Goal: Task Accomplishment & Management: Use online tool/utility

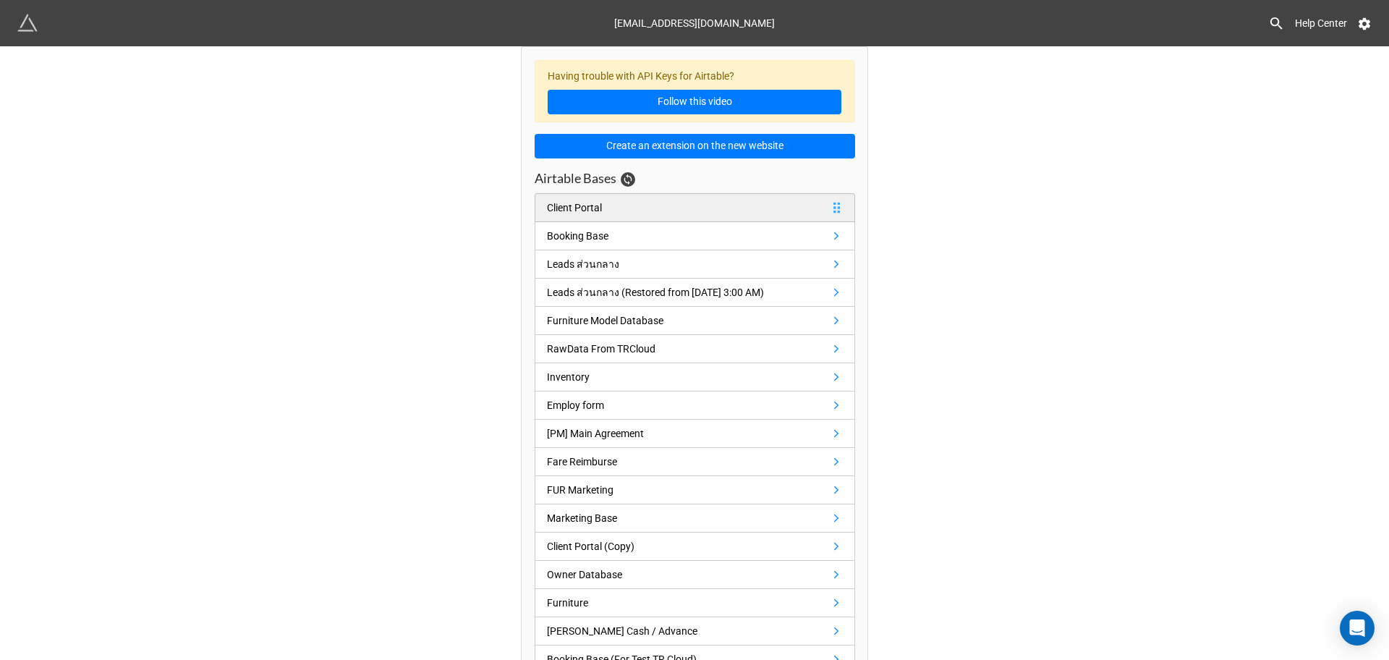
click at [736, 214] on link "Client Portal" at bounding box center [695, 207] width 321 height 29
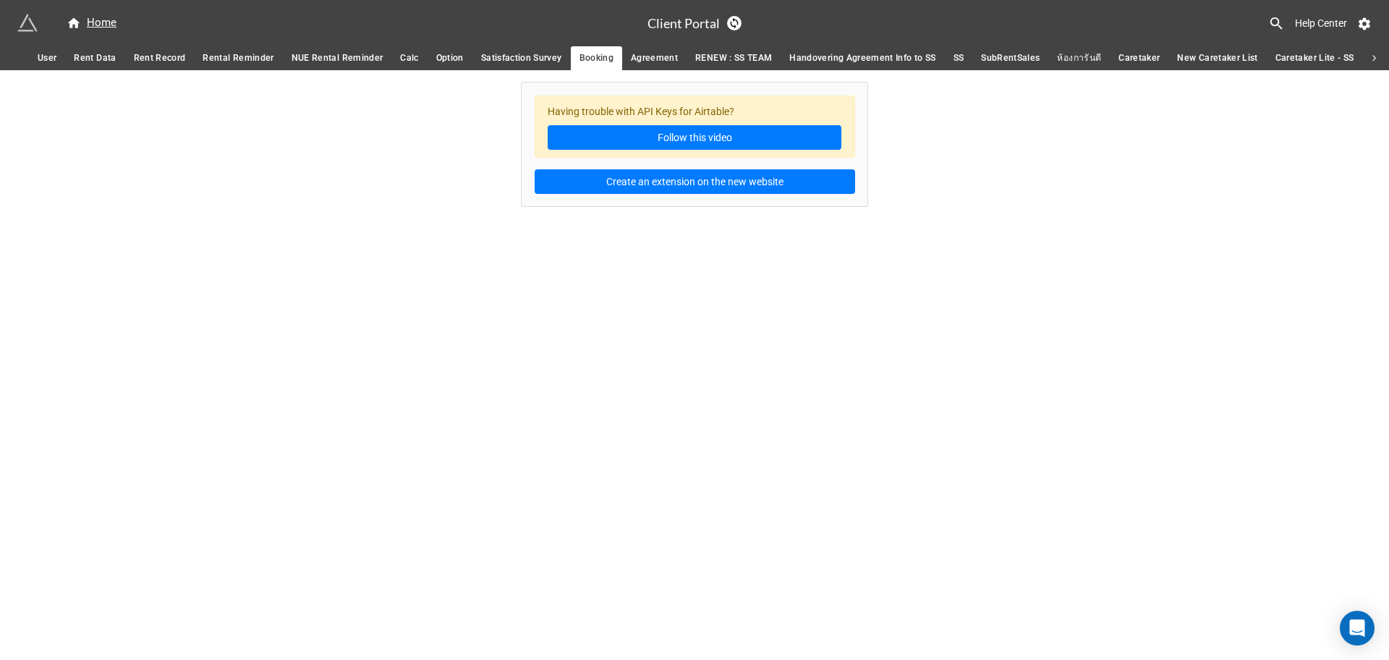
click at [206, 62] on span "Rental Reminder" at bounding box center [238, 58] width 71 height 15
click at [185, 64] on link "Rent Record" at bounding box center [159, 58] width 69 height 24
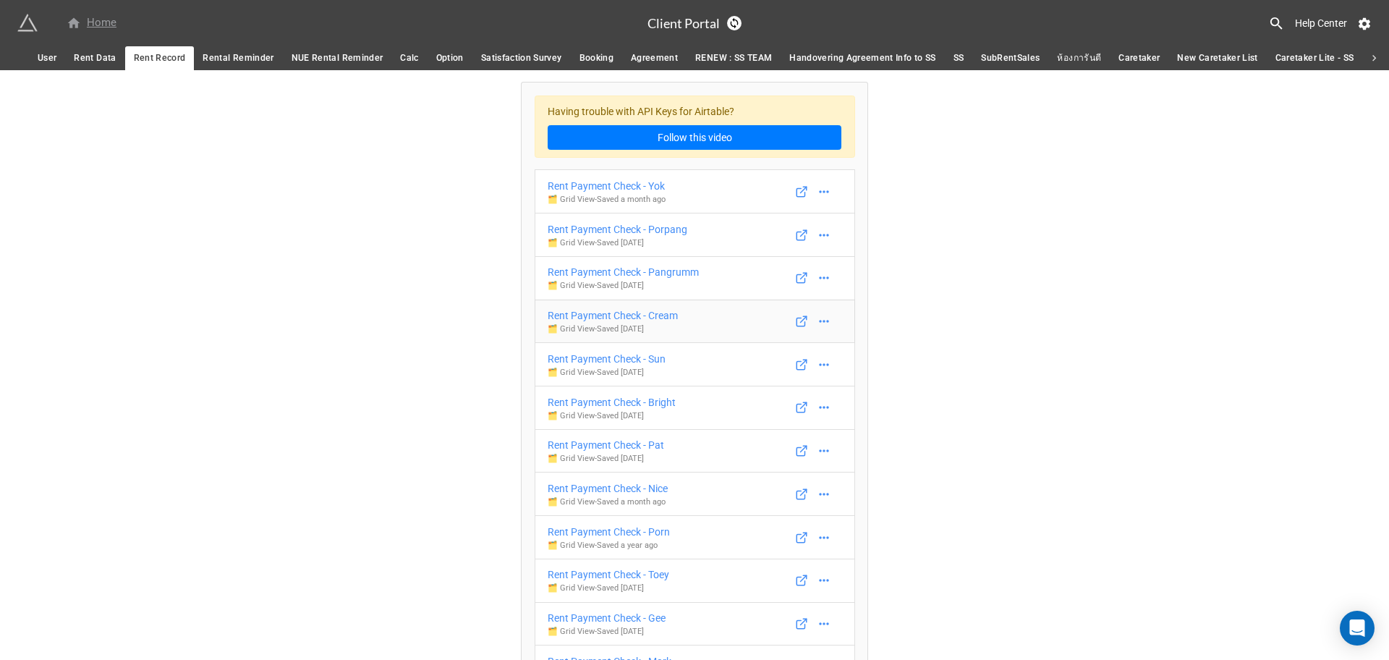
click at [103, 29] on div "Home" at bounding box center [92, 22] width 50 height 17
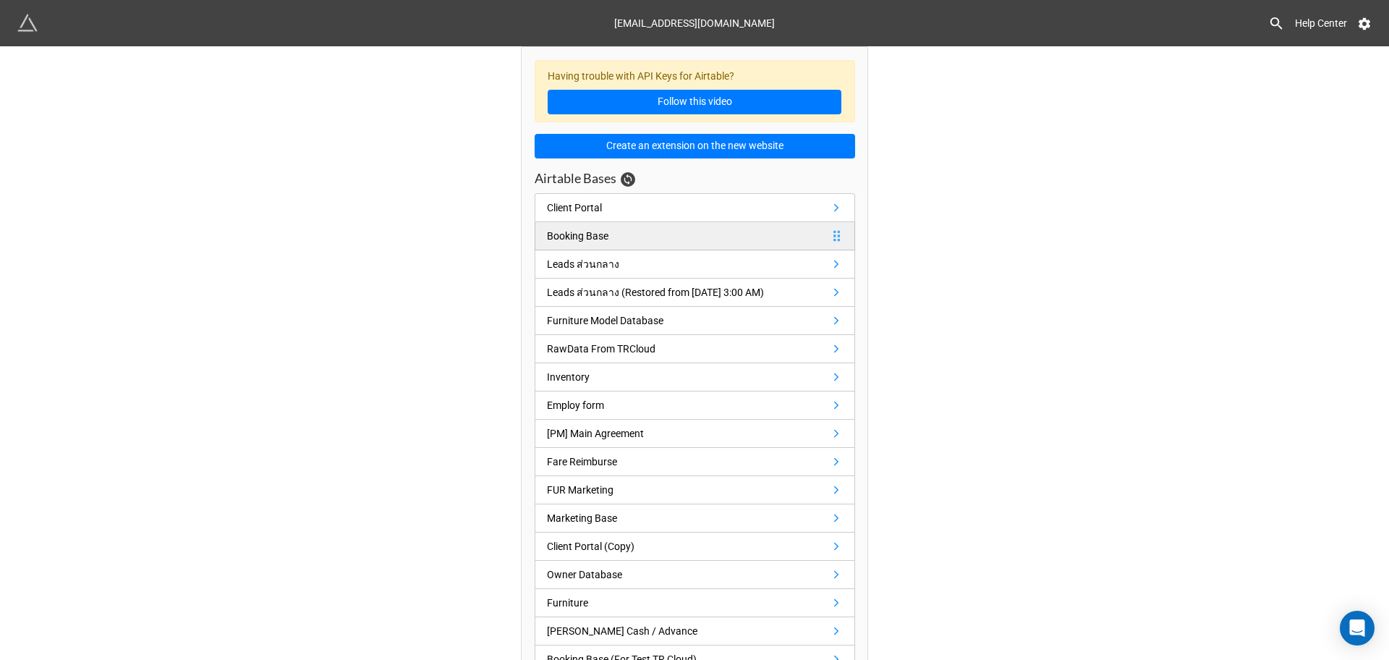
click at [649, 237] on link "Booking Base" at bounding box center [695, 236] width 321 height 28
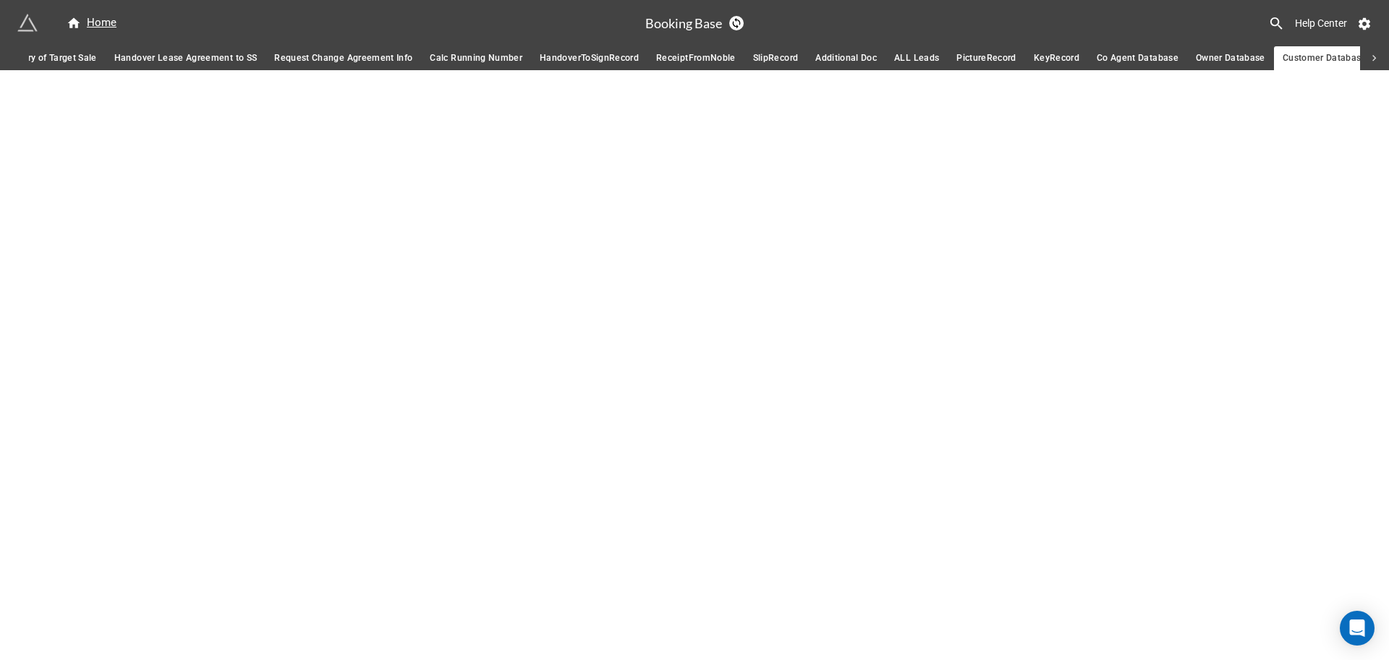
scroll to position [0, 504]
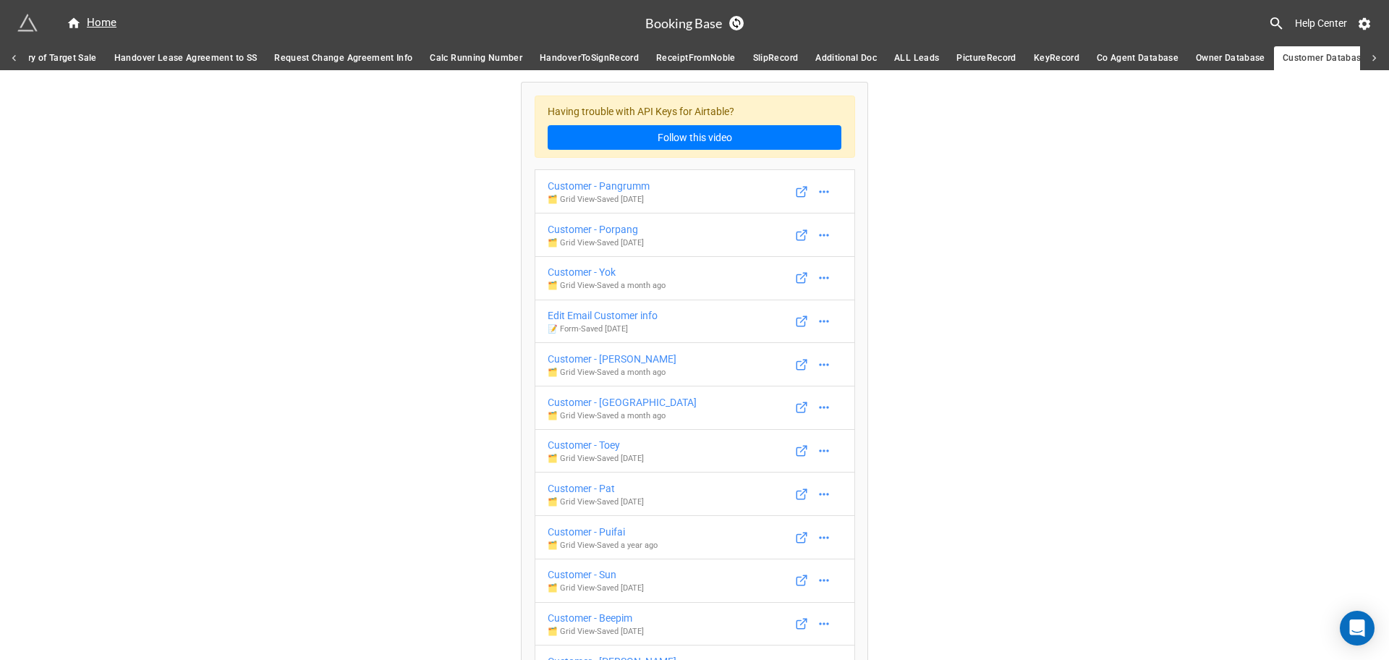
click at [1125, 56] on span "Co Agent Database" at bounding box center [1138, 58] width 82 height 15
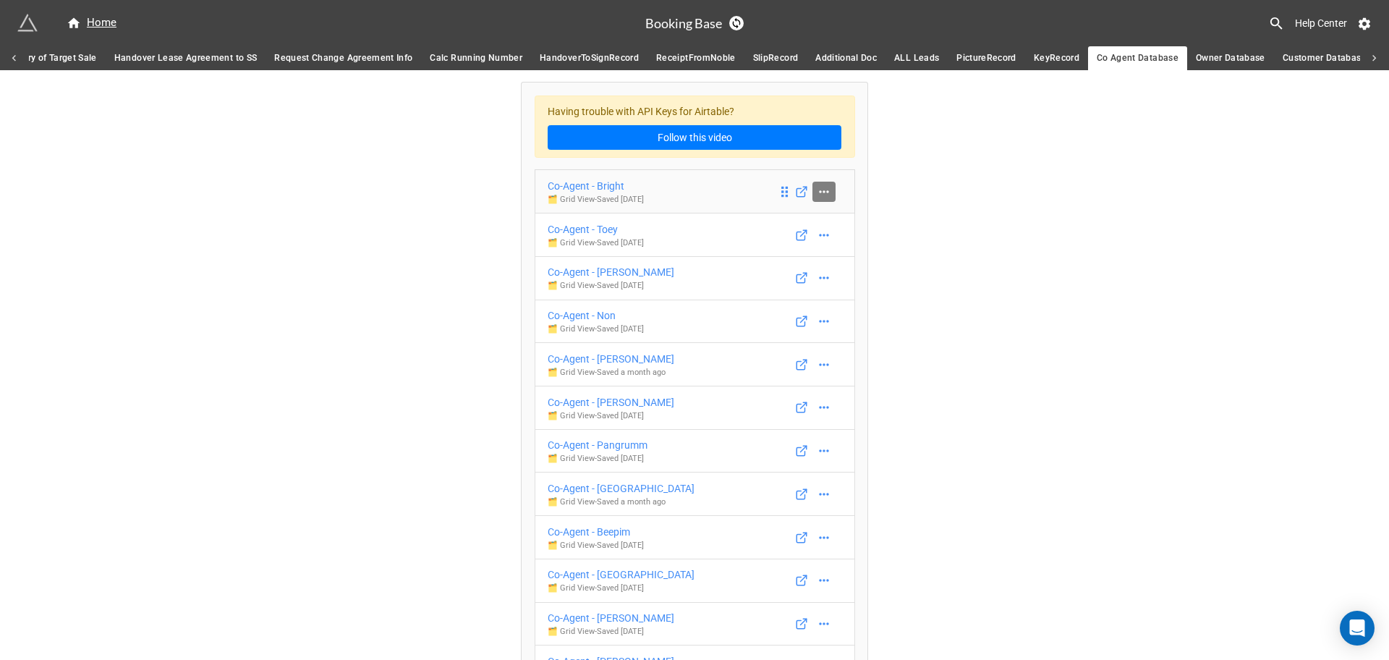
click at [824, 190] on icon at bounding box center [824, 192] width 14 height 14
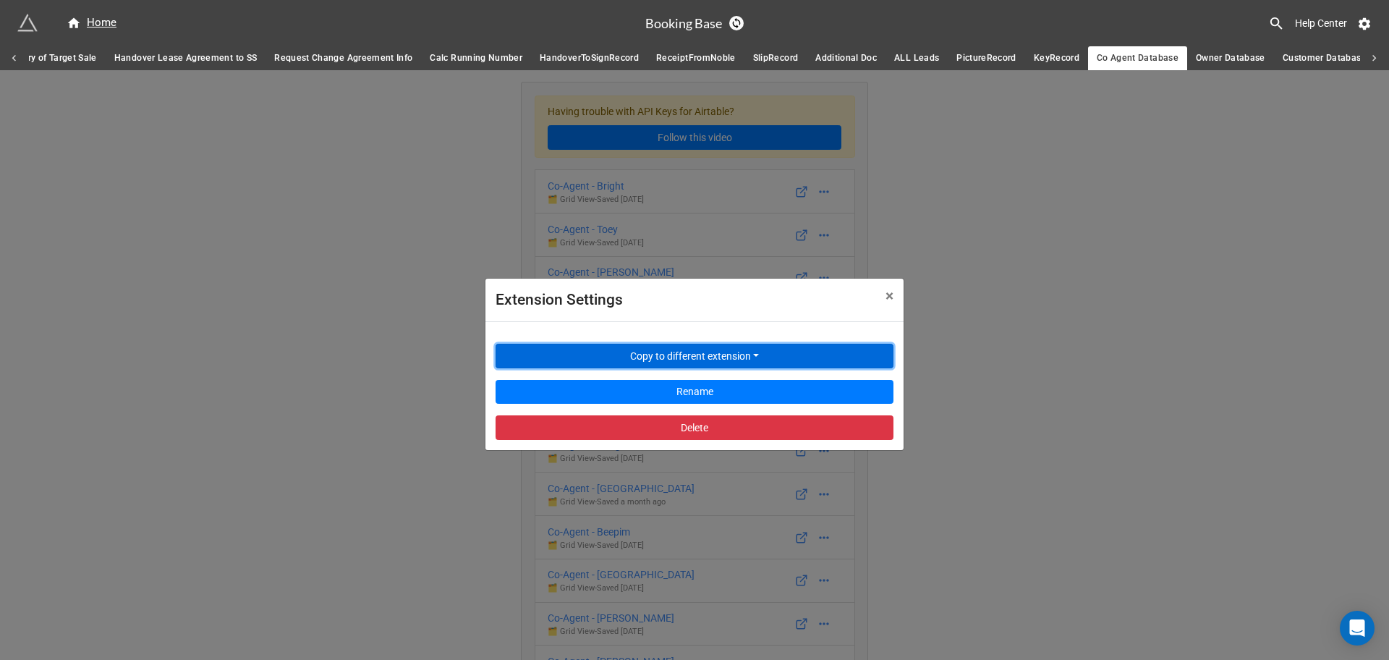
click at [729, 354] on button "Copy to different extension" at bounding box center [695, 356] width 398 height 25
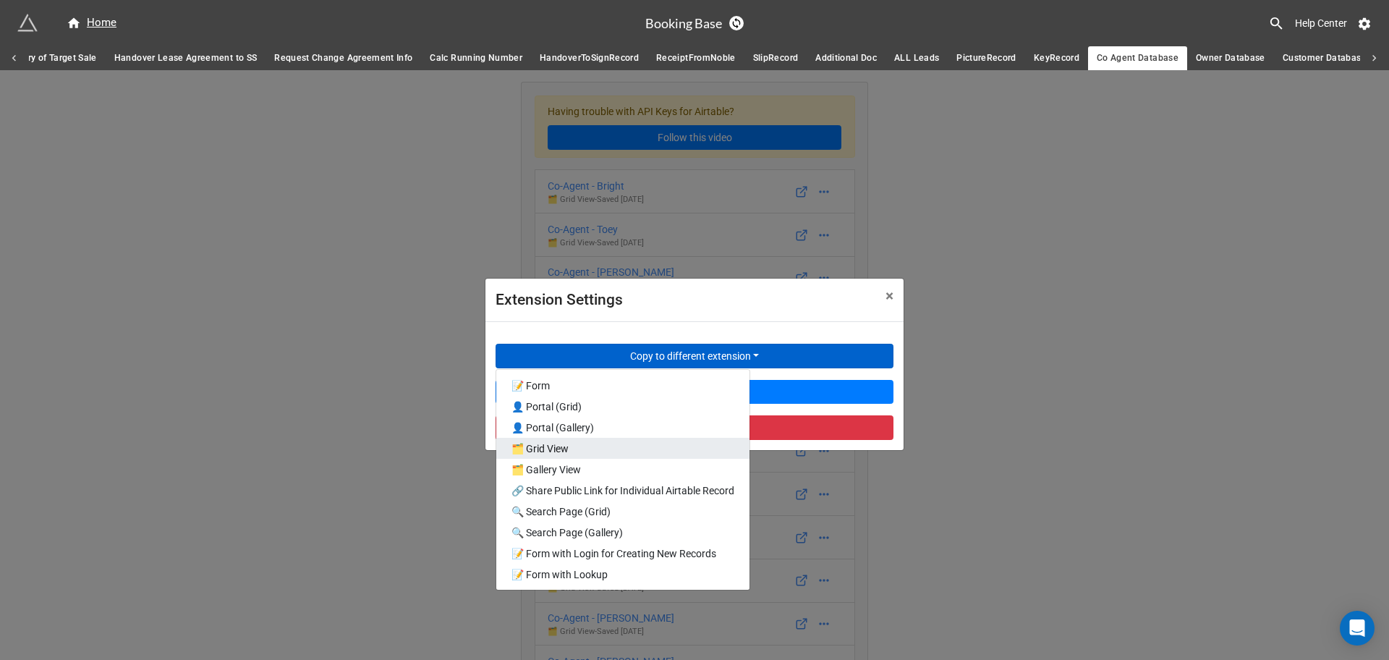
click at [673, 449] on link "🗂️ Grid View" at bounding box center [622, 448] width 253 height 21
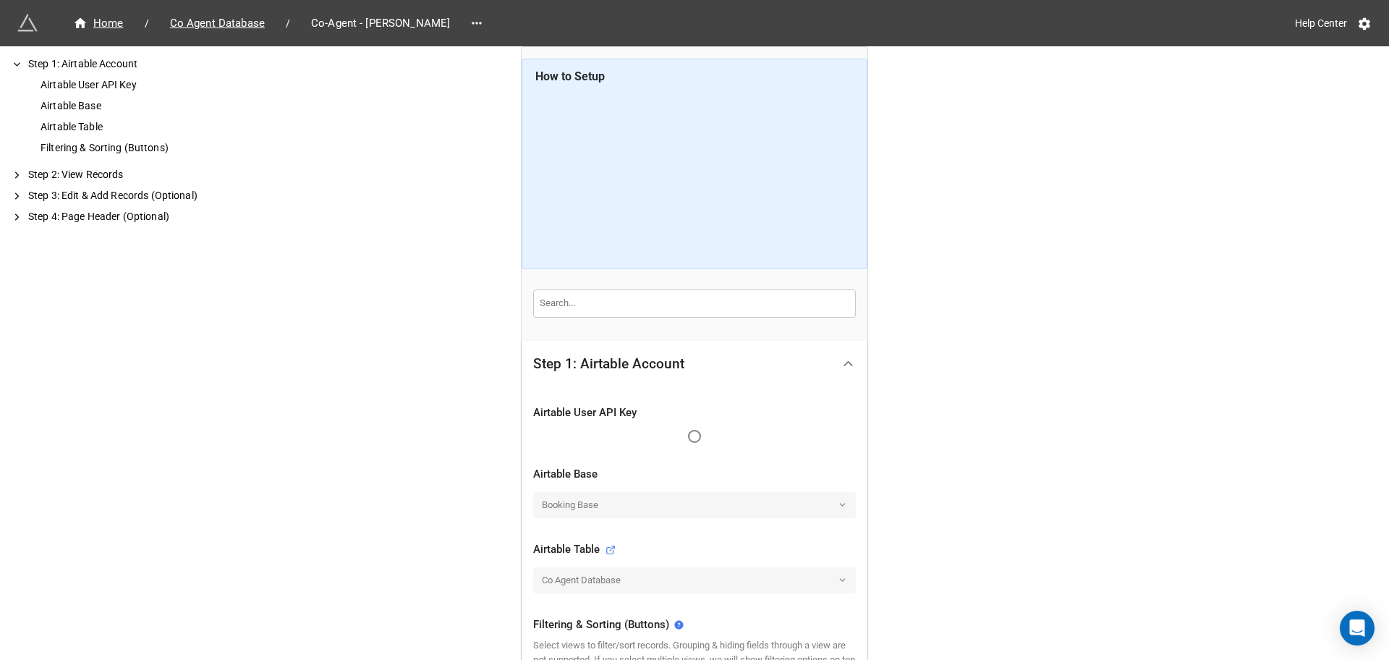
scroll to position [389, 0]
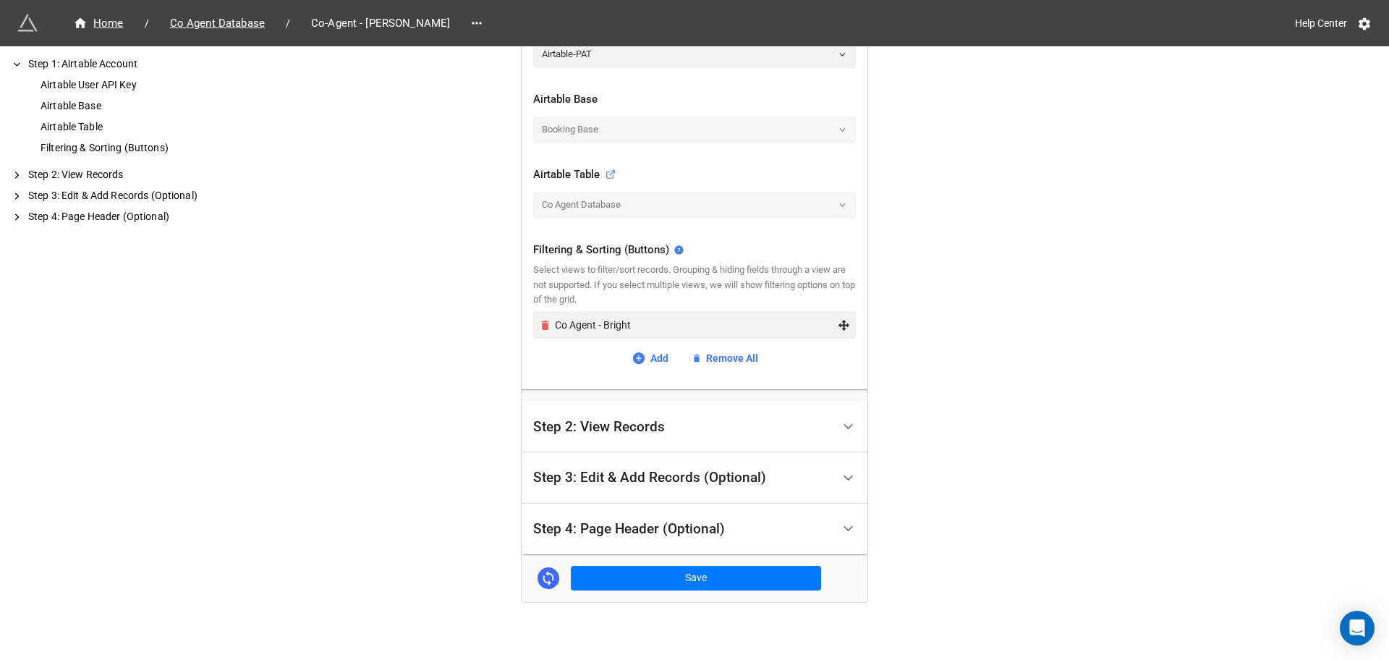
click at [545, 326] on icon "Remove" at bounding box center [545, 325] width 12 height 12
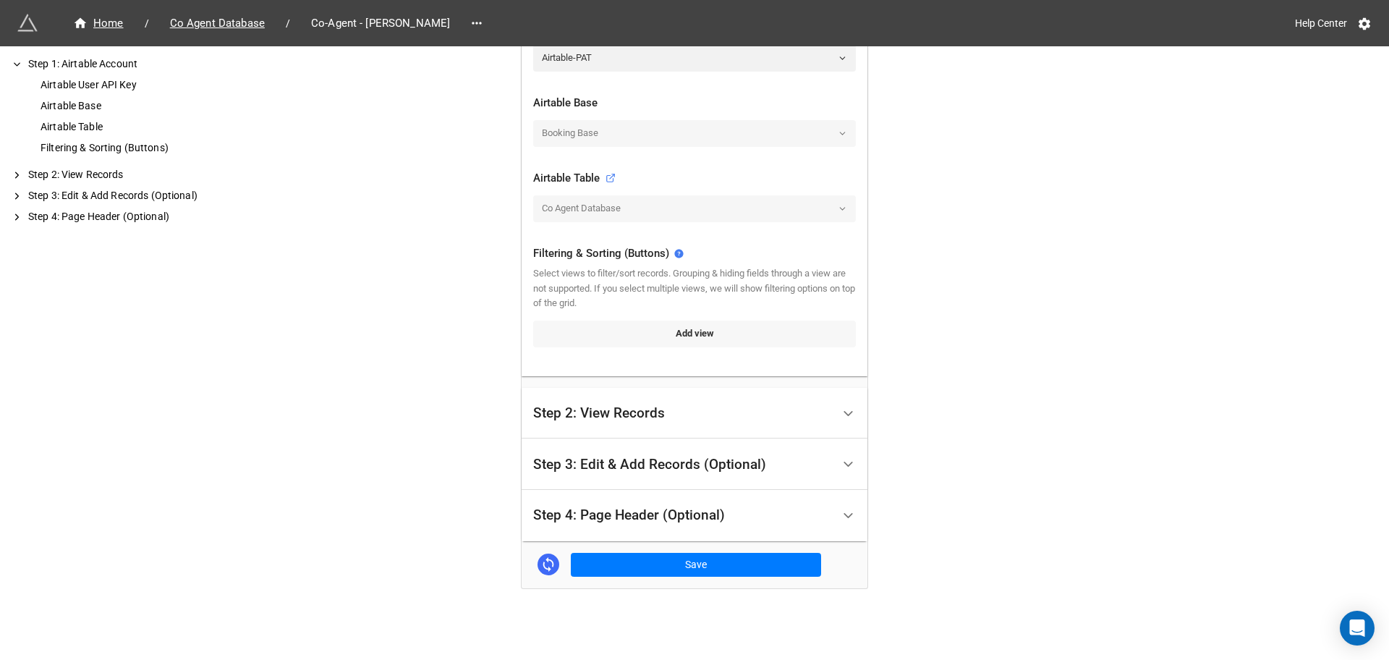
scroll to position [385, 0]
click at [671, 334] on link "Add view" at bounding box center [694, 334] width 323 height 26
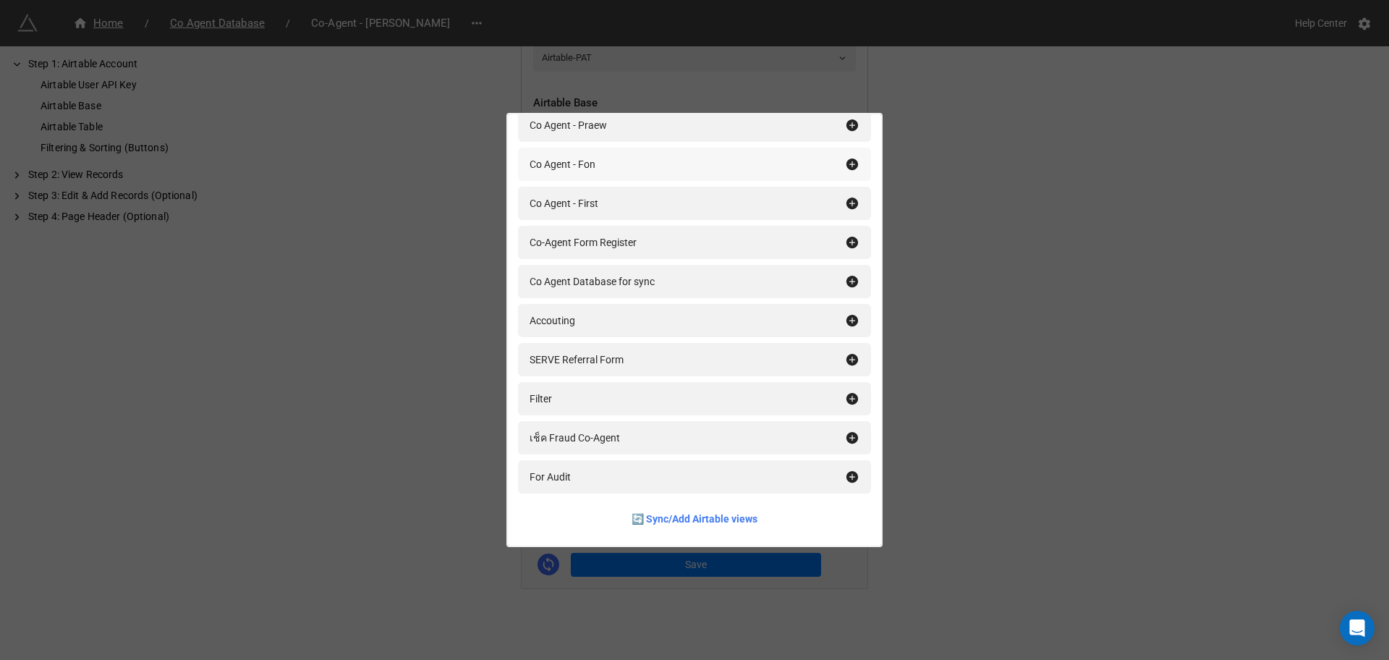
scroll to position [1395, 0]
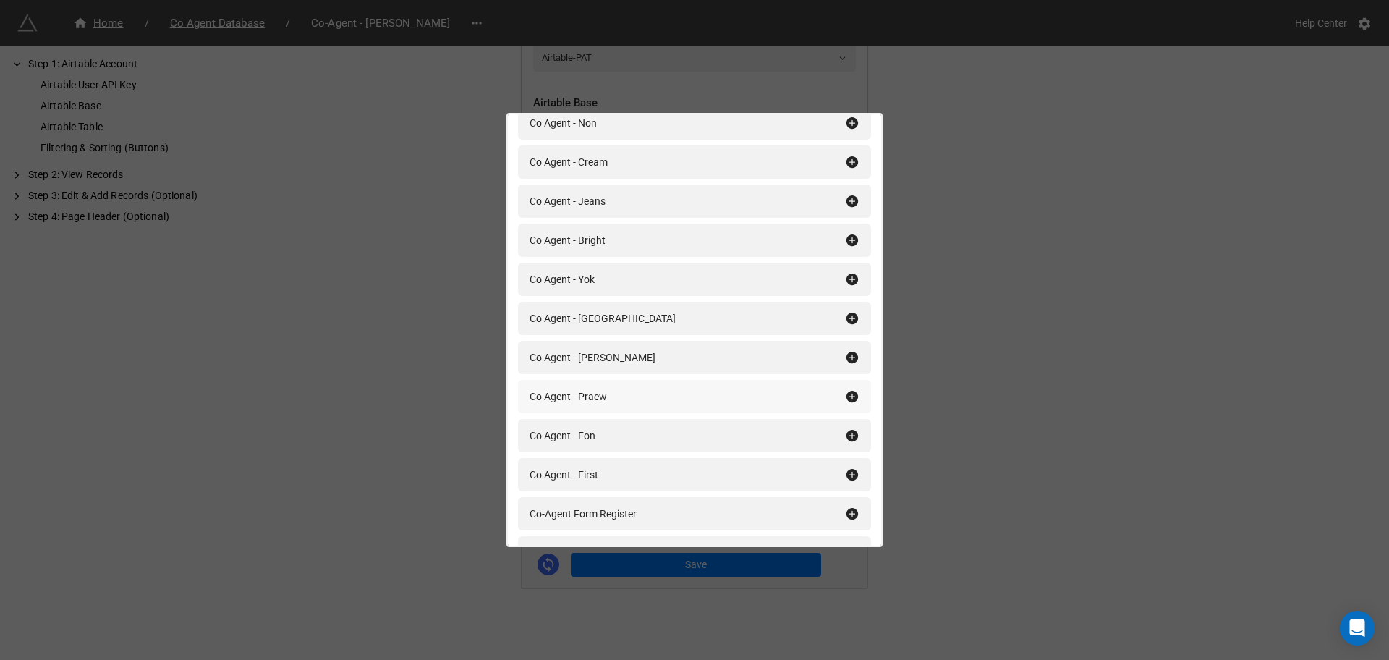
click at [847, 392] on icon at bounding box center [853, 397] width 12 height 12
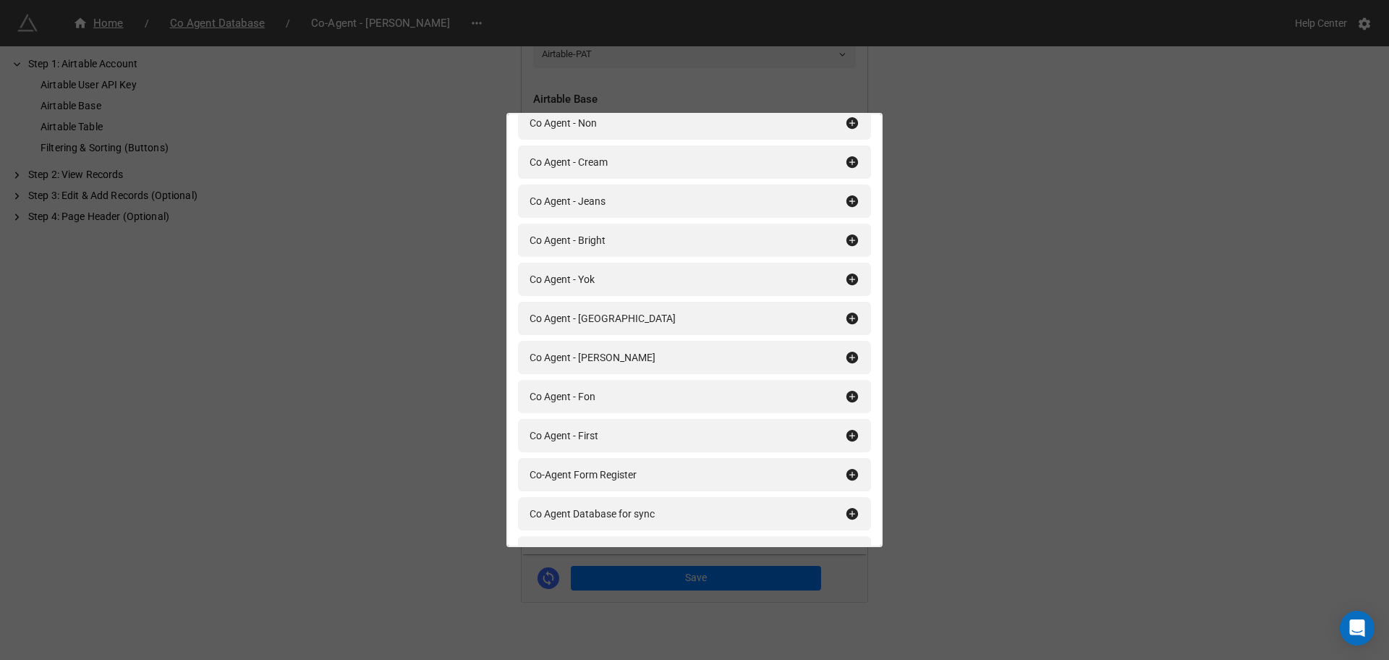
drag, startPoint x: 1093, startPoint y: 410, endPoint x: 568, endPoint y: 518, distance: 536.5
click at [1092, 410] on div "Filtering & Sorting (Buttons) Add All Co Agent (All) Co Agent - Pik Co Agent - …" at bounding box center [694, 330] width 1389 height 660
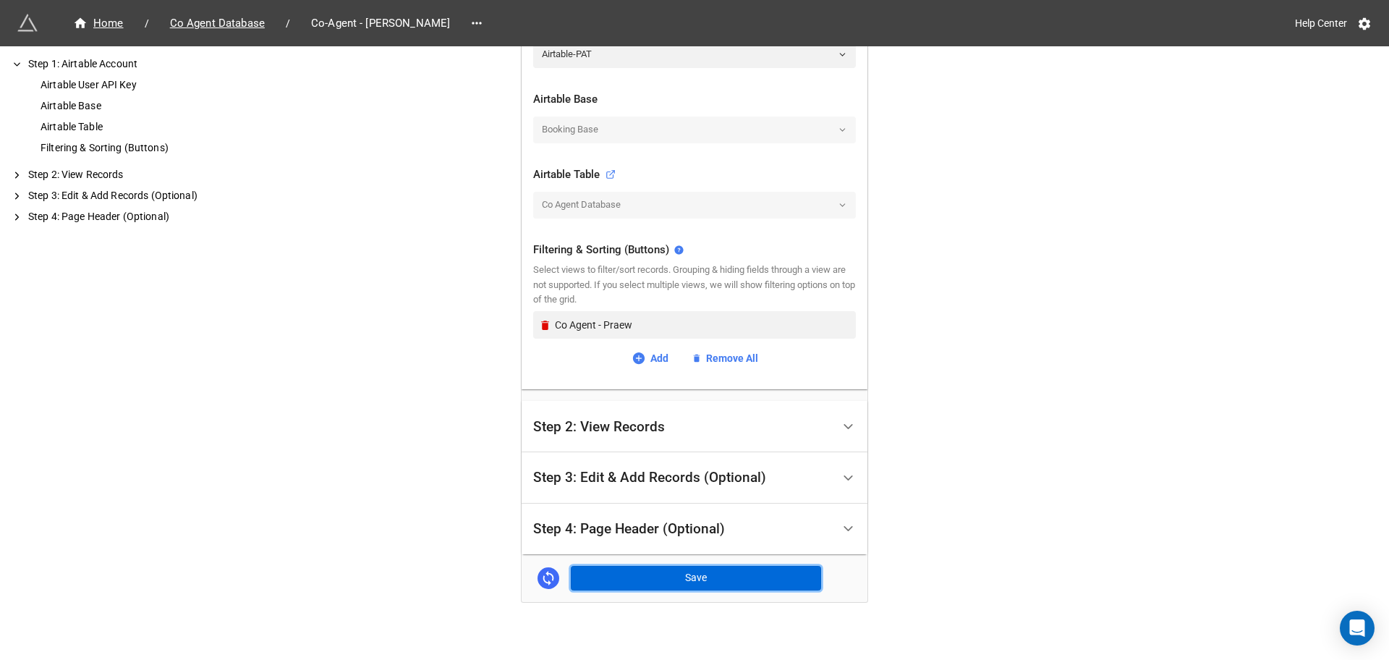
click at [653, 579] on button "Save" at bounding box center [696, 578] width 250 height 25
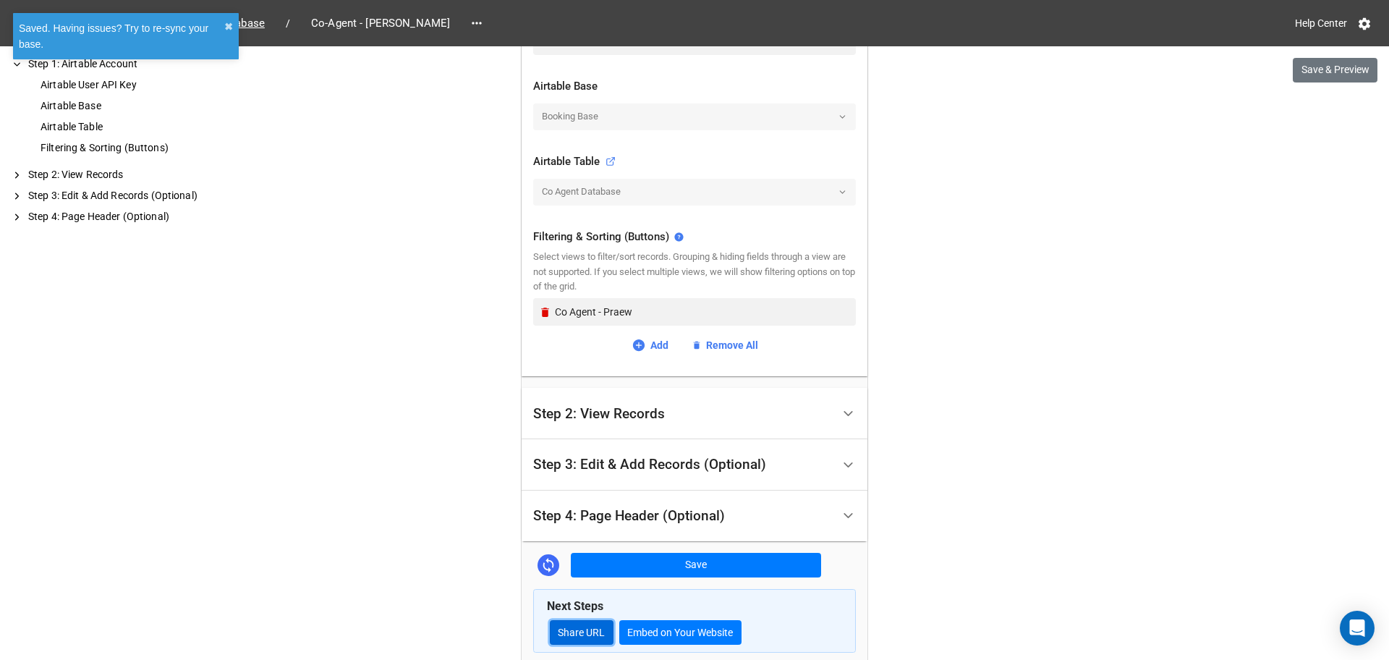
click at [551, 626] on link "Share URL" at bounding box center [582, 632] width 64 height 25
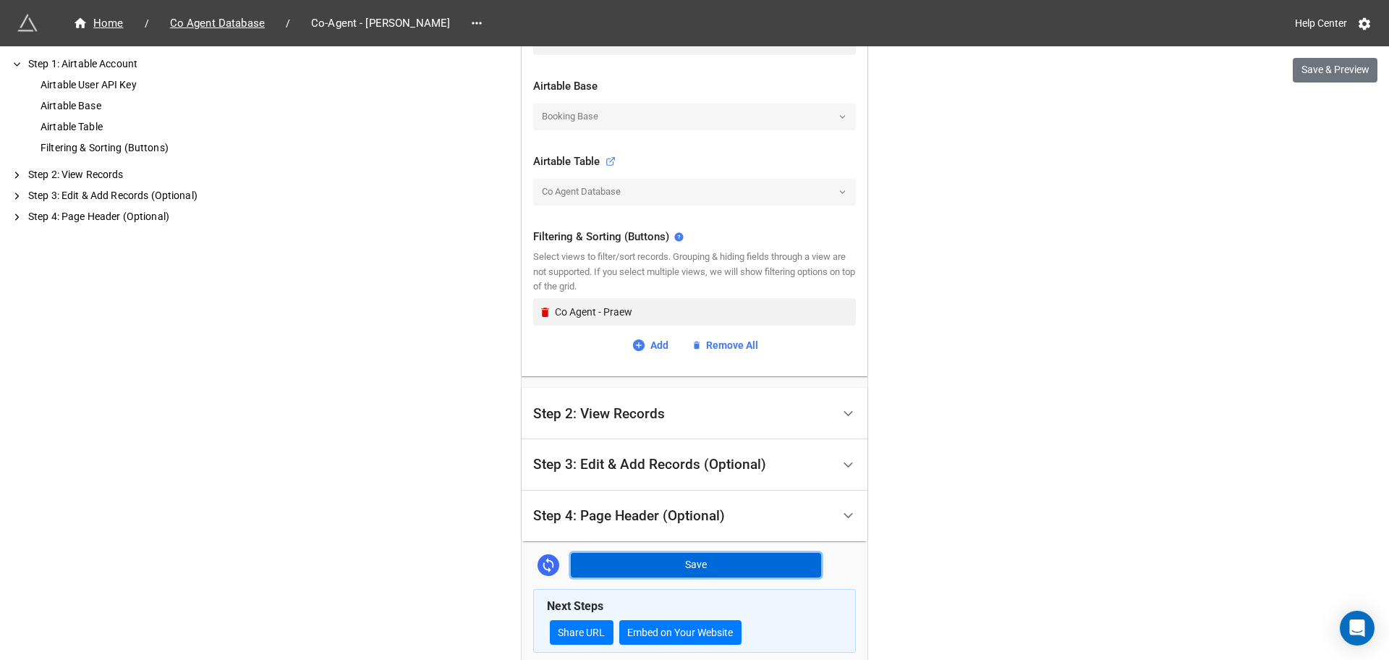
click at [623, 564] on button "Save" at bounding box center [696, 565] width 250 height 25
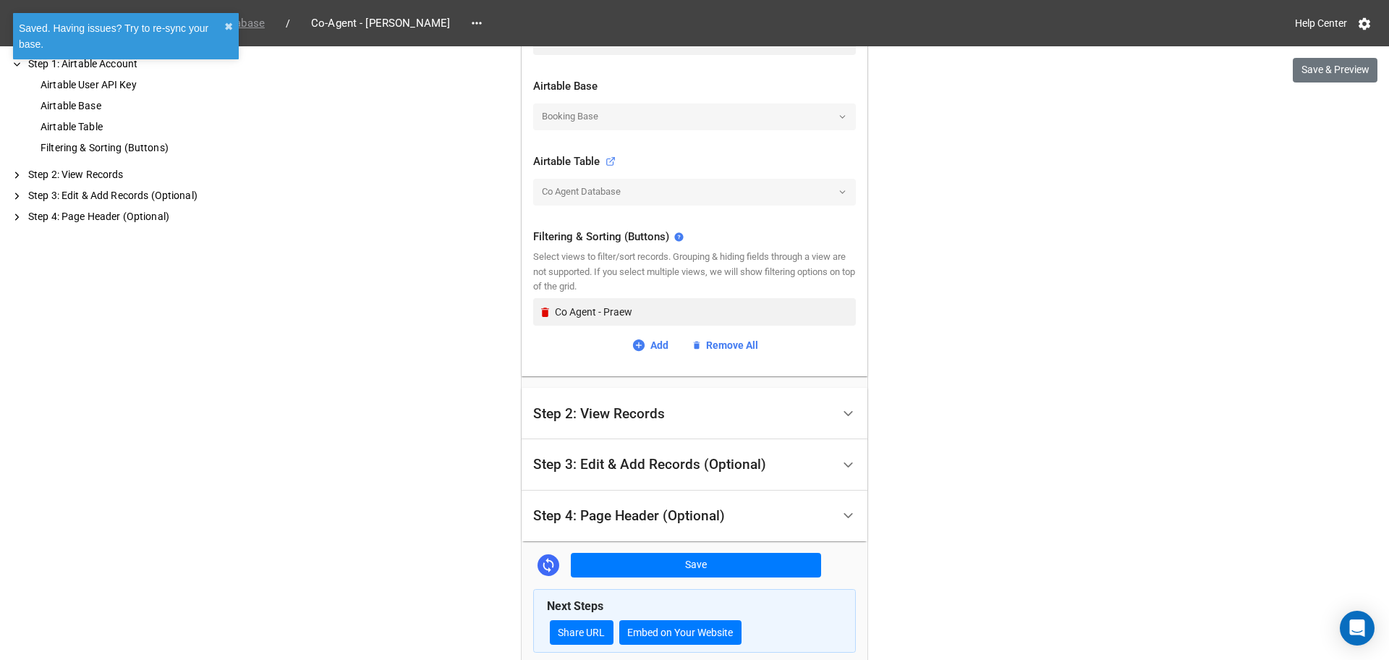
click at [210, 21] on div "Saved. Having issues? Try to re-sync your base." at bounding box center [122, 36] width 206 height 32
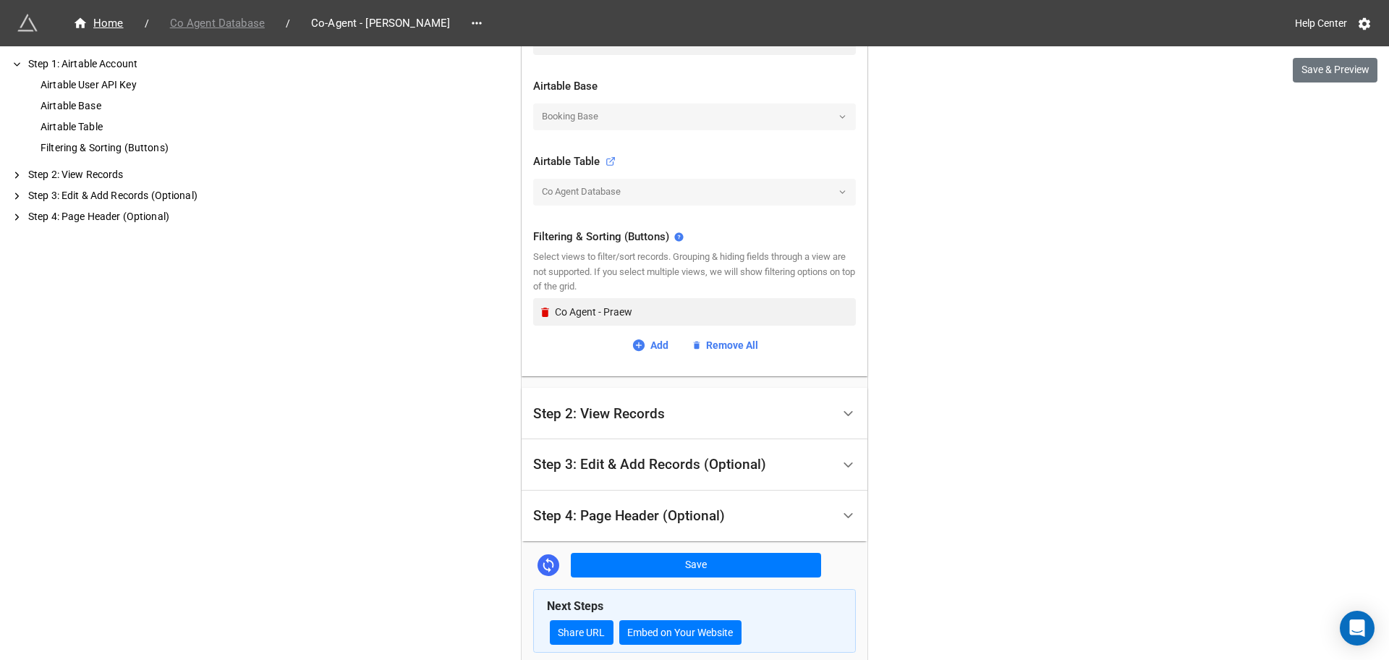
click at [237, 28] on span "Co Agent Database" at bounding box center [217, 23] width 112 height 17
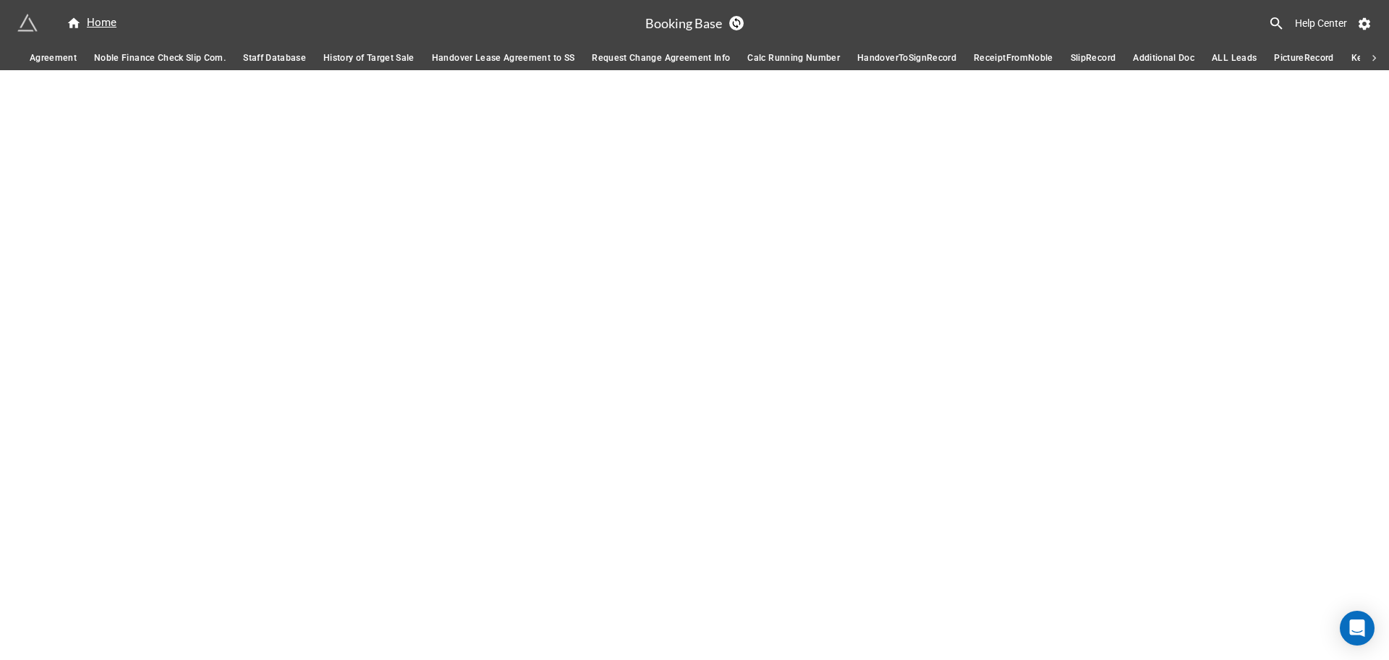
scroll to position [0, 318]
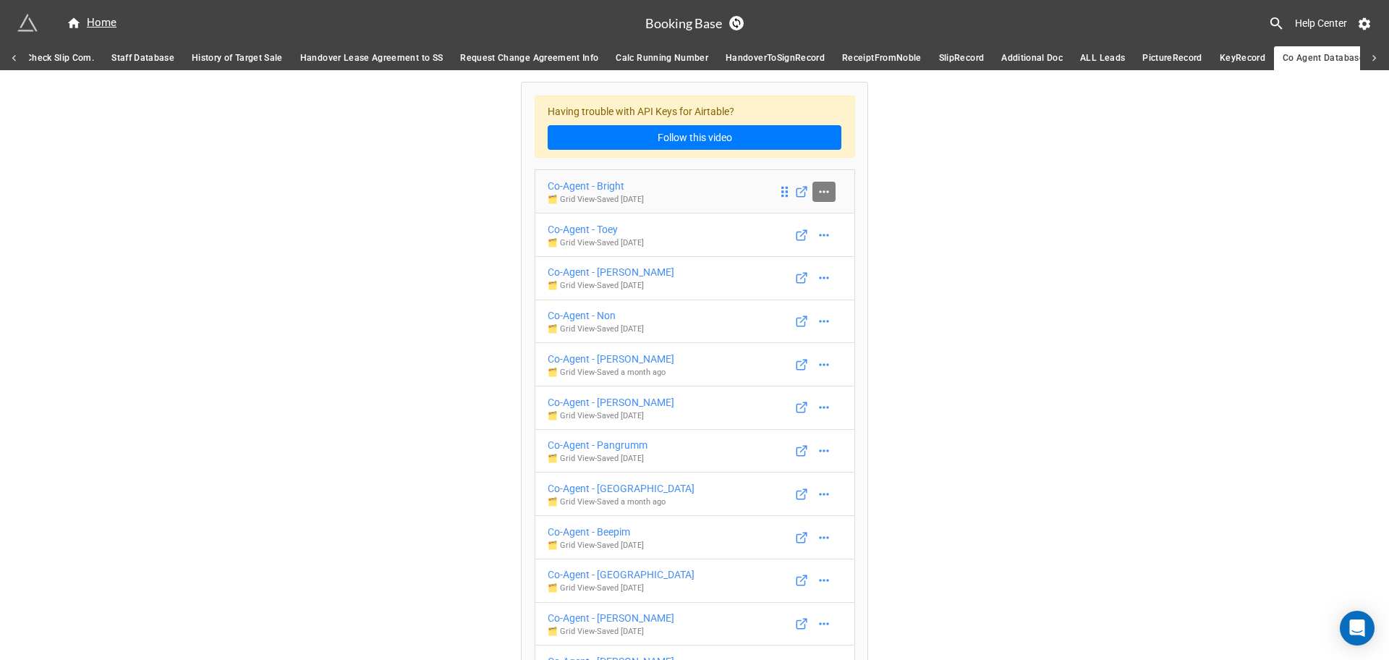
click at [826, 195] on icon at bounding box center [824, 192] width 14 height 14
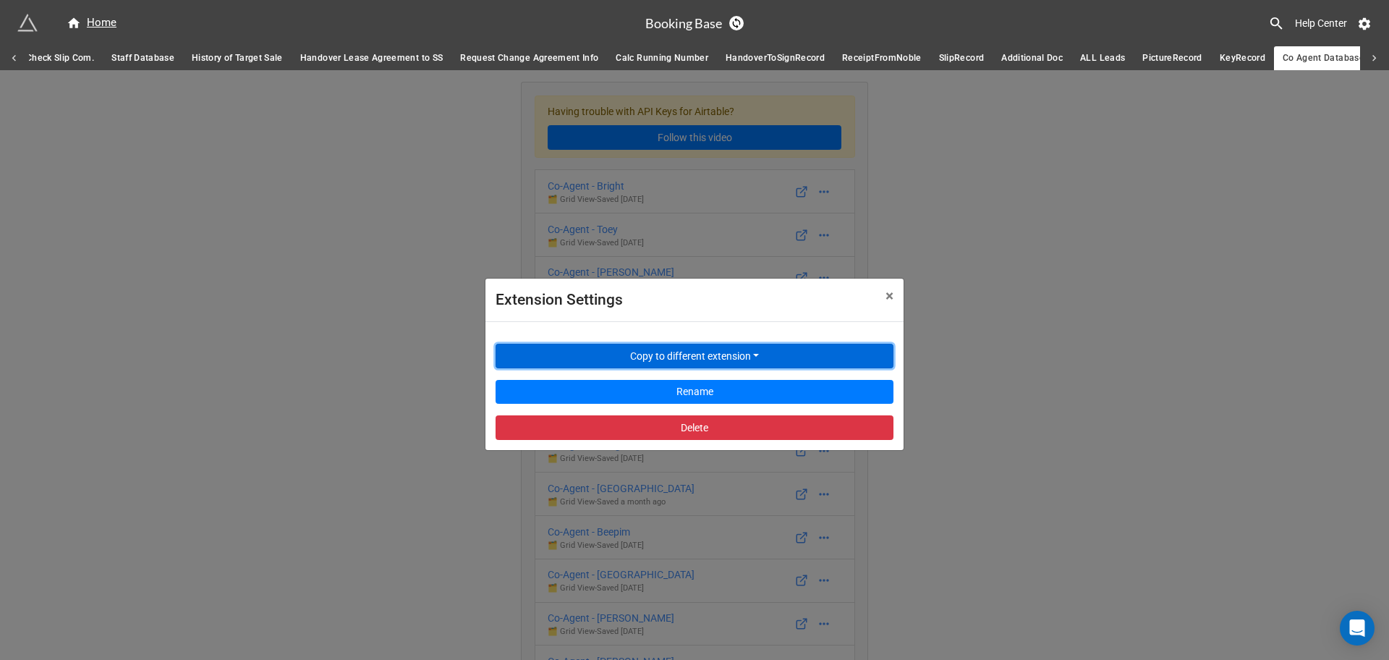
click at [766, 364] on button "Copy to different extension" at bounding box center [695, 356] width 398 height 25
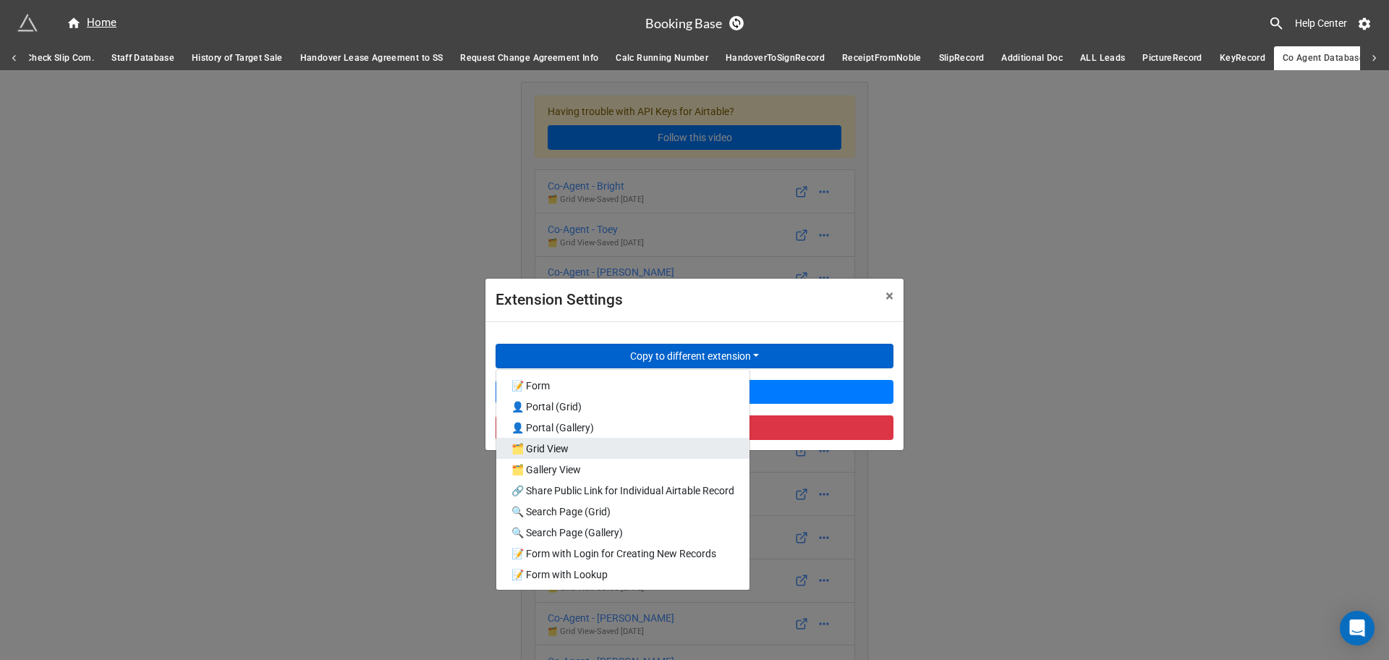
click at [627, 453] on link "🗂️ Grid View" at bounding box center [622, 448] width 253 height 21
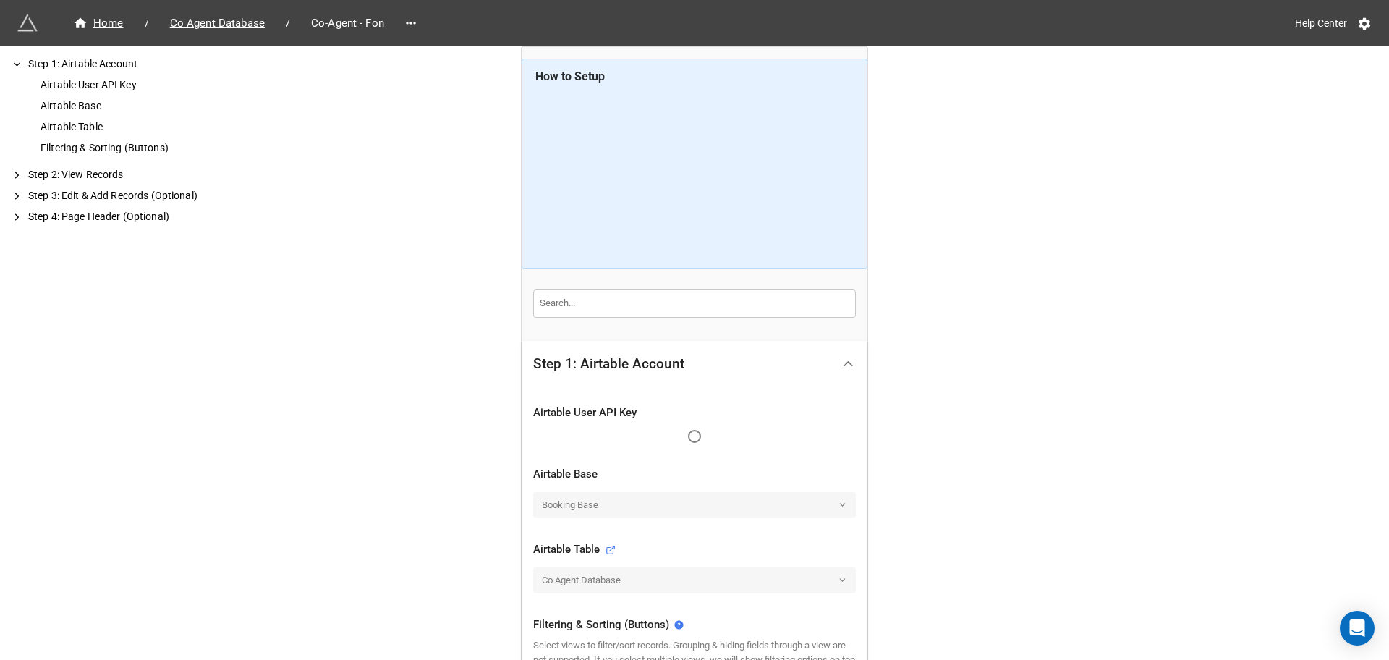
scroll to position [362, 0]
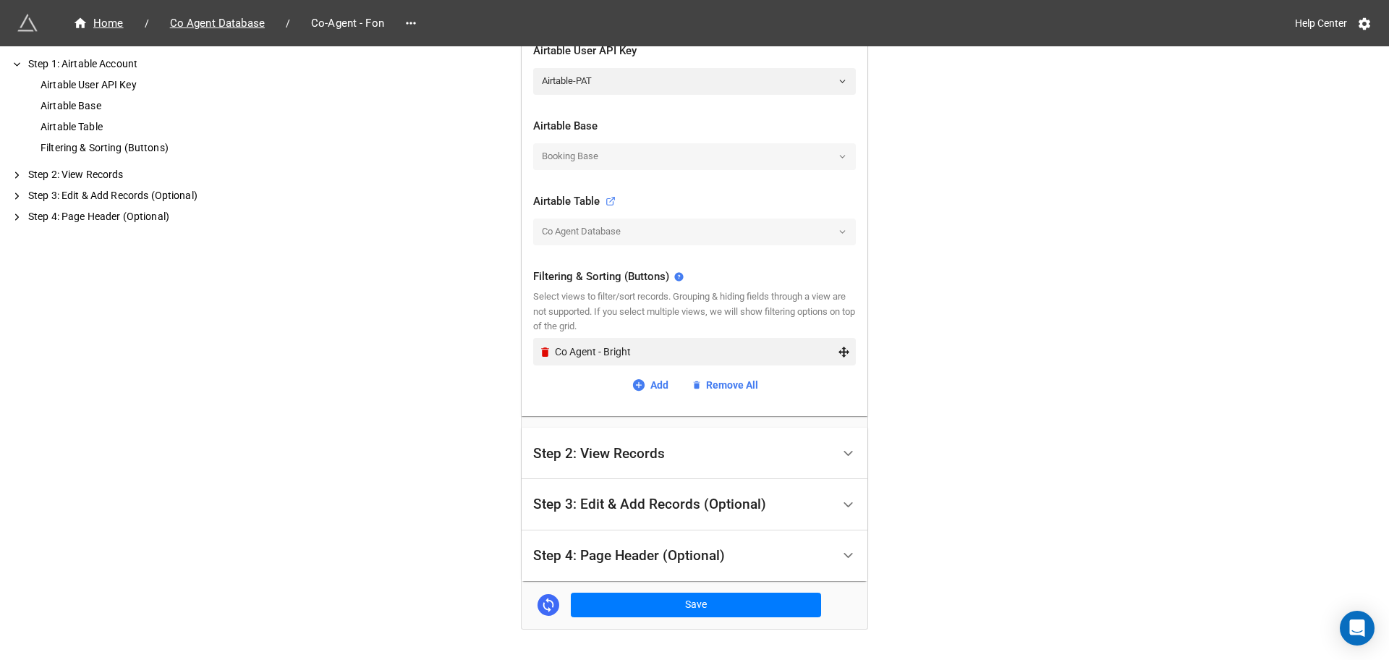
click at [540, 337] on div "Filtering & Sorting (Buttons) Select views to filter/sort records. Grouping & h…" at bounding box center [694, 331] width 323 height 148
click at [541, 347] on icon "Remove" at bounding box center [545, 351] width 8 height 9
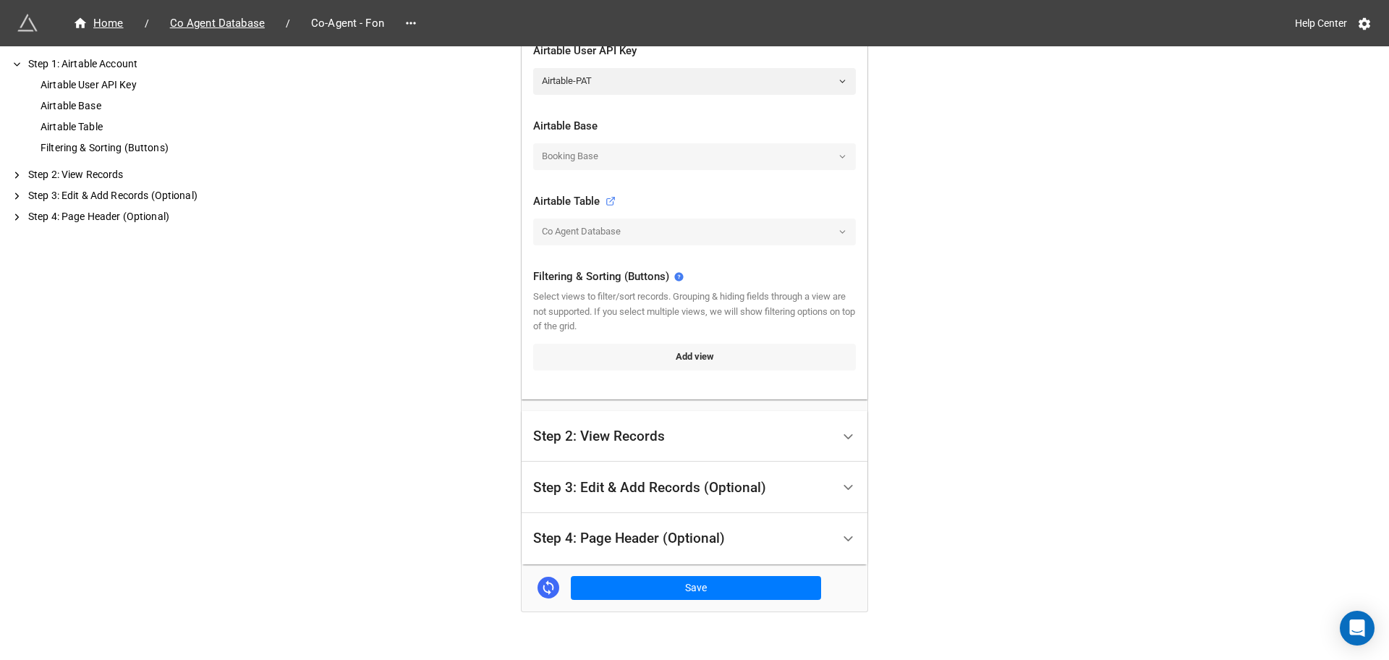
click at [676, 357] on link "Add view" at bounding box center [694, 357] width 323 height 26
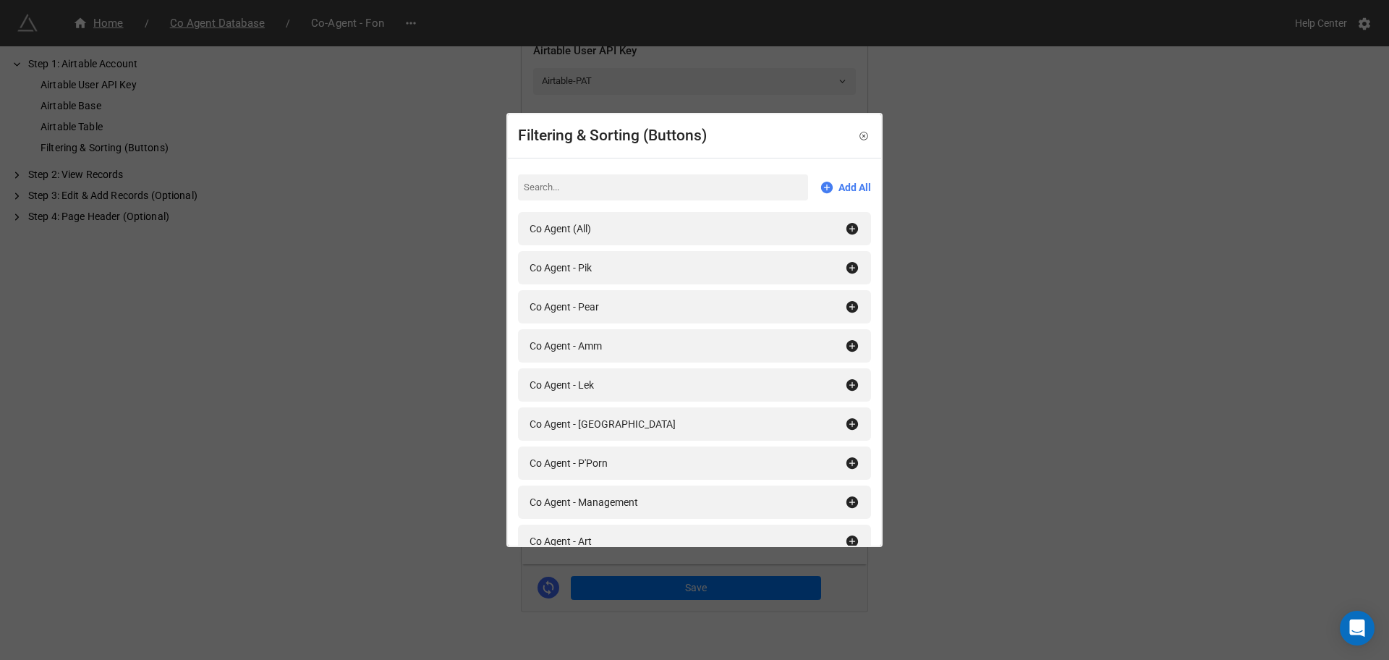
scroll to position [1667, 0]
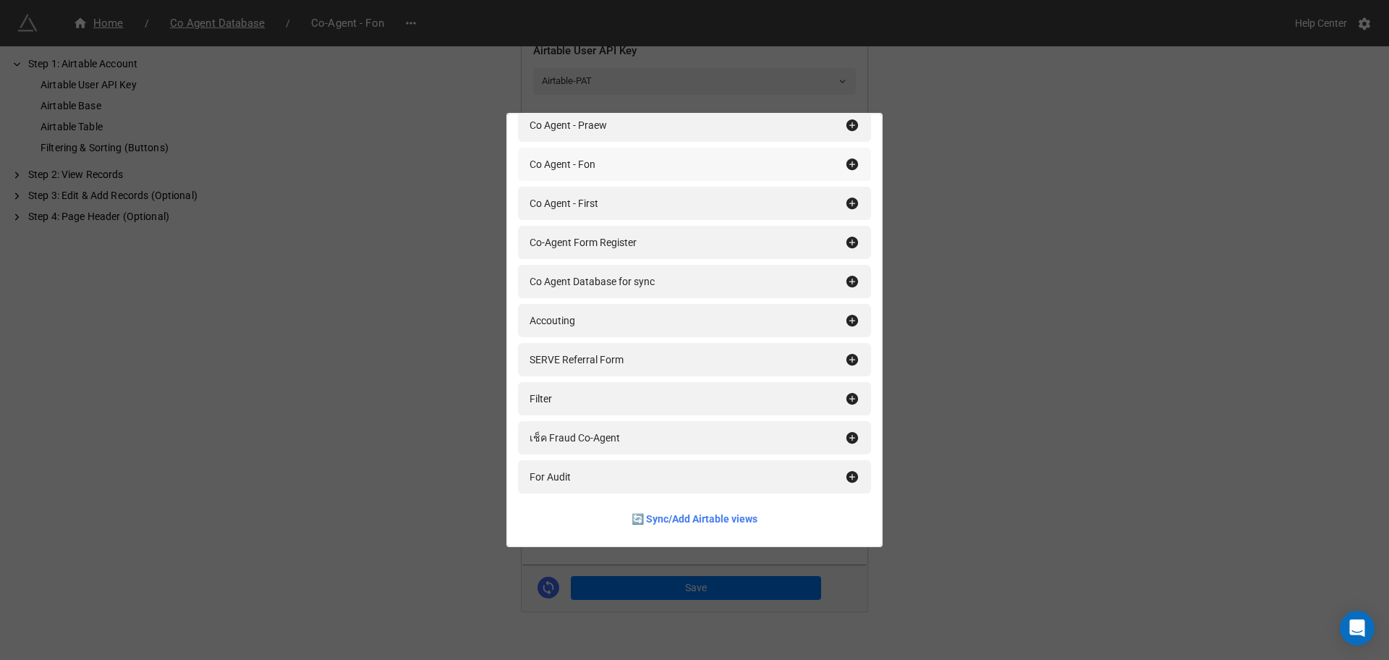
click at [622, 172] on div "Co Agent - Fon" at bounding box center [694, 164] width 353 height 33
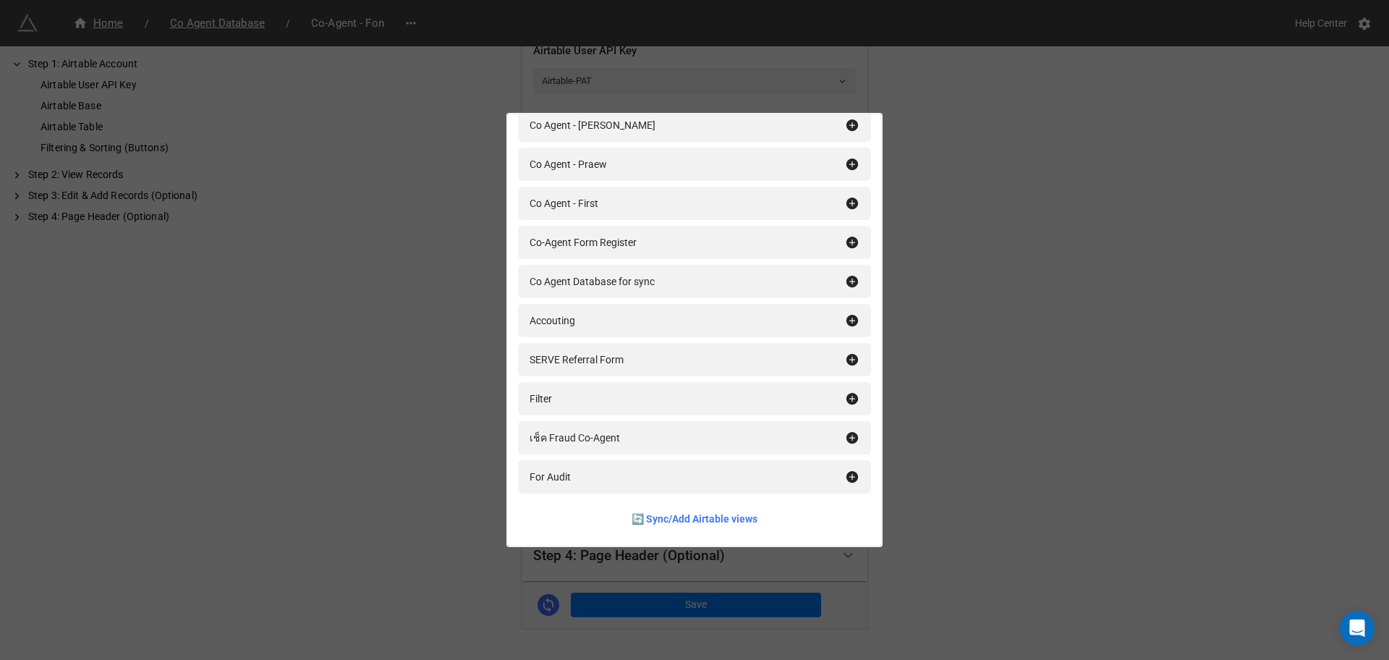
click at [1047, 454] on div "Filtering & Sorting (Buttons) Add All Co Agent (All) Co Agent - Pik Co Agent - …" at bounding box center [694, 330] width 1389 height 660
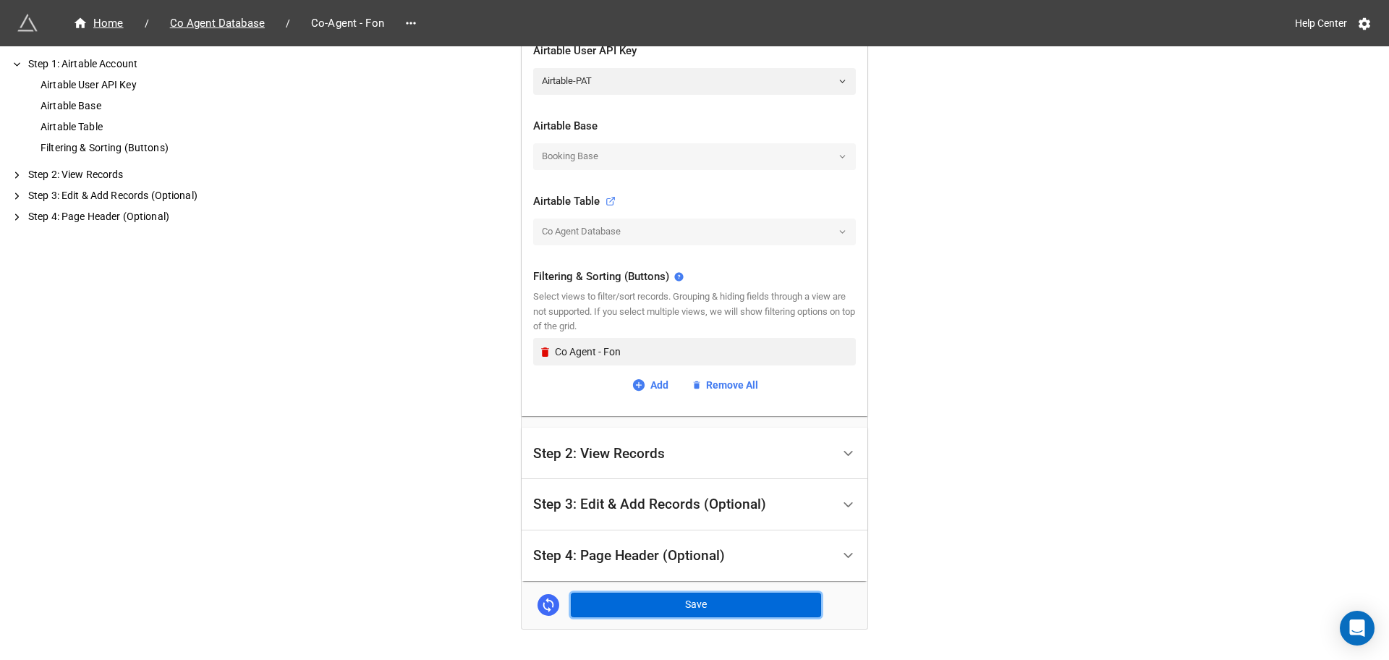
click at [759, 611] on button "Save" at bounding box center [696, 605] width 250 height 25
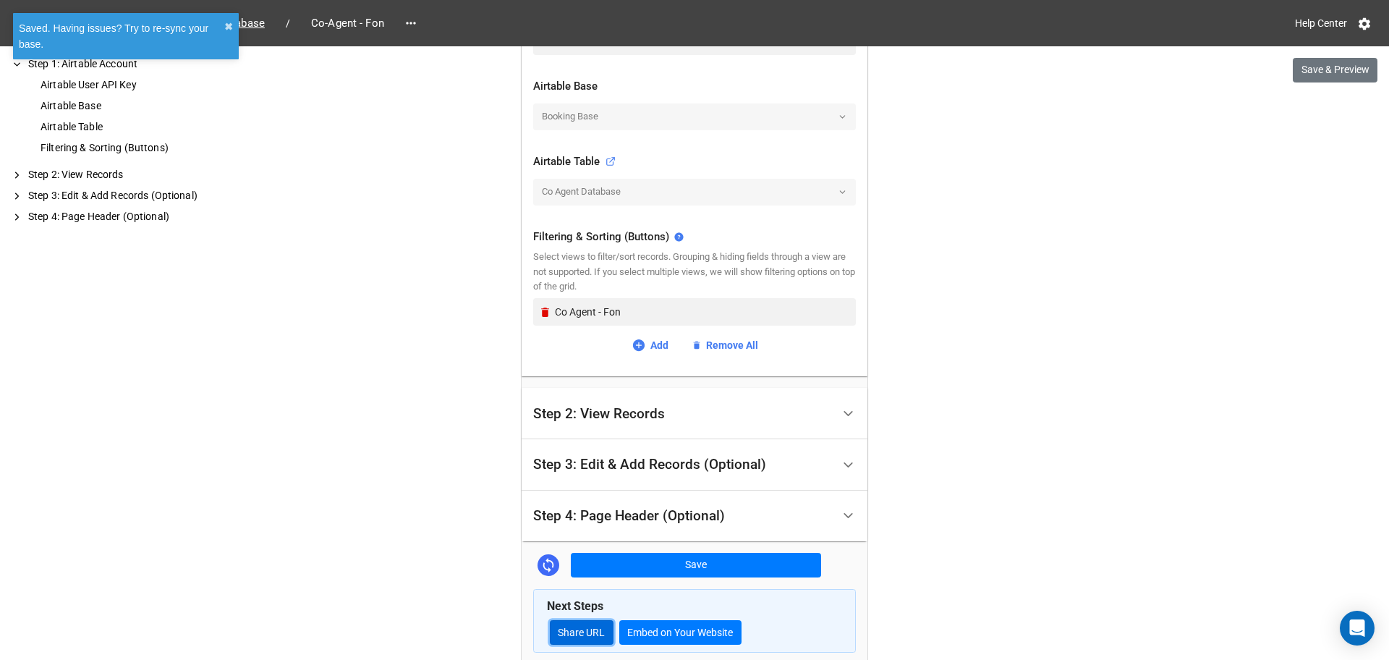
click at [565, 622] on link "Share URL" at bounding box center [582, 632] width 64 height 25
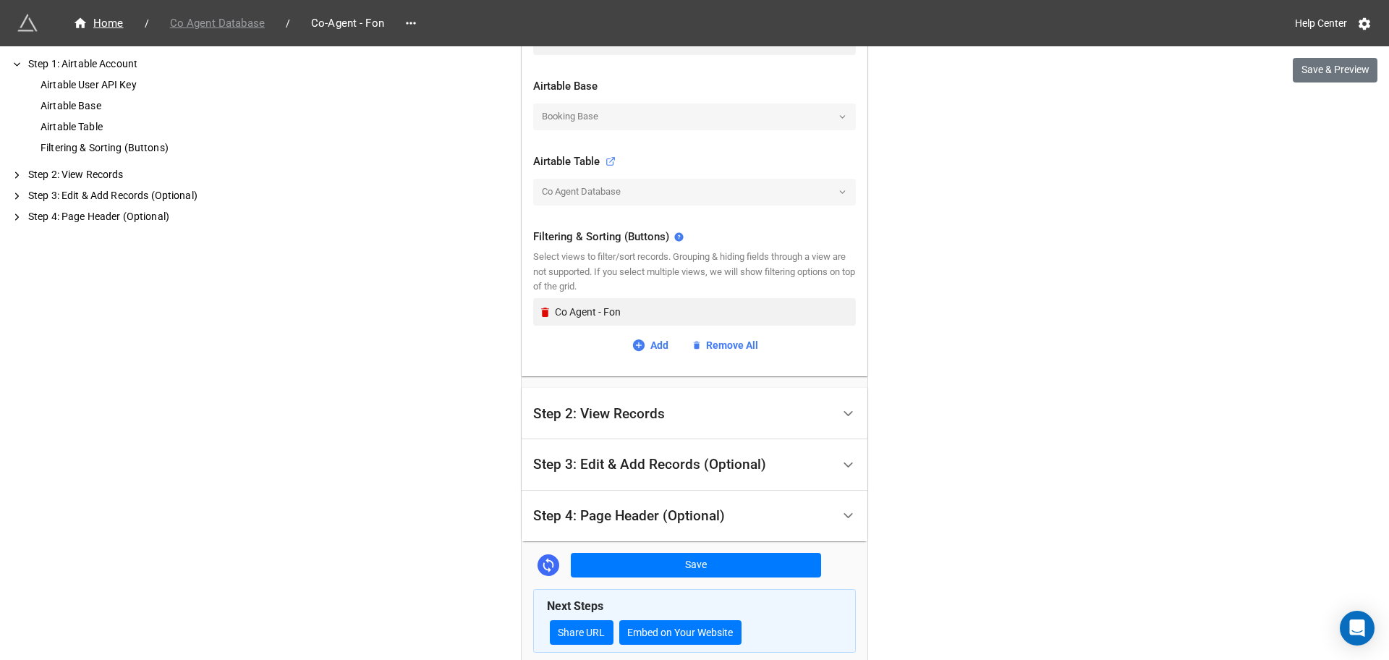
click at [268, 23] on span "Co Agent Database" at bounding box center [217, 23] width 112 height 17
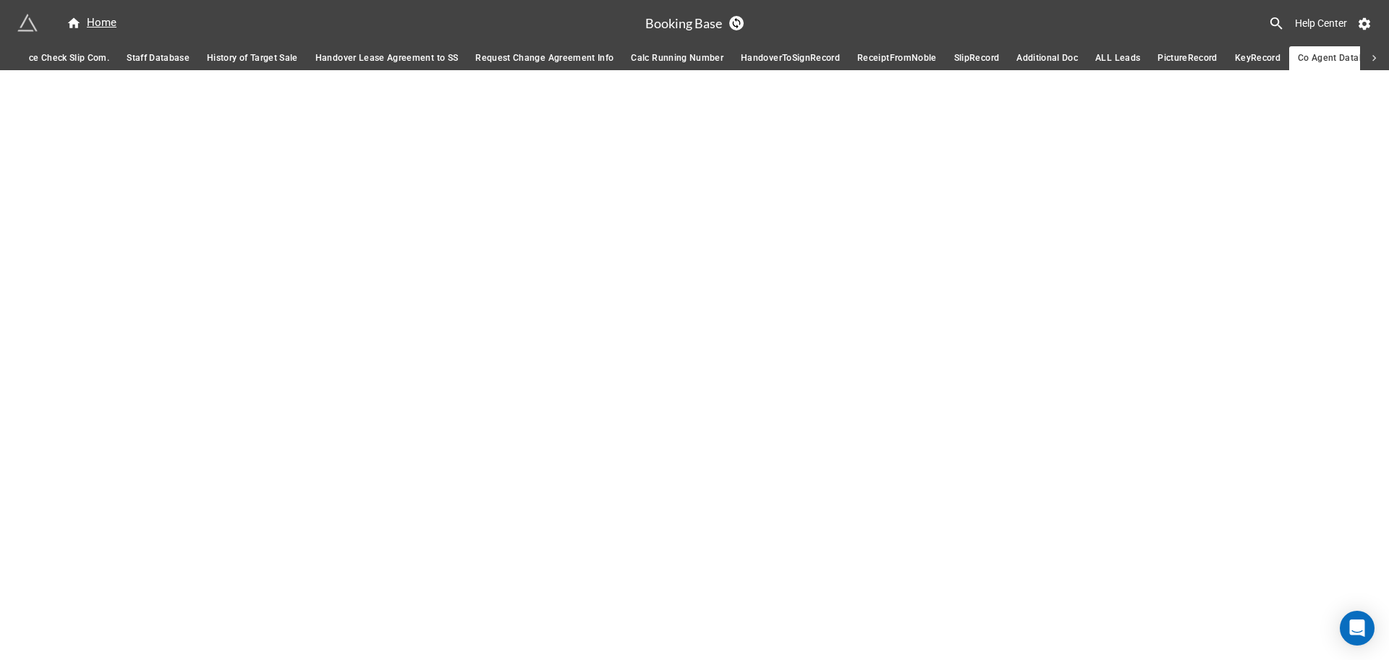
scroll to position [0, 318]
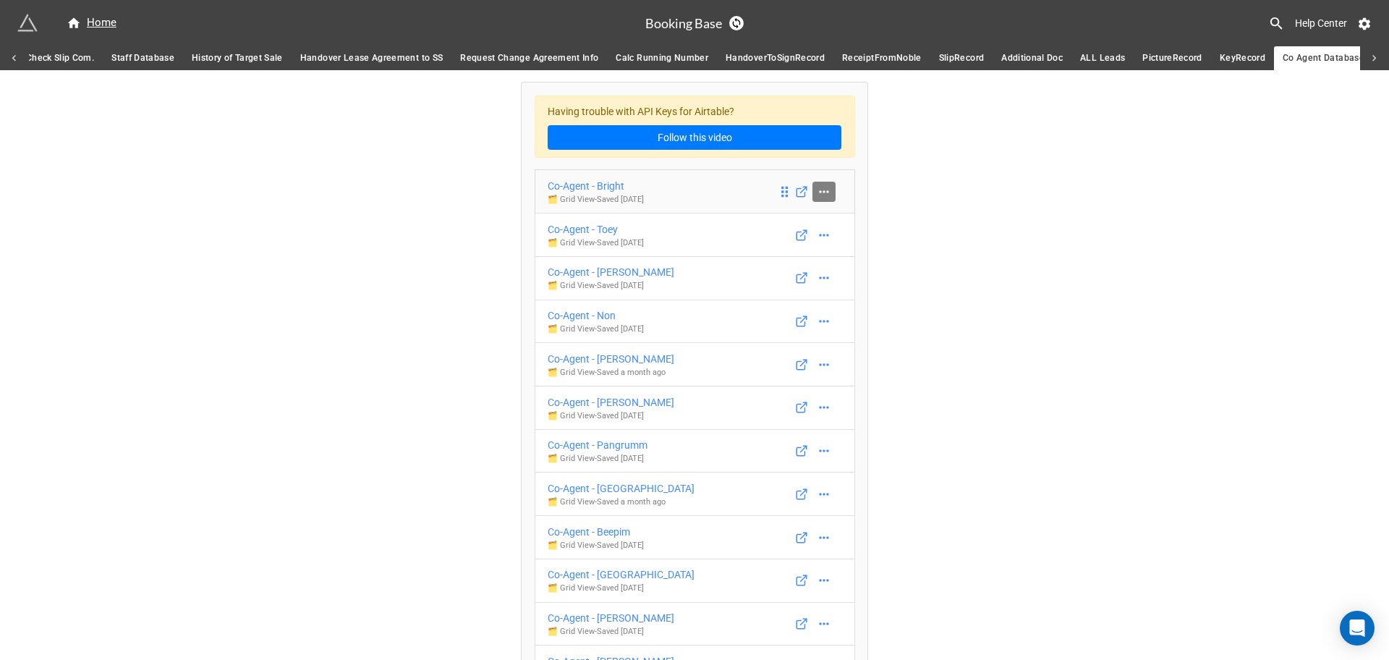
click at [821, 195] on icon at bounding box center [824, 192] width 14 height 14
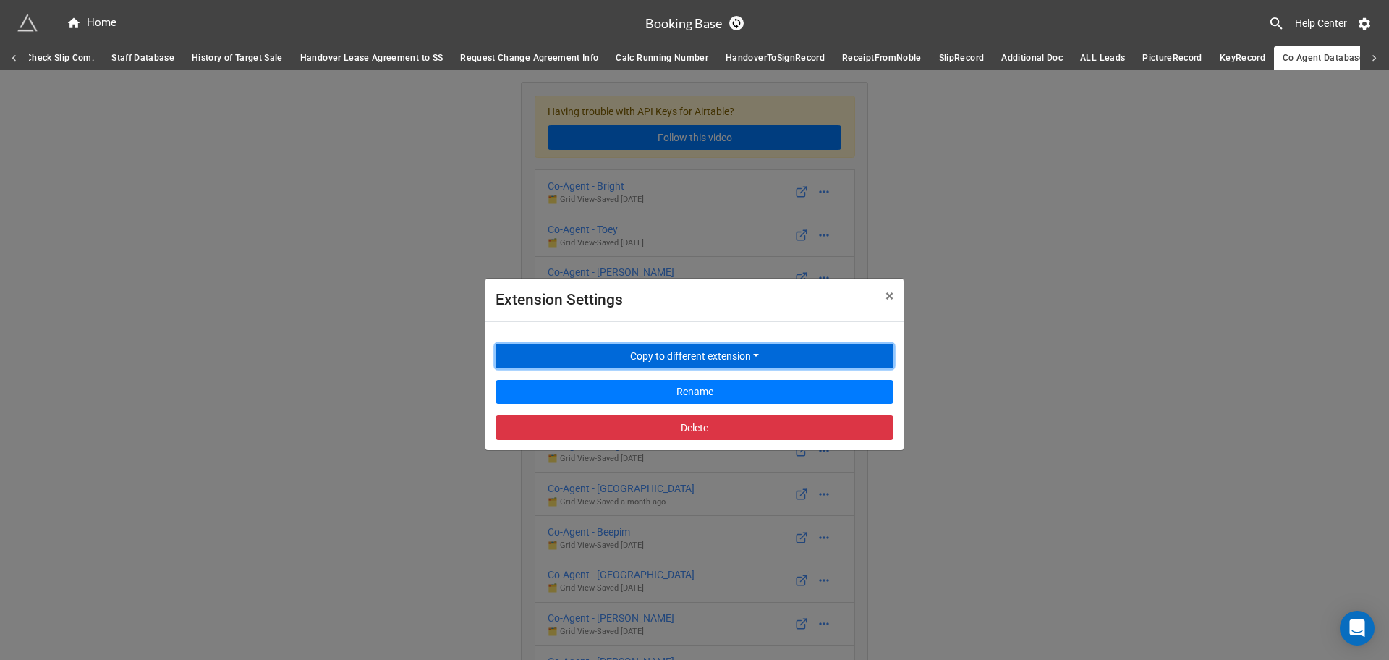
click at [754, 350] on button "Copy to different extension" at bounding box center [695, 356] width 398 height 25
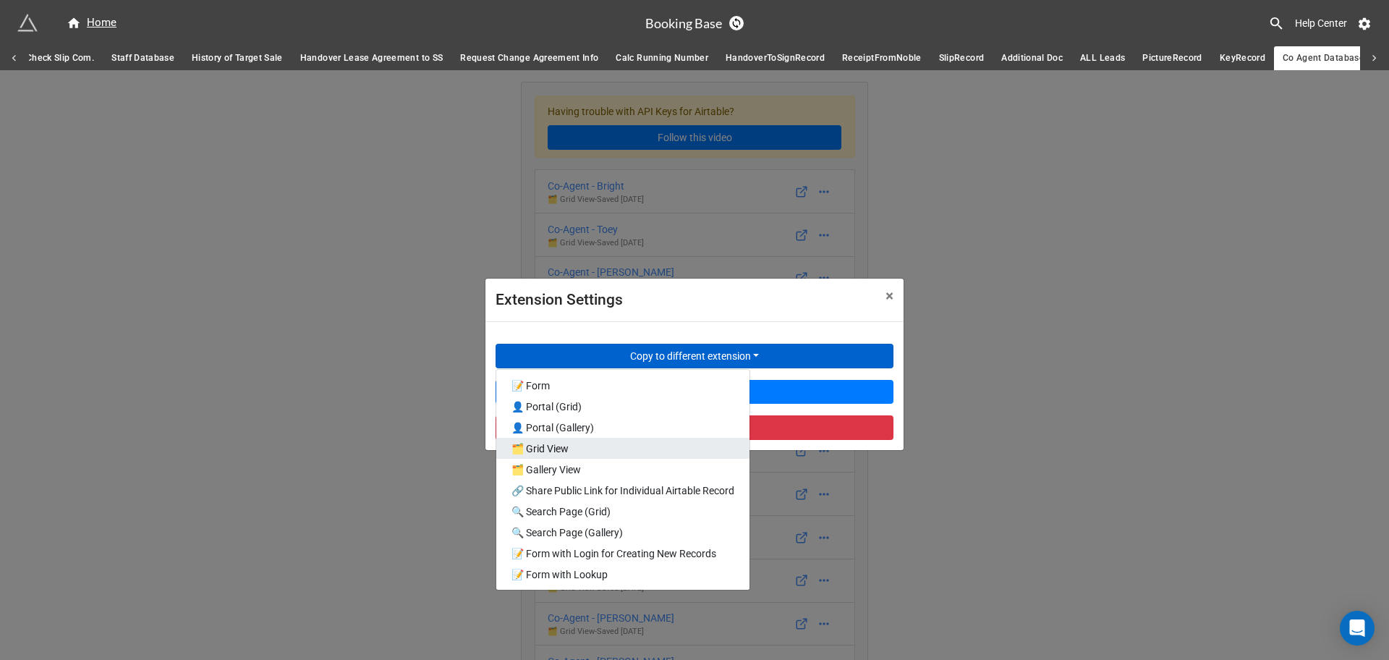
click at [695, 446] on link "🗂️ Grid View" at bounding box center [622, 448] width 253 height 21
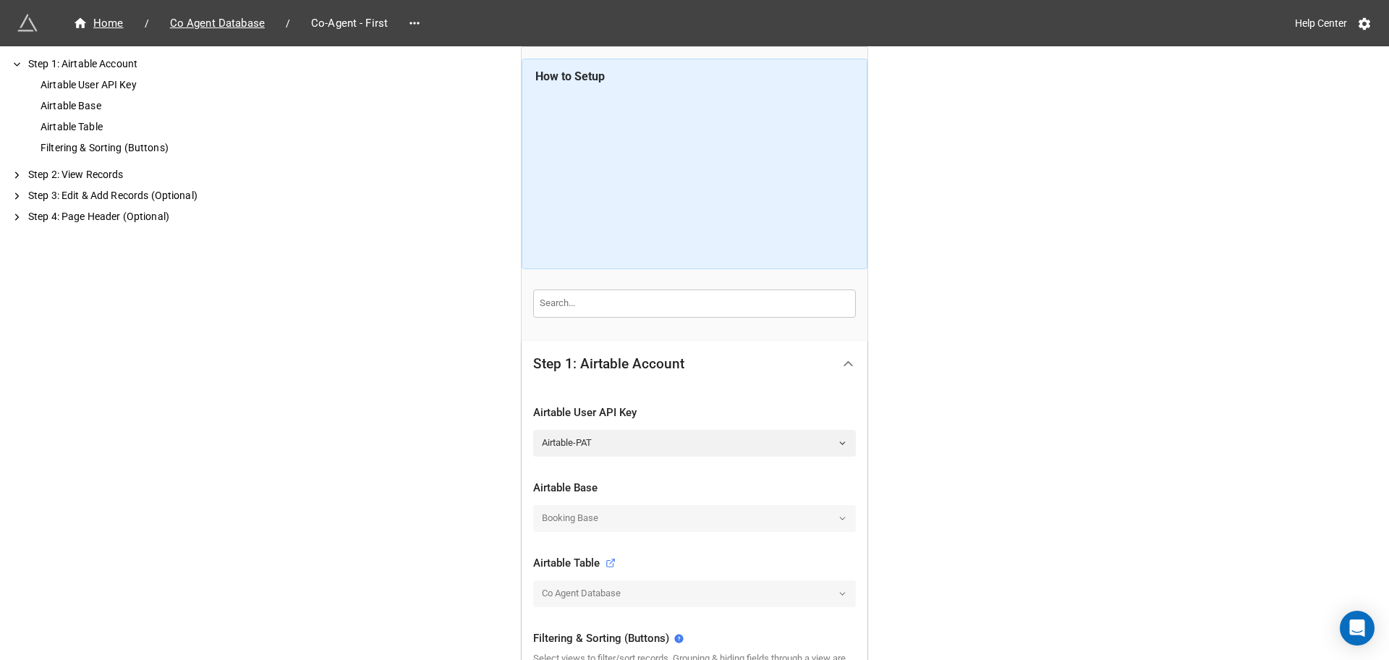
scroll to position [389, 0]
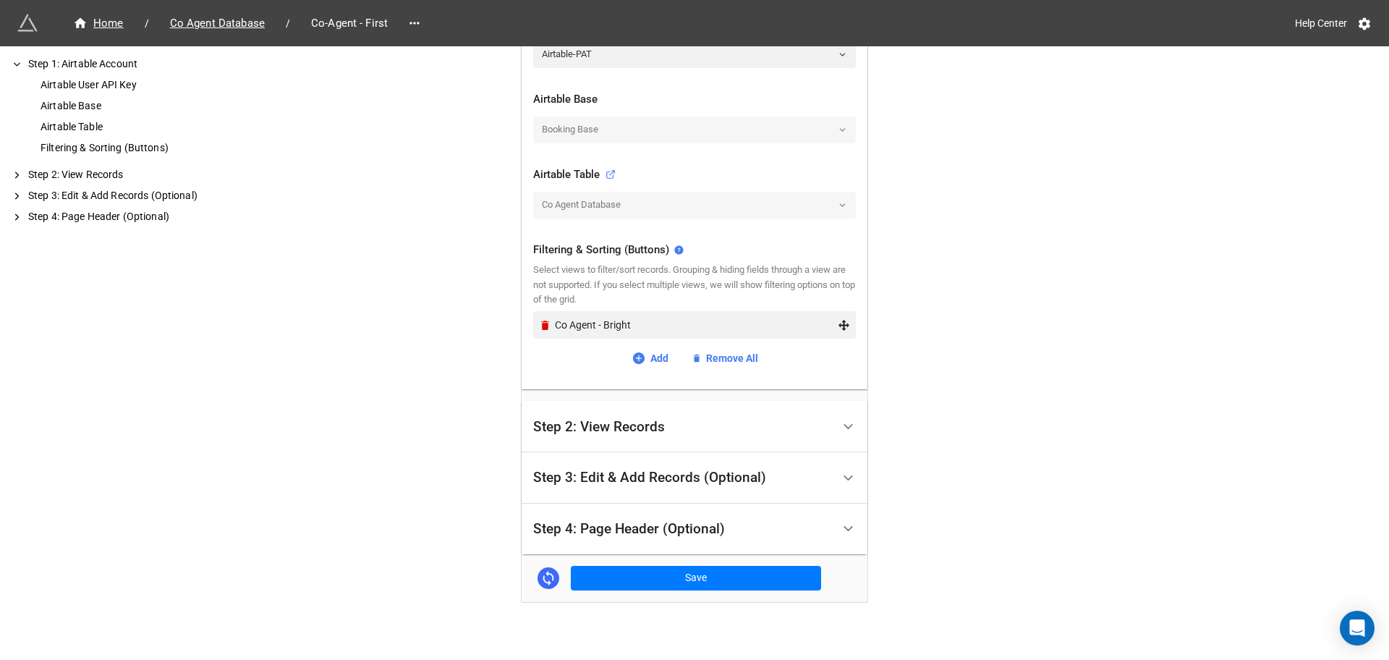
click at [533, 320] on div "Co Agent - Bright" at bounding box center [694, 324] width 323 height 27
click at [547, 324] on icon "Remove" at bounding box center [545, 325] width 12 height 12
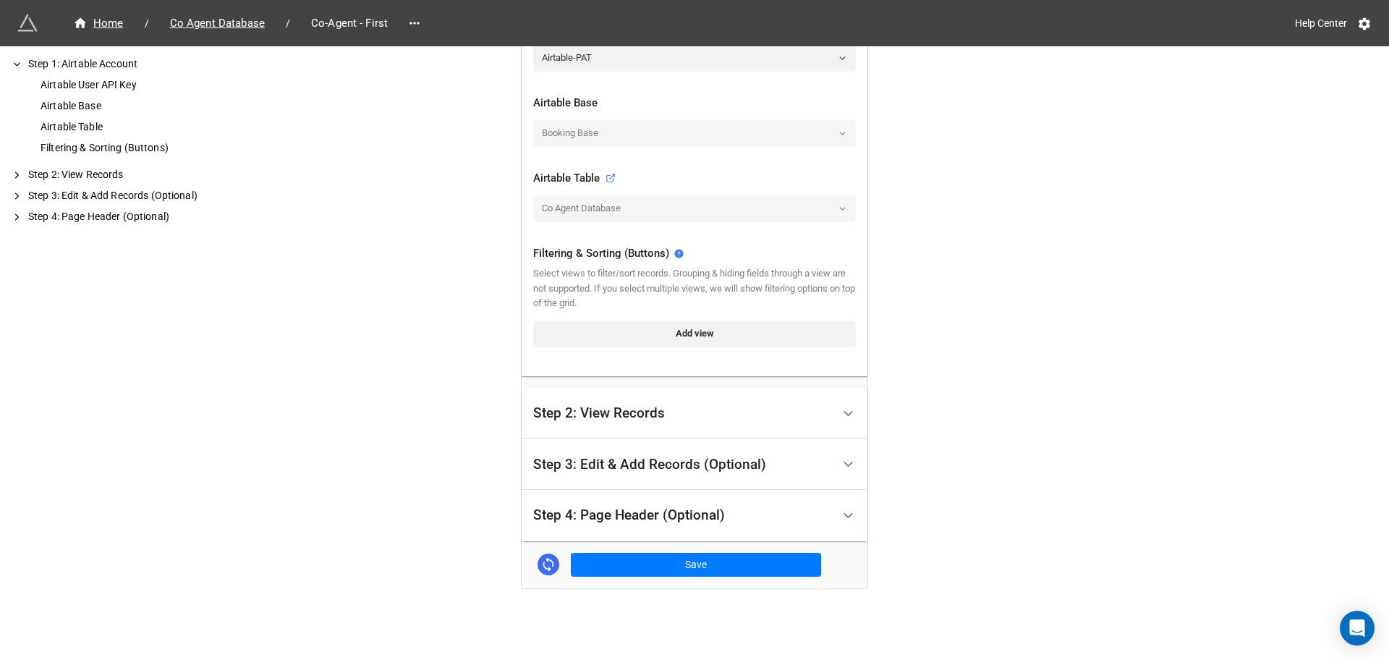
scroll to position [385, 0]
click at [638, 337] on link "Add view" at bounding box center [694, 334] width 323 height 26
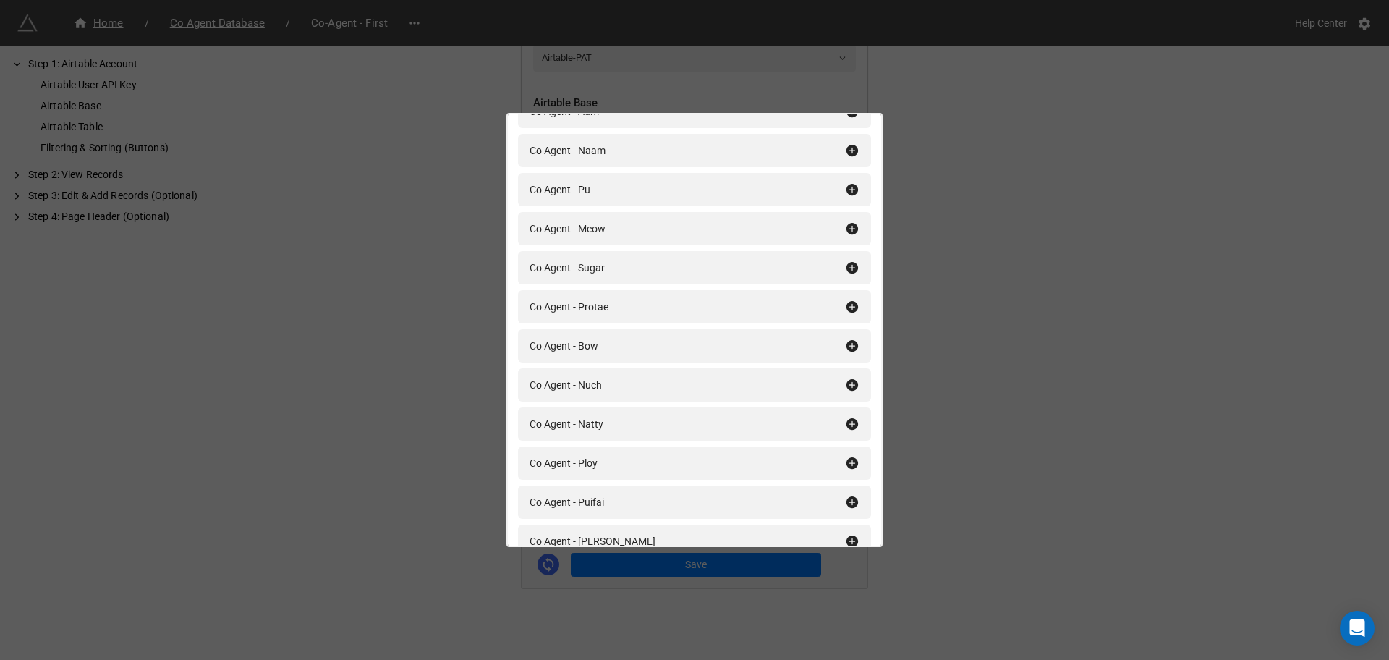
scroll to position [1667, 0]
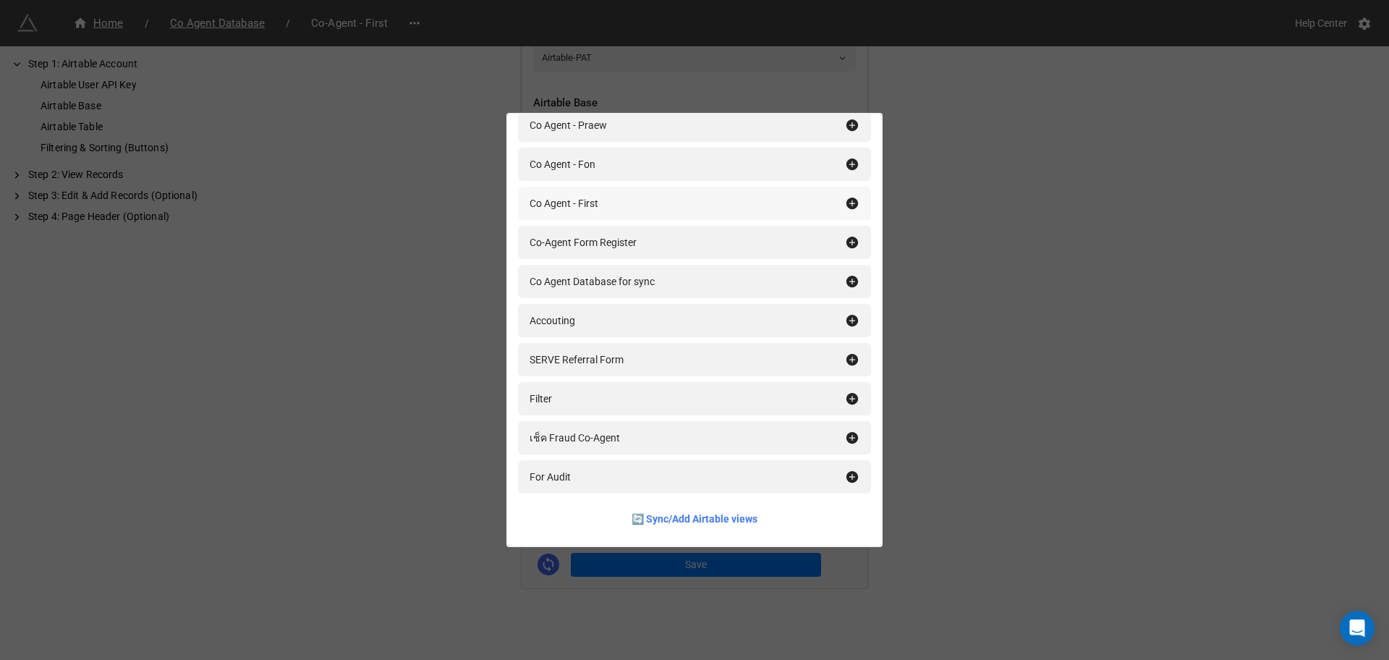
click at [661, 201] on div "Co Agent - First" at bounding box center [688, 203] width 316 height 16
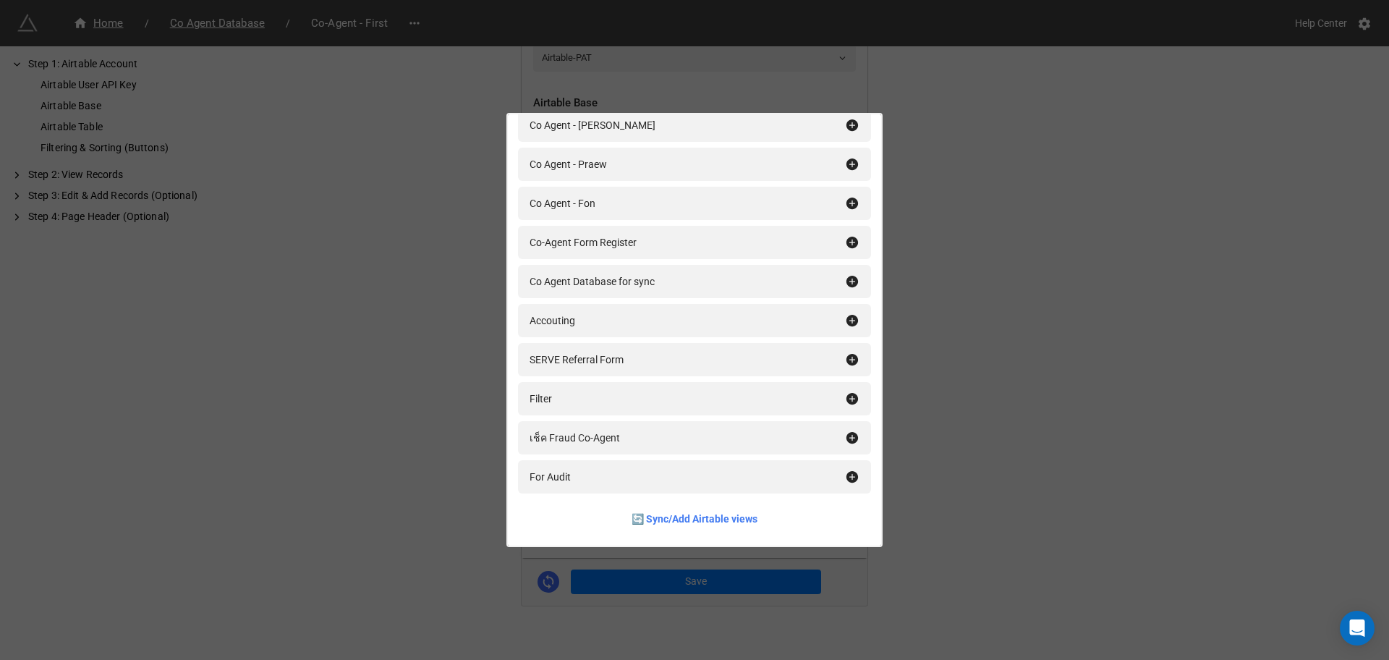
scroll to position [389, 0]
click at [1092, 341] on div "Filtering & Sorting (Buttons) Add All Co Agent (All) Co Agent - Pik Co Agent - …" at bounding box center [694, 330] width 1389 height 660
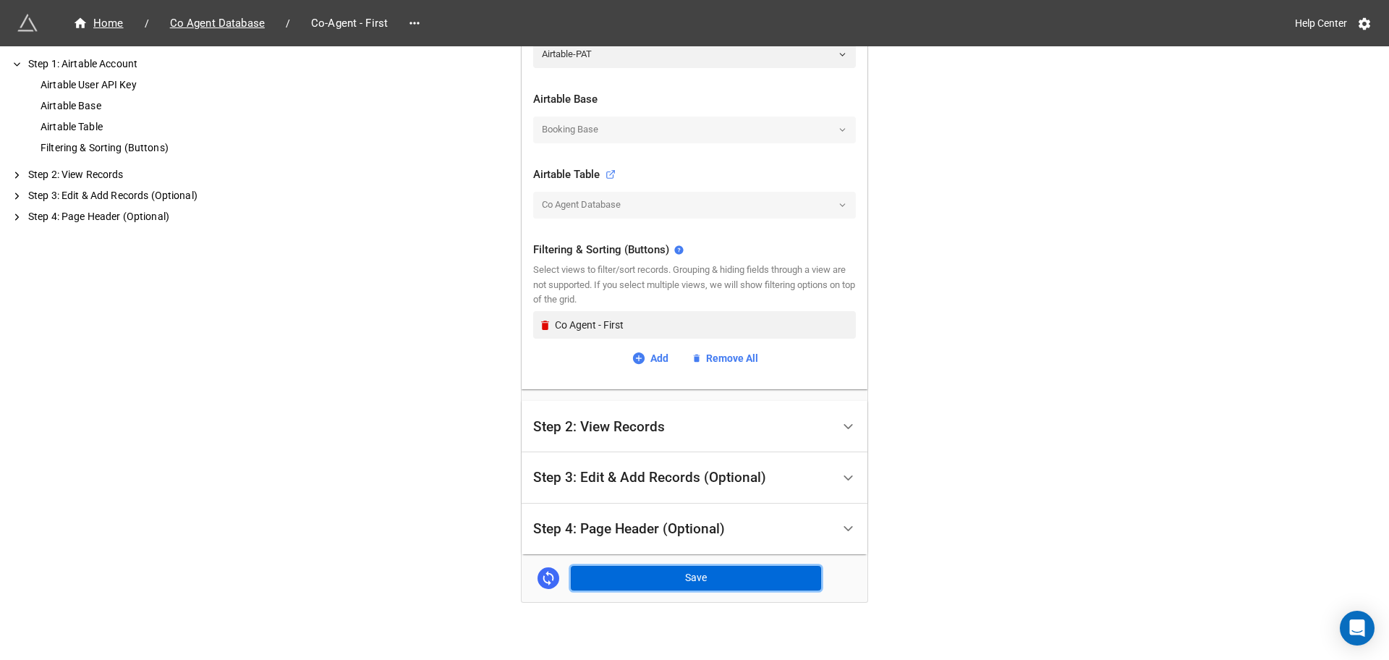
click at [677, 577] on button "Save" at bounding box center [696, 578] width 250 height 25
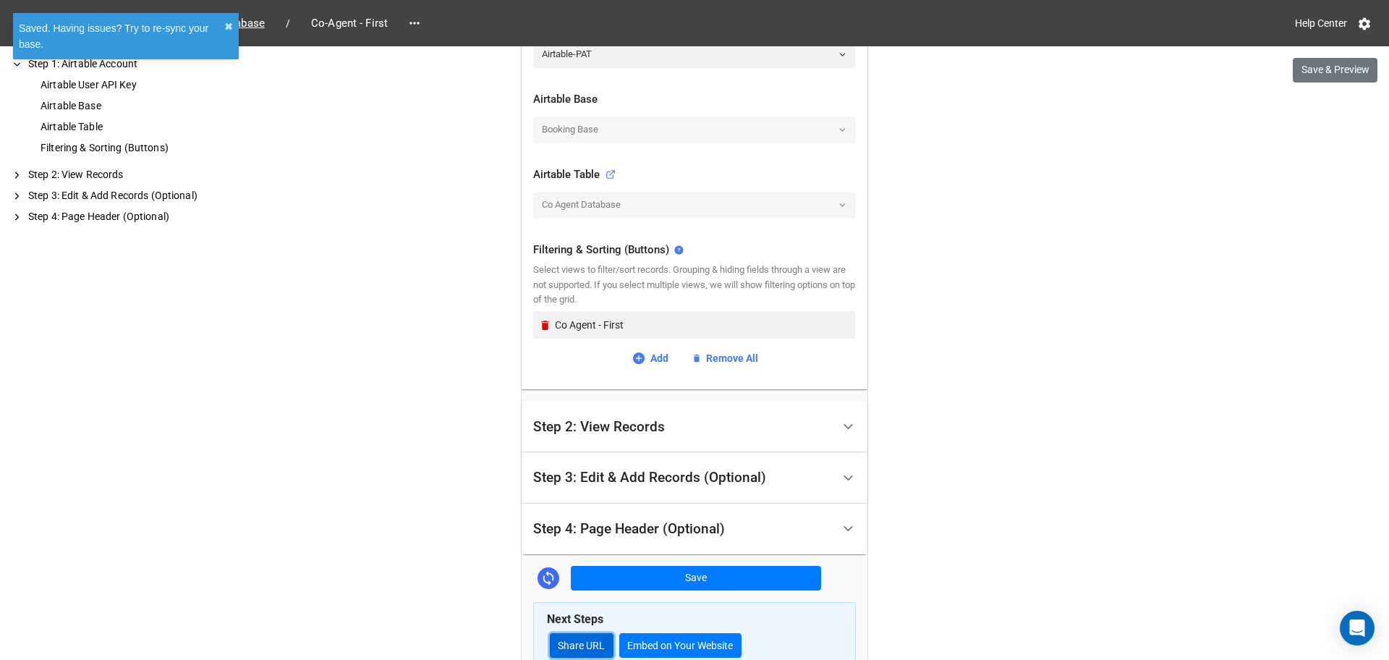
click at [574, 640] on link "Share URL" at bounding box center [582, 645] width 64 height 25
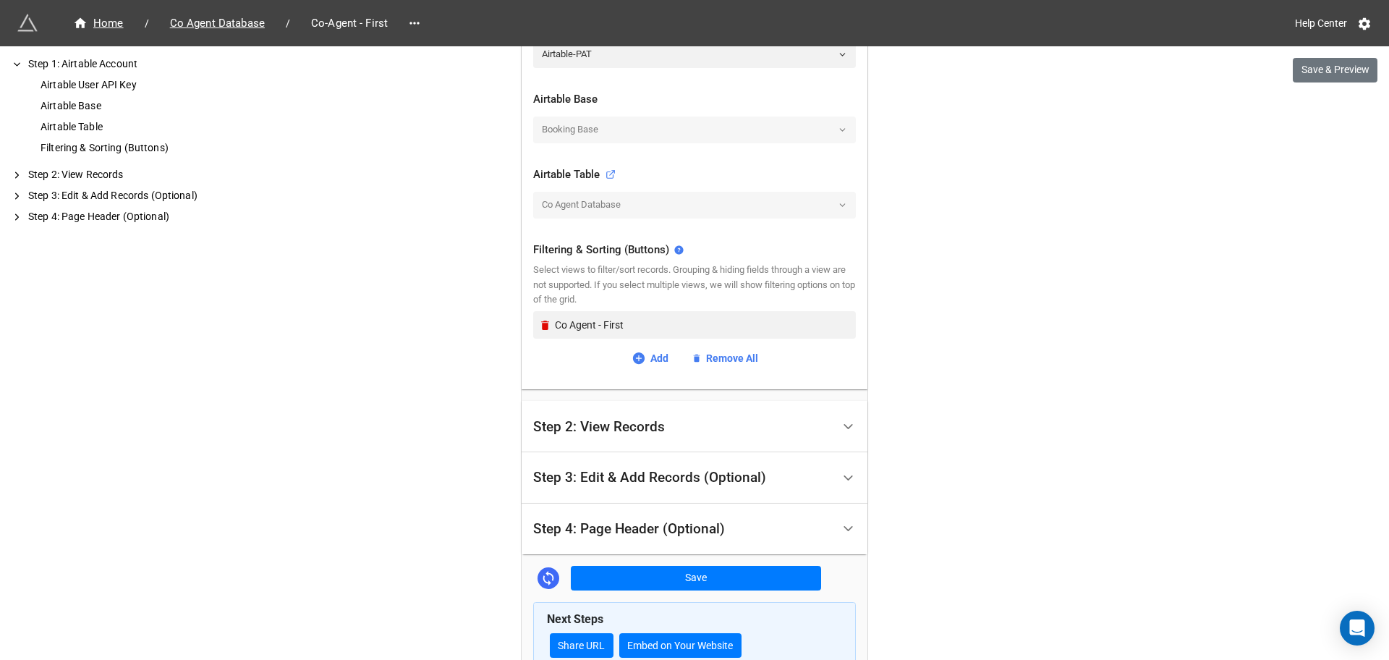
click at [264, 36] on div "Home / Co Agent Database / Co-Agent - First Help Center" at bounding box center [694, 23] width 1389 height 46
click at [247, 12] on div "Home / Co Agent Database / Co-Agent - First" at bounding box center [355, 23] width 677 height 26
click at [253, 20] on span "Co Agent Database" at bounding box center [217, 23] width 112 height 17
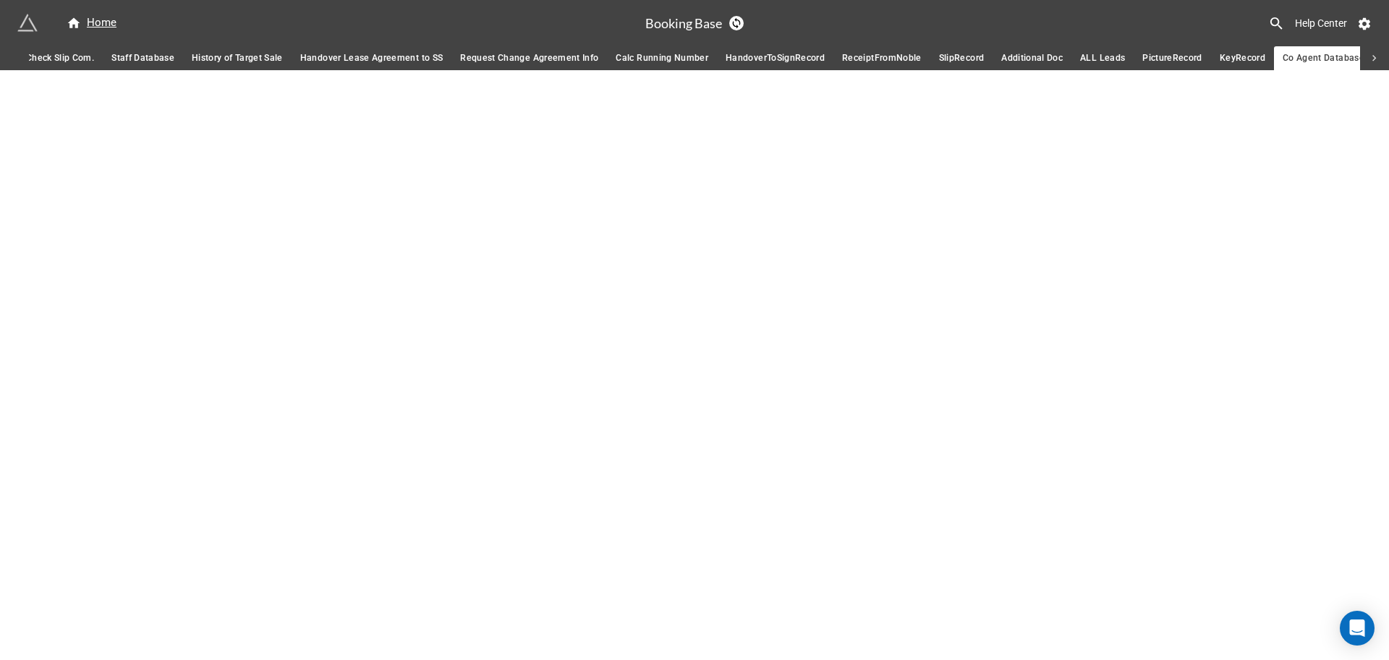
scroll to position [0, 318]
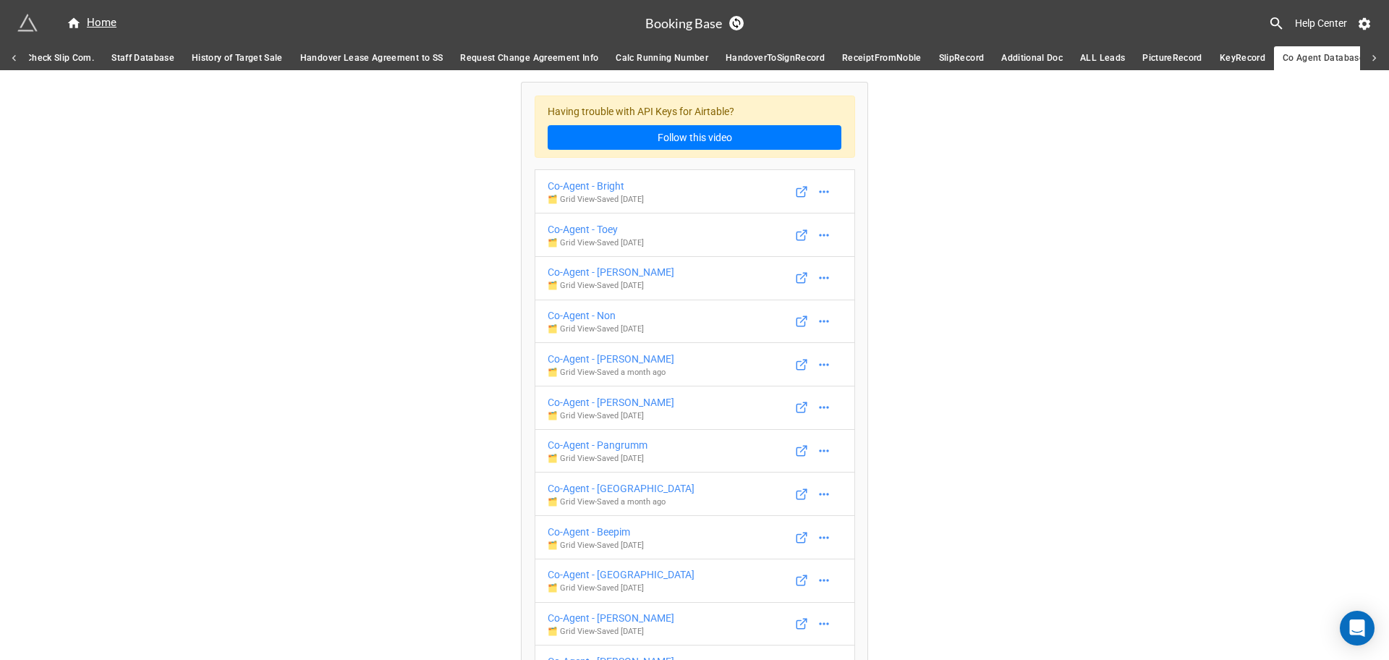
drag, startPoint x: 1371, startPoint y: 56, endPoint x: 1300, endPoint y: 64, distance: 71.3
click at [1370, 58] on icon at bounding box center [1374, 58] width 13 height 13
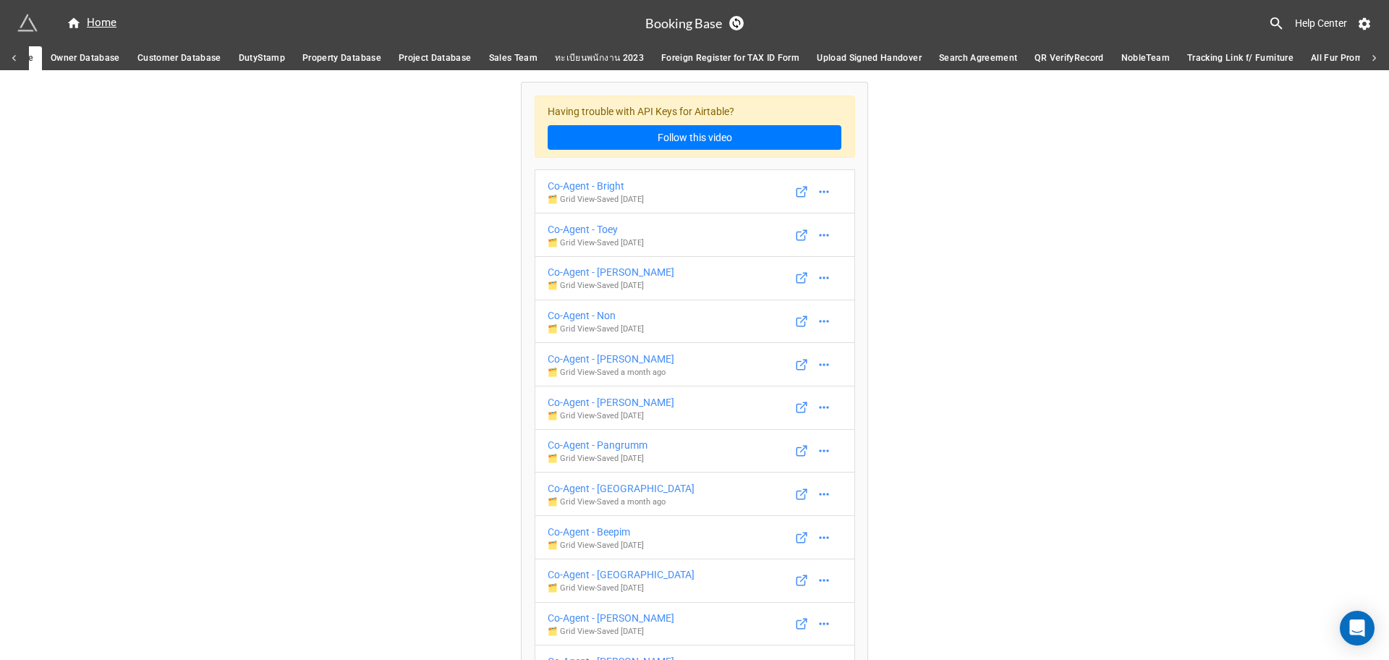
click at [96, 57] on span "Owner Database" at bounding box center [85, 58] width 69 height 15
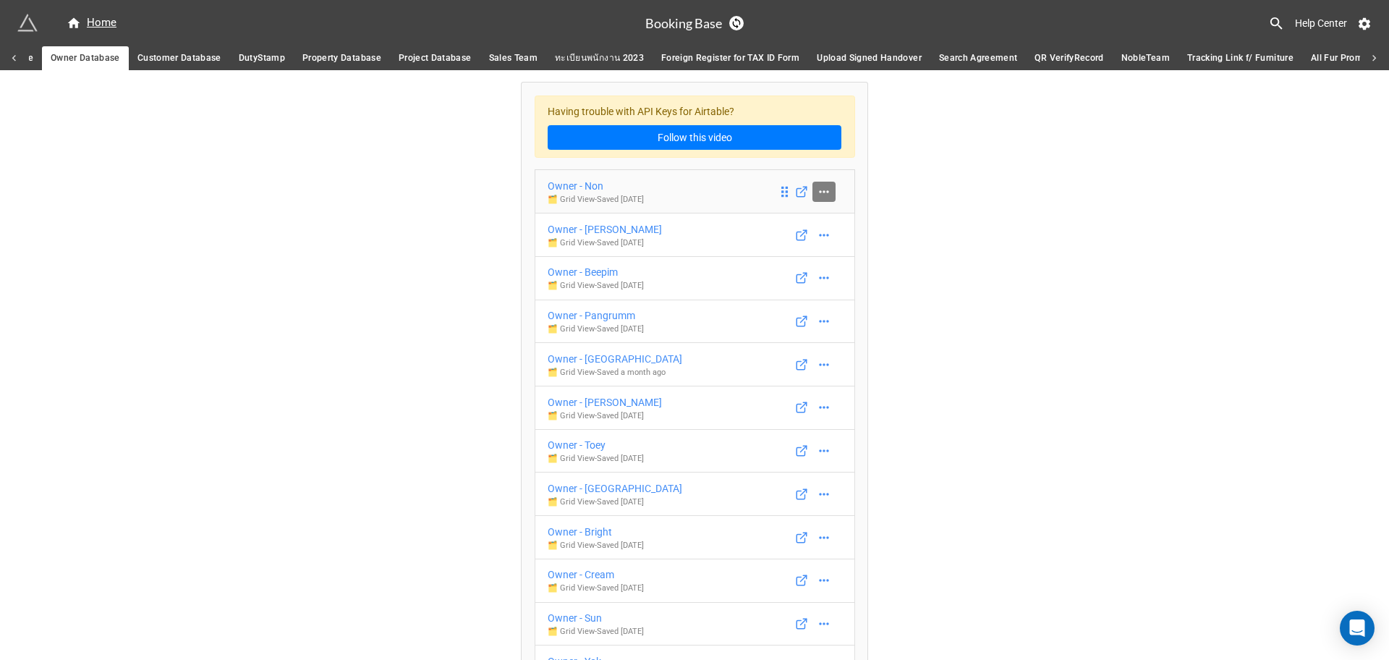
click at [817, 193] on icon at bounding box center [824, 192] width 14 height 14
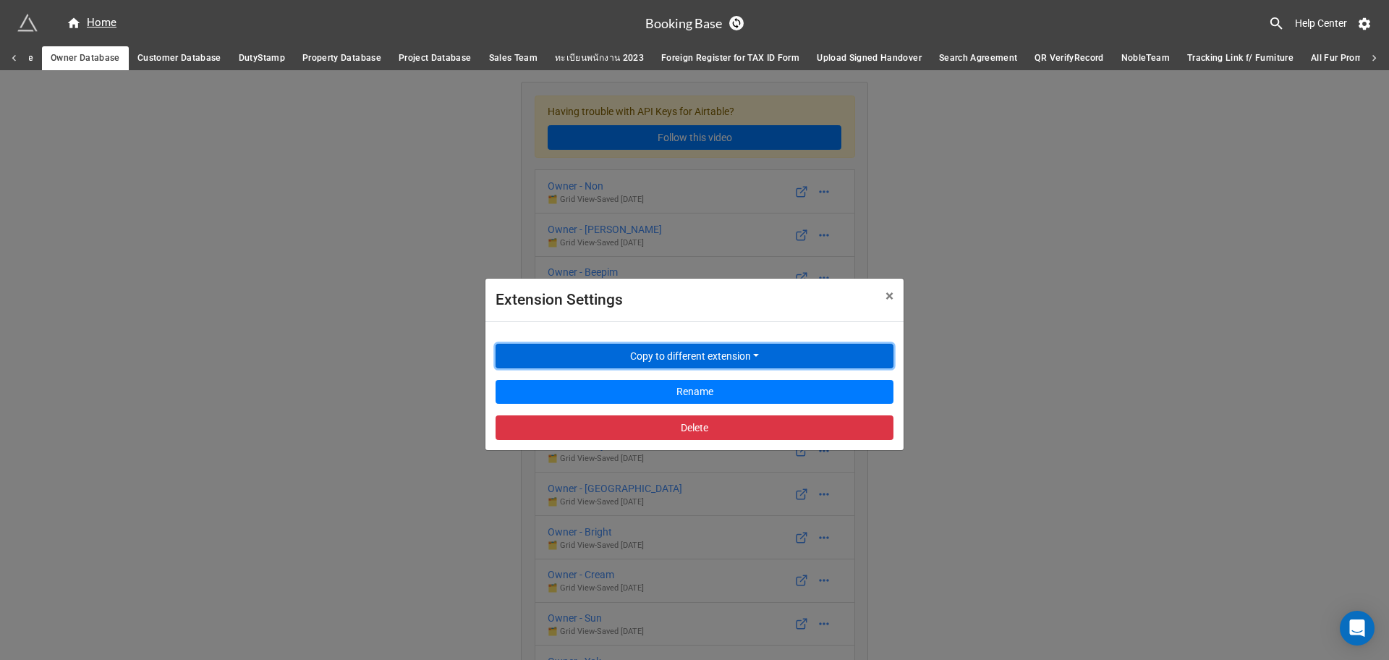
click at [708, 352] on button "Copy to different extension" at bounding box center [695, 356] width 398 height 25
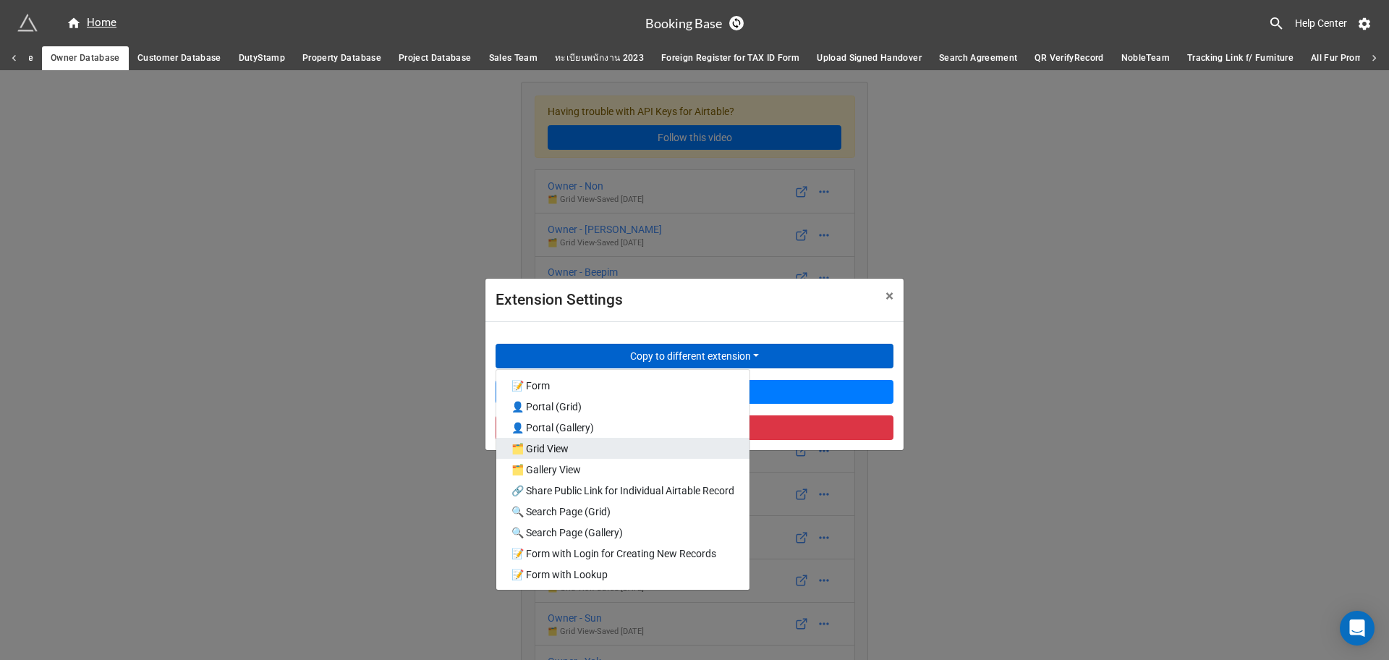
click at [638, 443] on link "🗂️ Grid View" at bounding box center [622, 448] width 253 height 21
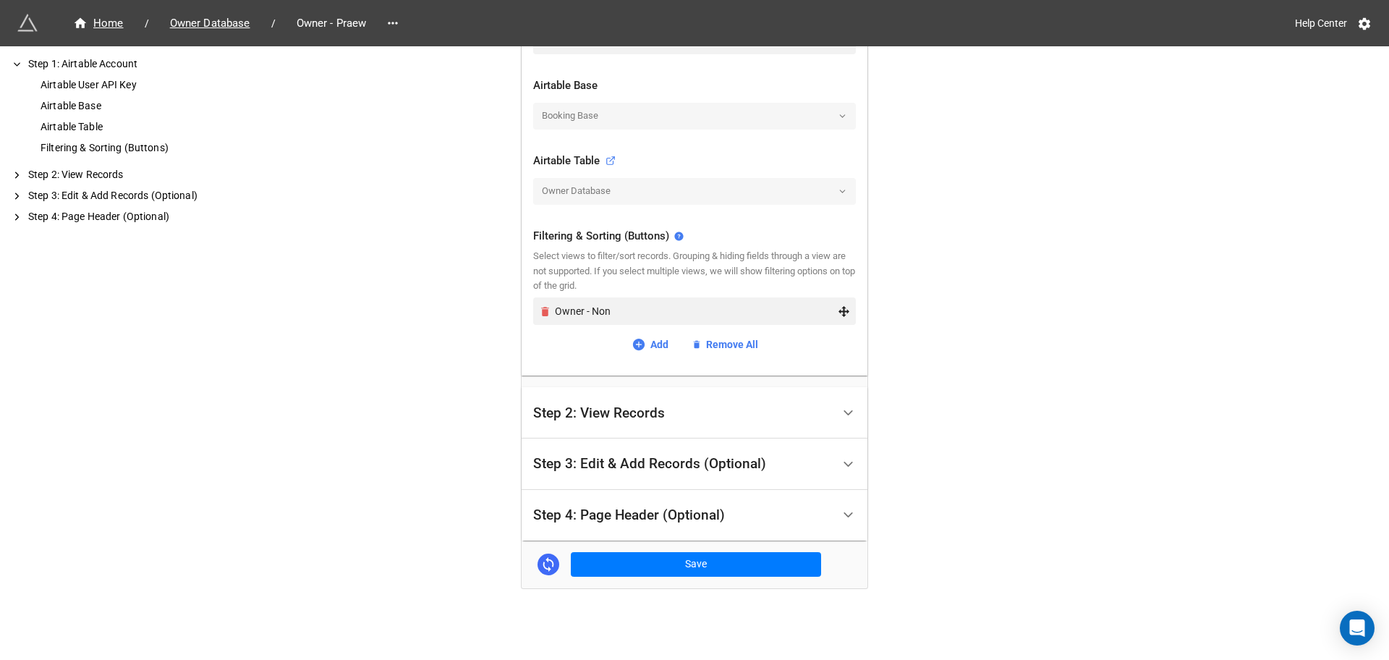
click at [548, 314] on link "Remove" at bounding box center [547, 311] width 17 height 12
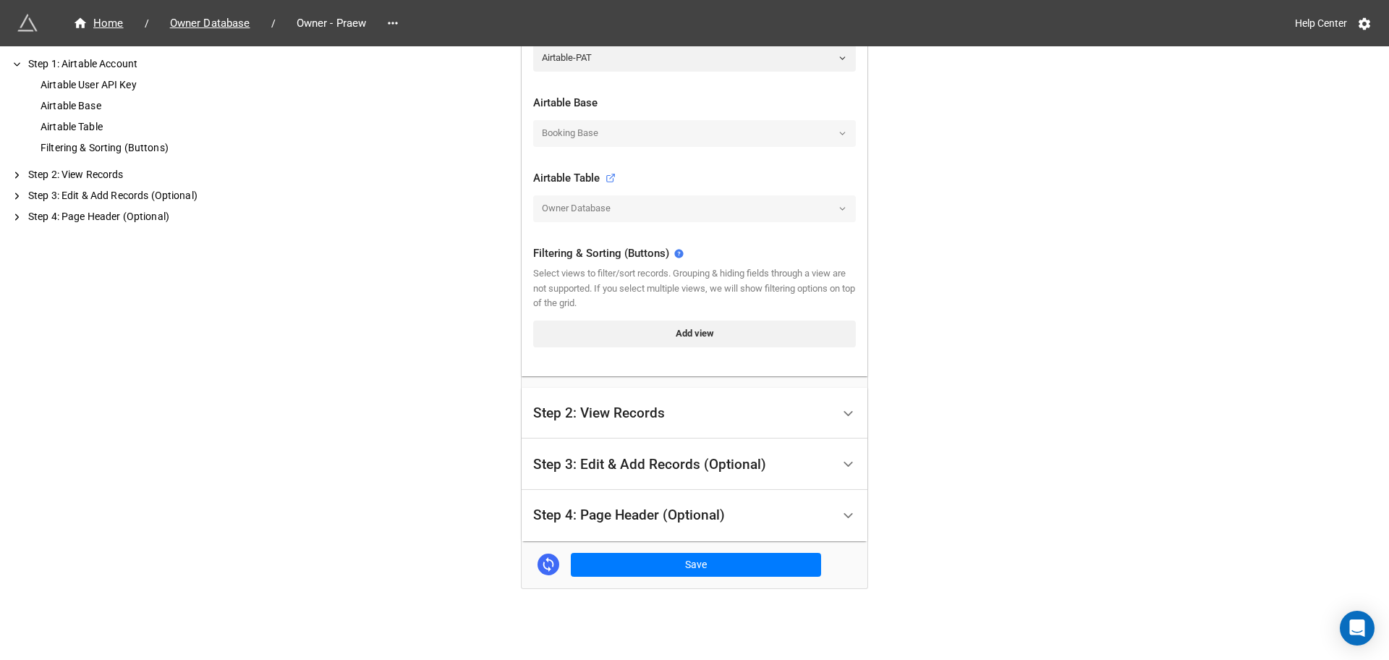
scroll to position [385, 0]
click at [621, 340] on link "Add view" at bounding box center [694, 334] width 323 height 26
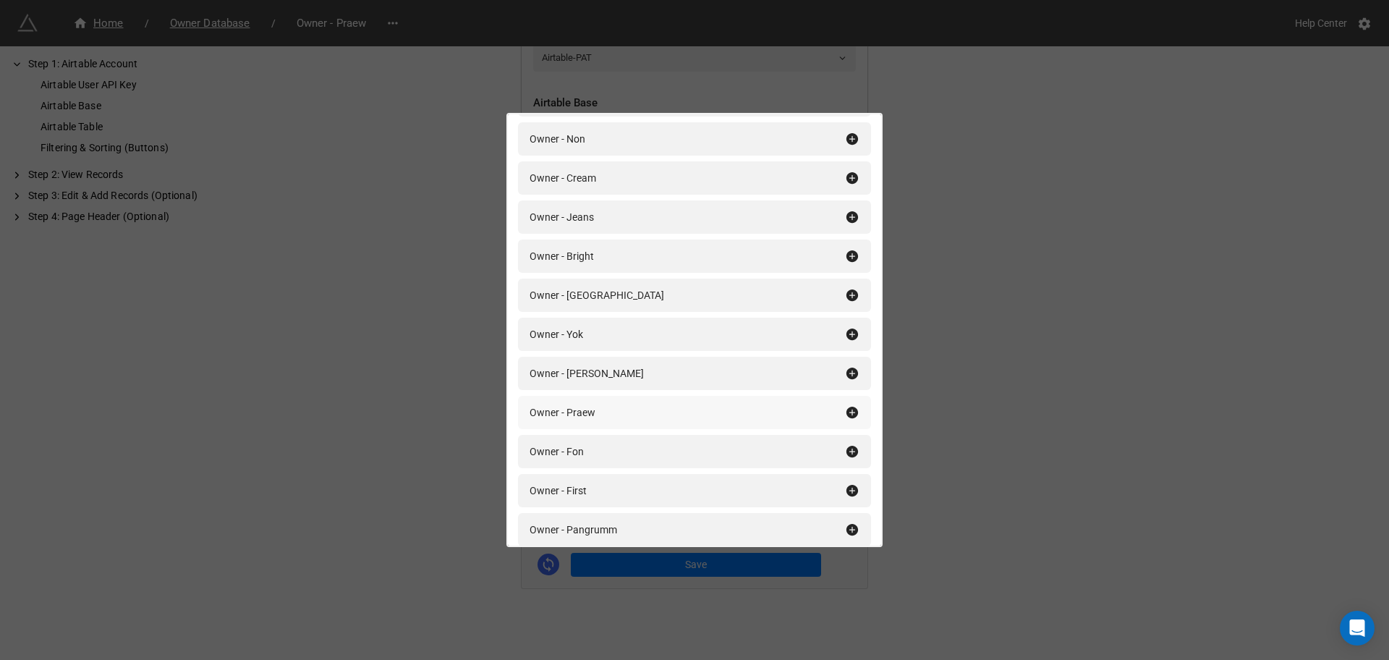
scroll to position [1900, 0]
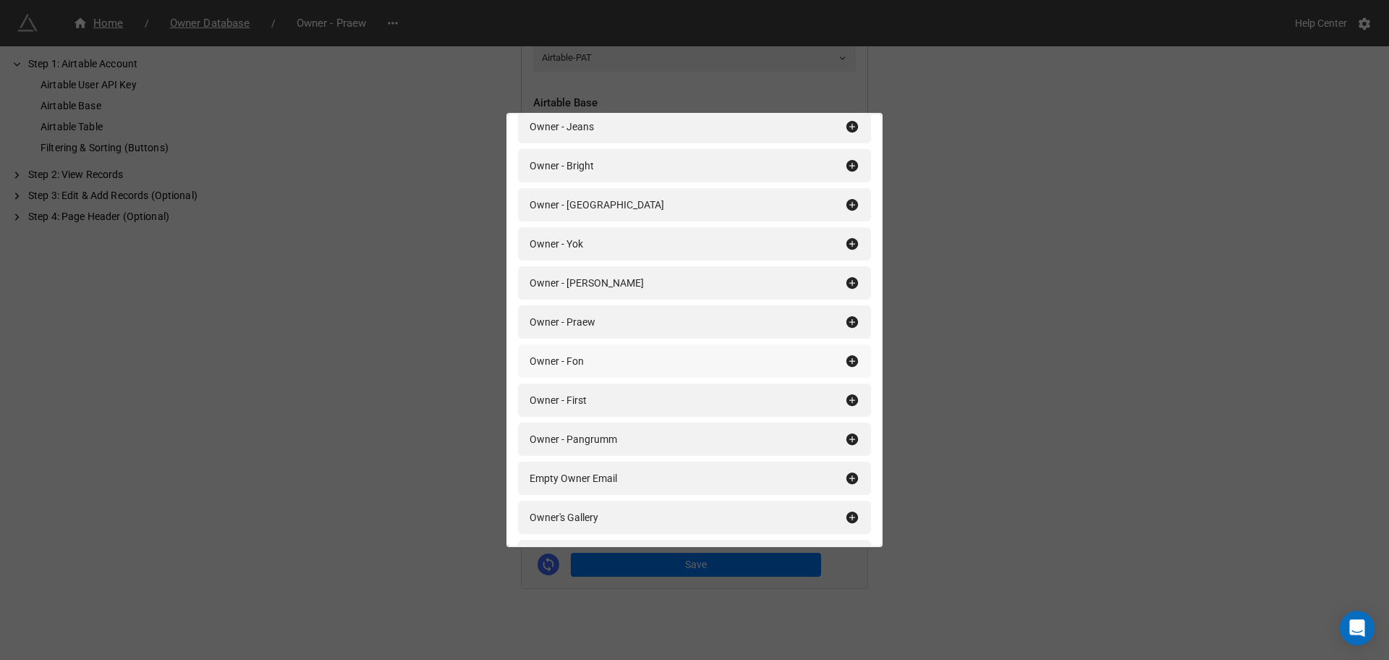
click at [672, 322] on div "Owner - Praew" at bounding box center [688, 322] width 316 height 16
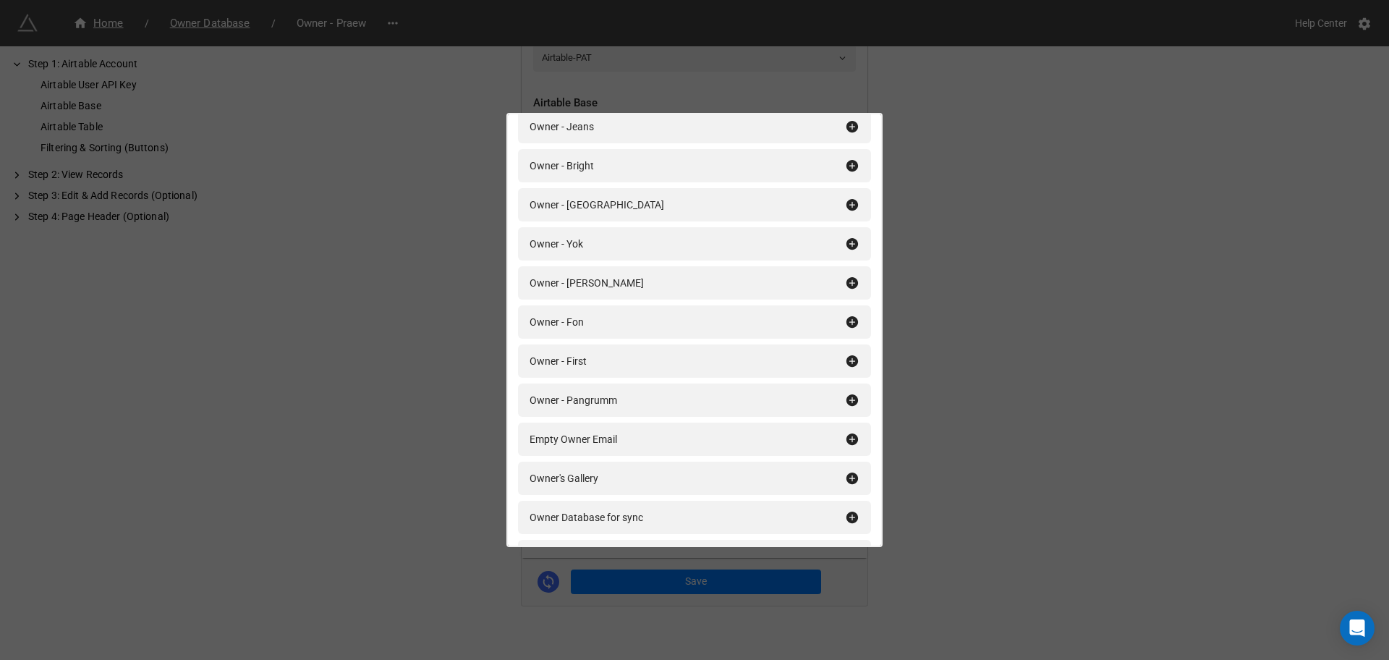
scroll to position [402, 0]
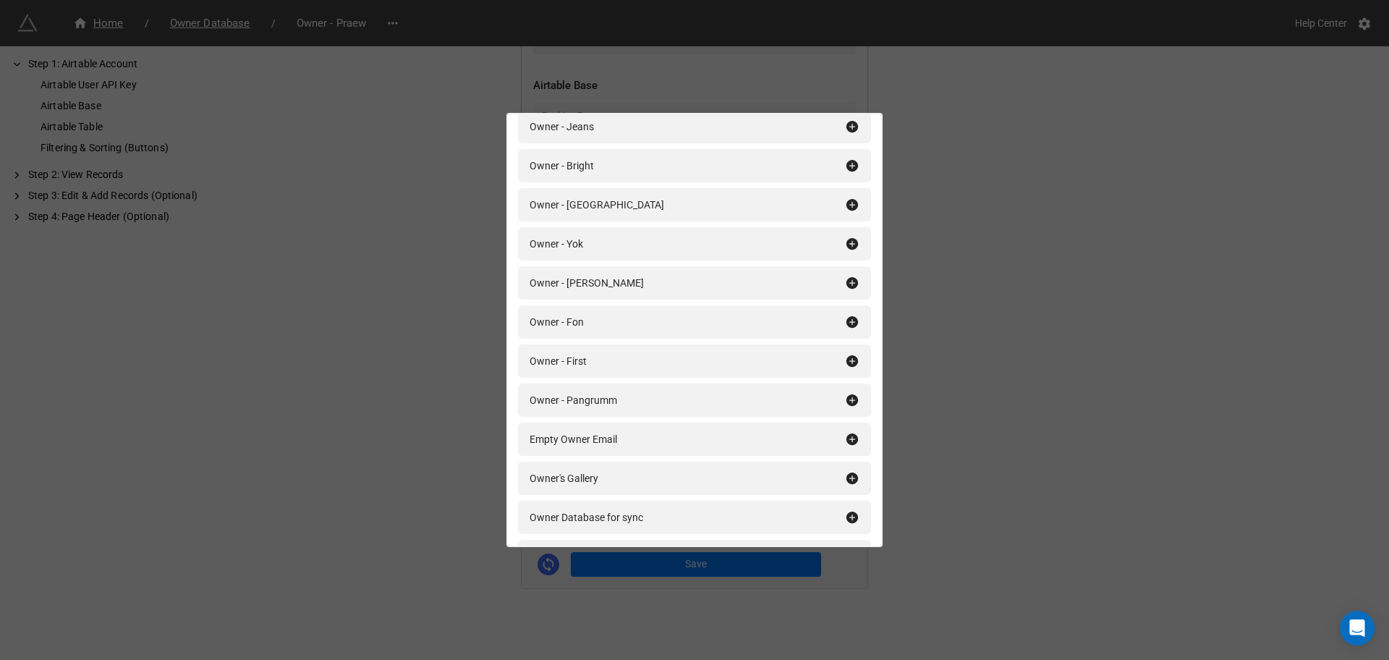
drag, startPoint x: 1066, startPoint y: 282, endPoint x: 672, endPoint y: 534, distance: 467.7
click at [1063, 282] on div "Filtering & Sorting (Buttons) Add All filter Owner (All) Owner (Decor) Owner Co…" at bounding box center [694, 330] width 1389 height 660
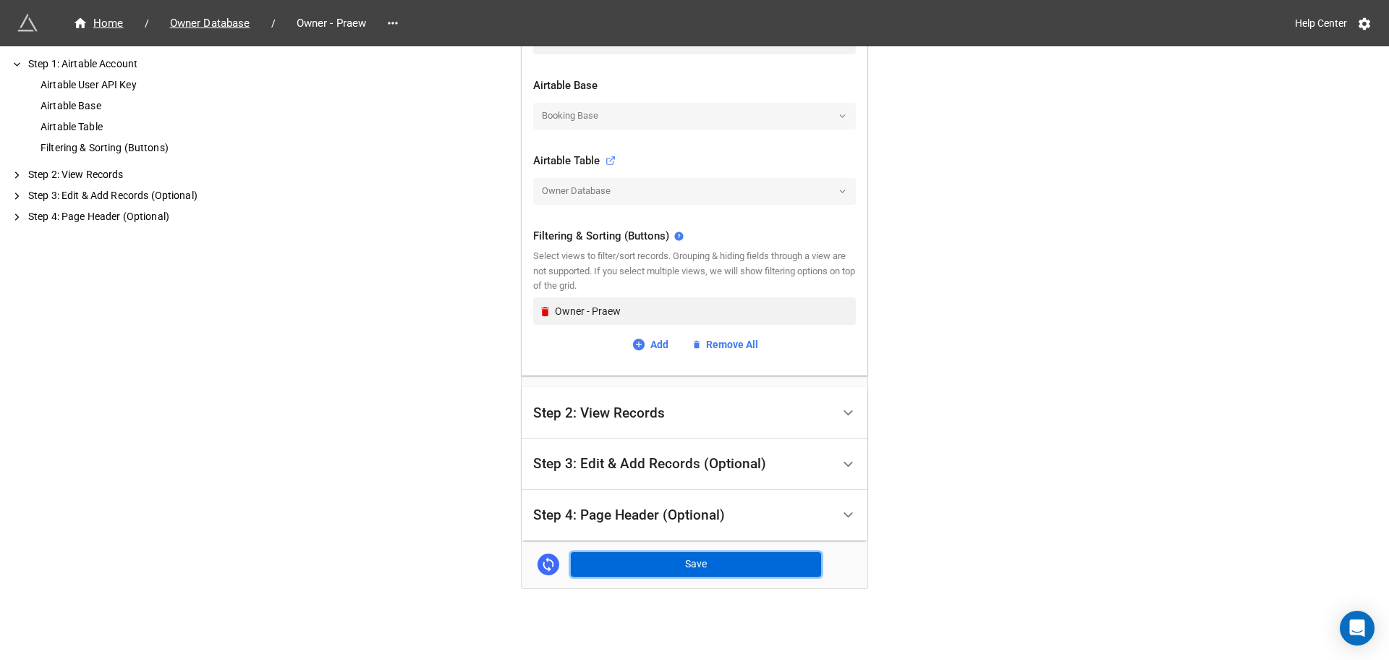
click at [672, 557] on button "Save" at bounding box center [696, 564] width 250 height 25
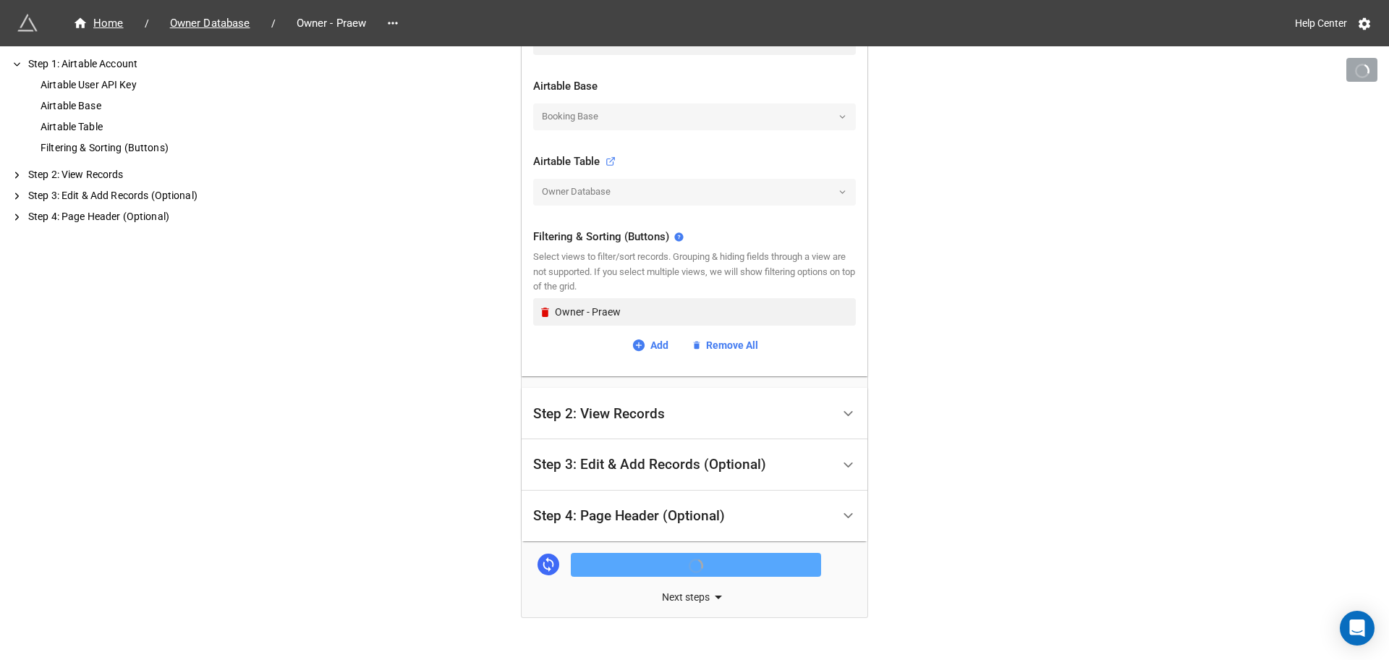
scroll to position [431, 0]
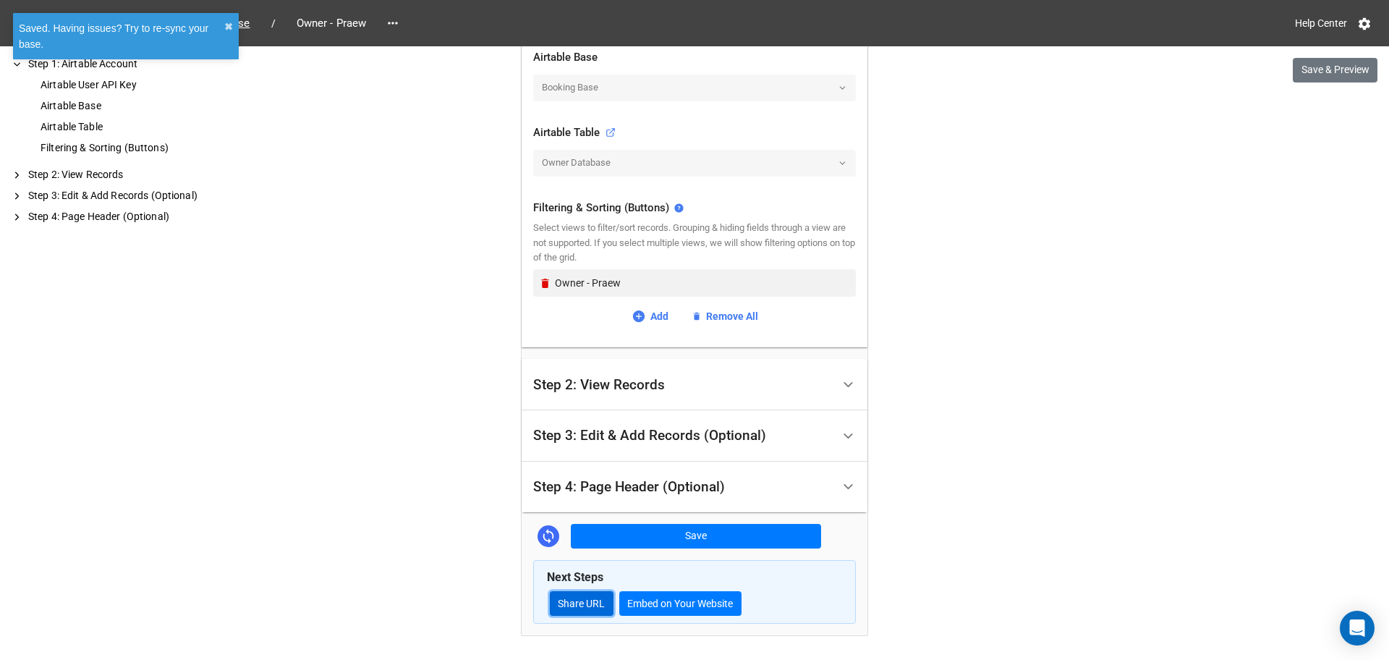
click at [582, 595] on link "Share URL" at bounding box center [582, 603] width 64 height 25
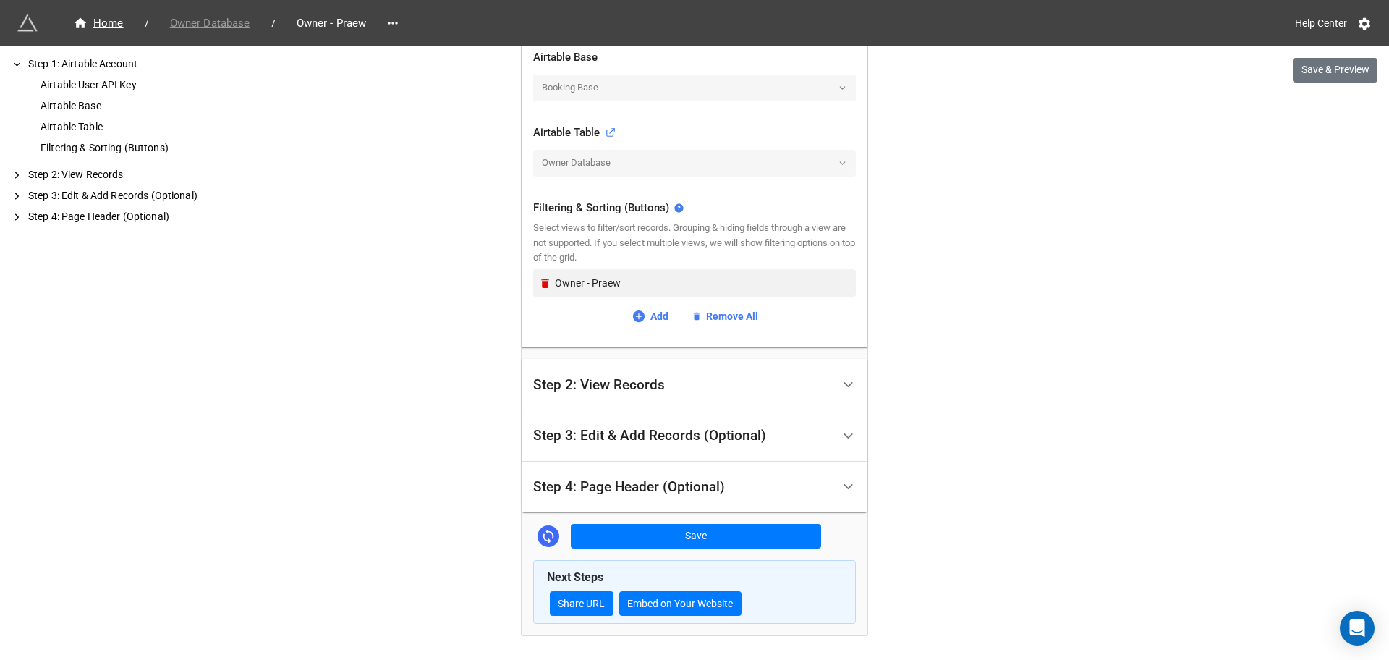
click at [250, 29] on span "Owner Database" at bounding box center [210, 23] width 98 height 17
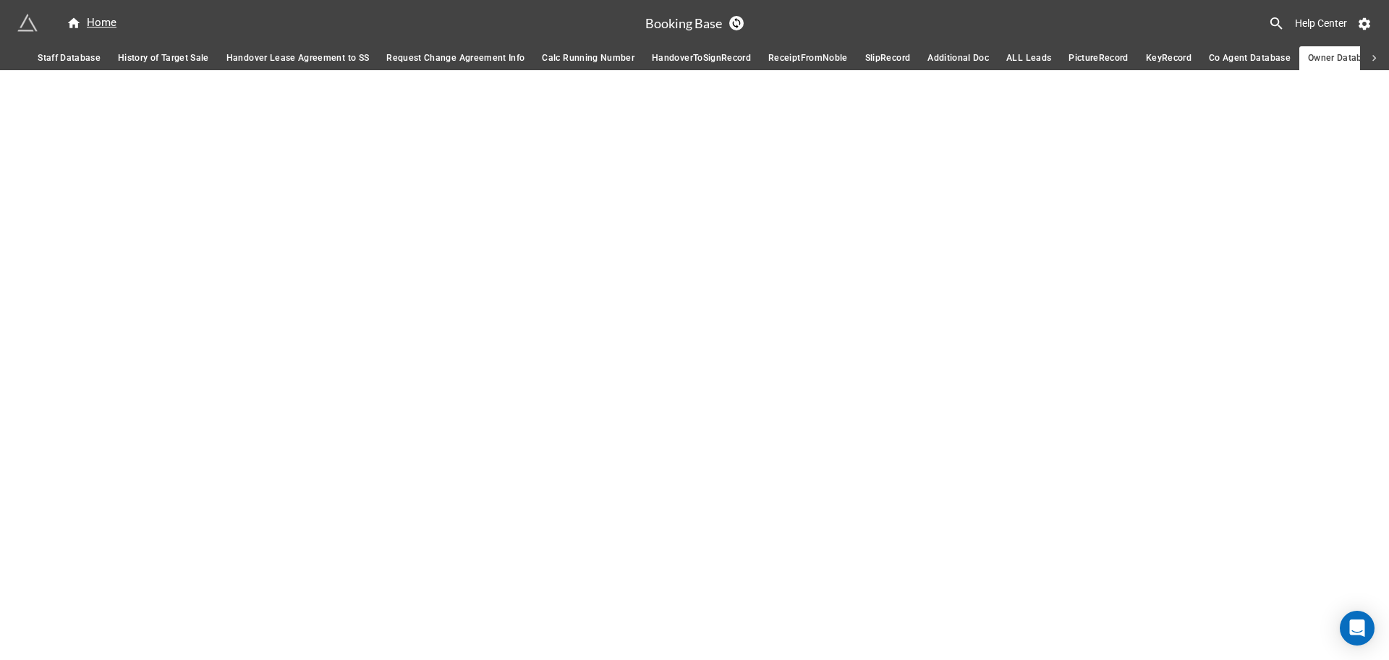
scroll to position [0, 404]
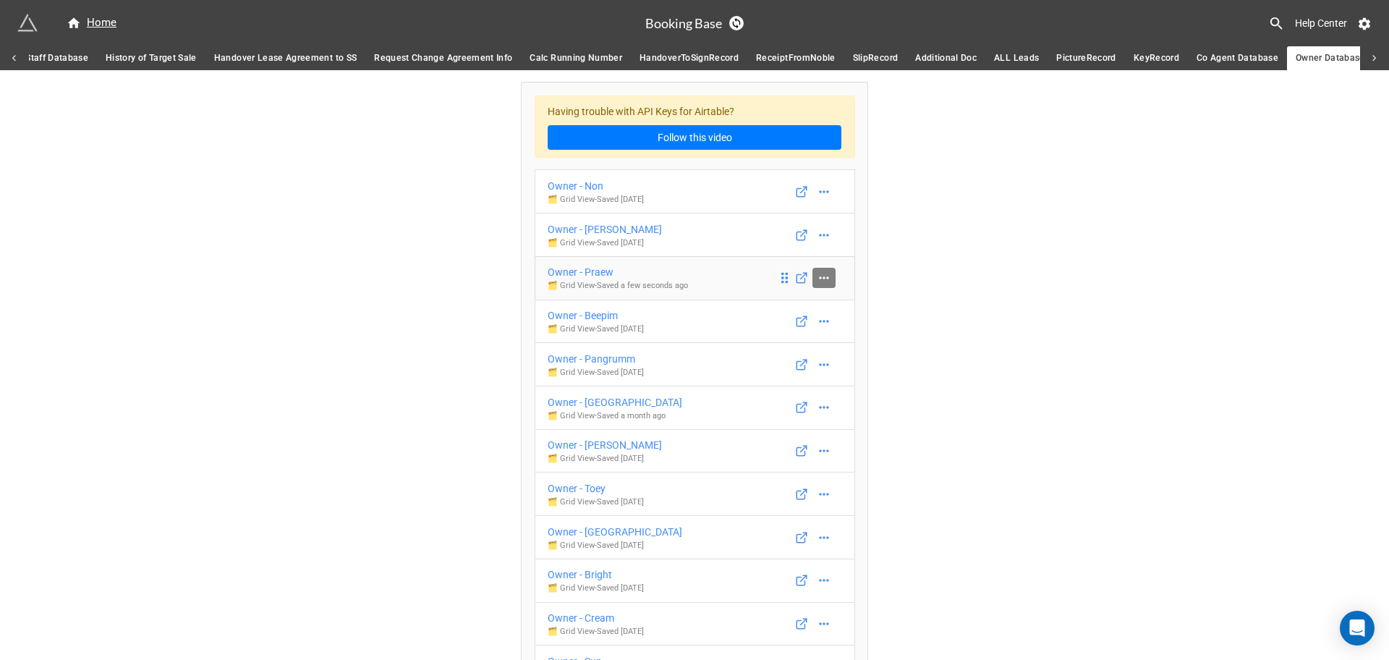
click at [826, 275] on icon at bounding box center [824, 278] width 14 height 14
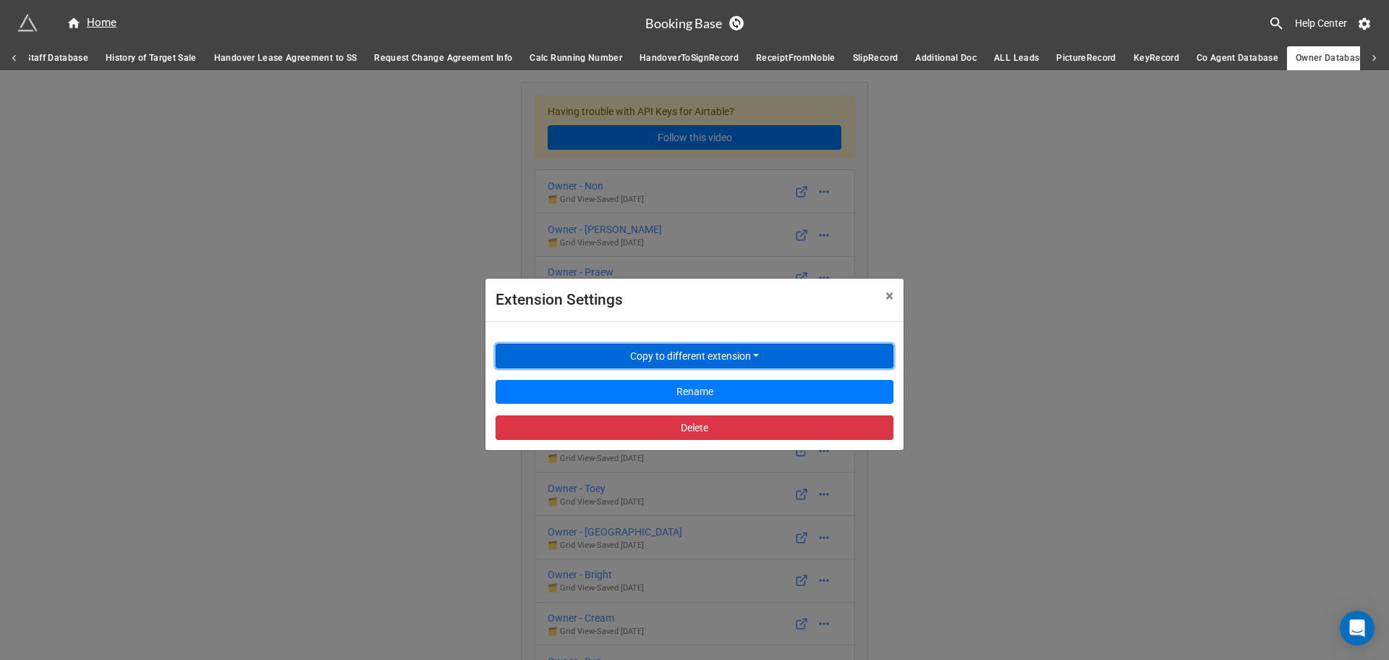
click at [705, 344] on button "Copy to different extension" at bounding box center [695, 356] width 398 height 25
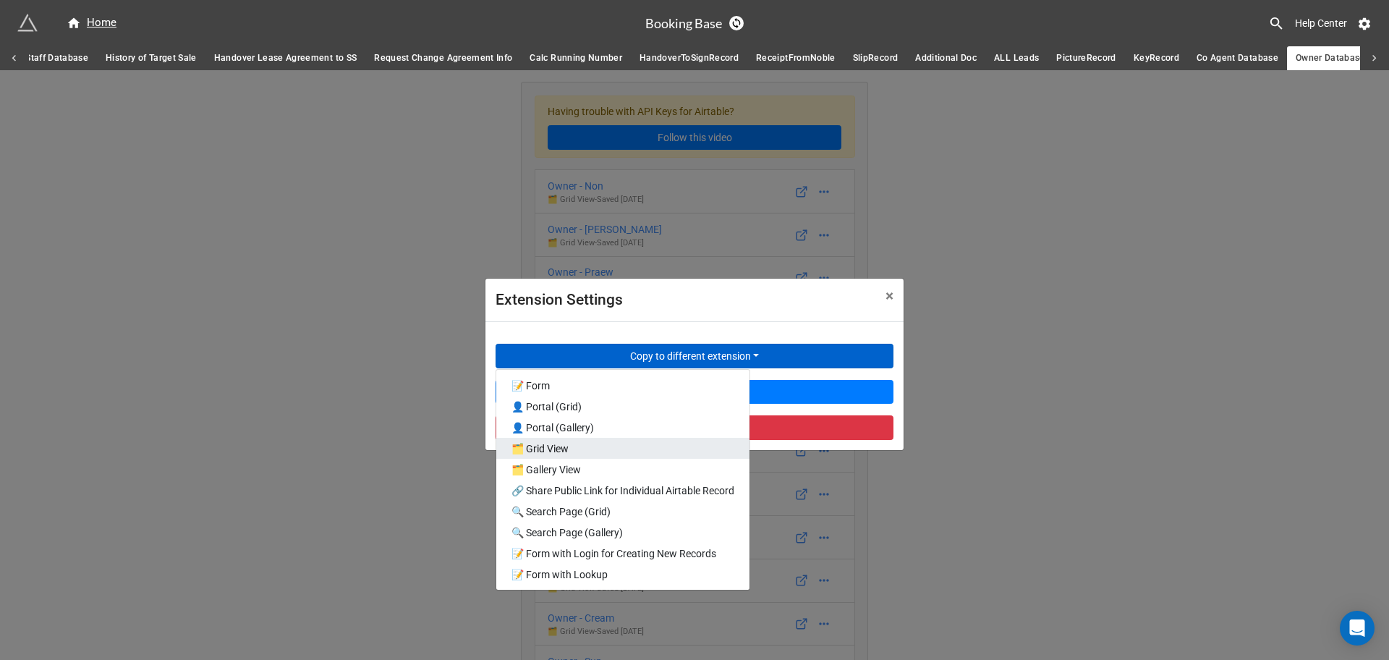
click at [659, 439] on link "🗂️ Grid View" at bounding box center [622, 448] width 253 height 21
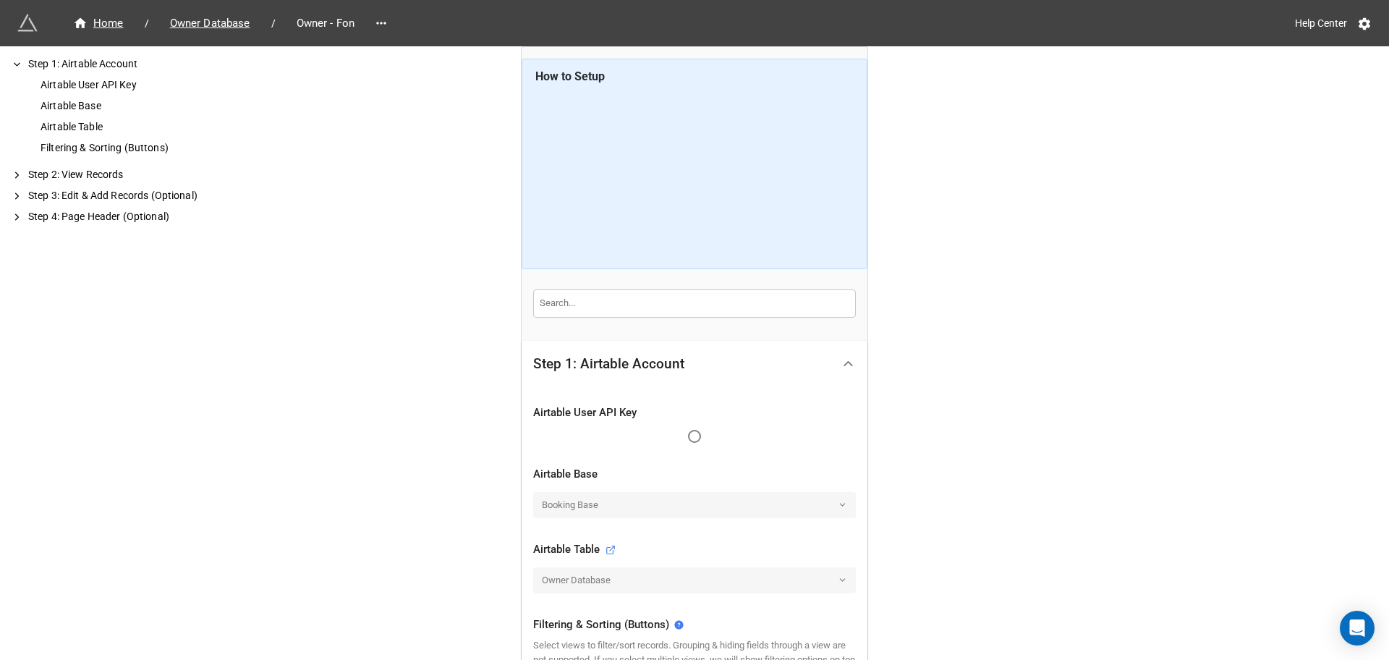
scroll to position [271, 0]
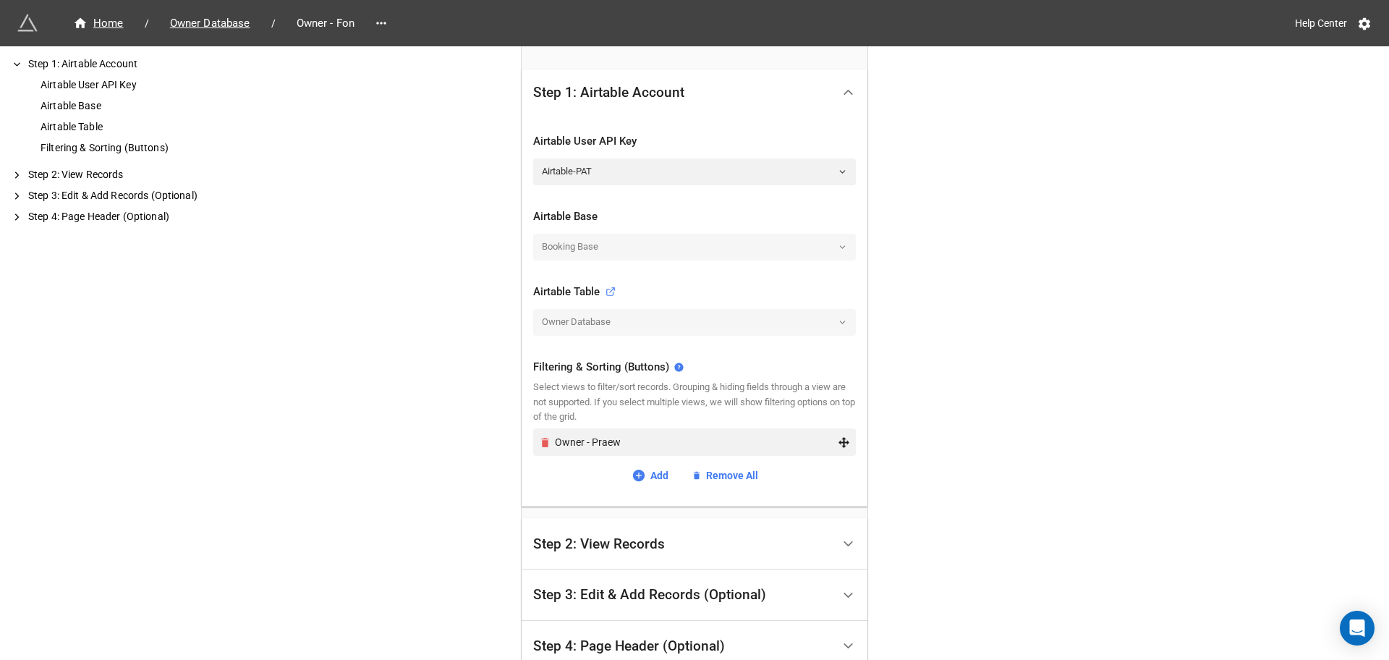
click at [539, 448] on icon "Remove" at bounding box center [545, 442] width 12 height 12
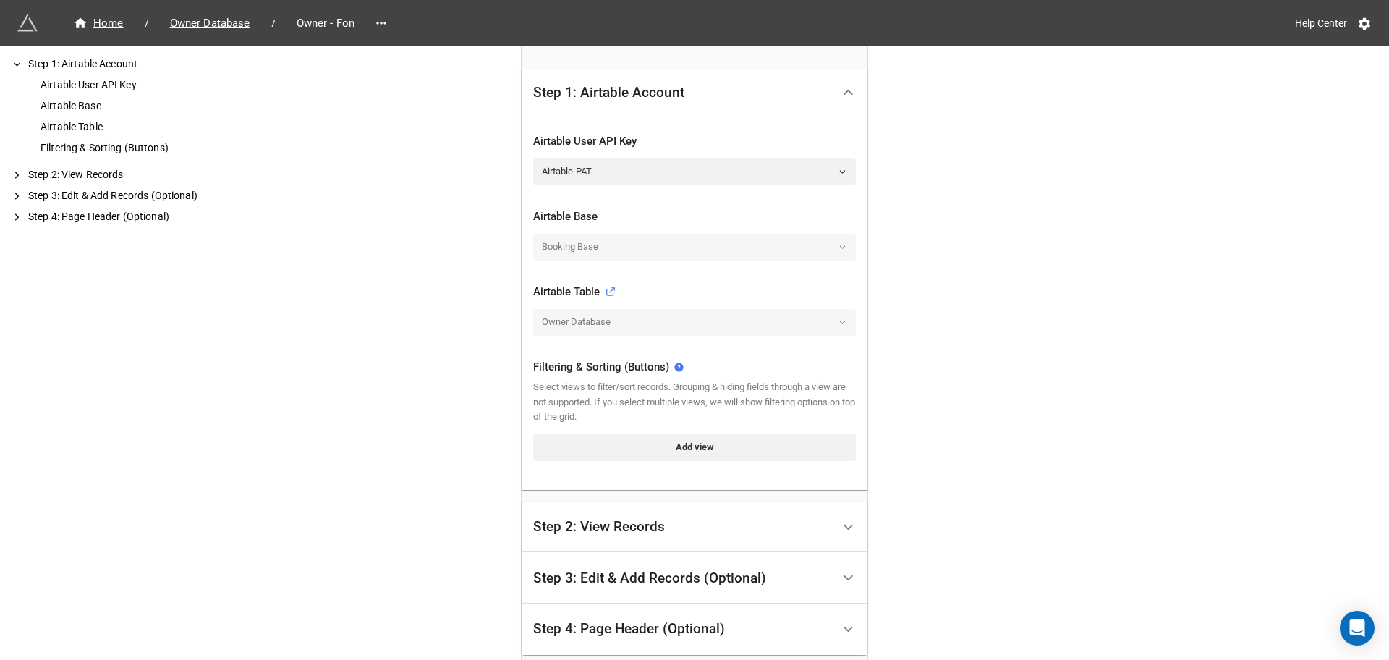
click at [679, 472] on div "Filtering & Sorting (Buttons) Select views to filter/sort records. Grouping & h…" at bounding box center [694, 412] width 323 height 131
click at [674, 452] on link "Add view" at bounding box center [694, 447] width 323 height 26
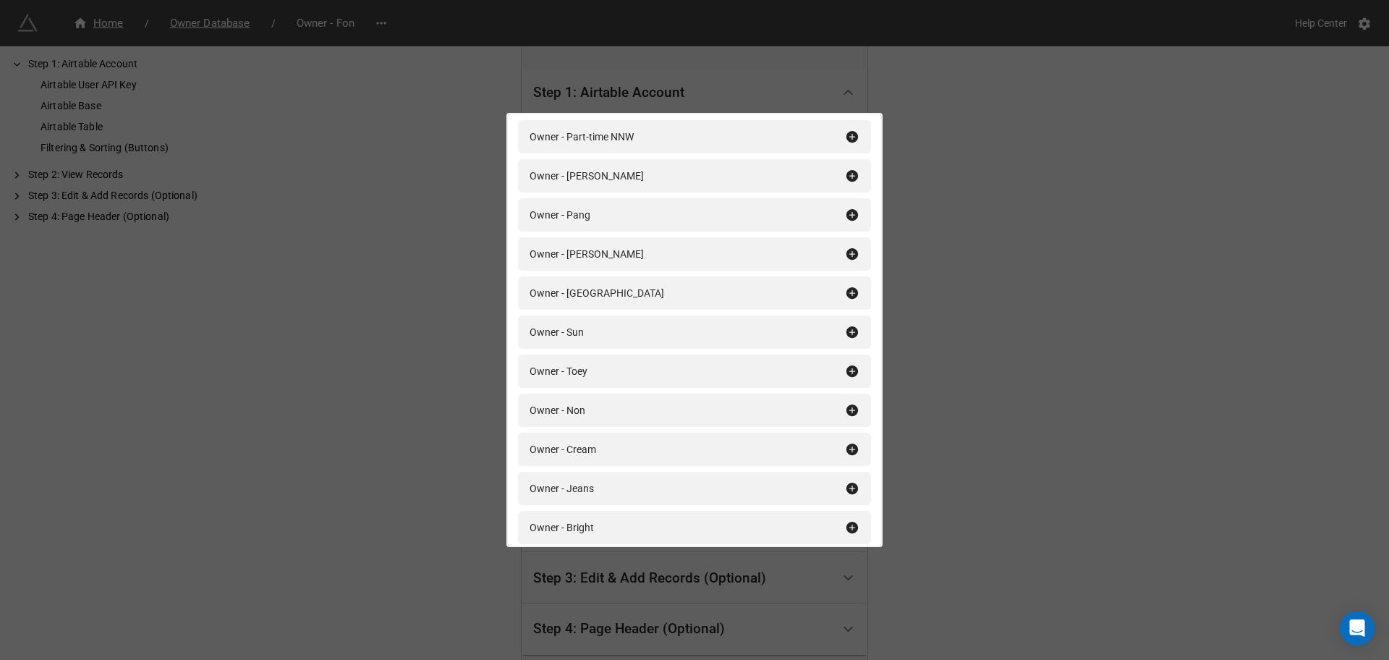
scroll to position [1990, 0]
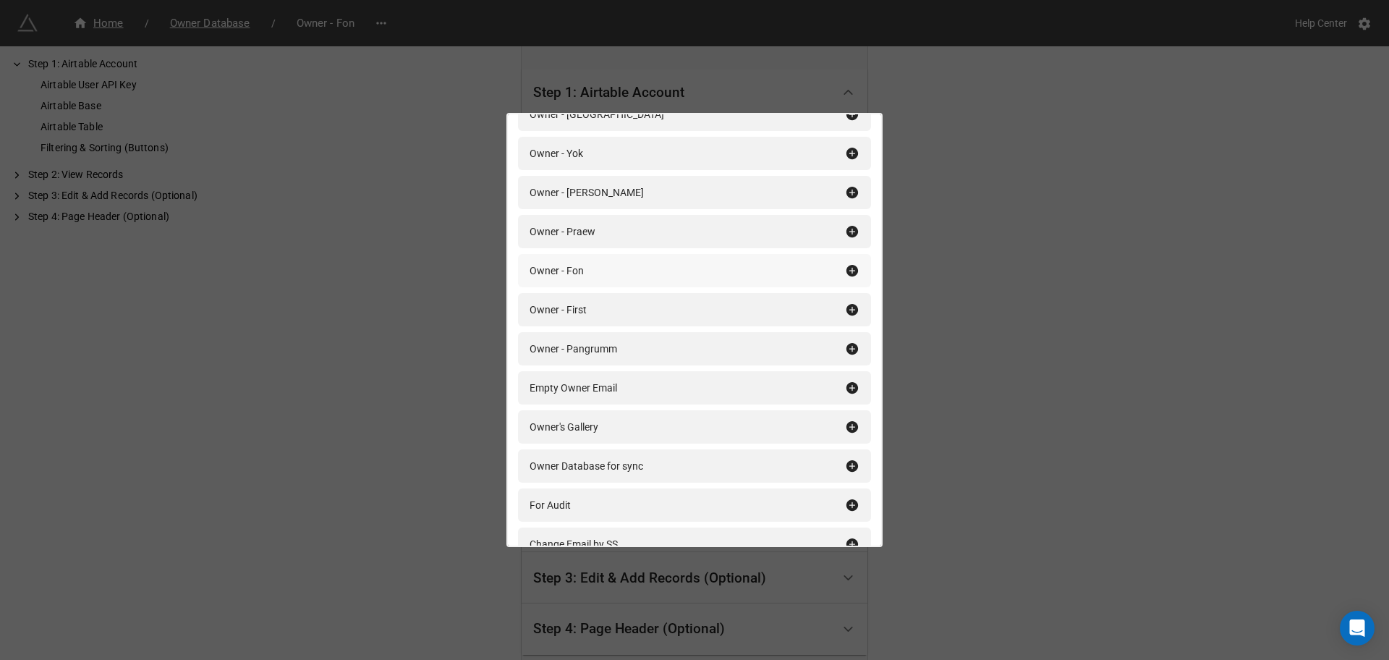
click at [693, 270] on div "Owner - Fon" at bounding box center [688, 271] width 316 height 16
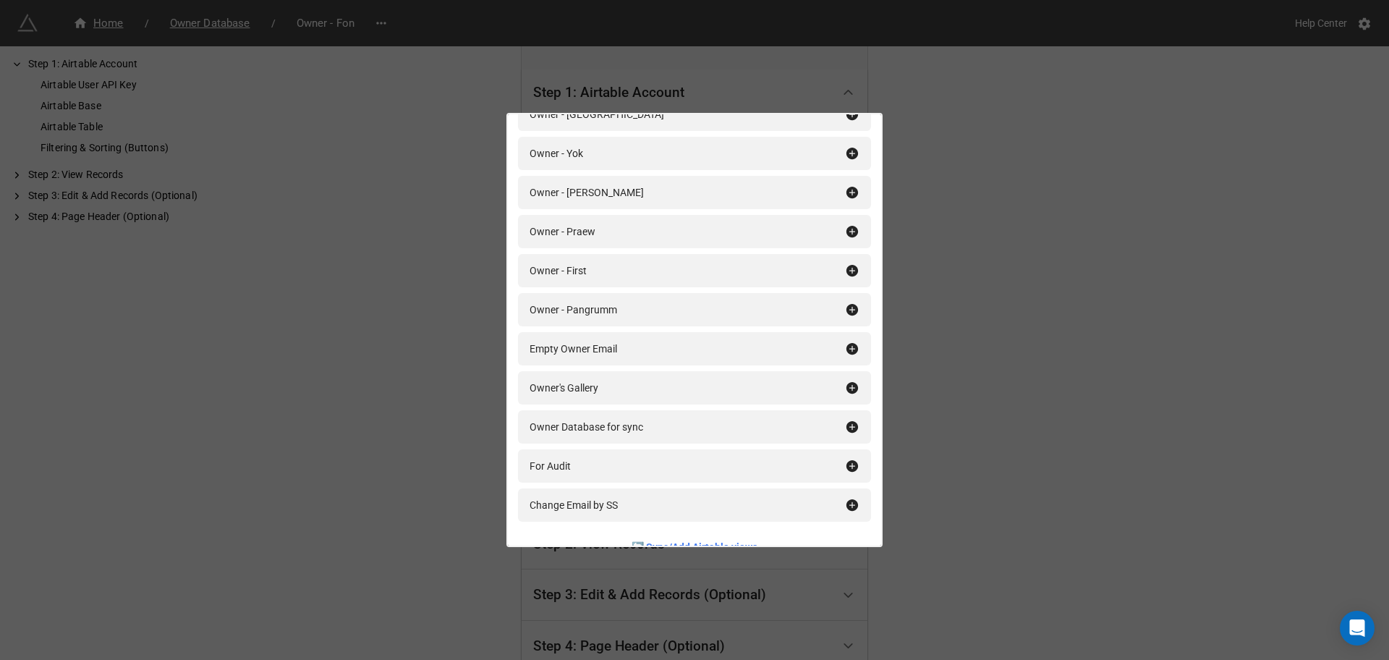
drag, startPoint x: 1200, startPoint y: 334, endPoint x: 679, endPoint y: 488, distance: 543.2
click at [1199, 334] on div "Filtering & Sorting (Buttons) Add All filter Owner (All) Owner (Decor) Owner Co…" at bounding box center [694, 330] width 1389 height 660
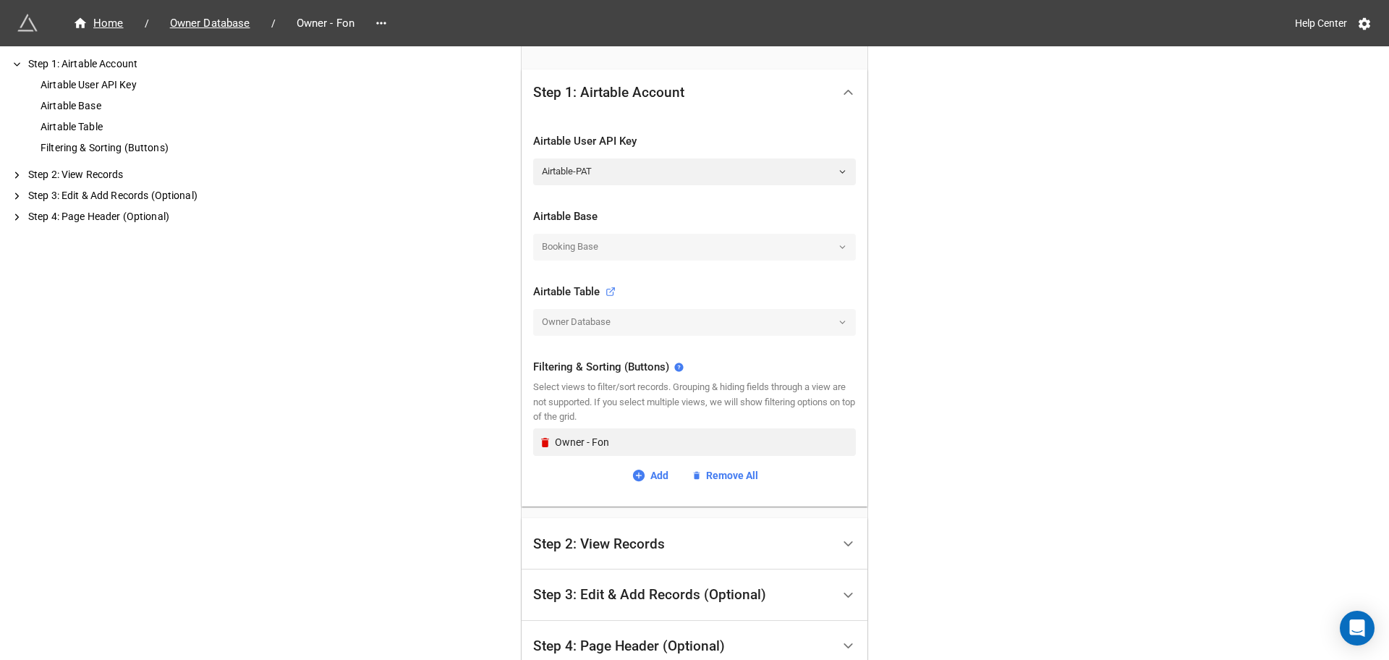
scroll to position [402, 0]
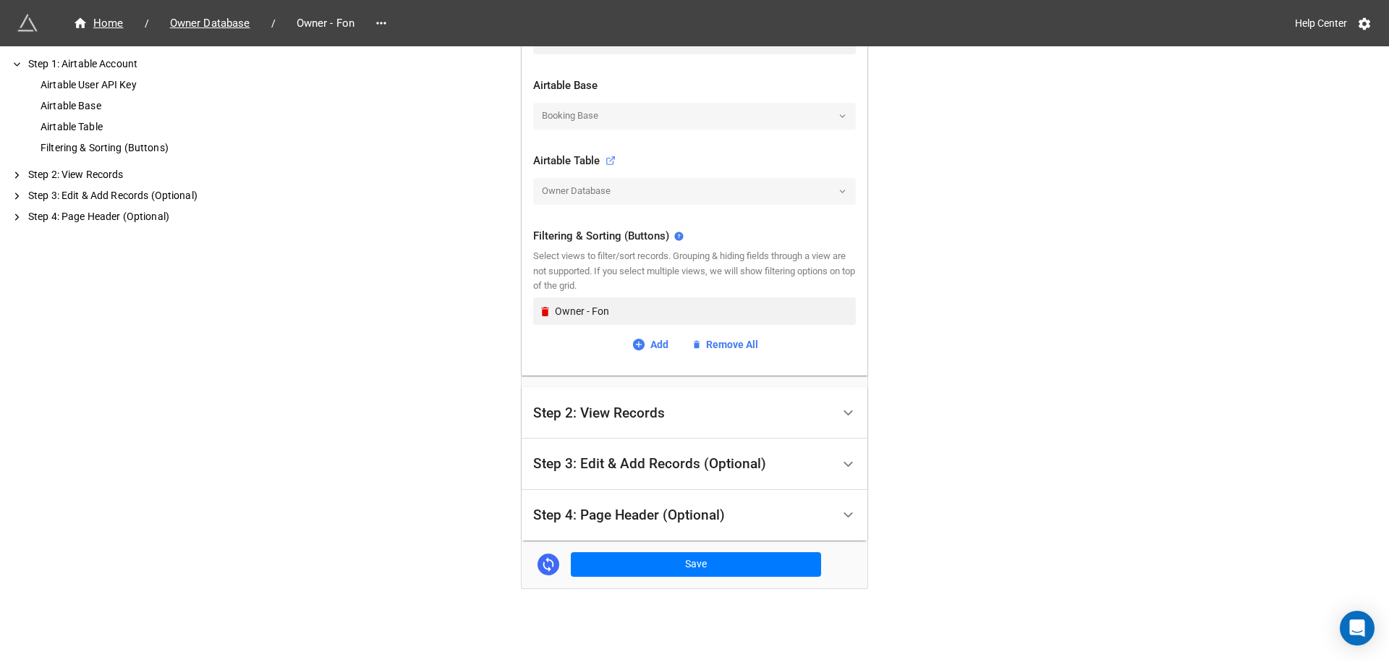
click at [673, 578] on div "Home / Owner Database / Owner - Fon Help Center How to Setup Step 1: Airtable A…" at bounding box center [695, 117] width 346 height 944
click at [680, 558] on button "Save" at bounding box center [696, 564] width 250 height 25
click at [691, 465] on div "Step 3: Edit & Add Records (Optional)" at bounding box center [649, 464] width 233 height 14
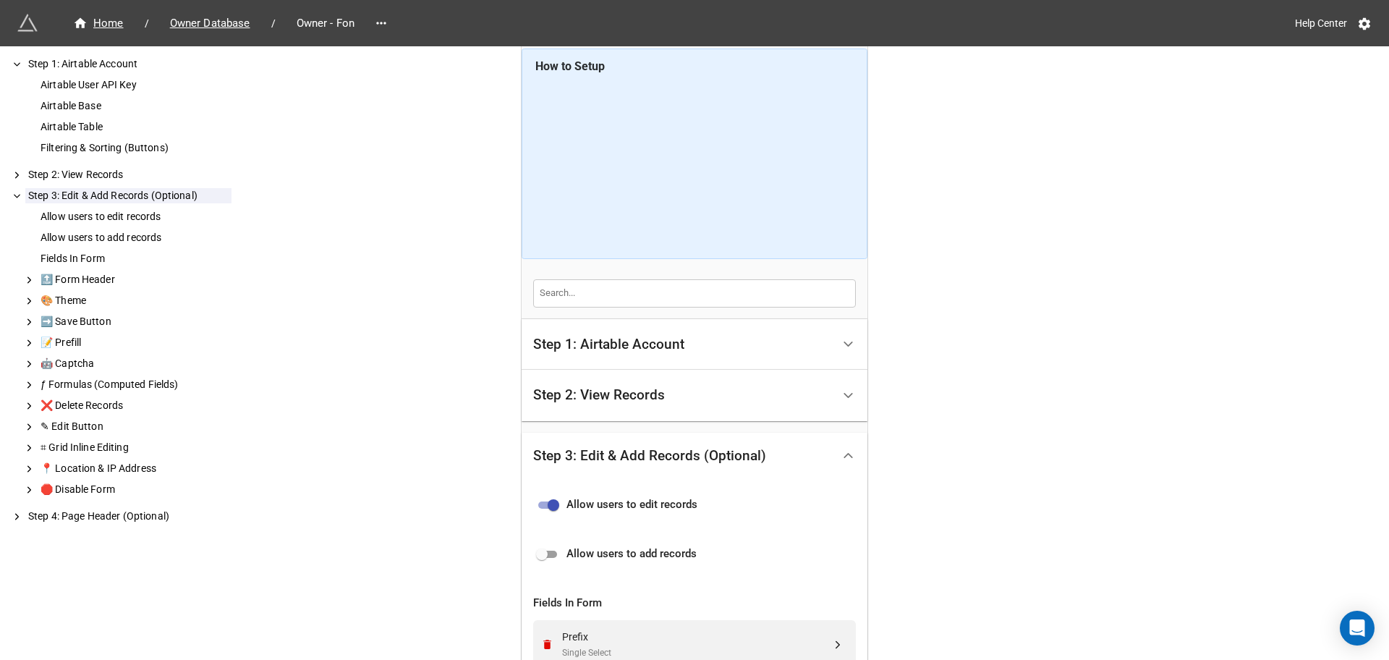
scroll to position [462, 0]
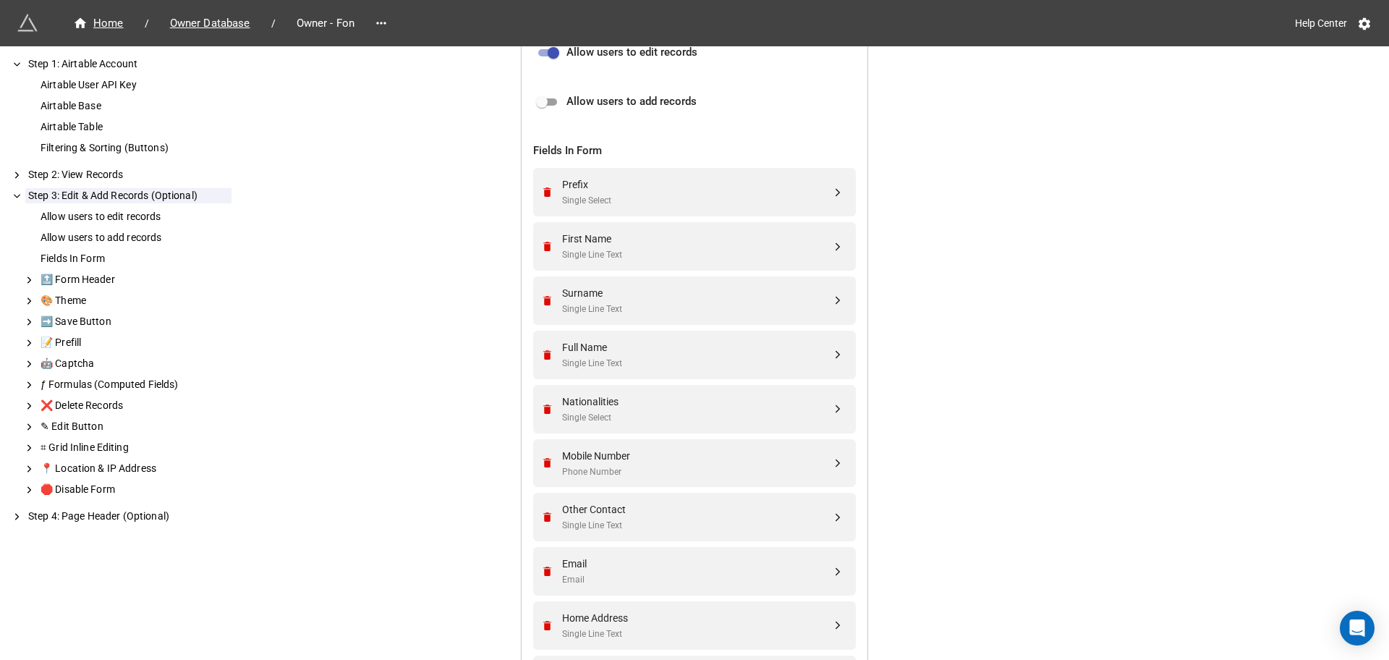
click at [1065, 429] on div "Home / Owner Database / Owner - Fon Help Center How to Setup Step 1: Airtable A…" at bounding box center [694, 392] width 1389 height 1708
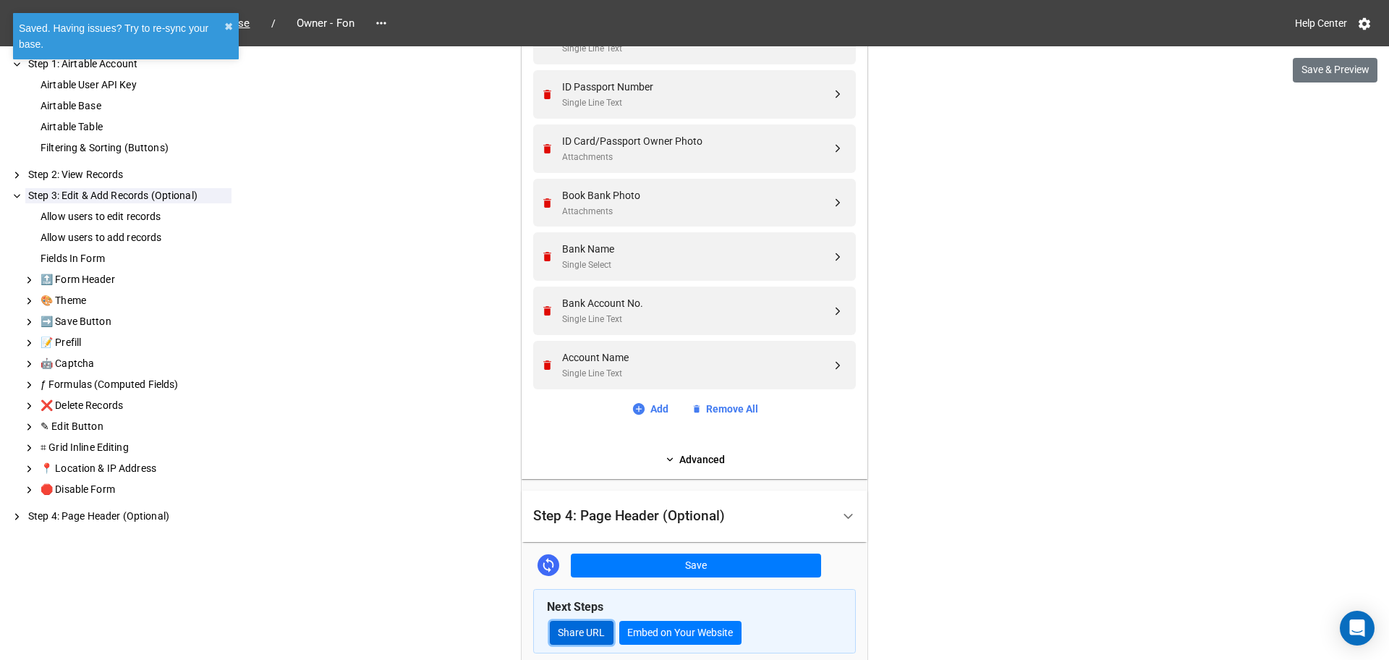
click at [590, 637] on link "Share URL" at bounding box center [582, 633] width 64 height 25
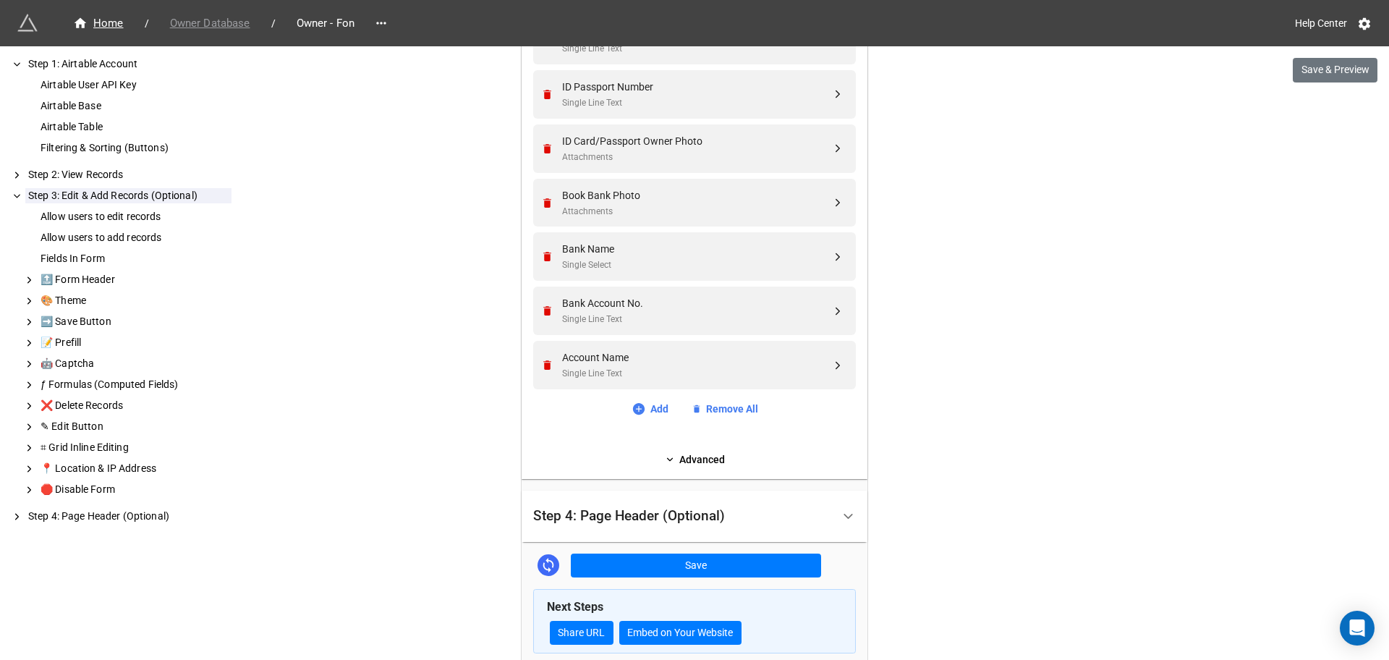
click at [238, 23] on span "Owner Database" at bounding box center [210, 23] width 98 height 17
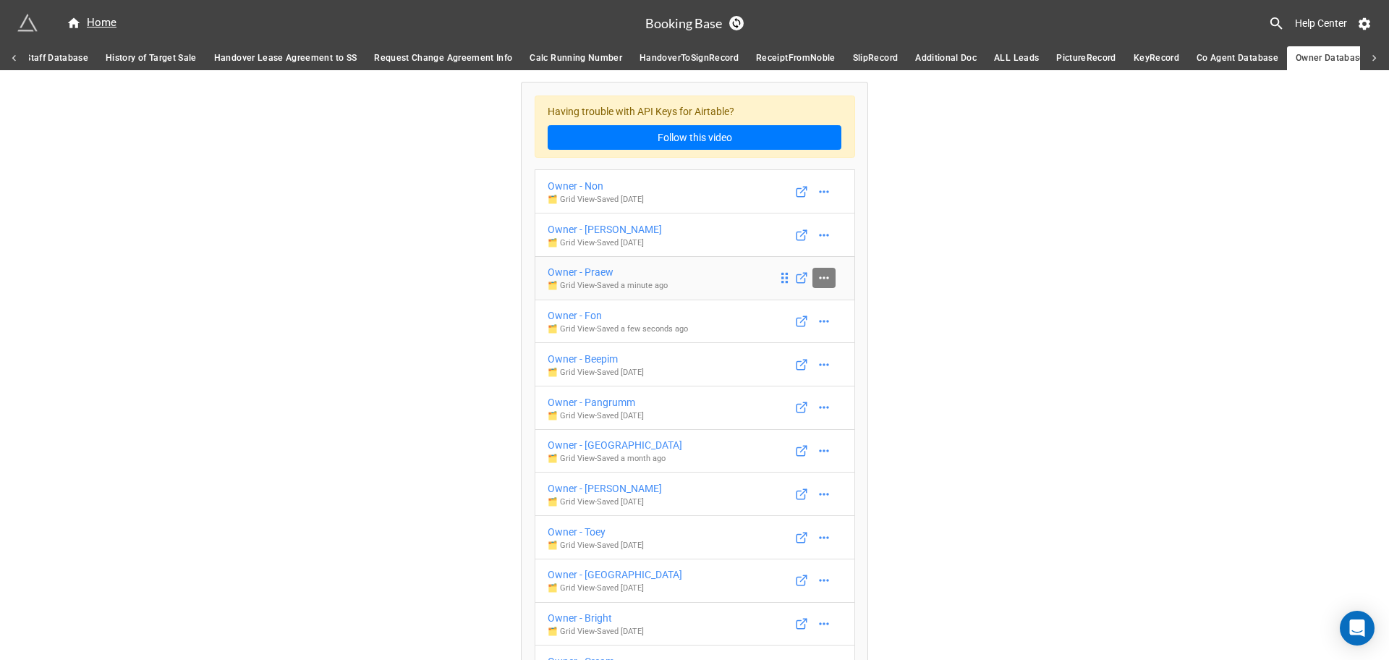
click at [824, 276] on icon at bounding box center [824, 278] width 14 height 14
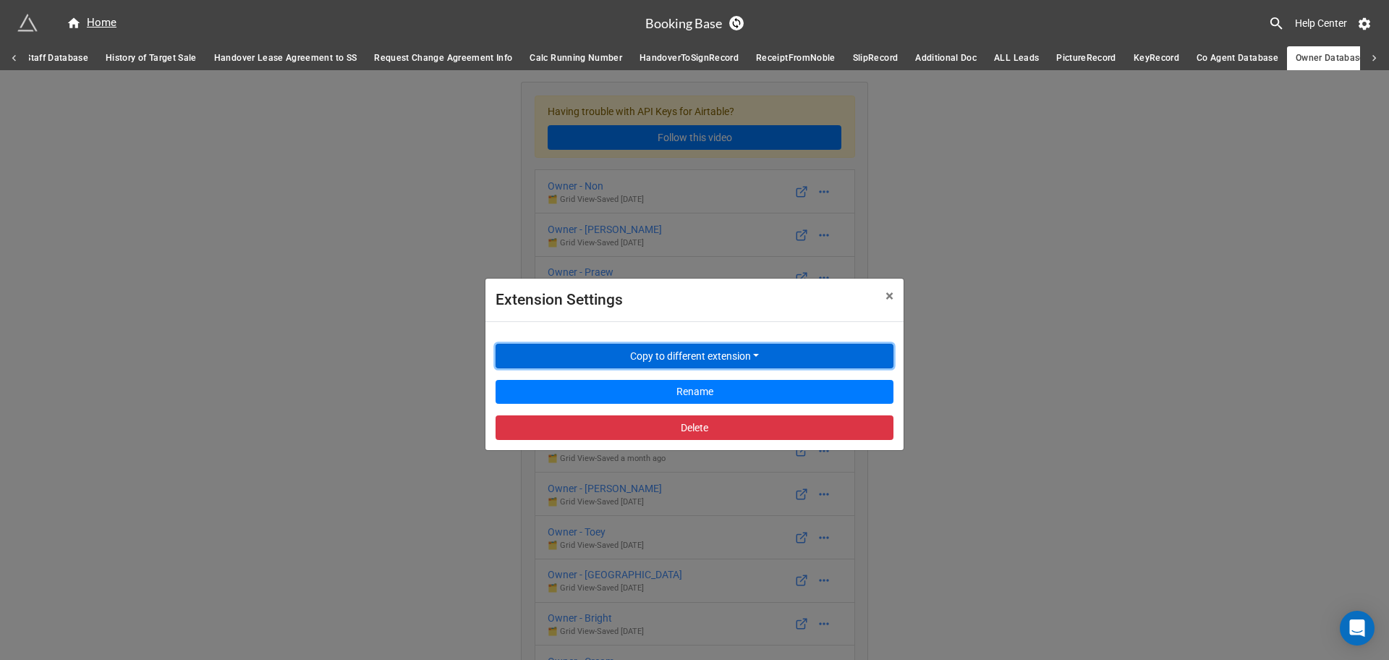
click at [789, 352] on button "Copy to different extension" at bounding box center [695, 356] width 398 height 25
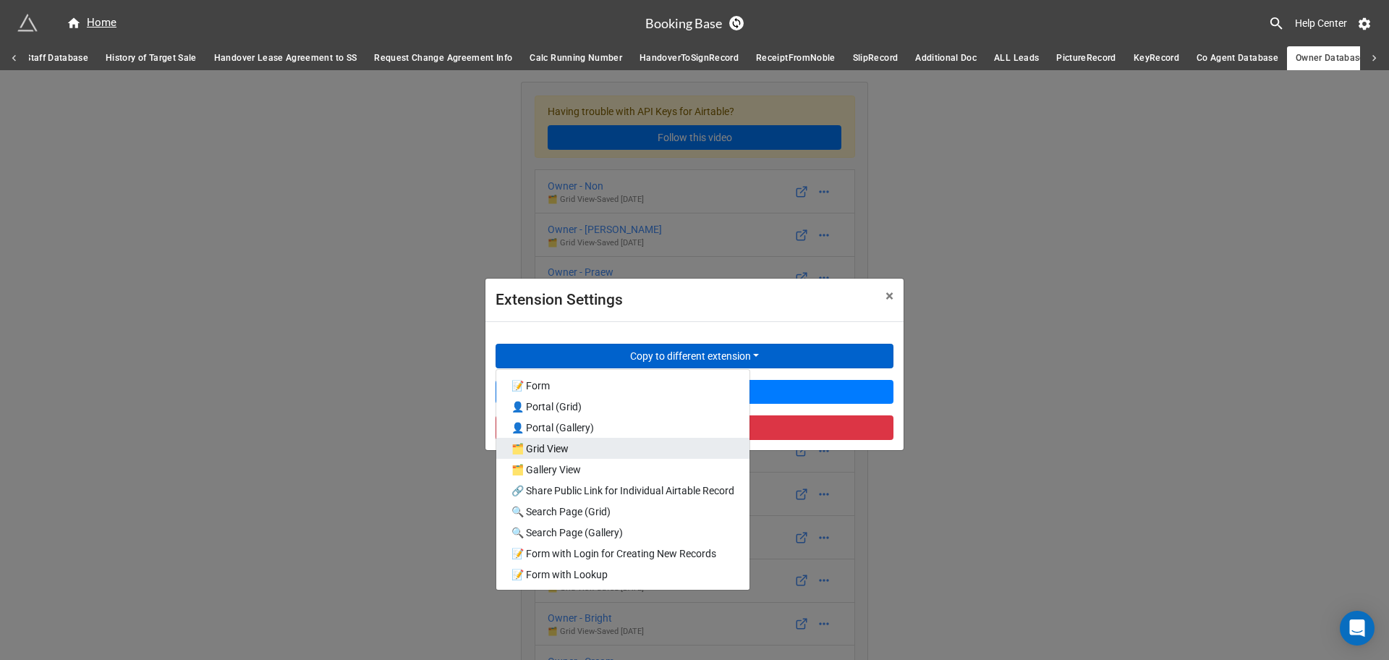
click at [632, 445] on link "🗂️ Grid View" at bounding box center [622, 448] width 253 height 21
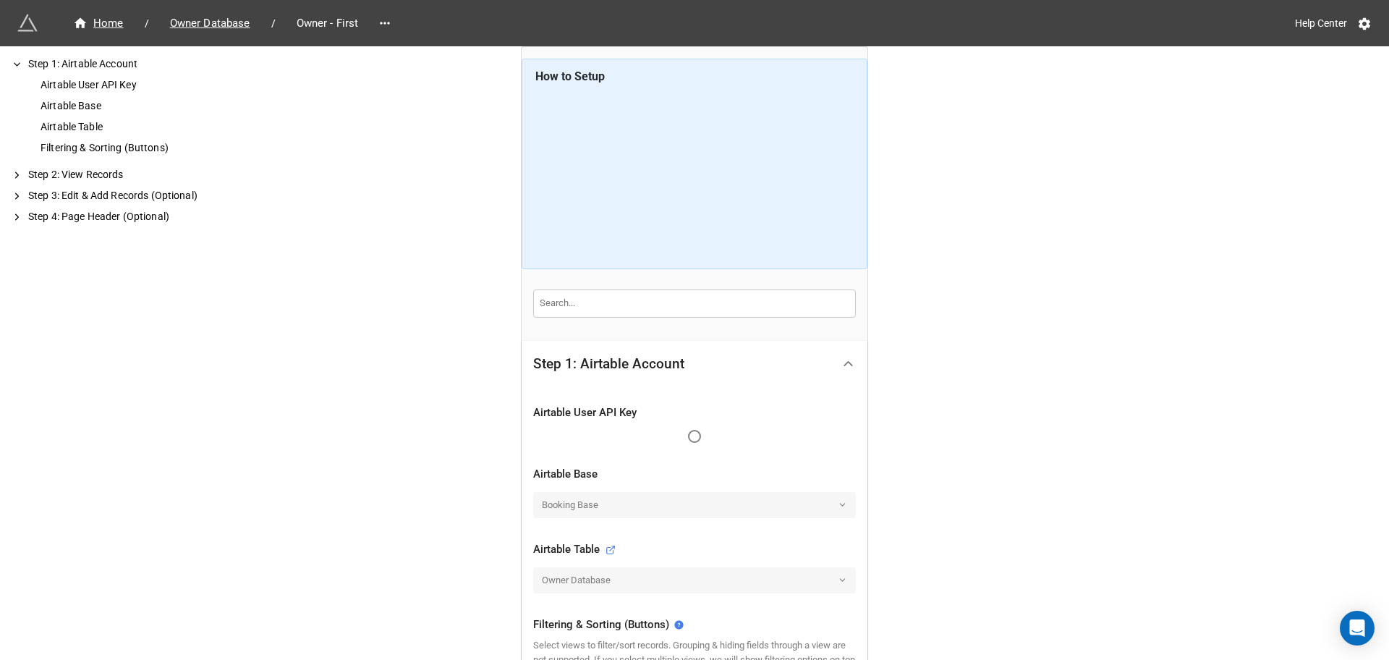
scroll to position [271, 0]
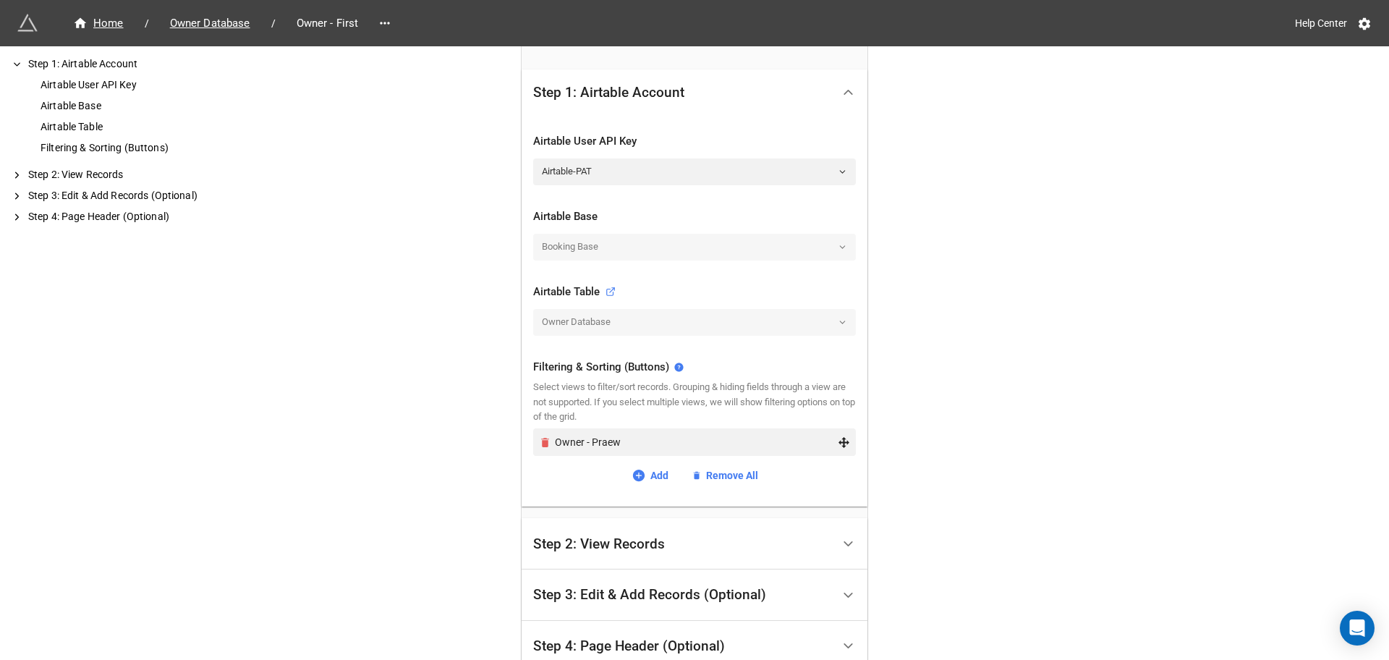
click at [541, 444] on icon "Remove" at bounding box center [545, 442] width 8 height 9
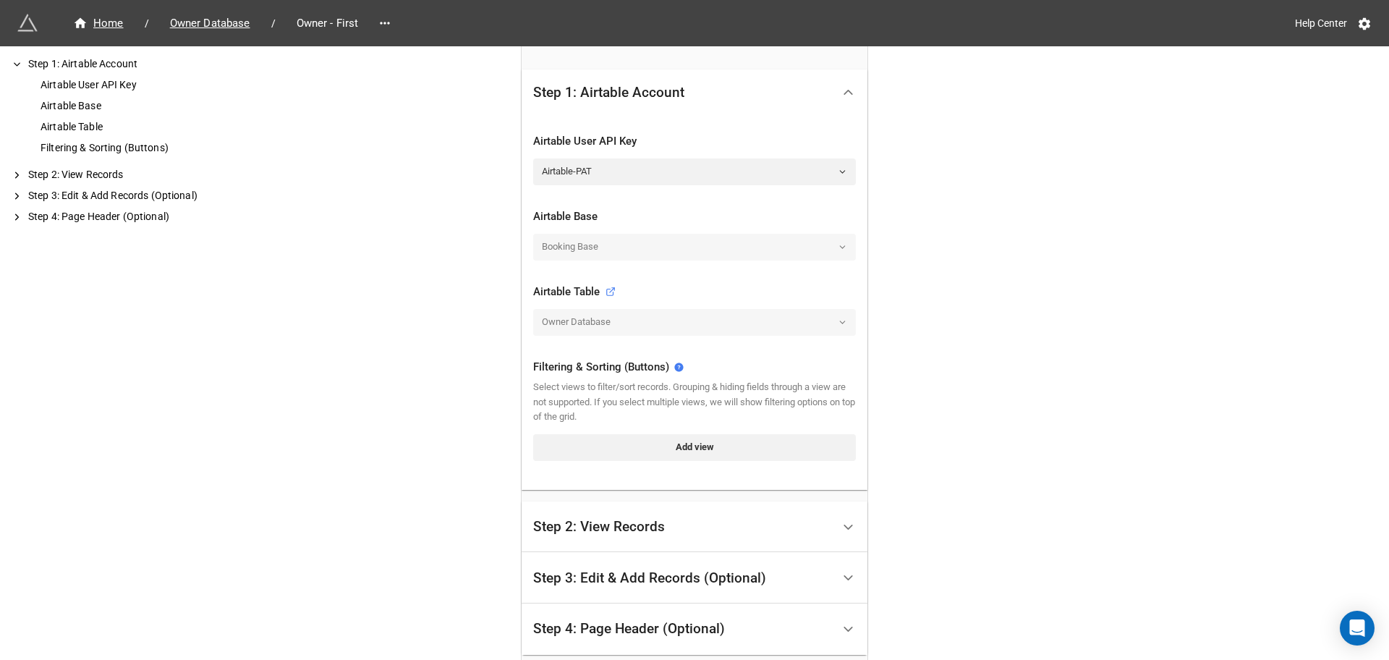
click at [627, 464] on div "Add view" at bounding box center [694, 450] width 323 height 32
click at [634, 451] on link "Add view" at bounding box center [694, 447] width 323 height 26
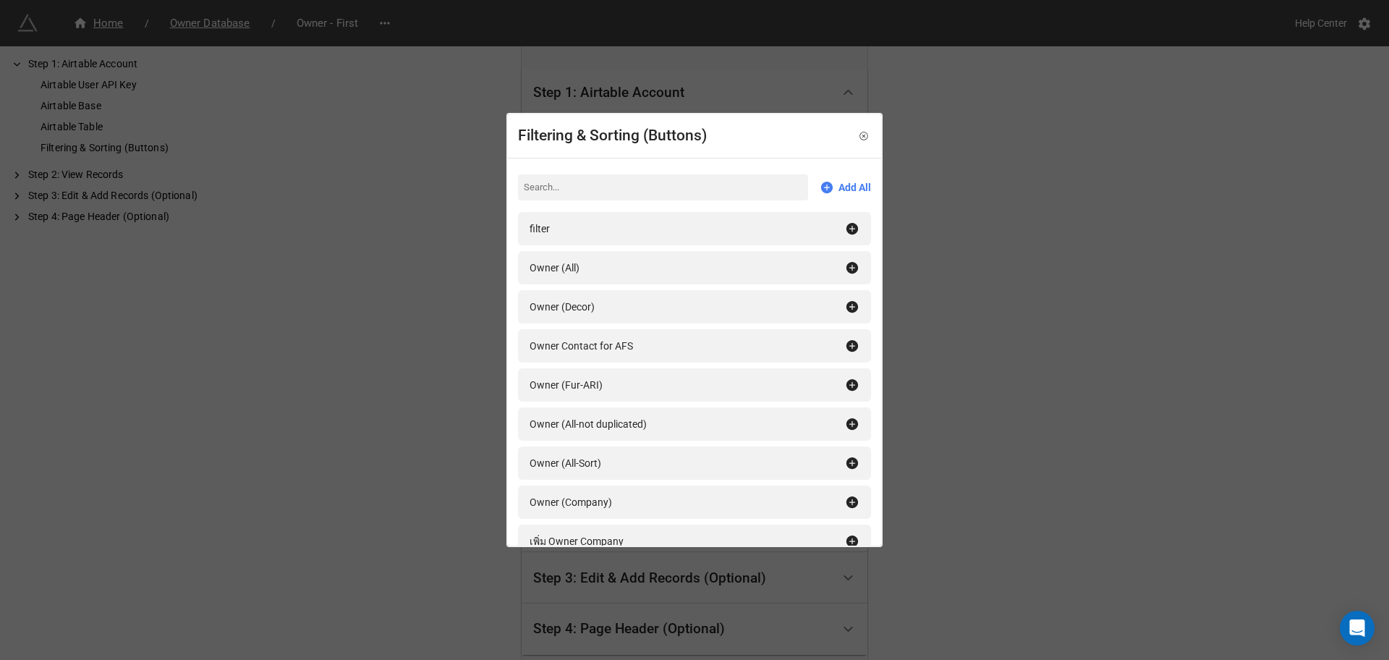
scroll to position [2053, 0]
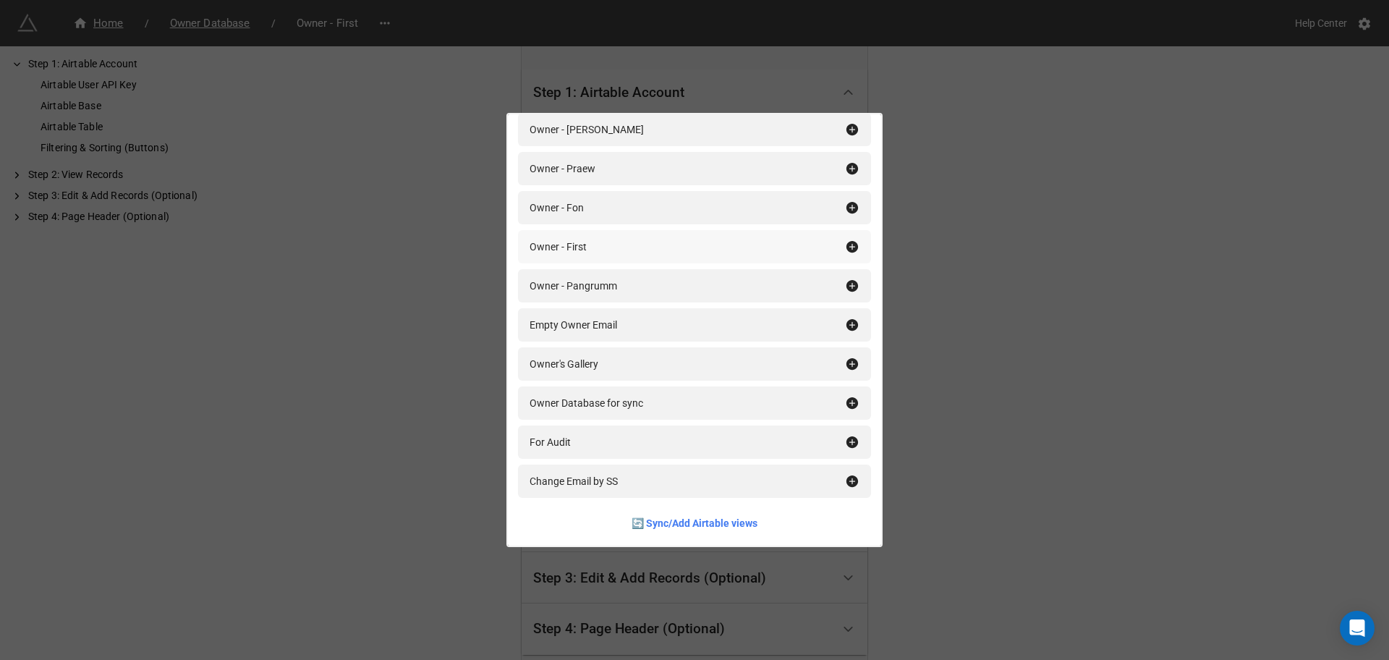
click at [606, 252] on div "Owner - First" at bounding box center [688, 247] width 316 height 16
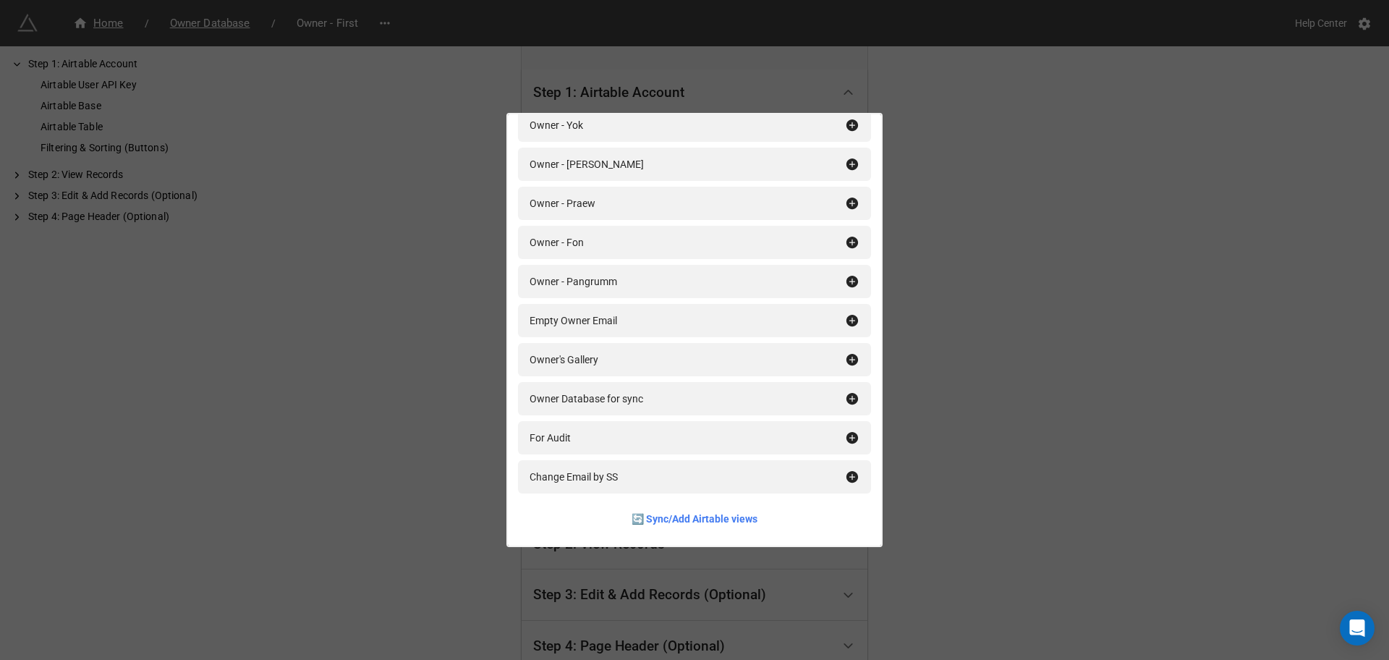
scroll to position [2018, 0]
click at [1015, 321] on div "Filtering & Sorting (Buttons) Add All filter Owner (All) Owner (Decor) Owner Co…" at bounding box center [694, 330] width 1389 height 660
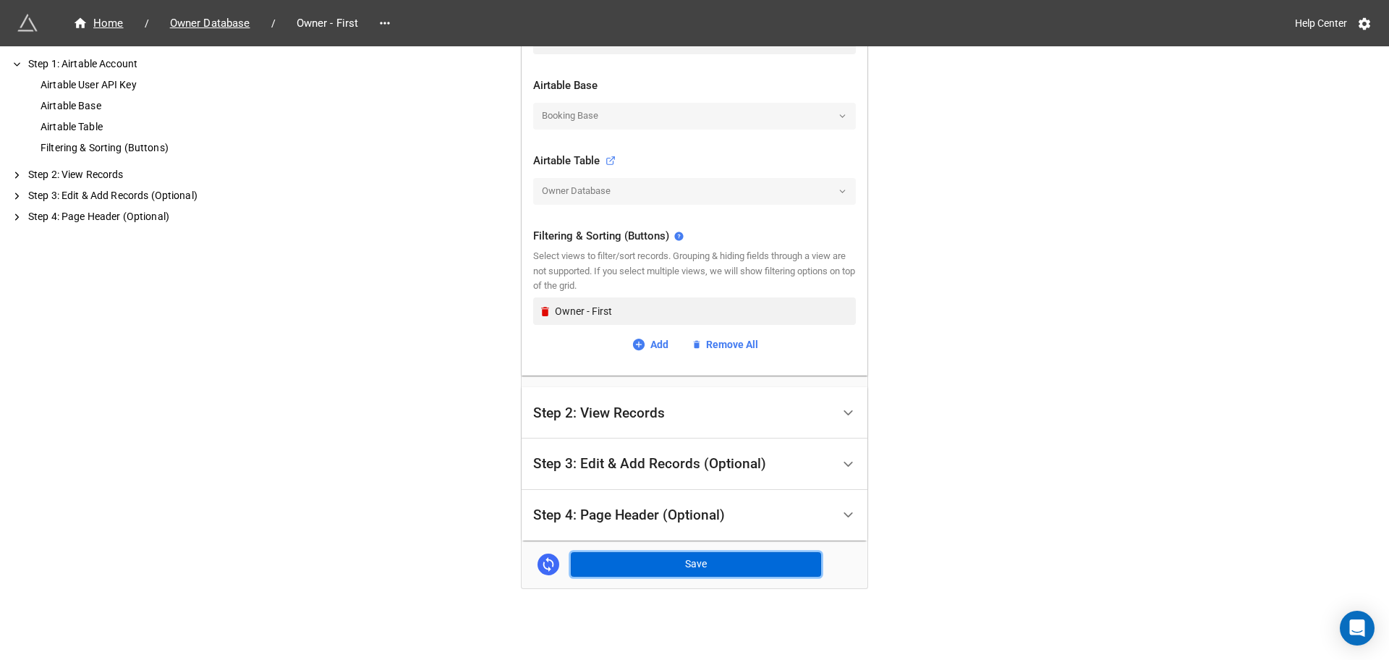
click at [636, 567] on button "Save" at bounding box center [696, 564] width 250 height 25
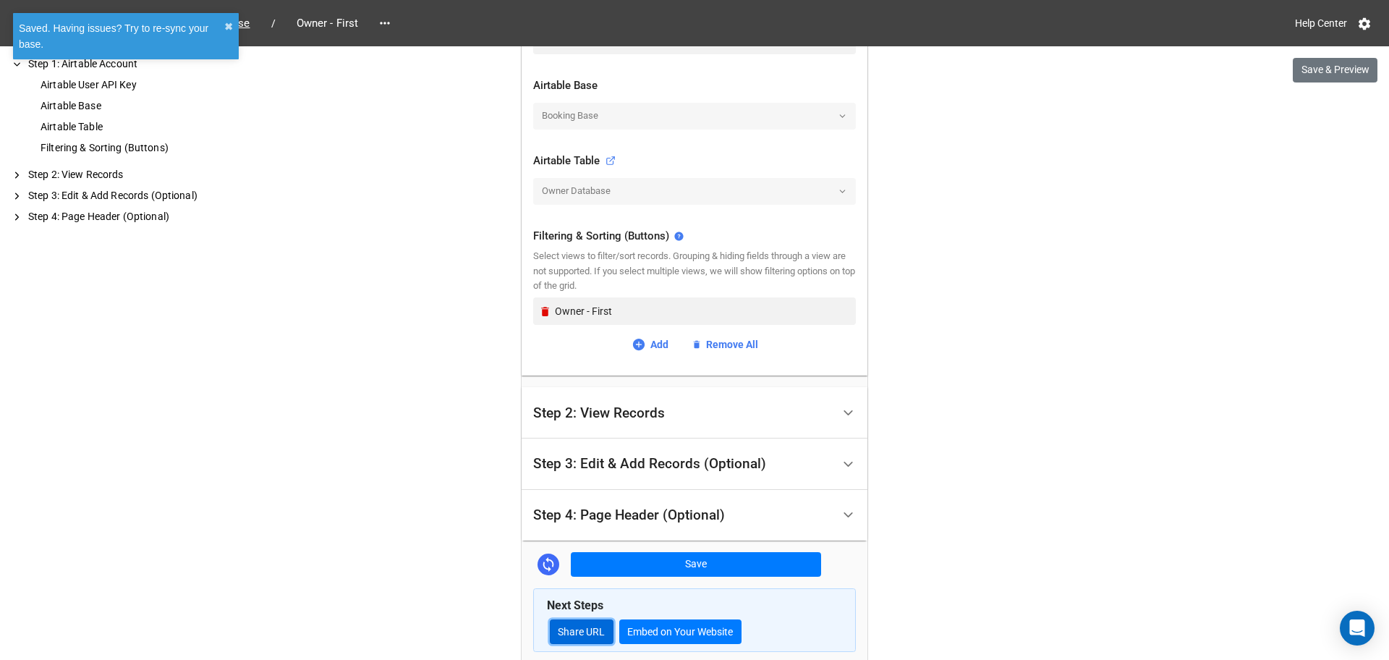
click at [593, 628] on link "Share URL" at bounding box center [582, 631] width 64 height 25
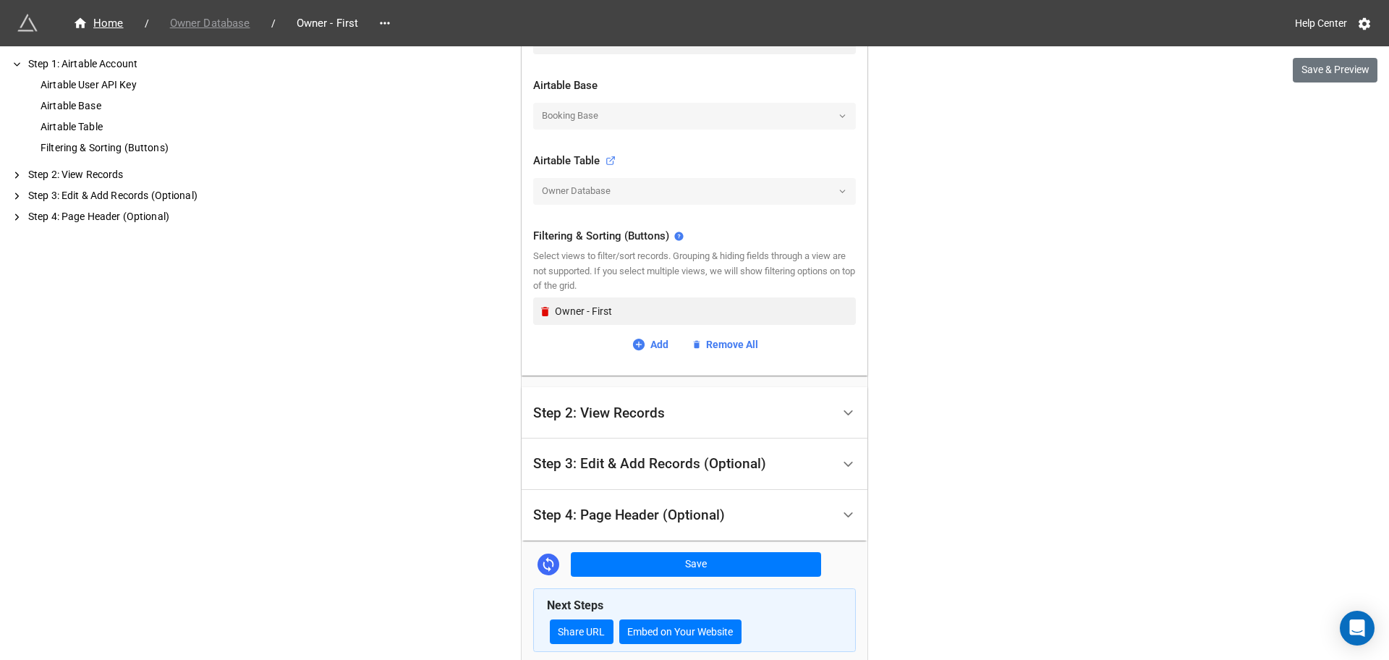
click at [225, 21] on span "Owner Database" at bounding box center [210, 23] width 98 height 17
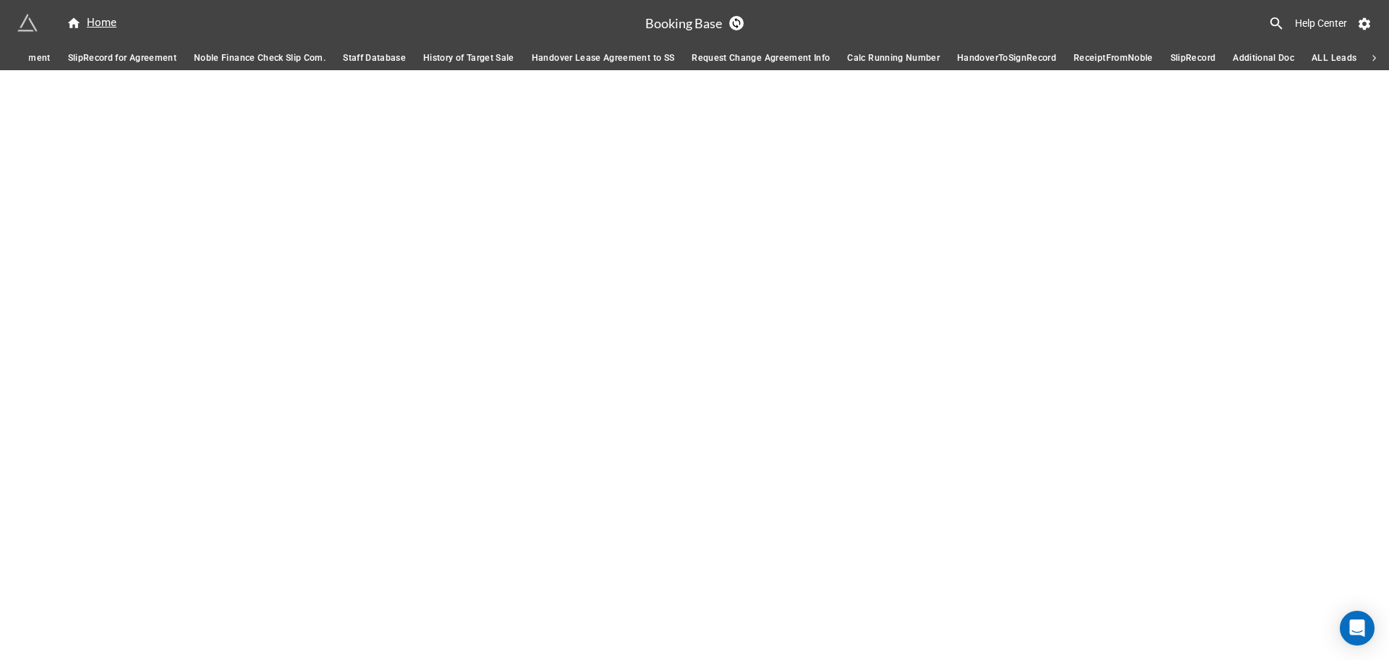
scroll to position [0, 404]
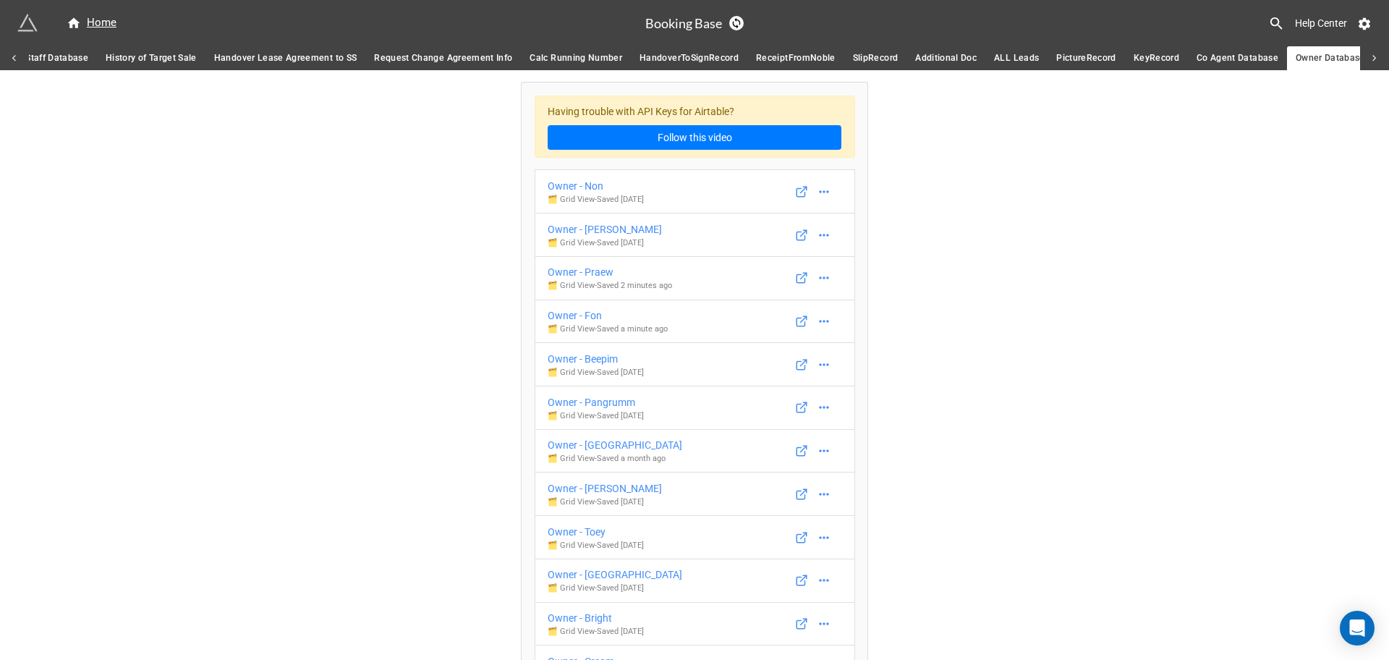
click at [1370, 54] on icon at bounding box center [1374, 58] width 13 height 13
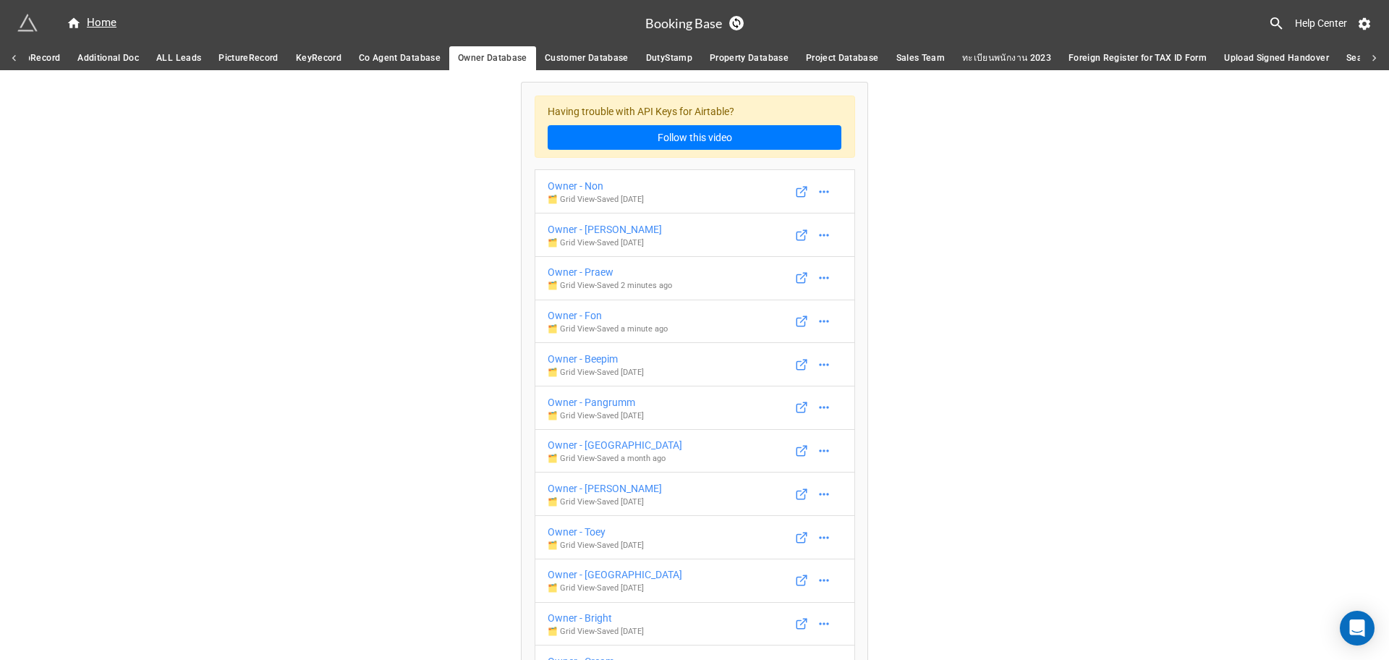
scroll to position [0, 1735]
click at [88, 69] on link "Customer Database" at bounding box center [93, 58] width 101 height 24
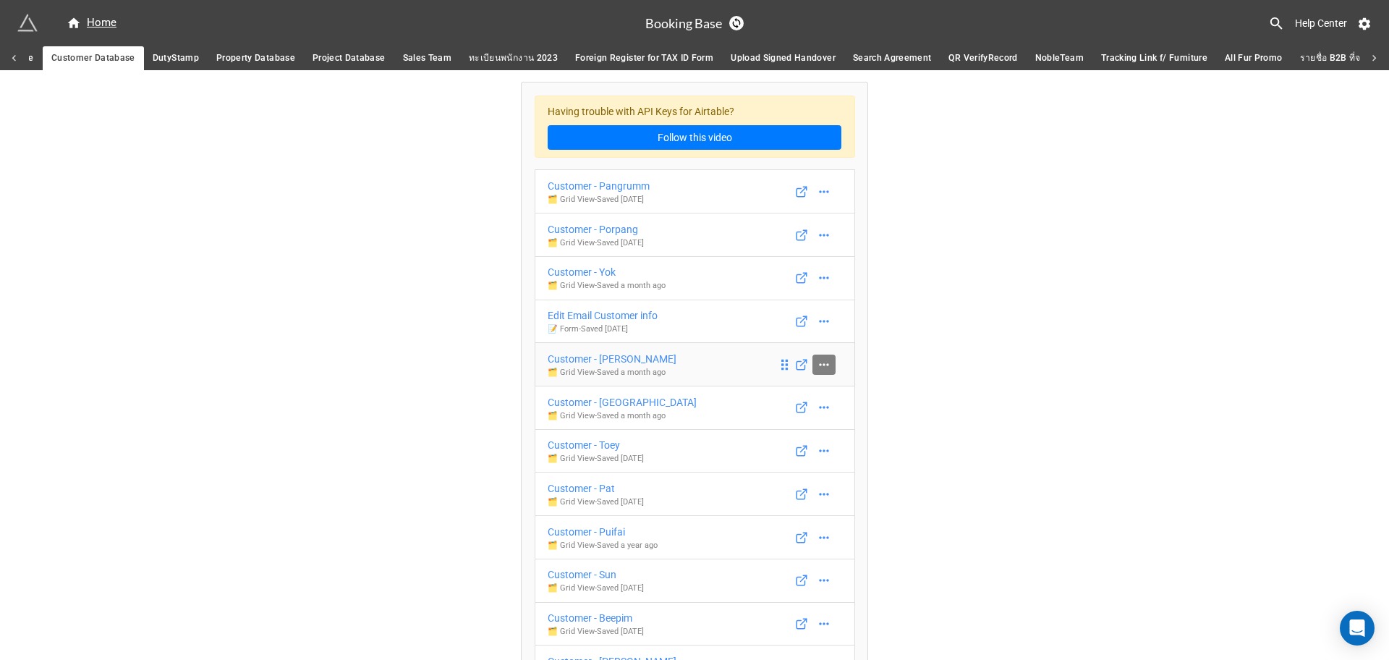
click at [817, 367] on icon at bounding box center [824, 364] width 14 height 14
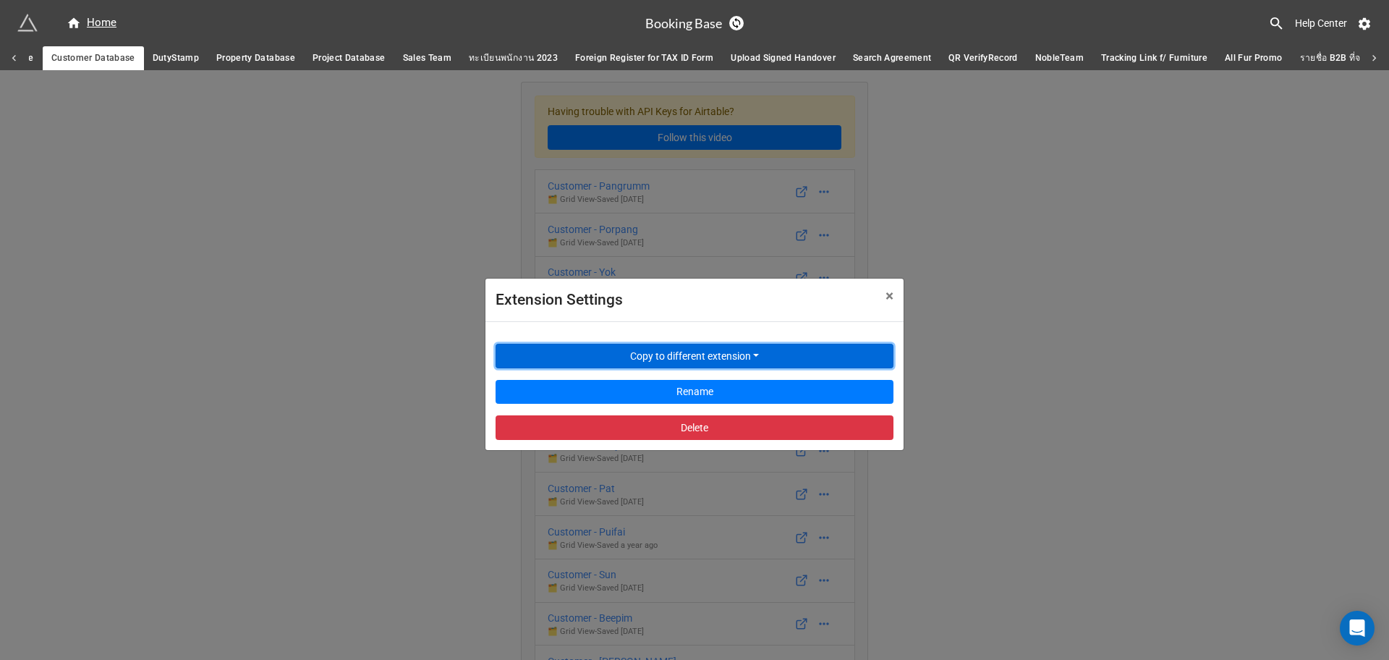
click at [783, 347] on button "Copy to different extension" at bounding box center [695, 356] width 398 height 25
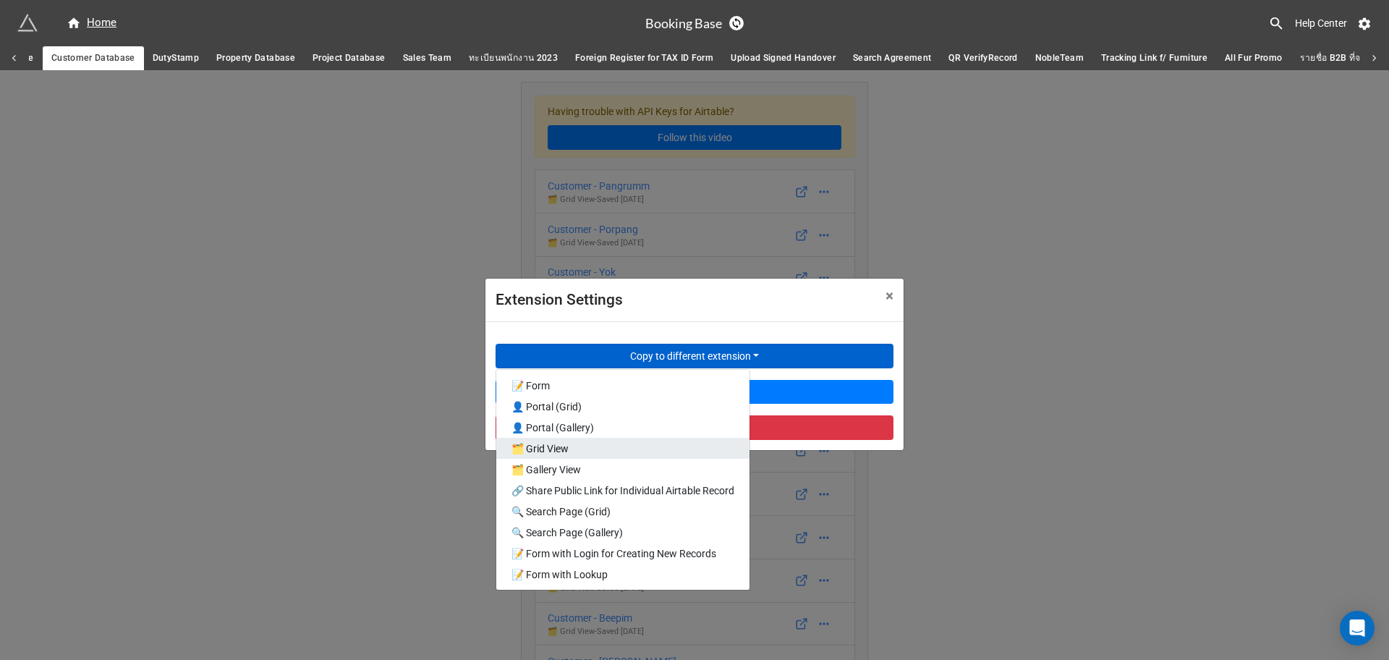
click at [554, 447] on link "🗂️ Grid View" at bounding box center [622, 448] width 253 height 21
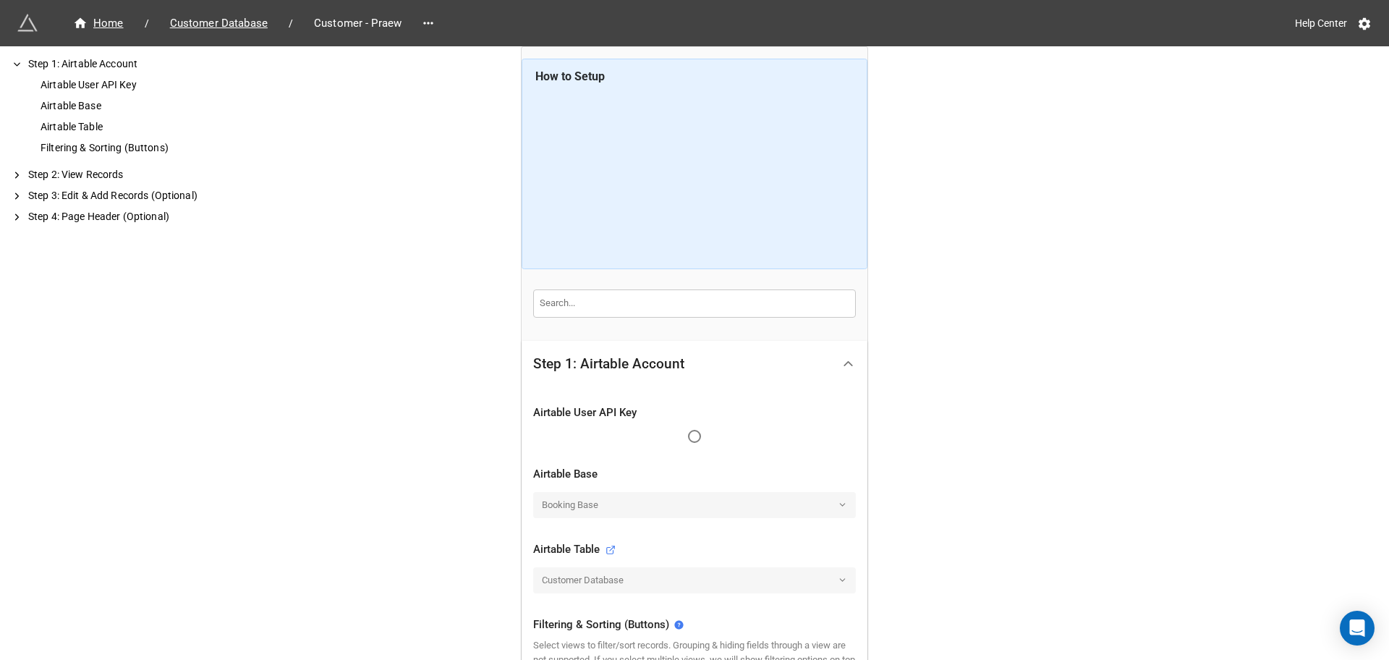
scroll to position [271, 0]
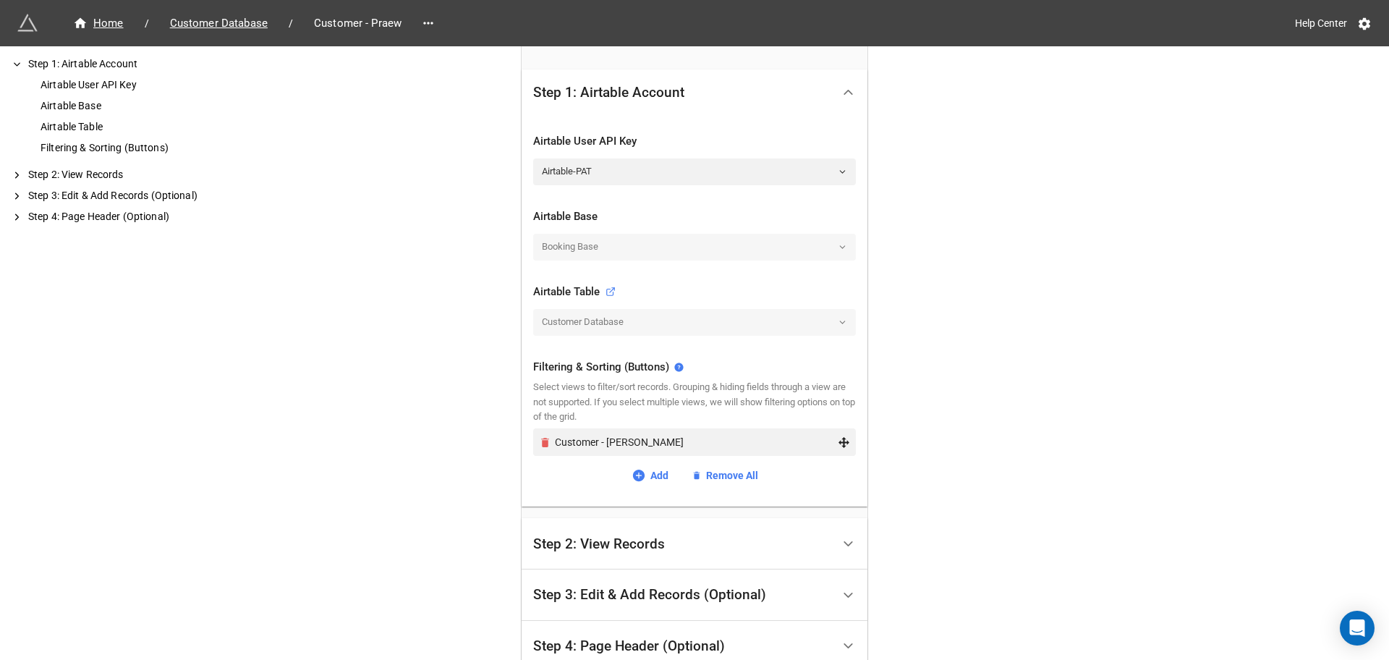
click at [541, 443] on icon "Remove" at bounding box center [545, 442] width 8 height 9
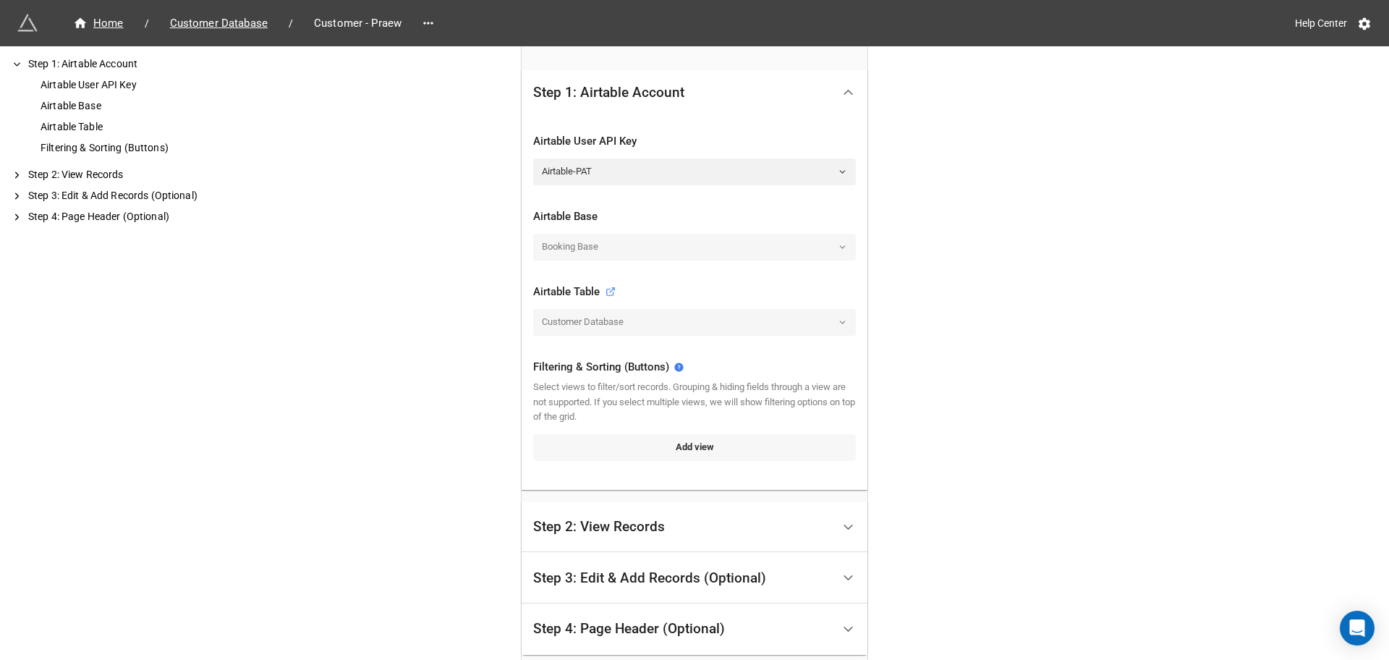
click at [641, 457] on link "Add view" at bounding box center [694, 447] width 323 height 26
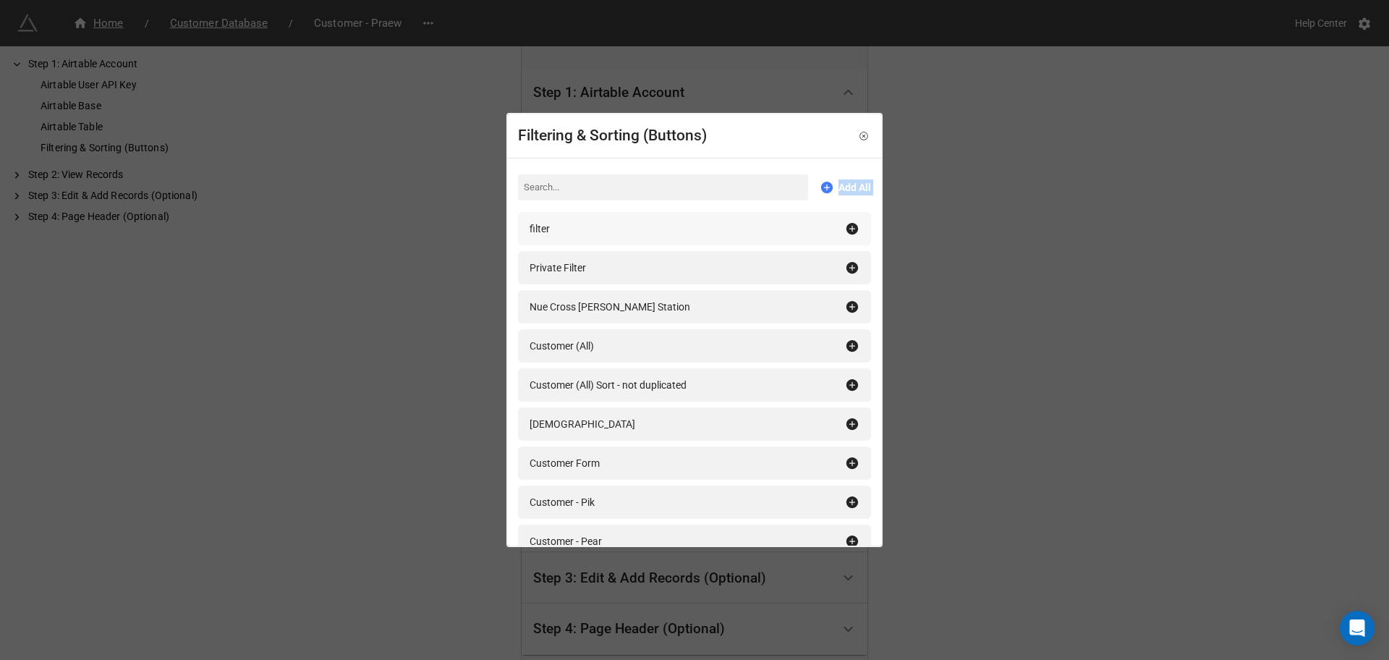
drag, startPoint x: 872, startPoint y: 173, endPoint x: 854, endPoint y: 233, distance: 62.7
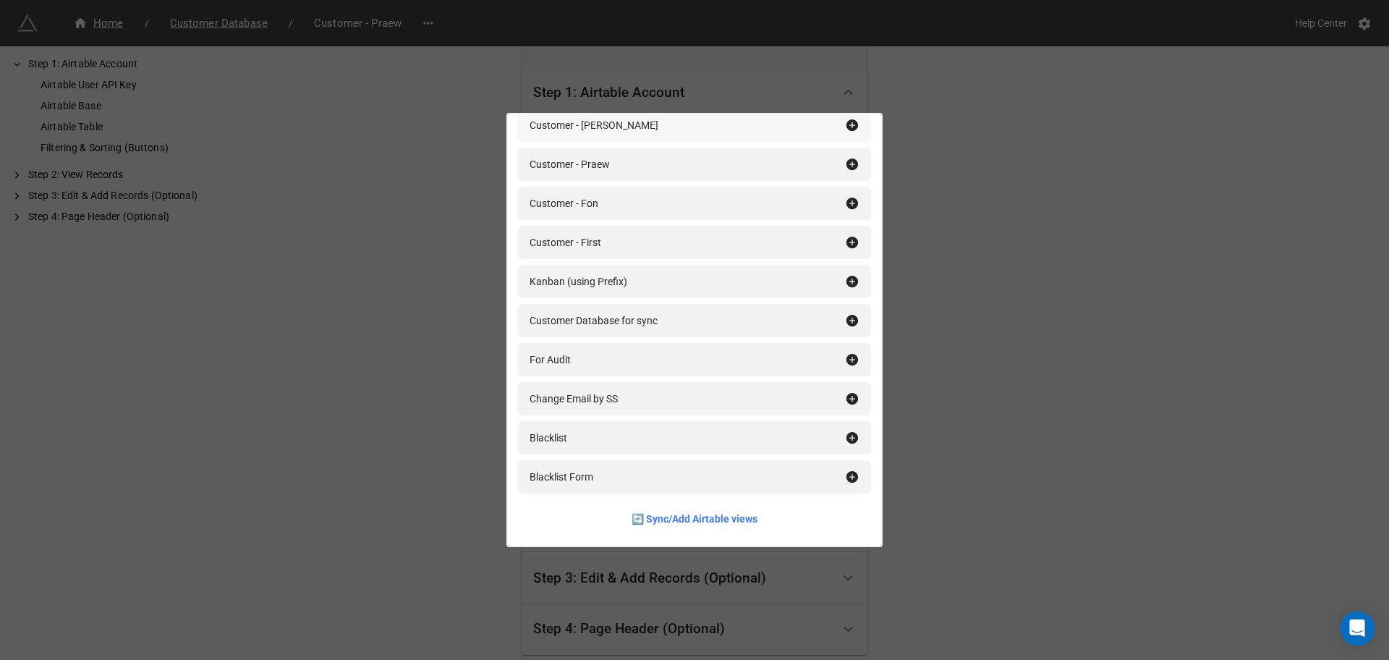
click at [847, 162] on icon at bounding box center [853, 164] width 12 height 12
click at [1065, 250] on div "Filtering & Sorting (Buttons) Add All filter Private Filter Nue Cross Khu Khot …" at bounding box center [694, 330] width 1389 height 660
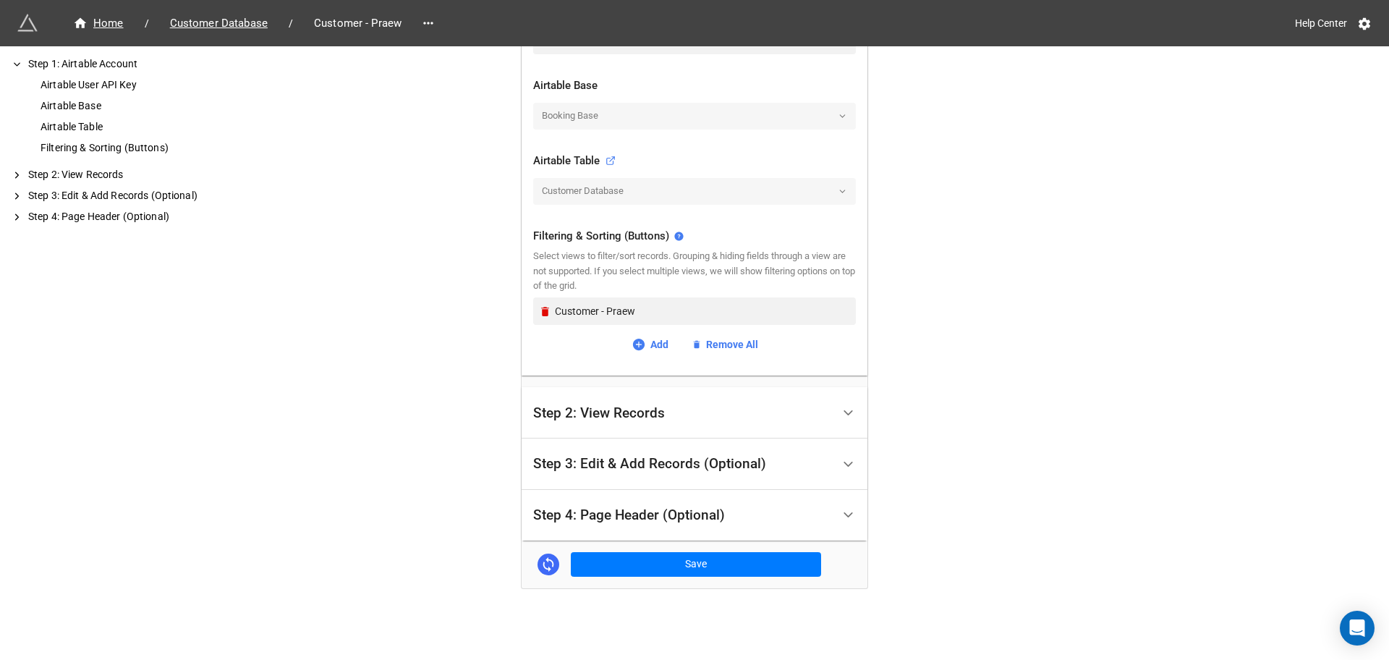
click at [647, 549] on div "Step 1: Airtable Account Airtable User API Key Airtable Base Airtable Table Fil…" at bounding box center [695, 214] width 346 height 677
click at [655, 566] on button "Save" at bounding box center [696, 564] width 250 height 25
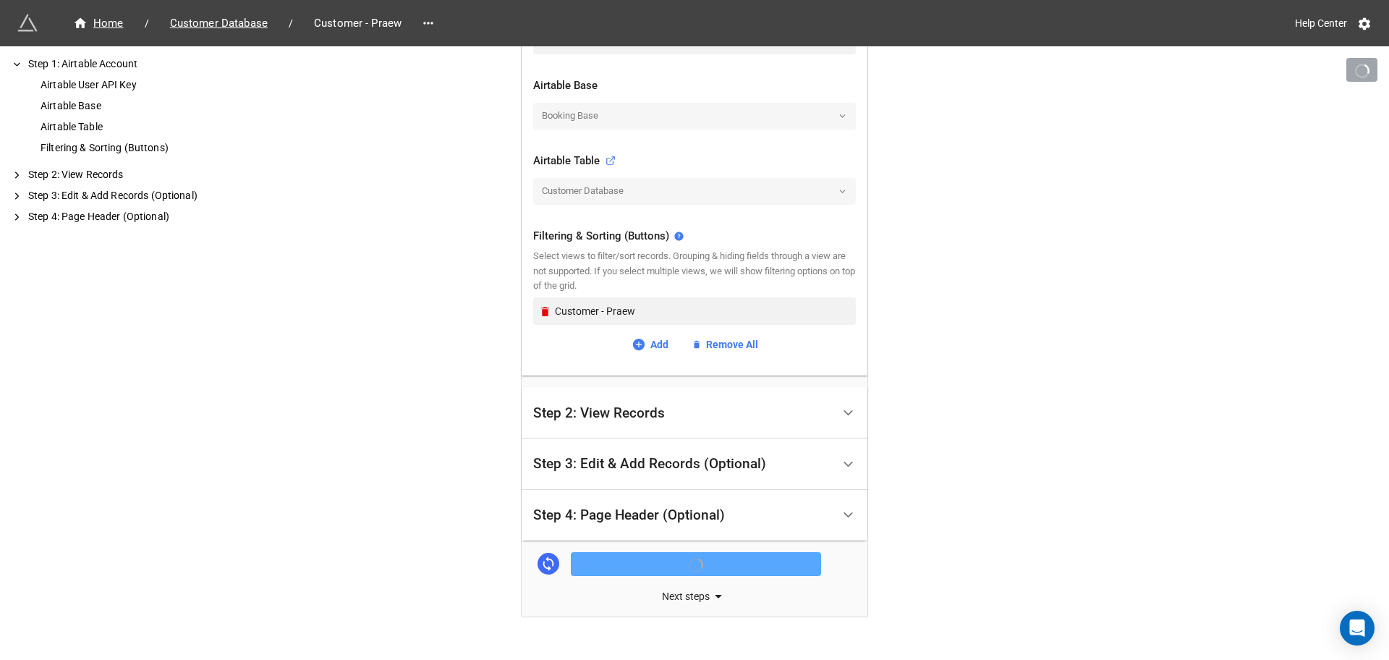
scroll to position [431, 0]
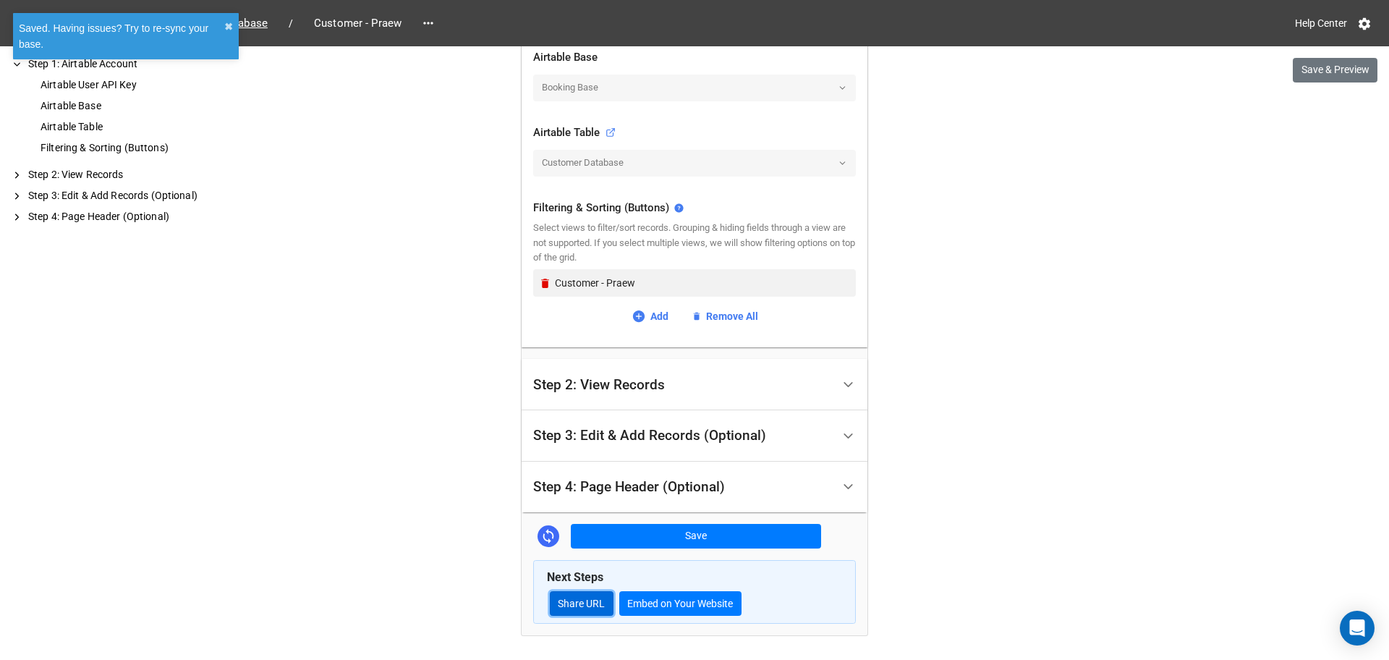
click at [586, 609] on link "Share URL" at bounding box center [582, 603] width 64 height 25
click at [263, 27] on span "Customer Database" at bounding box center [218, 23] width 115 height 17
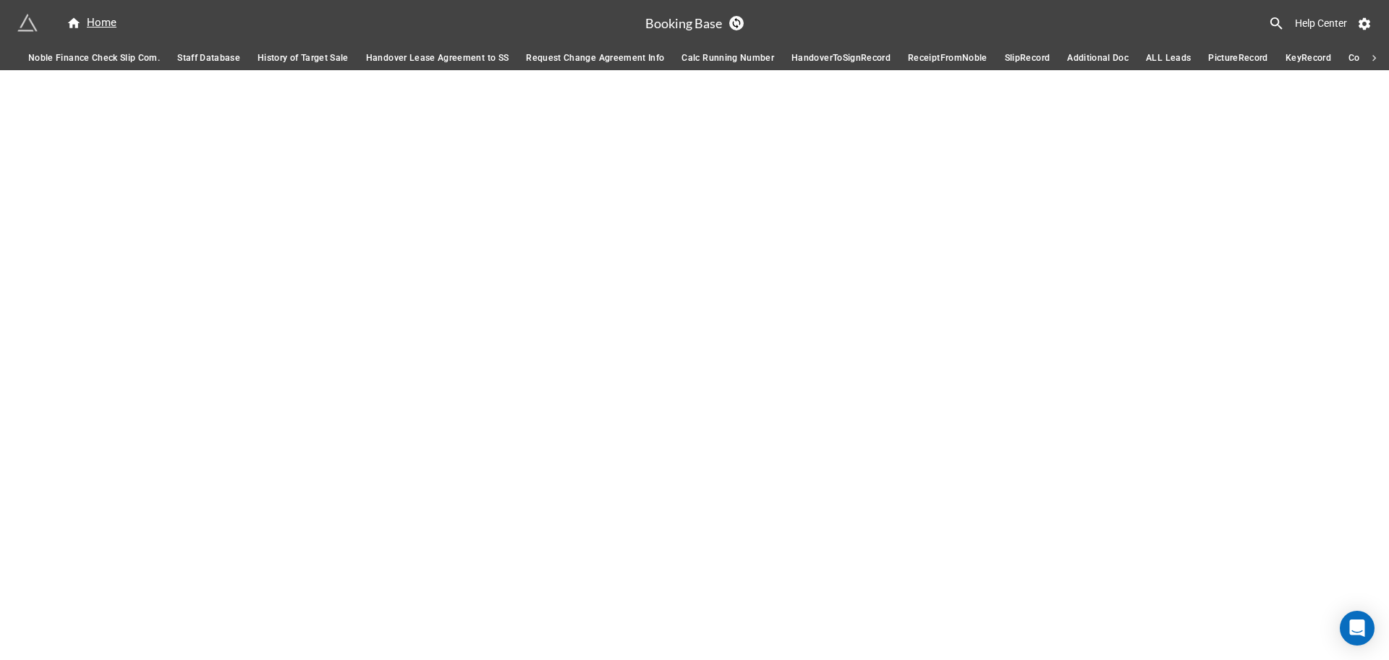
scroll to position [0, 504]
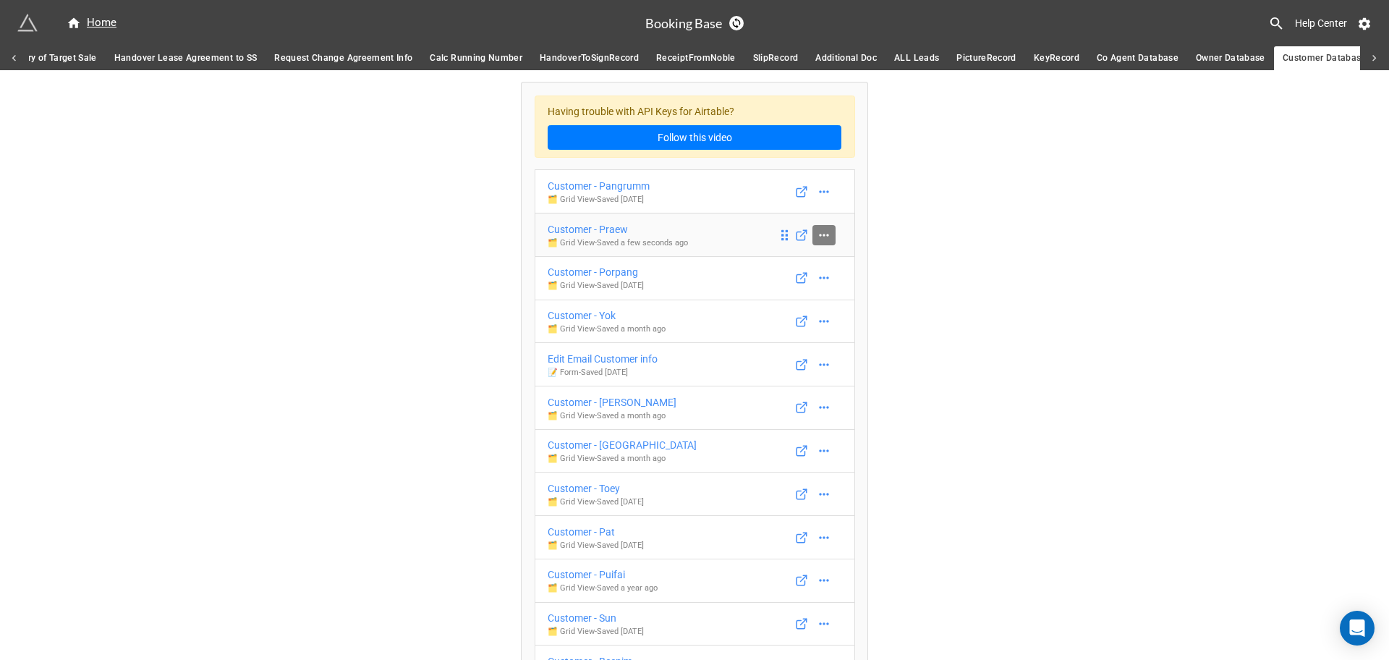
click at [828, 238] on link at bounding box center [824, 235] width 23 height 20
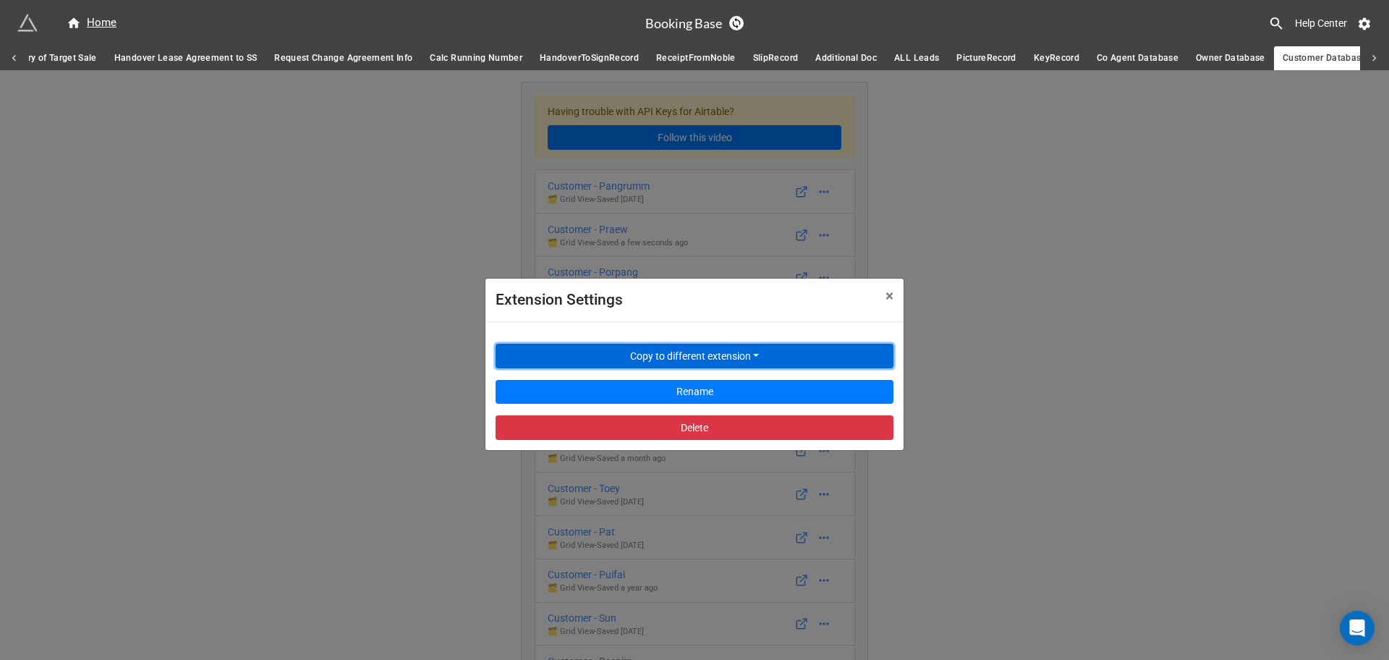
click at [728, 348] on button "Copy to different extension" at bounding box center [695, 356] width 398 height 25
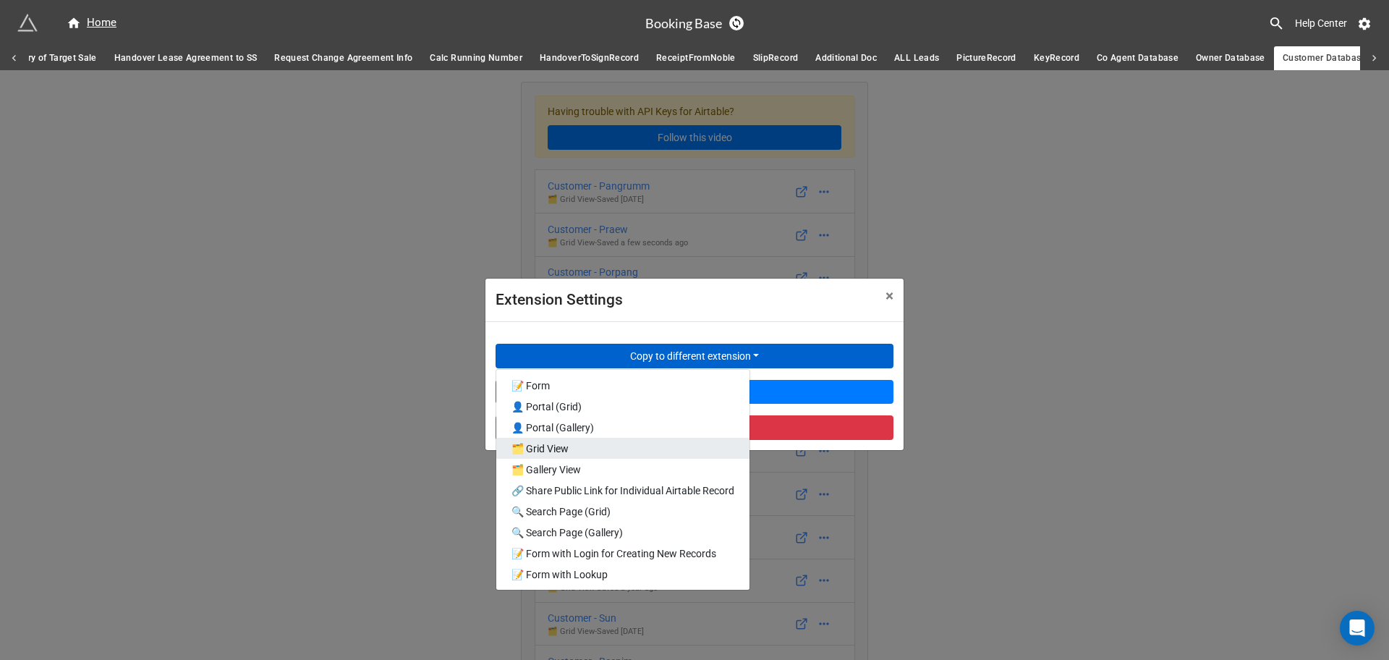
click at [622, 444] on link "🗂️ Grid View" at bounding box center [622, 448] width 253 height 21
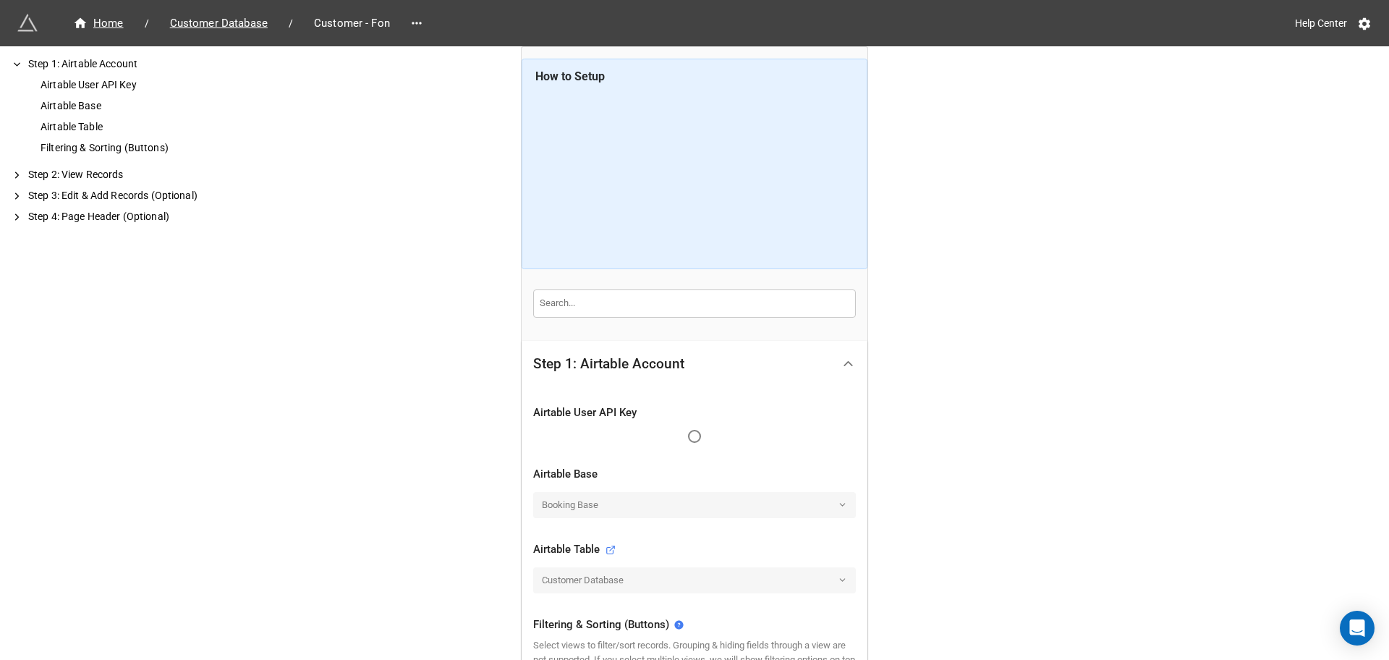
scroll to position [271, 0]
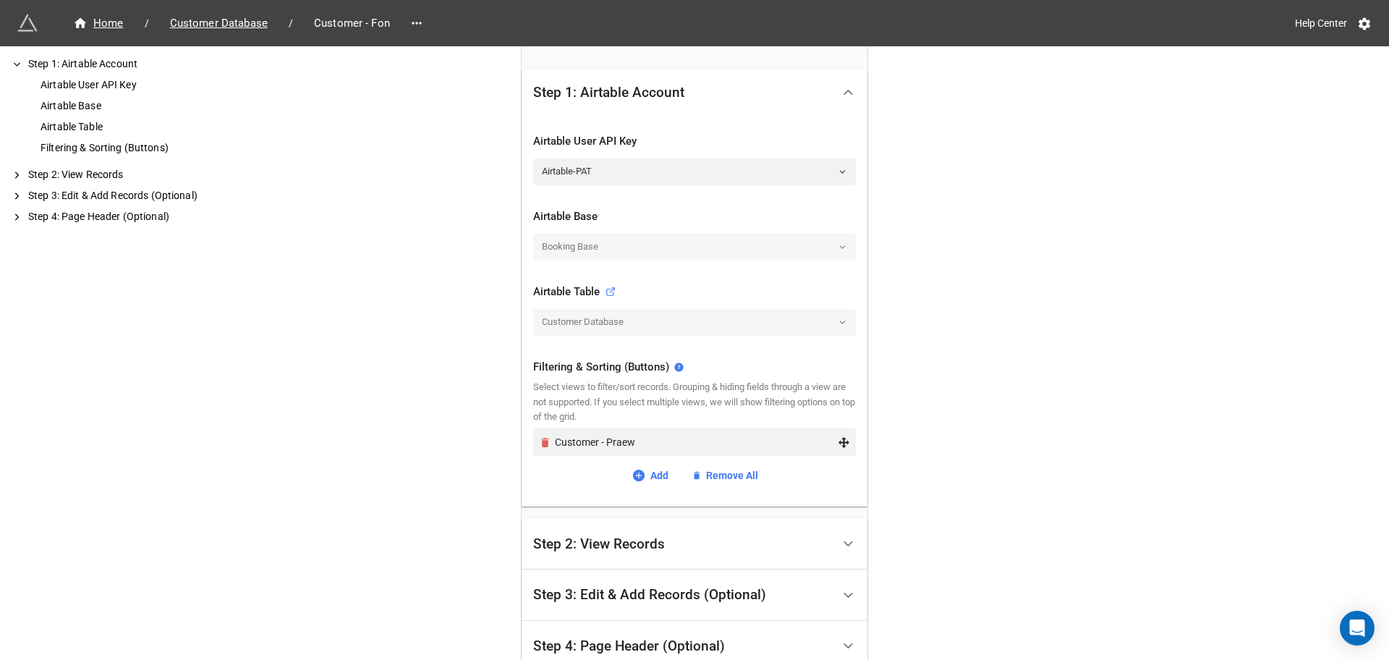
click at [549, 439] on link "Remove" at bounding box center [547, 442] width 17 height 12
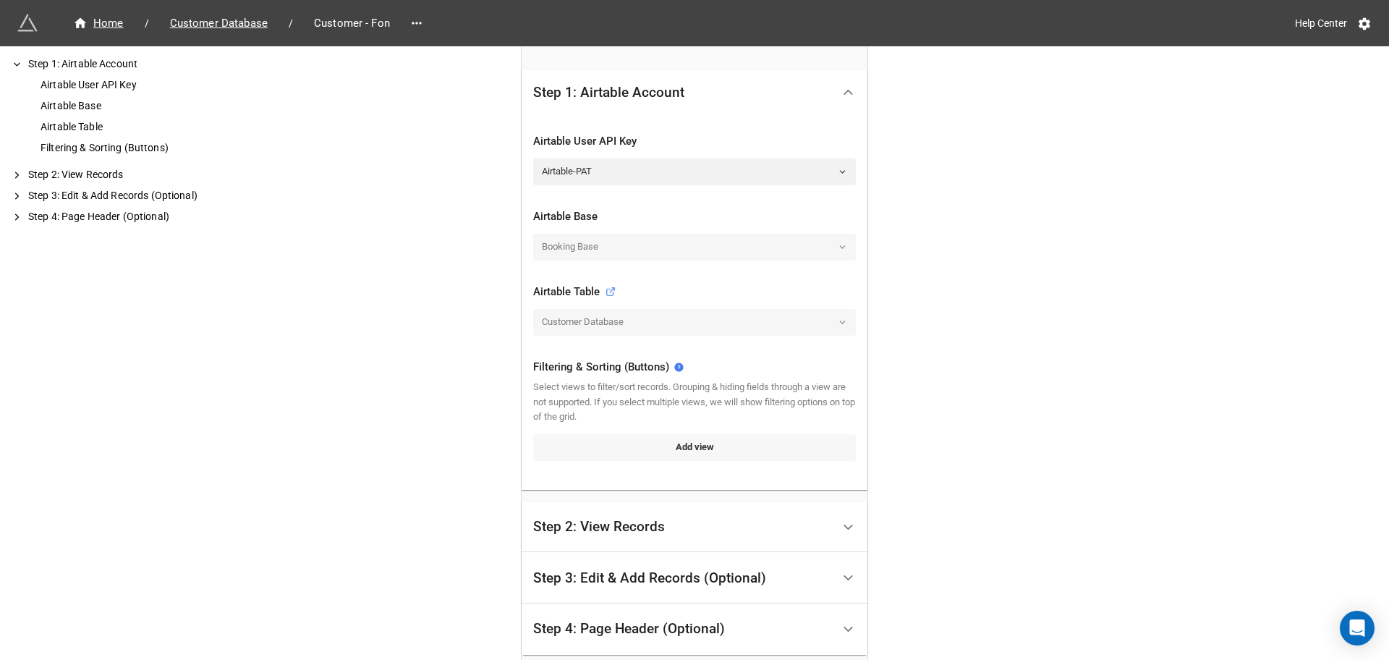
click at [649, 460] on link "Add view" at bounding box center [694, 447] width 323 height 26
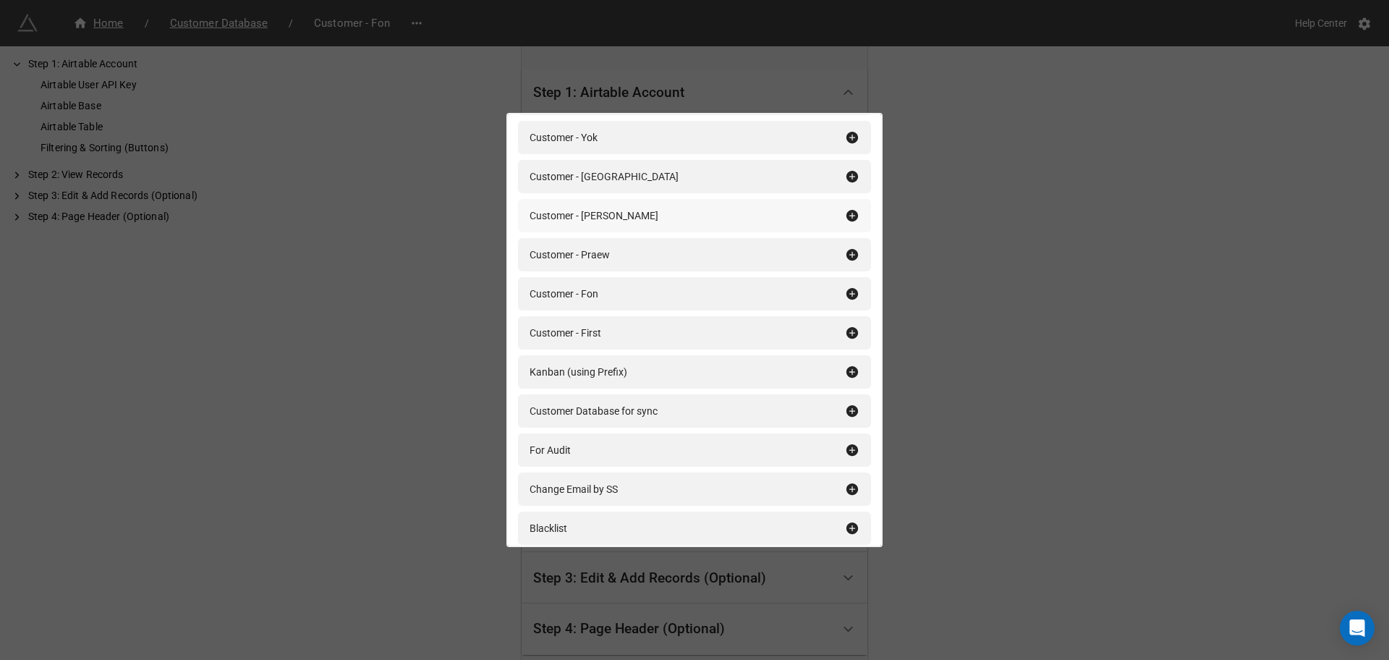
scroll to position [1681, 0]
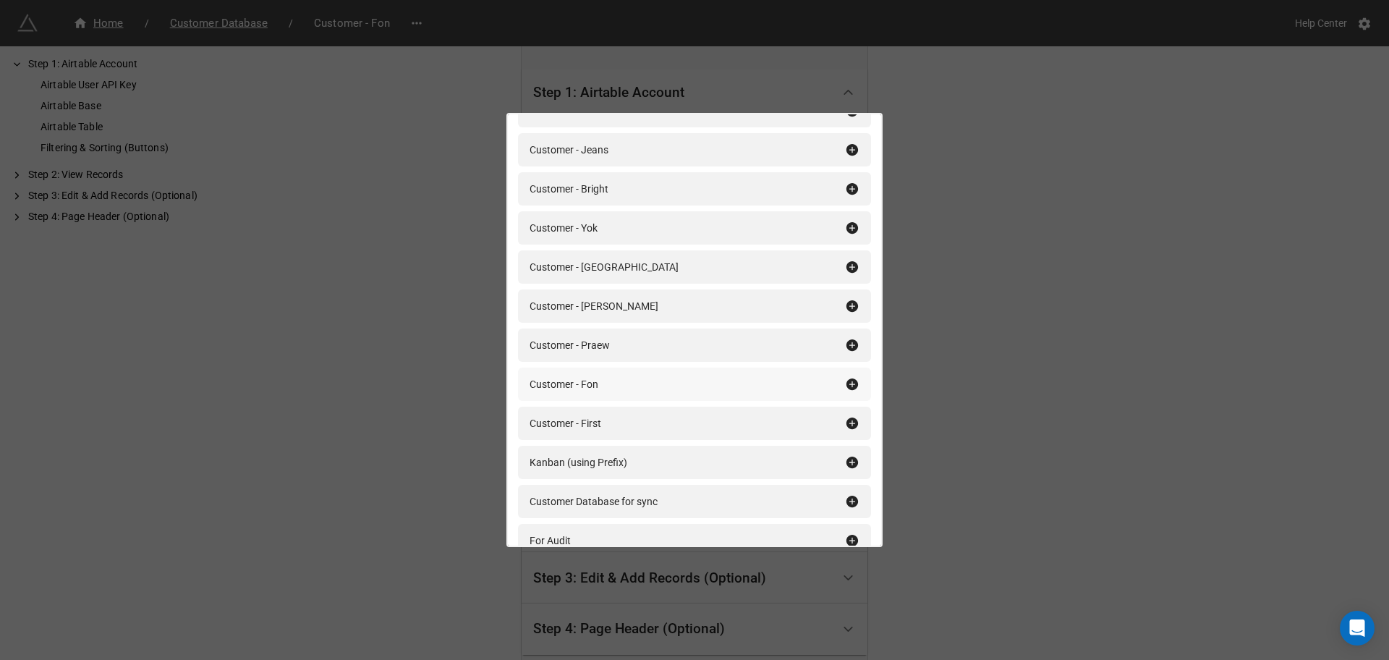
click at [619, 376] on div "Customer - Fon" at bounding box center [688, 384] width 316 height 16
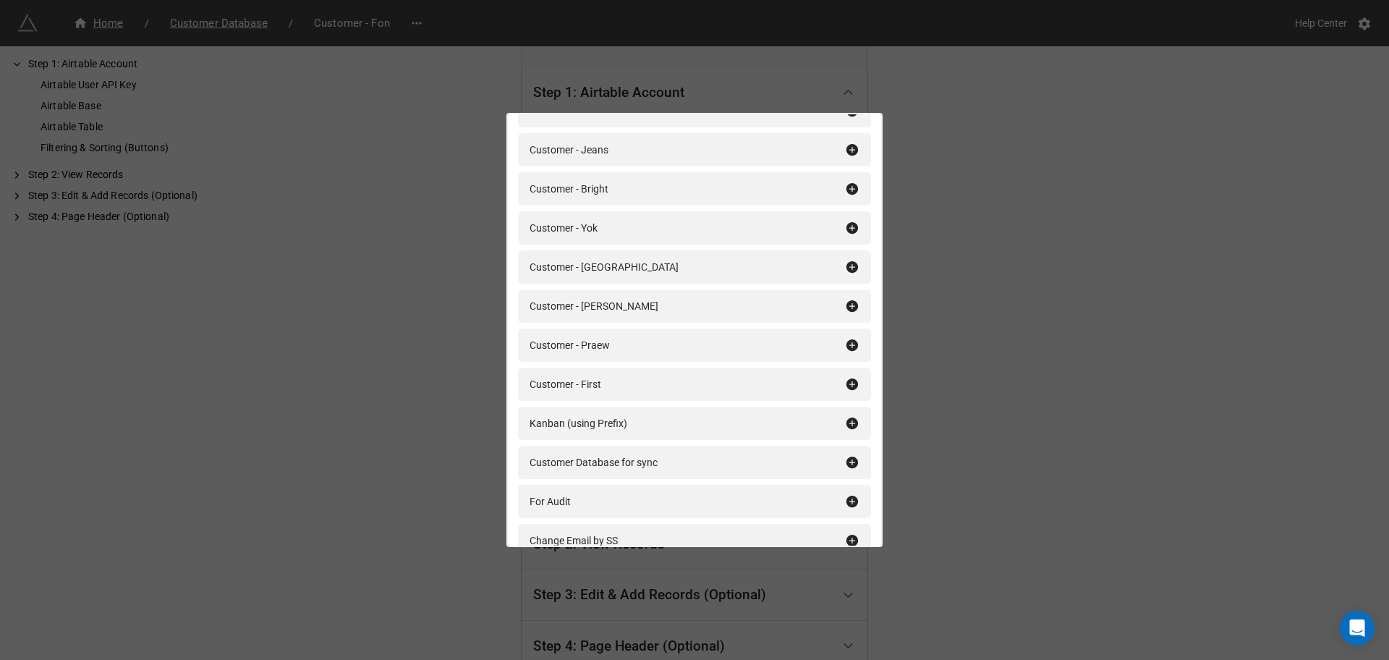
click at [1105, 381] on div "Filtering & Sorting (Buttons) Add All filter Private Filter Nue Cross Khu Khot …" at bounding box center [694, 330] width 1389 height 660
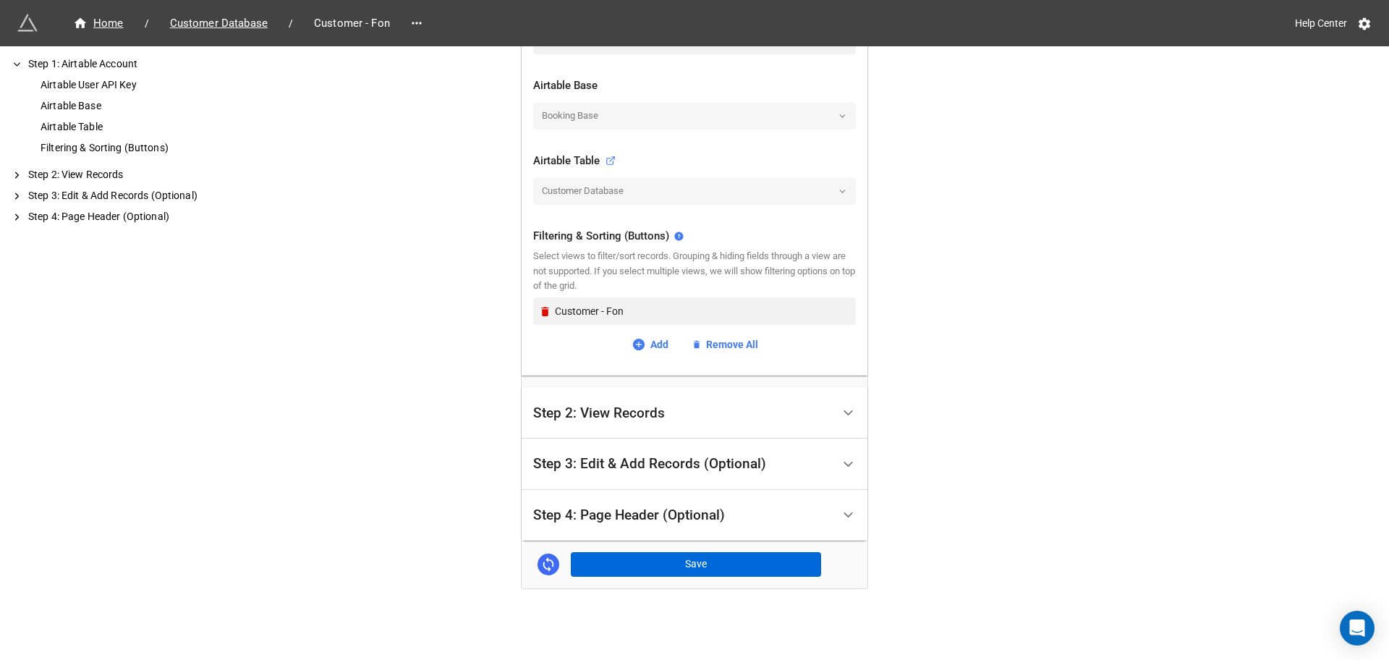
click at [660, 579] on div "Home / Customer Database / Customer - Fon Help Center How to Setup Step 1: Airt…" at bounding box center [695, 117] width 346 height 944
click at [663, 572] on button "Save" at bounding box center [696, 564] width 250 height 25
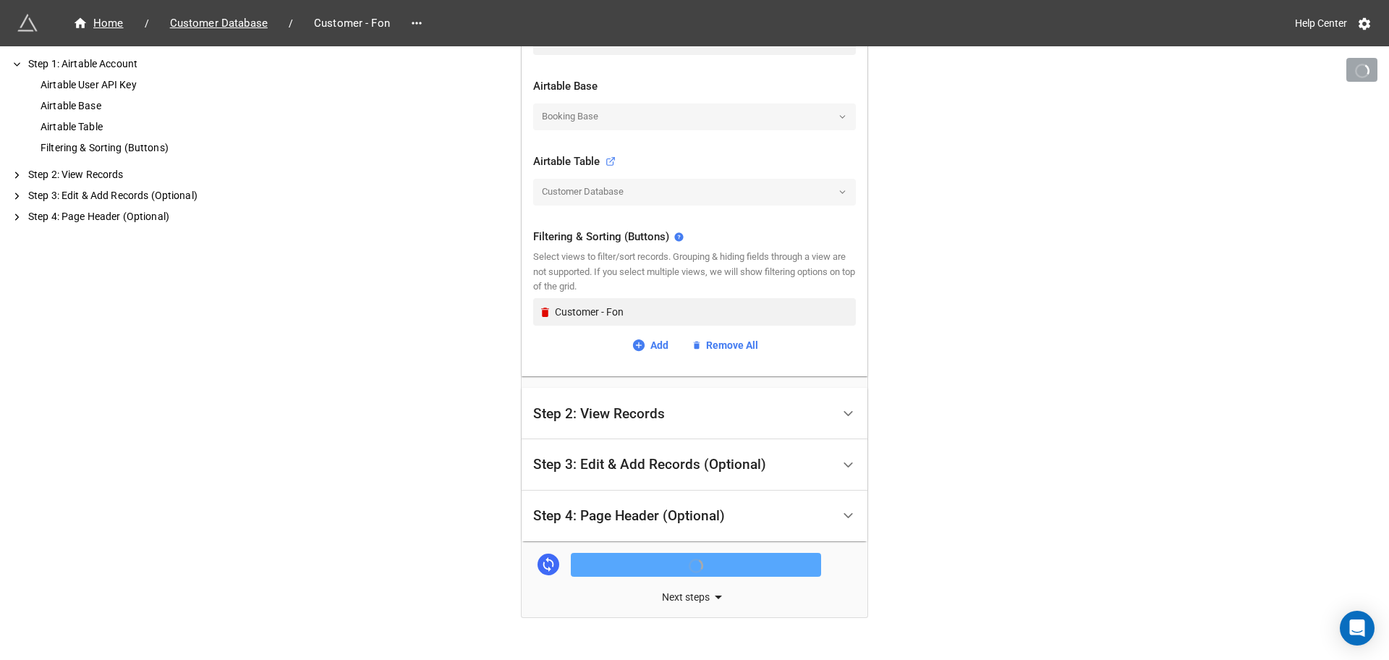
scroll to position [402, 0]
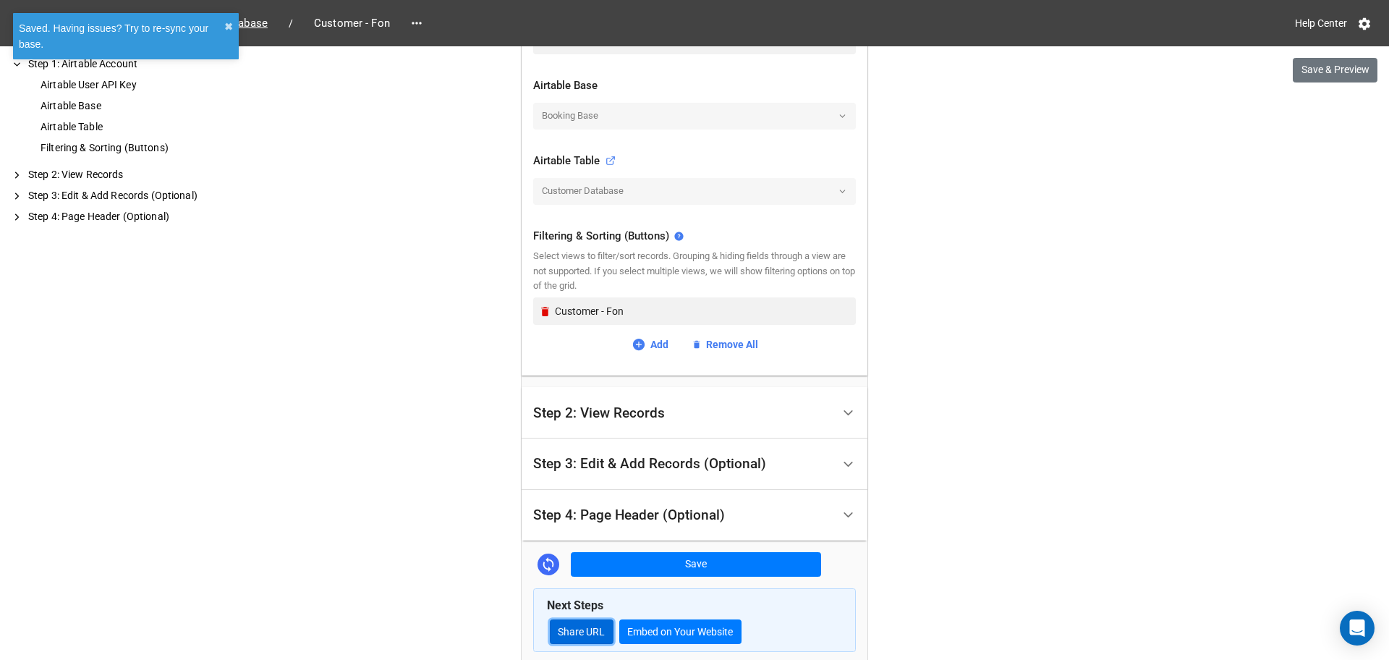
click at [587, 628] on link "Share URL" at bounding box center [582, 631] width 64 height 25
click at [259, 10] on div "Home / Customer Database / Customer - Fon" at bounding box center [355, 23] width 677 height 26
click at [260, 20] on span "Customer Database" at bounding box center [218, 23] width 115 height 17
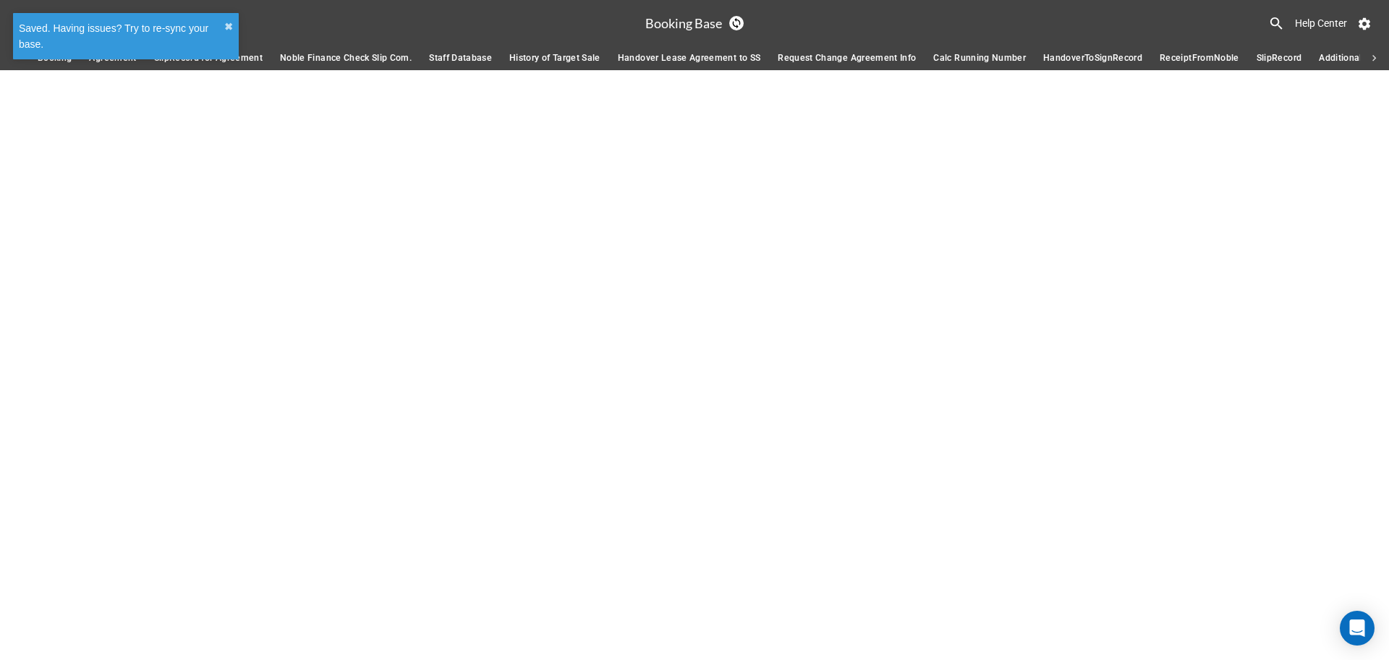
scroll to position [0, 504]
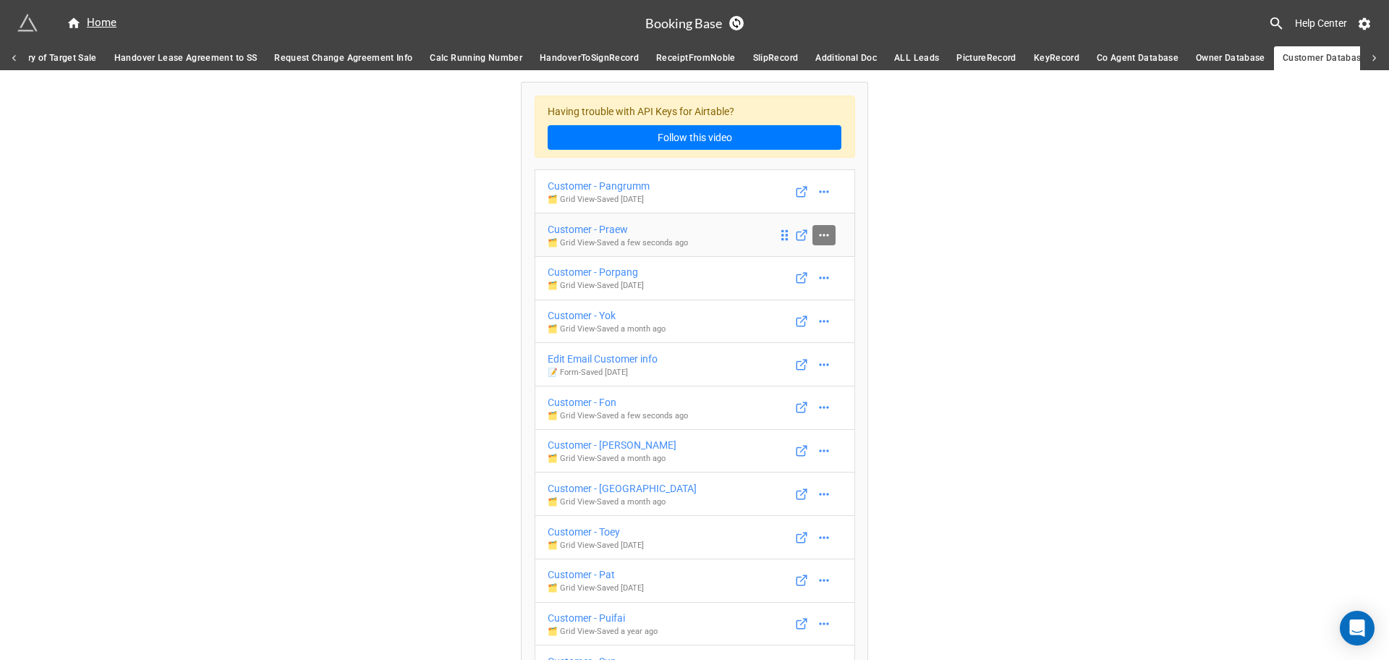
click at [818, 237] on icon at bounding box center [824, 235] width 14 height 14
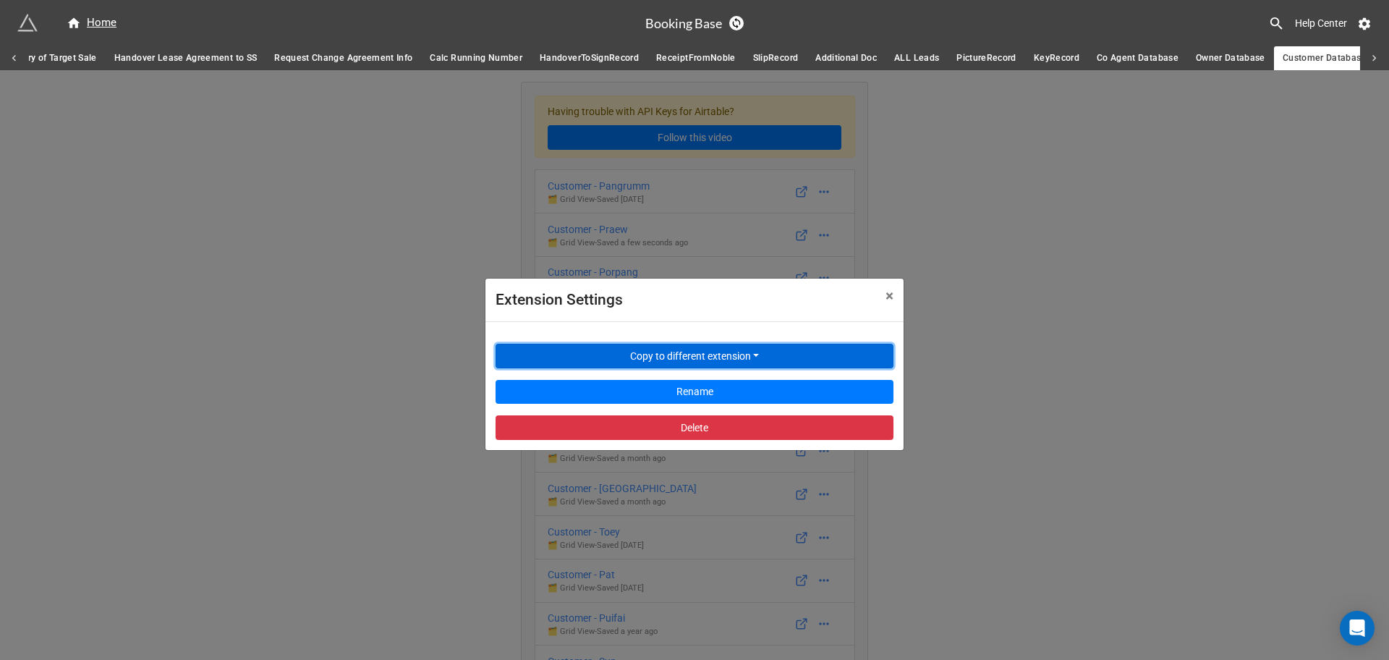
click at [662, 352] on button "Copy to different extension" at bounding box center [695, 356] width 398 height 25
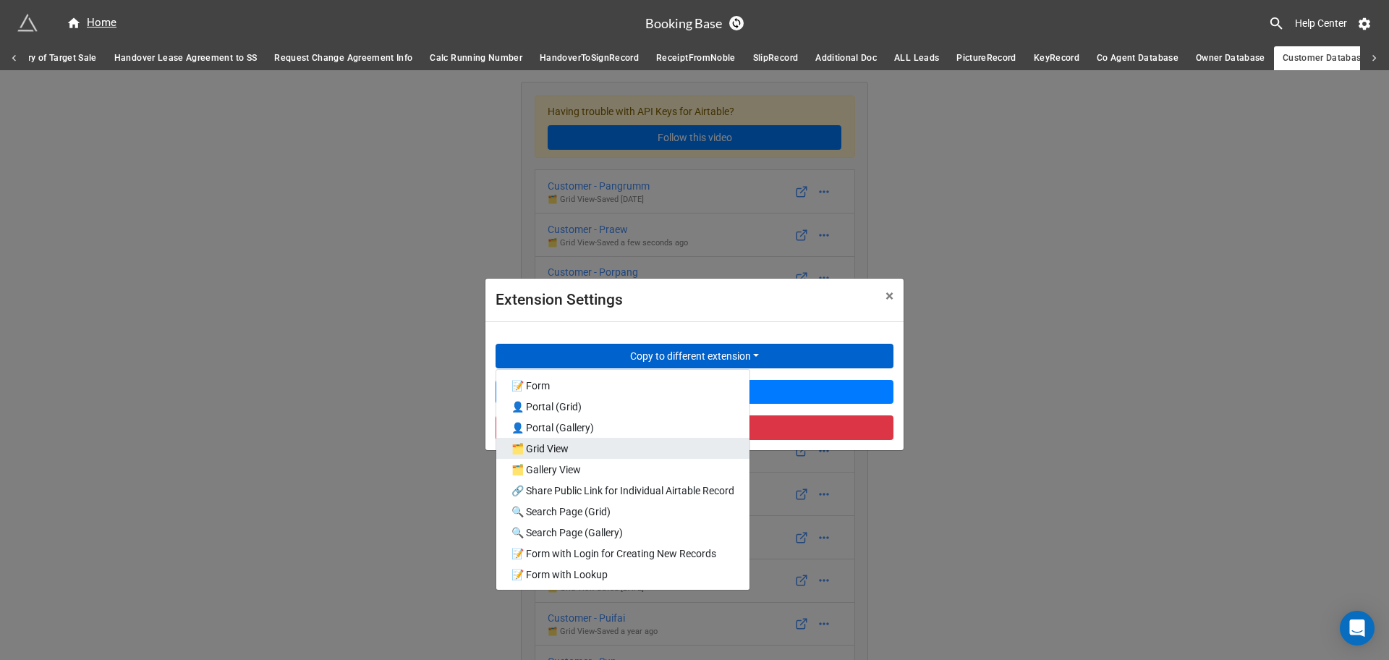
click at [627, 450] on link "🗂️ Grid View" at bounding box center [622, 448] width 253 height 21
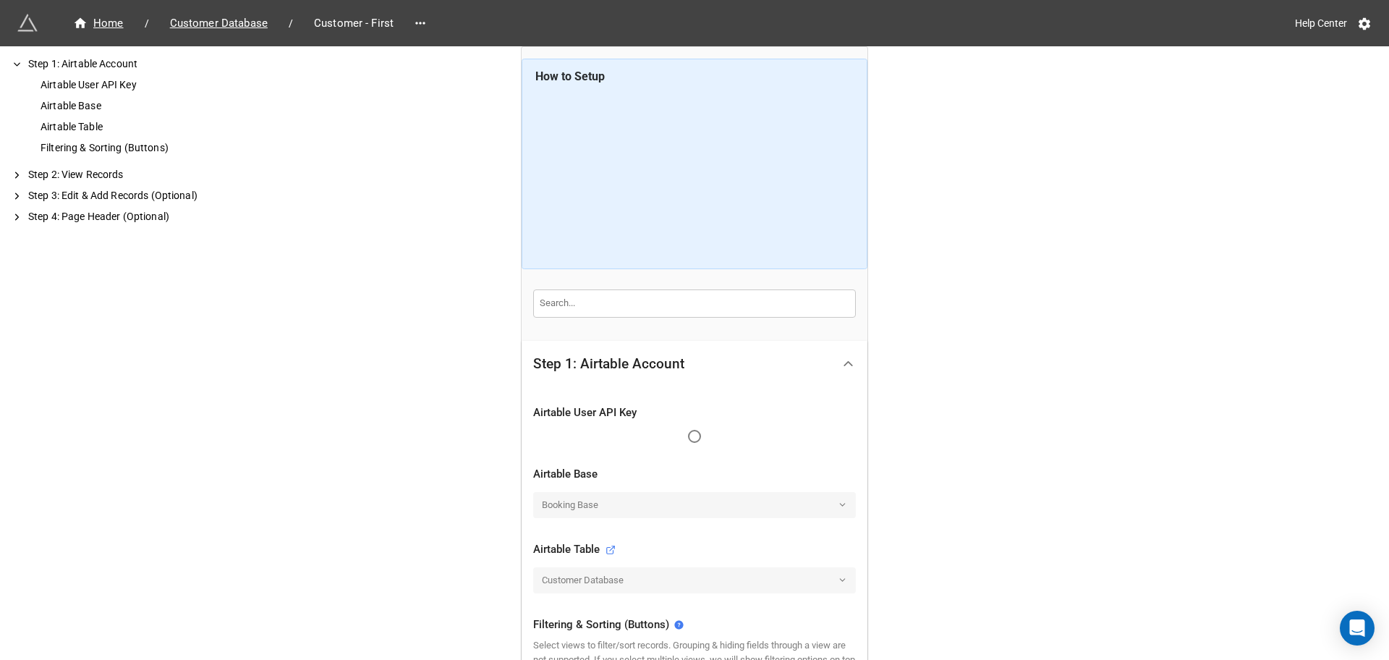
scroll to position [181, 0]
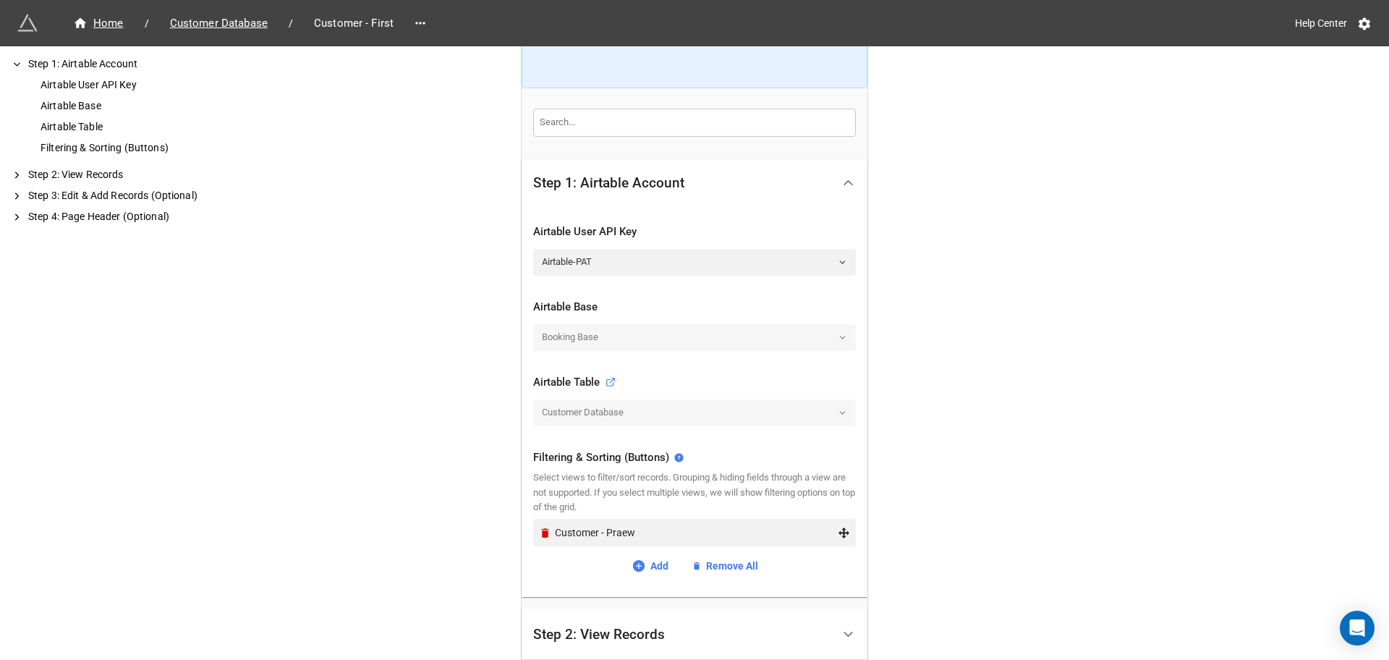
click at [545, 523] on div "Customer - Praew" at bounding box center [694, 532] width 311 height 27
click at [546, 530] on icon "Remove" at bounding box center [545, 533] width 12 height 12
click at [632, 520] on div "Add view" at bounding box center [694, 538] width 323 height 38
click at [634, 528] on link "Add view" at bounding box center [694, 538] width 323 height 26
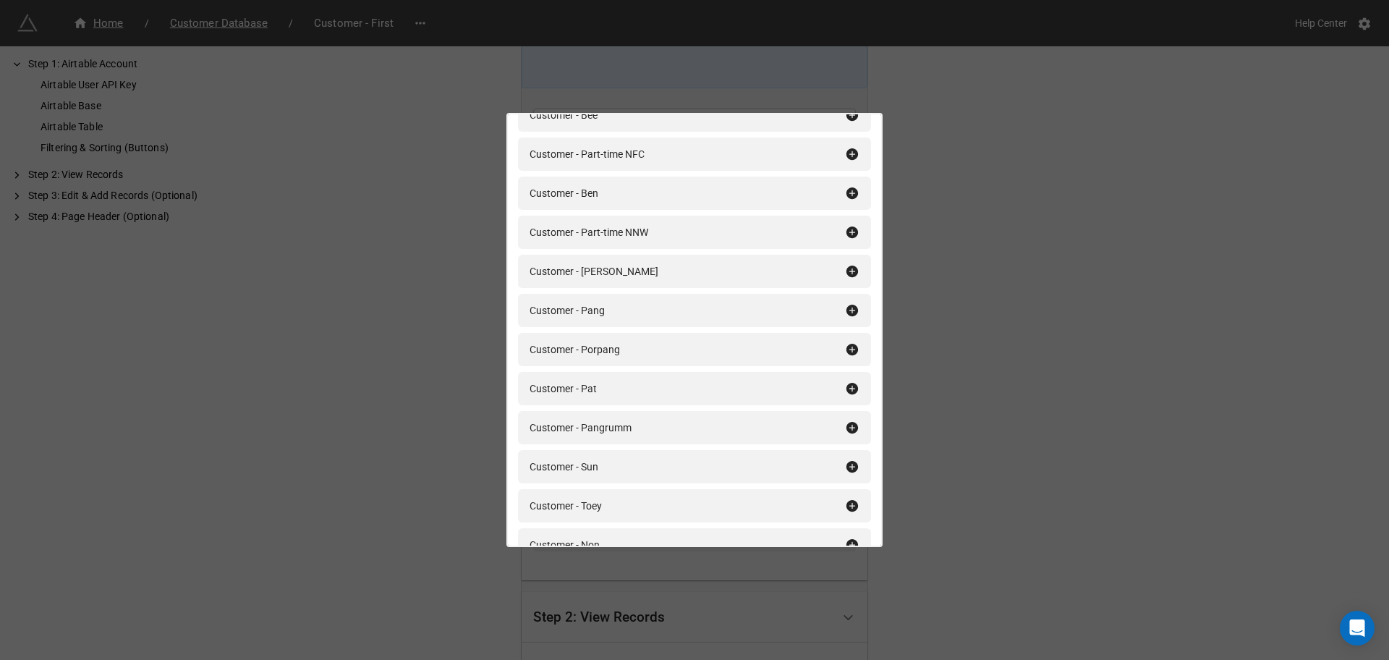
scroll to position [1862, 0]
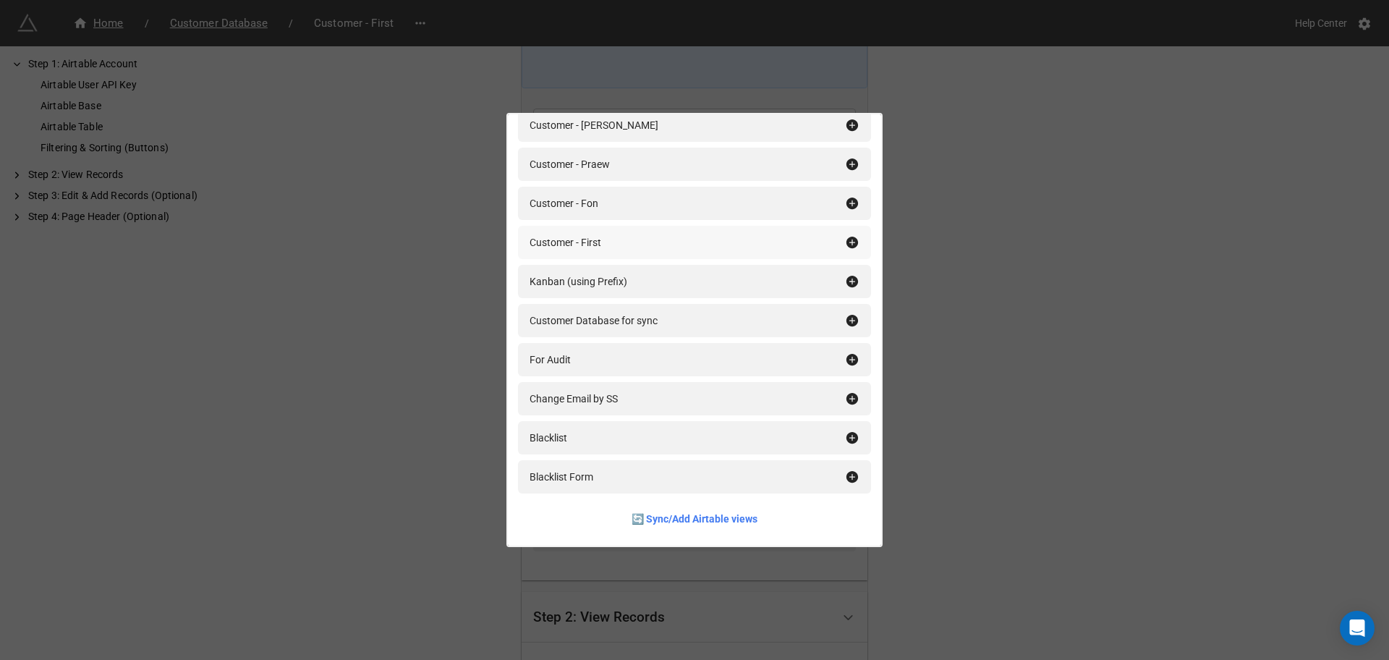
click at [845, 241] on icon at bounding box center [852, 242] width 14 height 14
click at [957, 279] on div "Filtering & Sorting (Buttons) Add All filter Private Filter Nue Cross Khu Khot …" at bounding box center [694, 330] width 1389 height 660
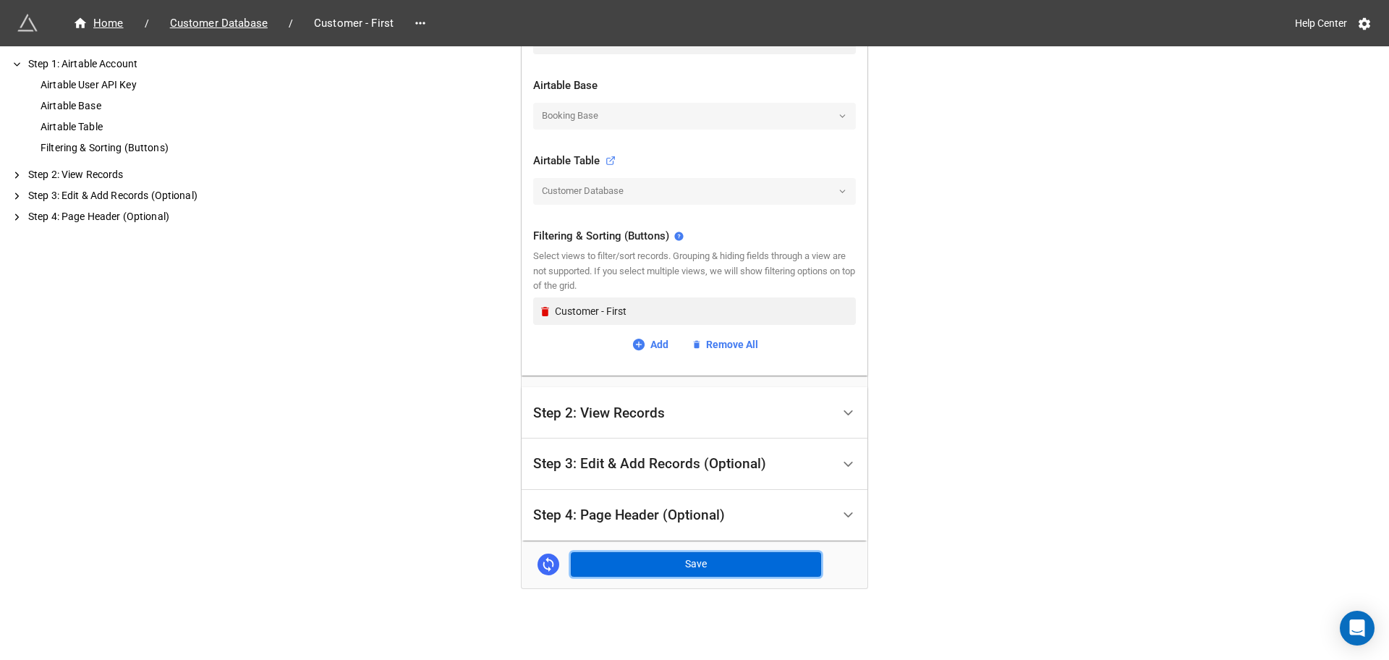
click at [680, 564] on button "Save" at bounding box center [696, 564] width 250 height 25
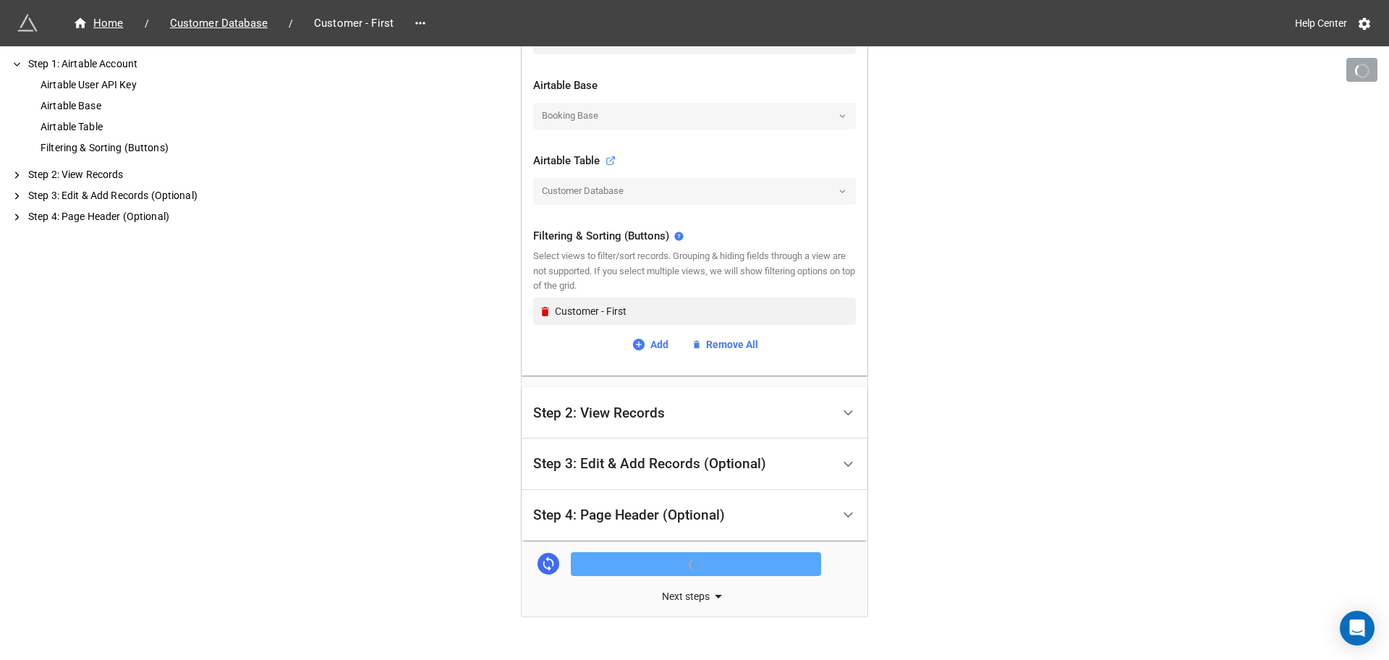
scroll to position [431, 0]
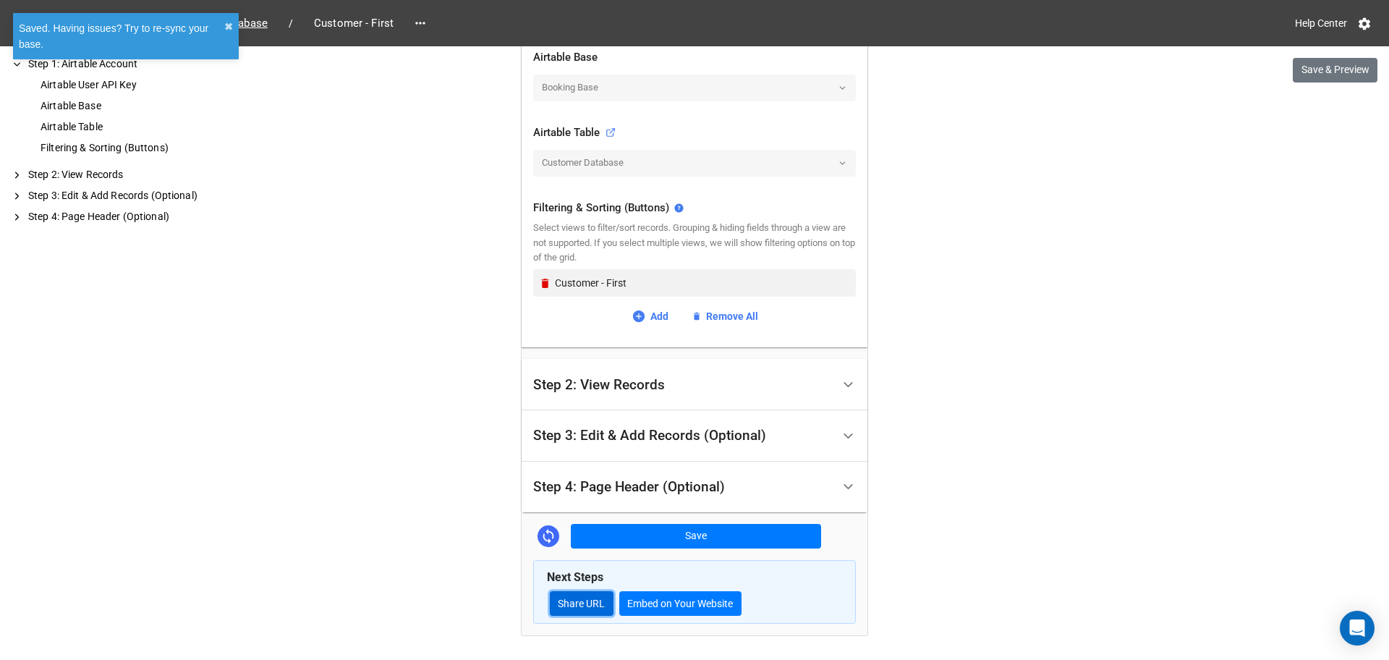
click at [582, 602] on link "Share URL" at bounding box center [582, 603] width 64 height 25
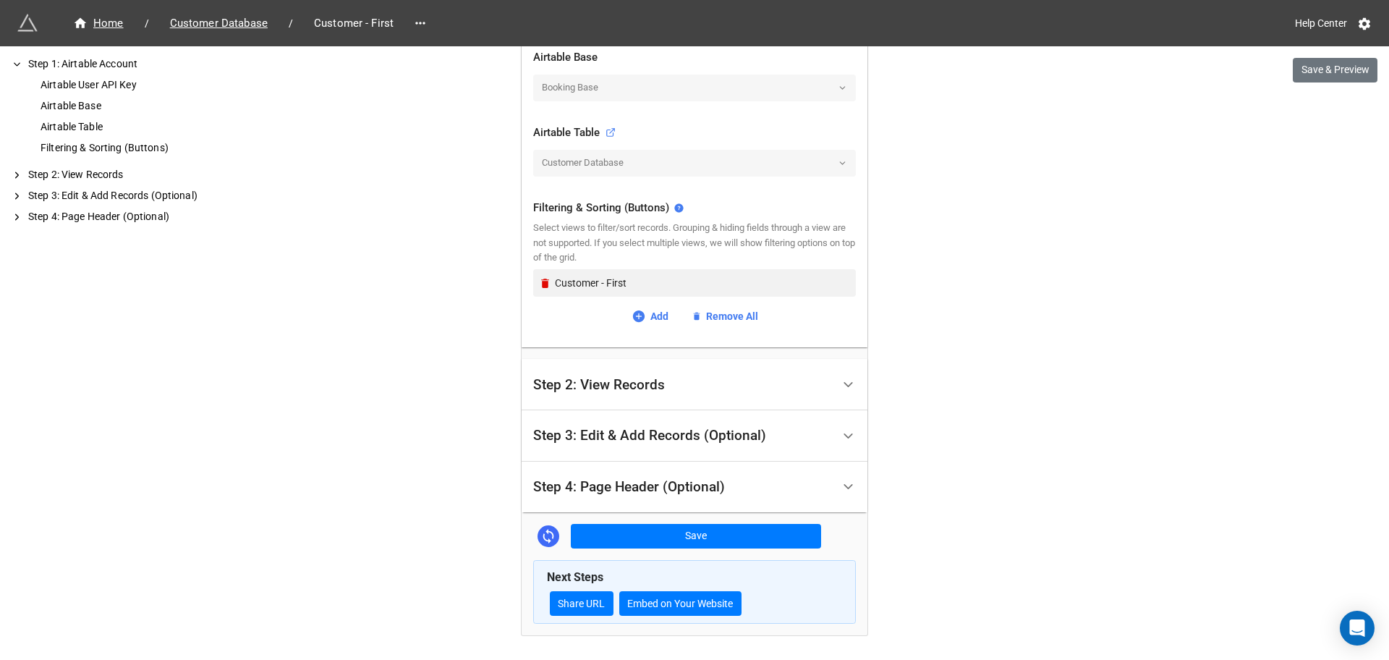
click at [222, 38] on div "Home / Customer Database / Customer - First Help Center" at bounding box center [694, 23] width 1389 height 46
click at [227, 25] on span "Customer Database" at bounding box center [218, 23] width 115 height 17
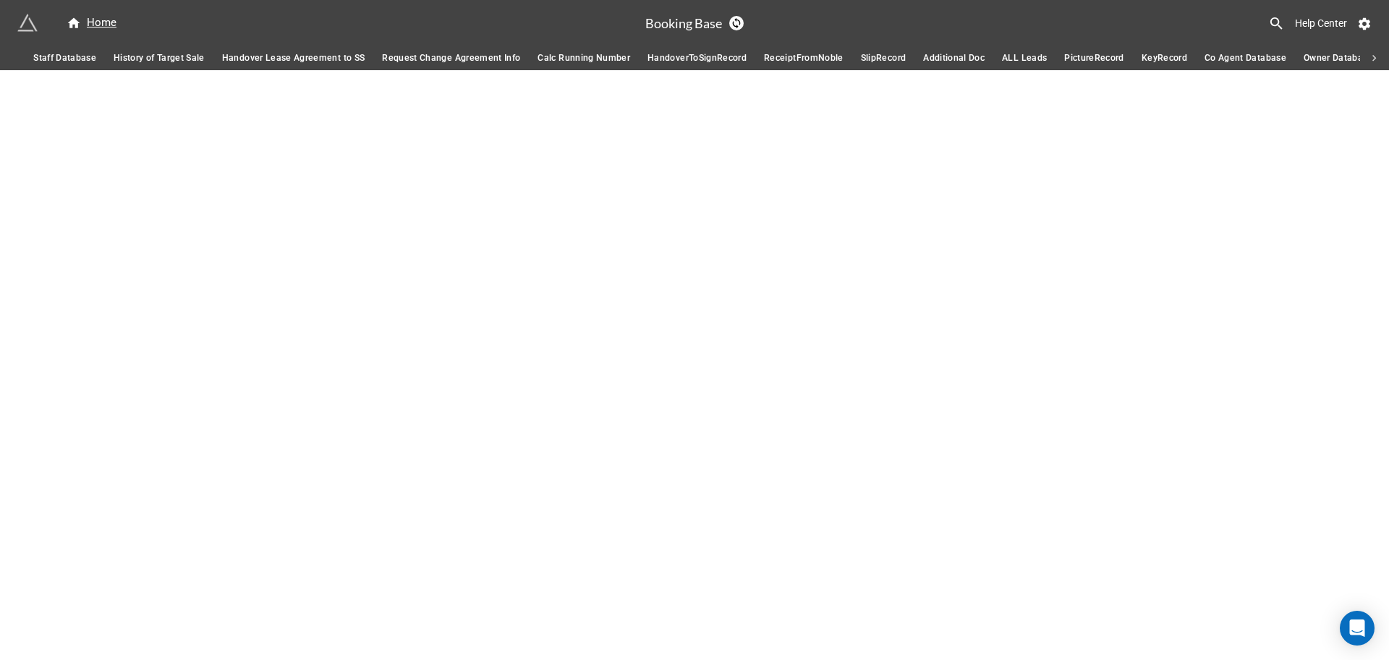
scroll to position [0, 504]
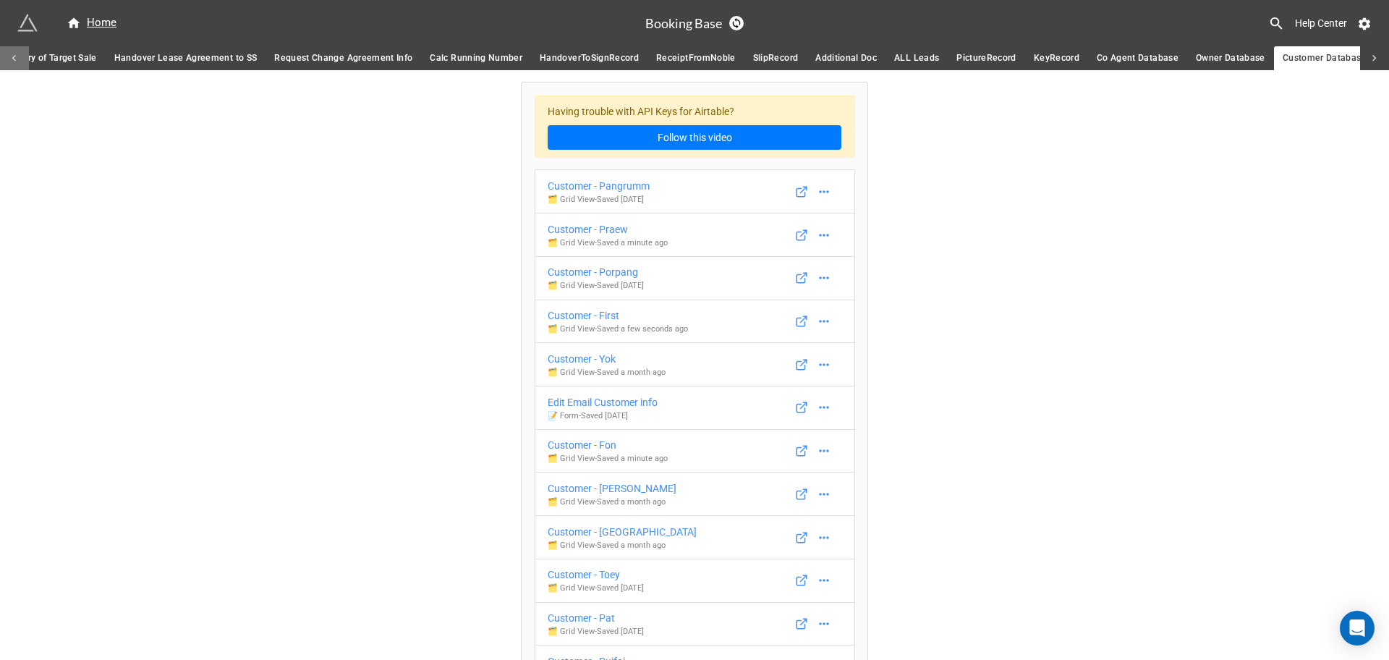
click at [18, 55] on icon at bounding box center [14, 58] width 13 height 13
click at [204, 58] on span "SlipRecord for Agreement" at bounding box center [208, 58] width 109 height 15
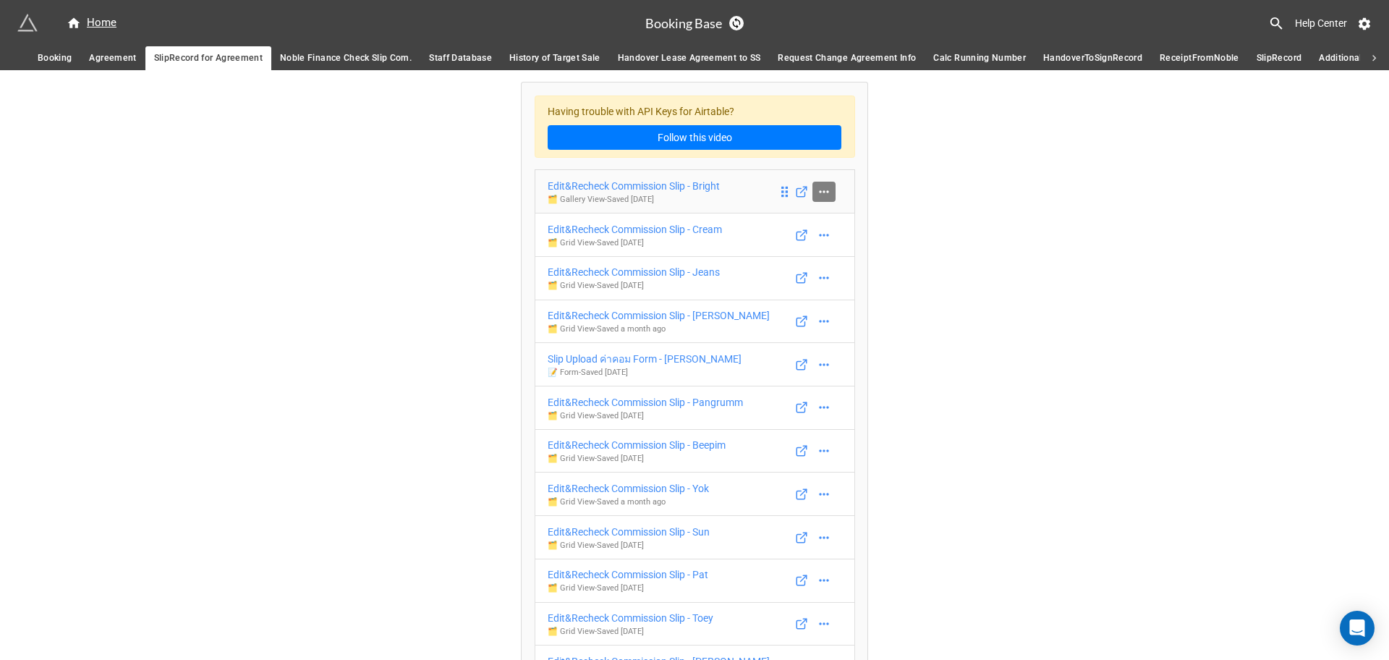
click at [818, 196] on icon at bounding box center [824, 192] width 14 height 14
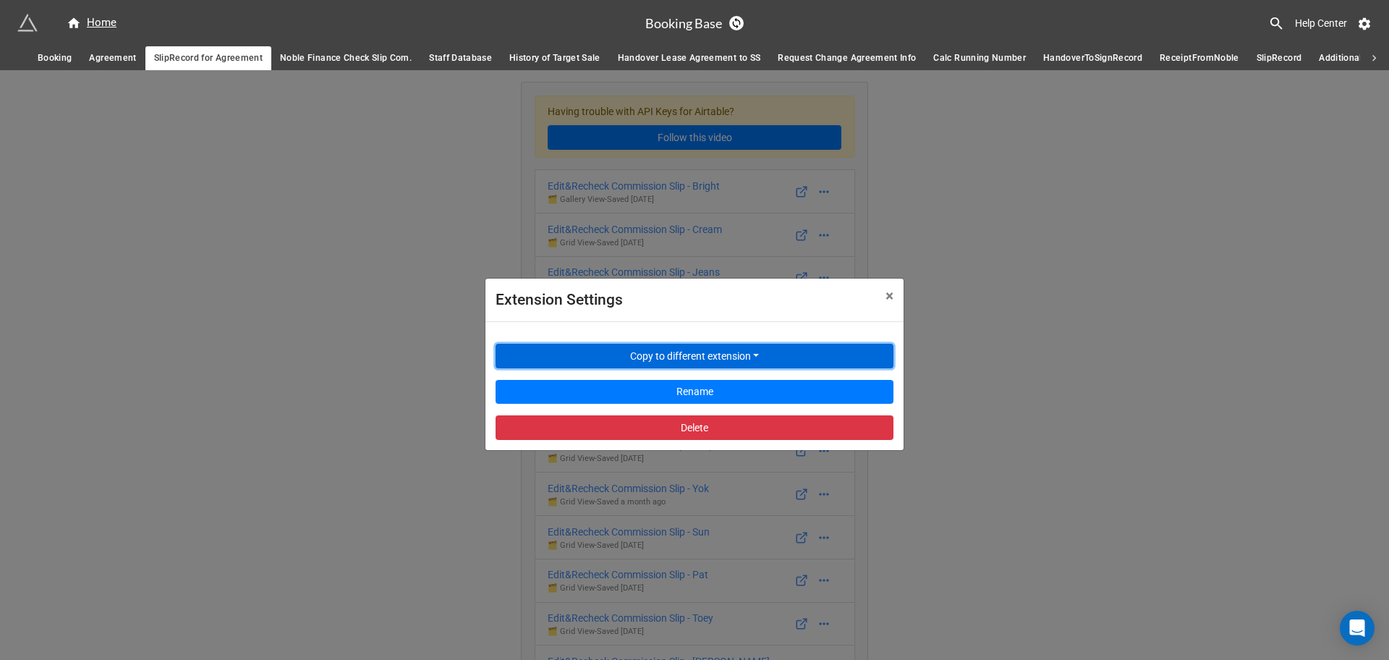
click at [718, 363] on button "Copy to different extension" at bounding box center [695, 356] width 398 height 25
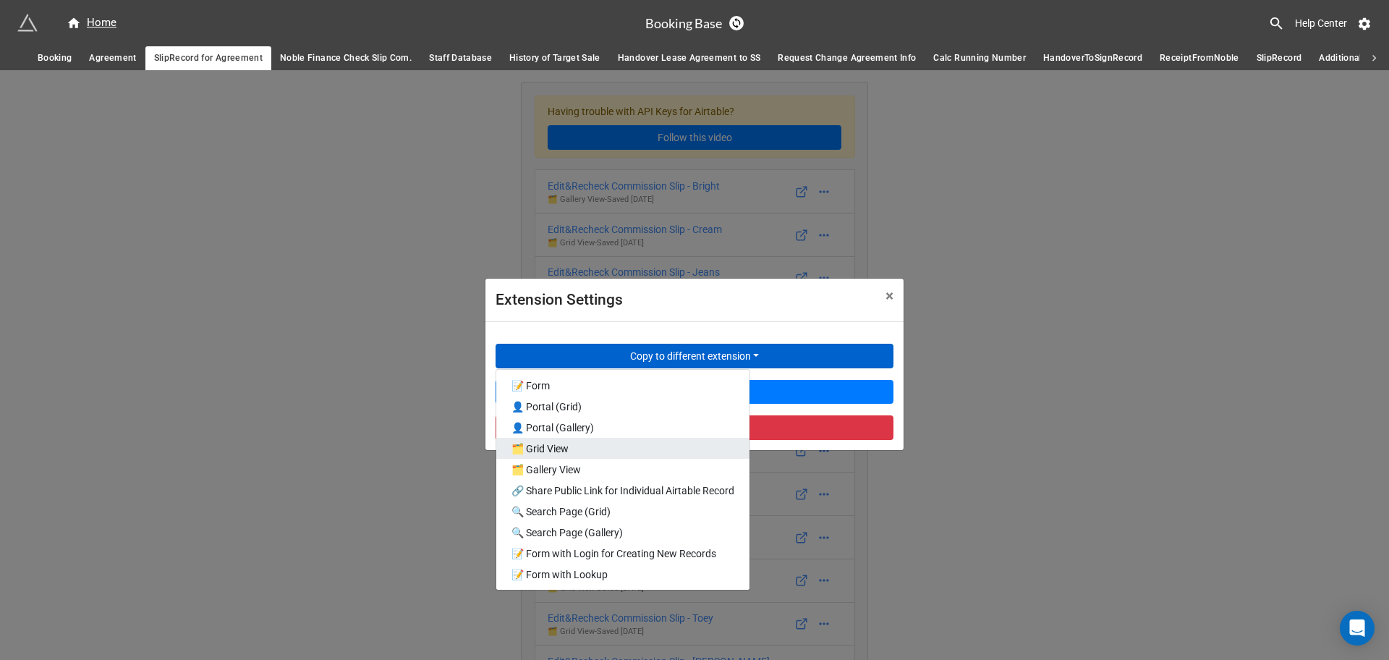
click at [672, 446] on link "🗂️ Grid View" at bounding box center [622, 448] width 253 height 21
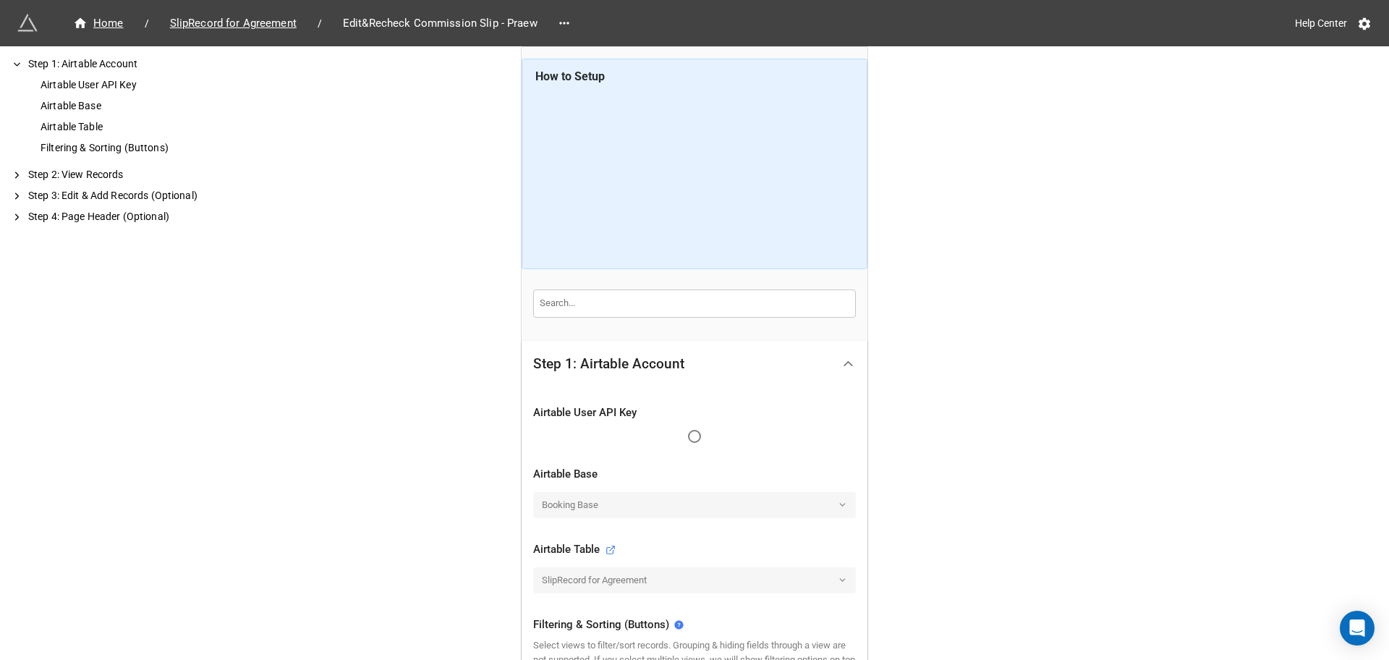
drag, startPoint x: 960, startPoint y: 4, endPoint x: 970, endPoint y: 342, distance: 338.1
click at [970, 342] on div "Home / SlipRecord for Agreement / Edit&Recheck Commission Slip - Praew Help Cen…" at bounding box center [694, 524] width 1389 height 1049
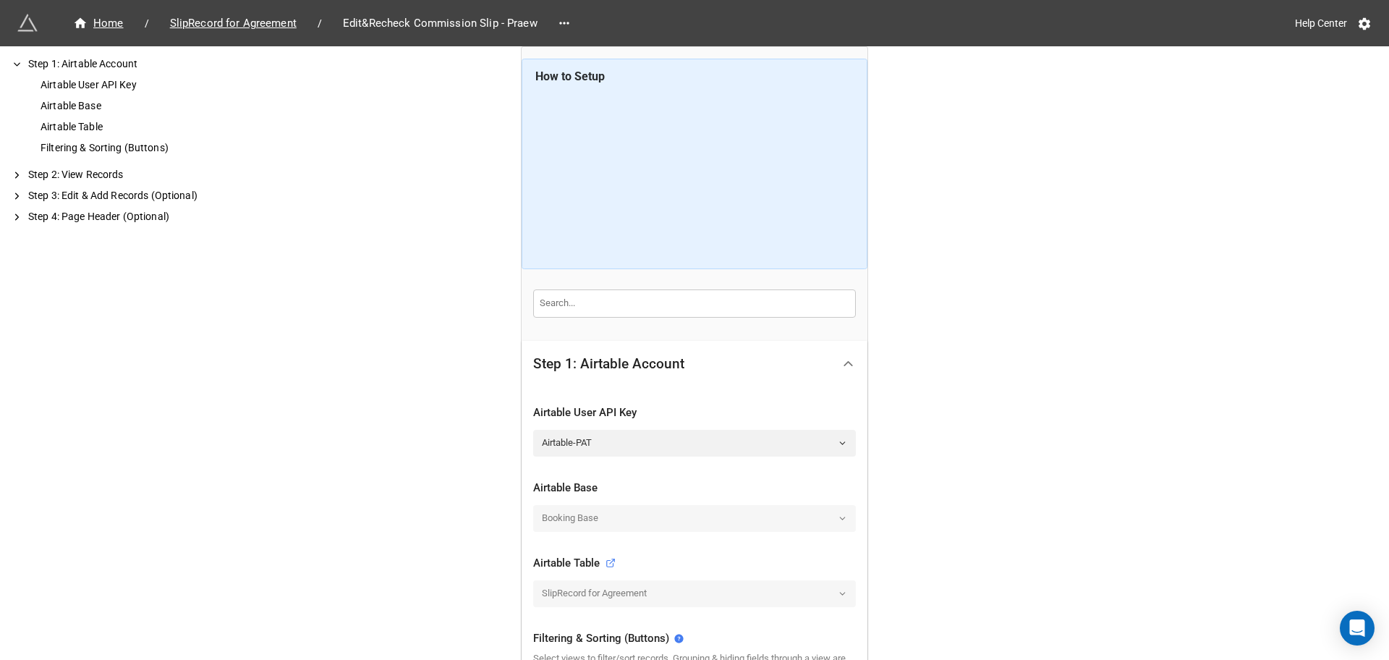
scroll to position [181, 0]
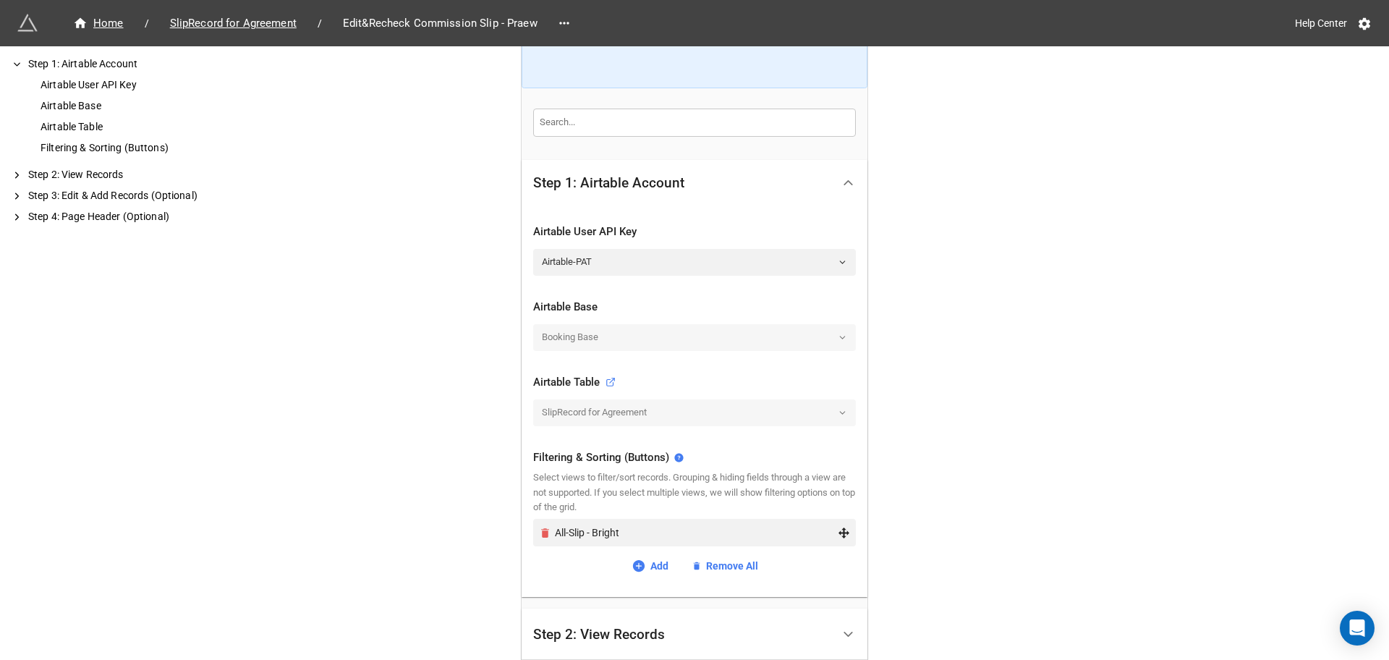
click at [541, 536] on icon "Remove" at bounding box center [545, 532] width 8 height 9
drag, startPoint x: 245, startPoint y: 25, endPoint x: 771, endPoint y: 89, distance: 530.0
click at [245, 25] on span "SlipRecord for Agreement" at bounding box center [233, 23] width 144 height 17
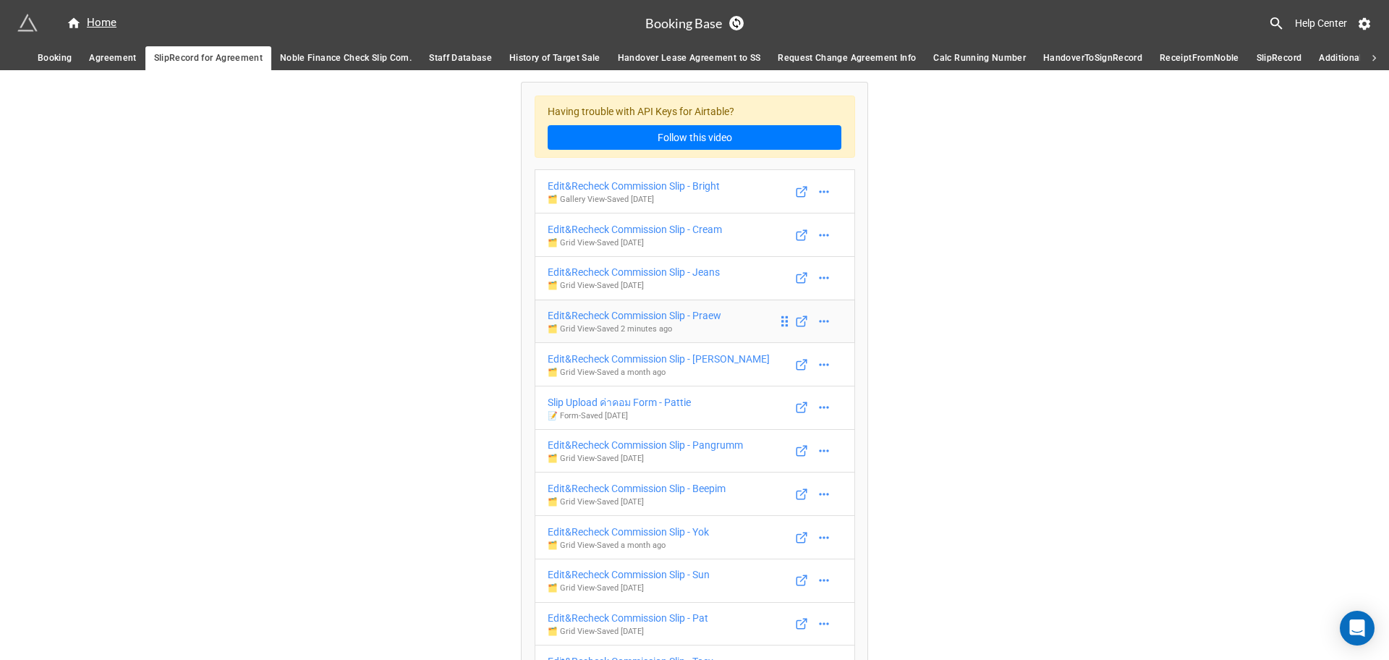
click at [749, 317] on link "Edit&Recheck Commission Slip - Praew 🗂️ Grid View - Saved 2 minutes ago" at bounding box center [695, 322] width 321 height 44
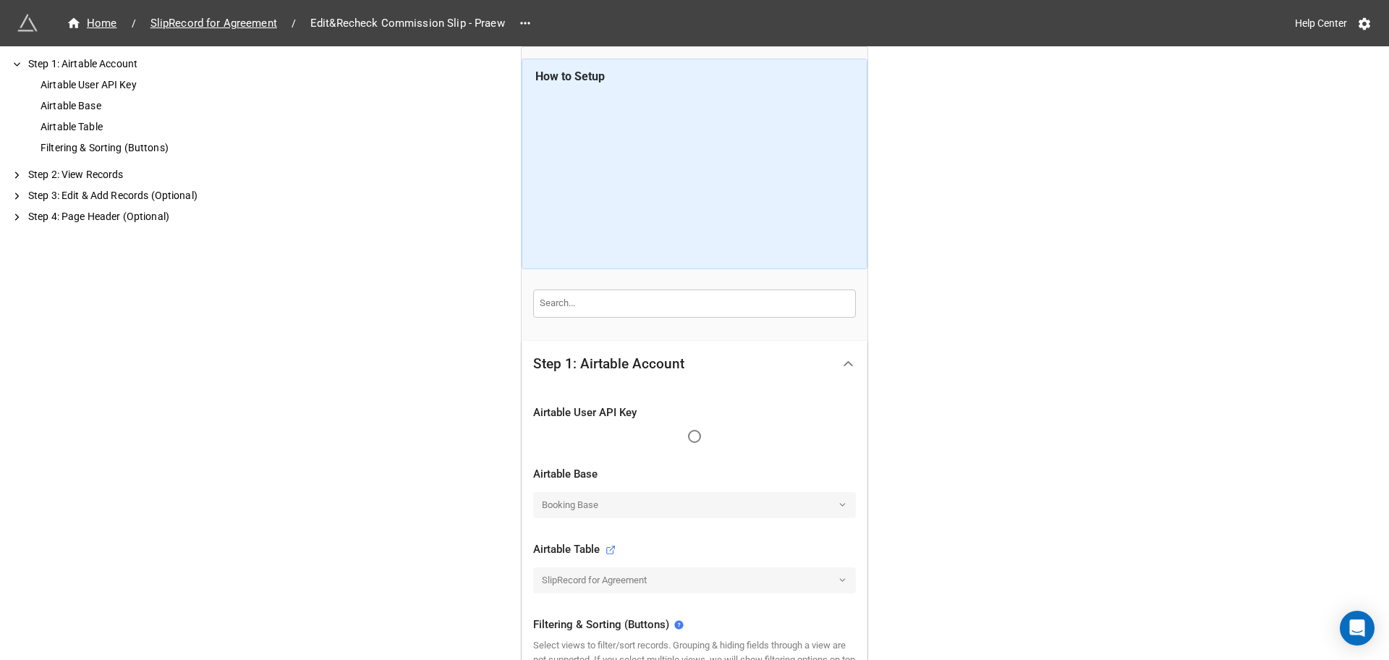
click at [749, 317] on input "text" at bounding box center [694, 302] width 323 height 27
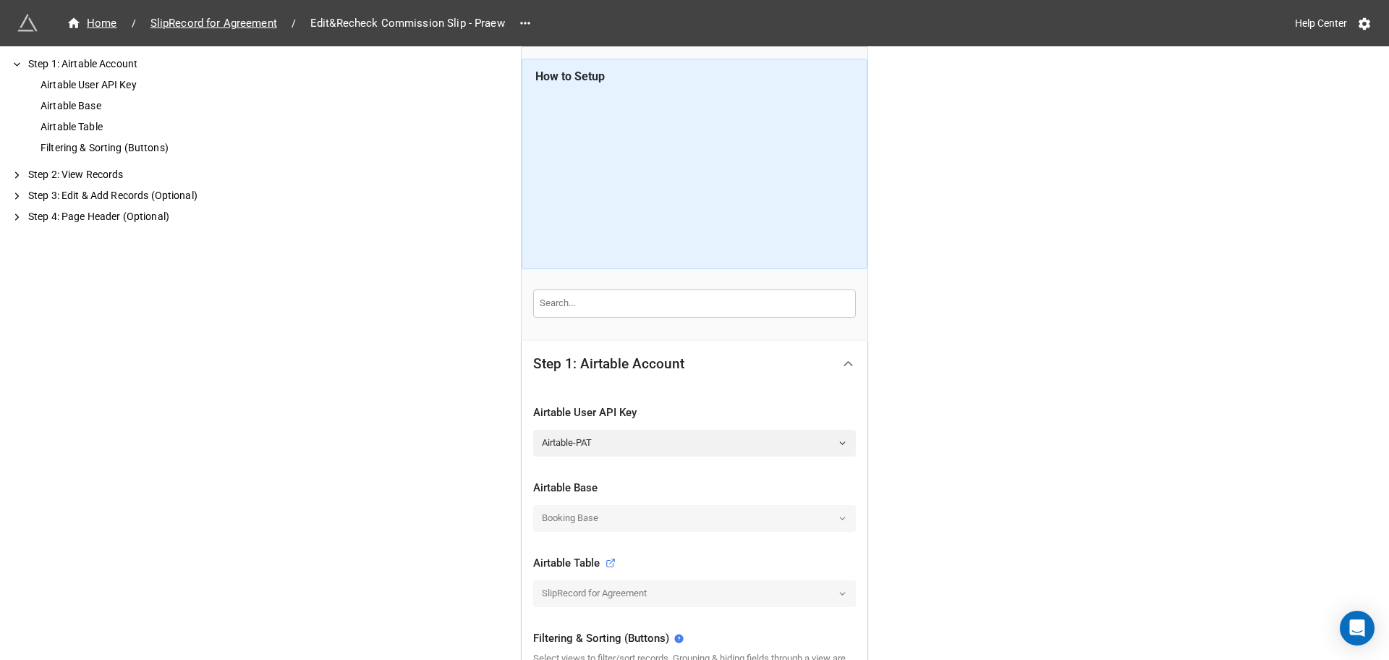
scroll to position [181, 0]
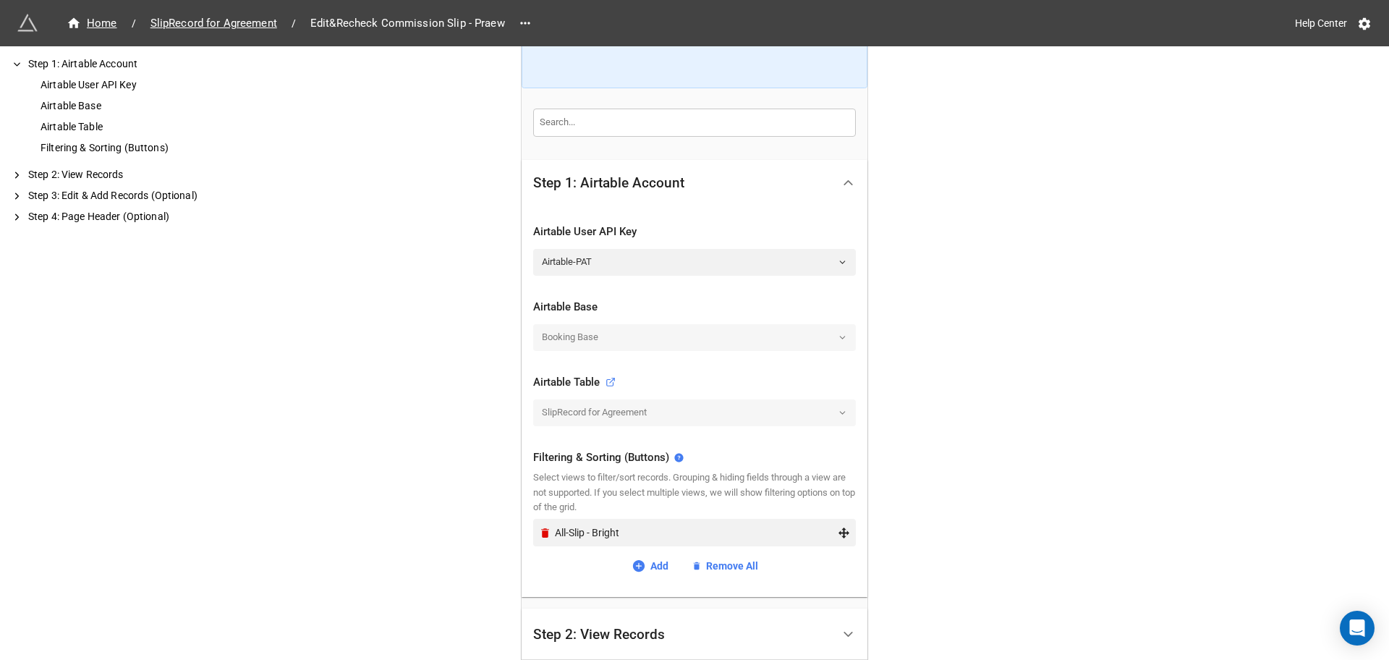
click at [534, 528] on div "All-Slip - Bright" at bounding box center [694, 532] width 323 height 27
click at [546, 530] on icon "Remove" at bounding box center [545, 533] width 12 height 12
click at [624, 536] on link "Add view" at bounding box center [694, 538] width 323 height 26
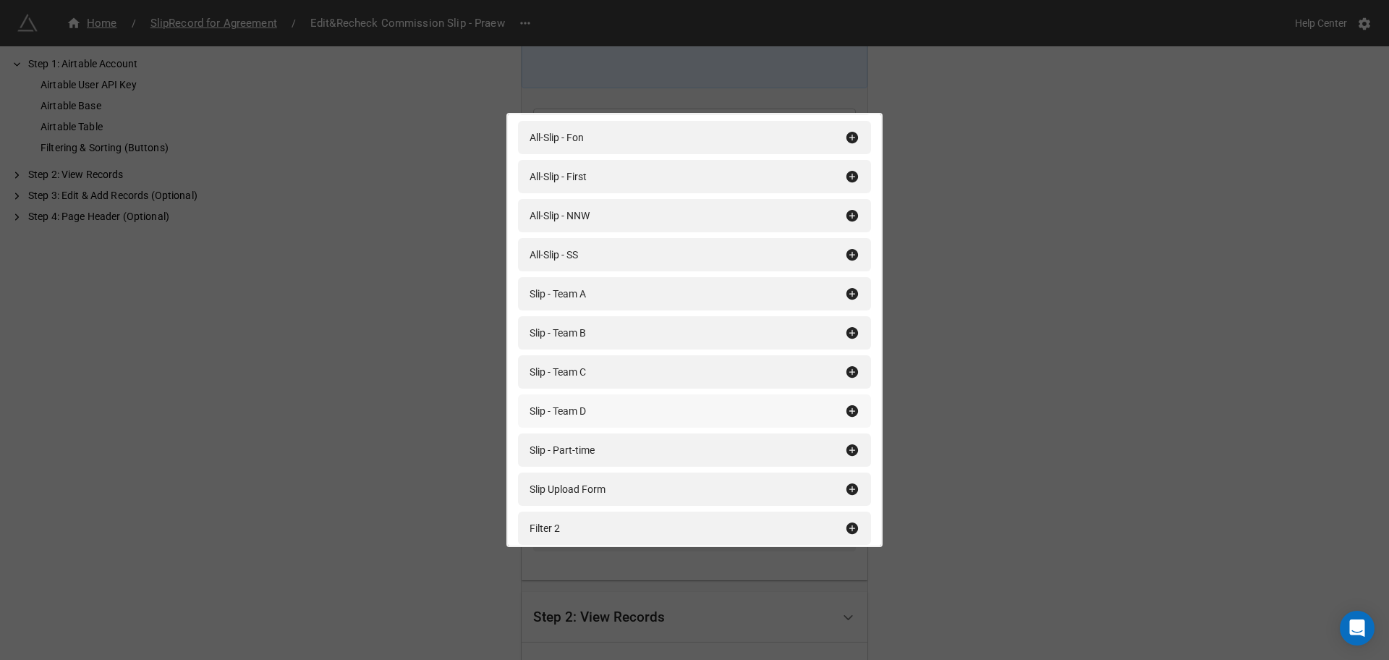
scroll to position [2099, 0]
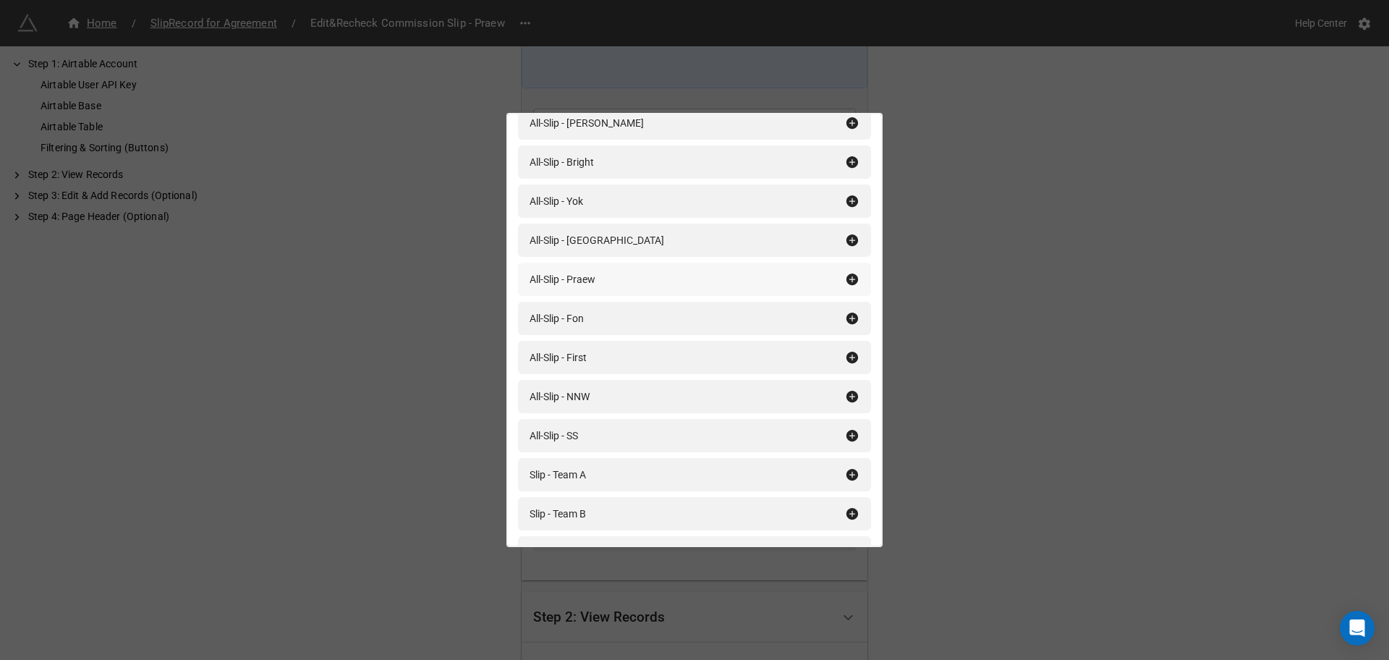
click at [640, 281] on div "All-Slip - Praew" at bounding box center [688, 279] width 316 height 16
click at [955, 335] on div "Filtering & Sorting (Buttons) Add All Filter Private Filter Sync Add Base Noble…" at bounding box center [694, 330] width 1389 height 660
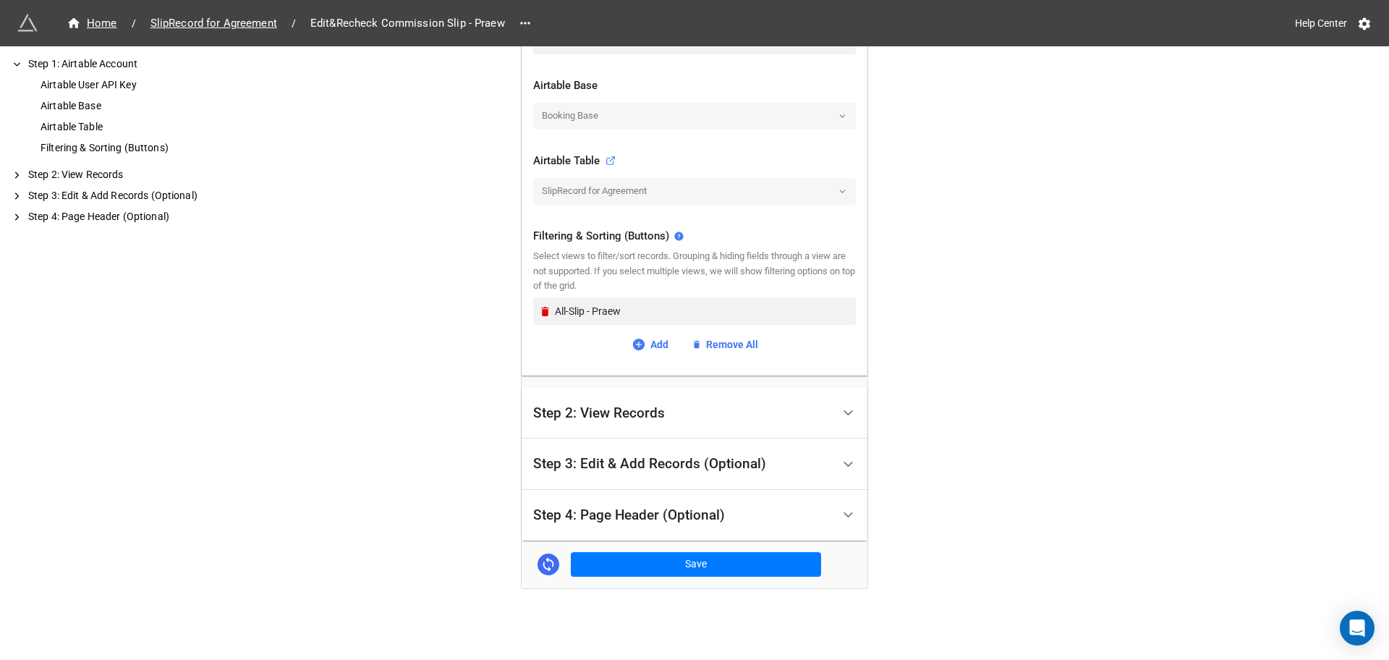
click at [662, 463] on div "Step 3: Edit & Add Records (Optional)" at bounding box center [649, 464] width 233 height 14
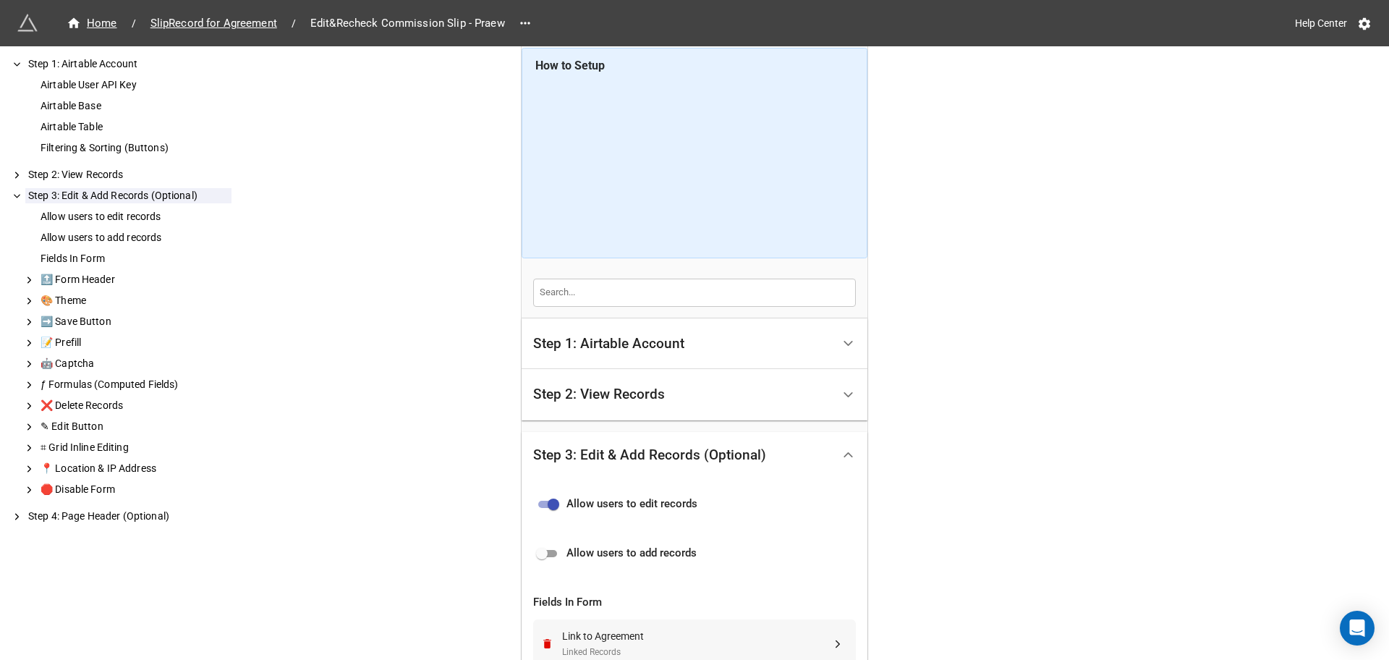
scroll to position [192, 0]
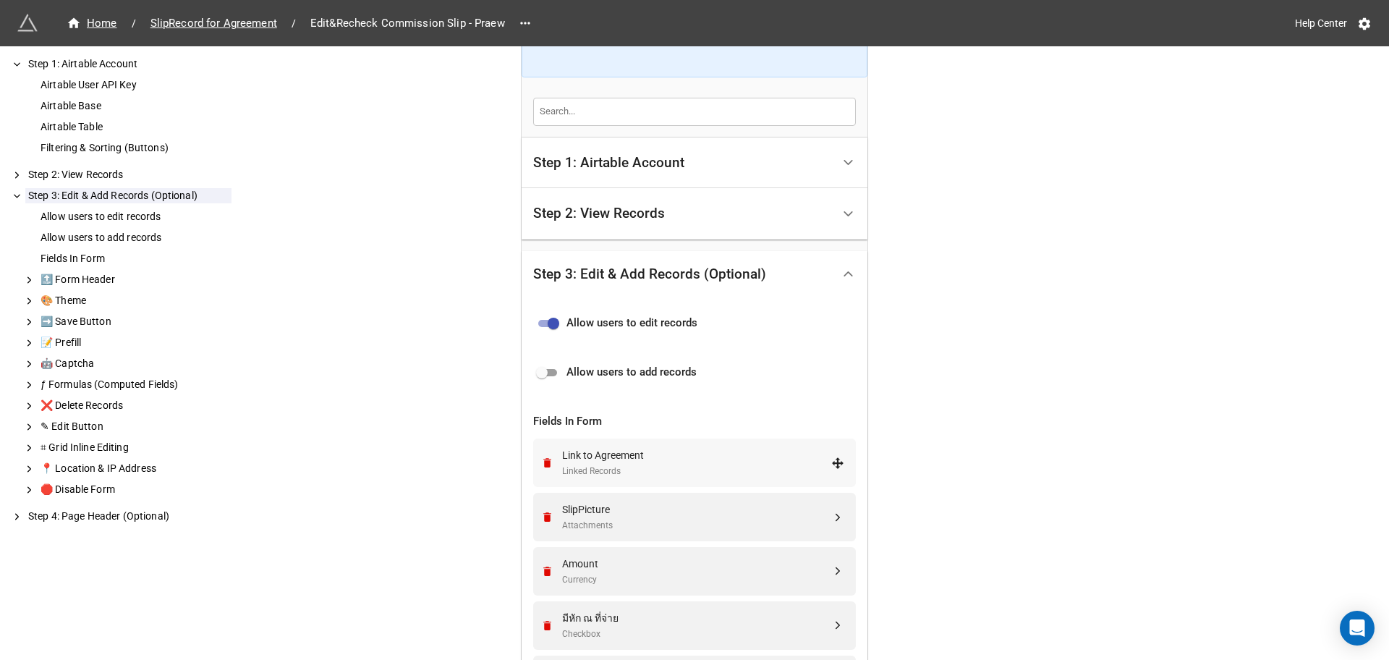
click at [638, 462] on div "Link to Agreement" at bounding box center [696, 455] width 269 height 16
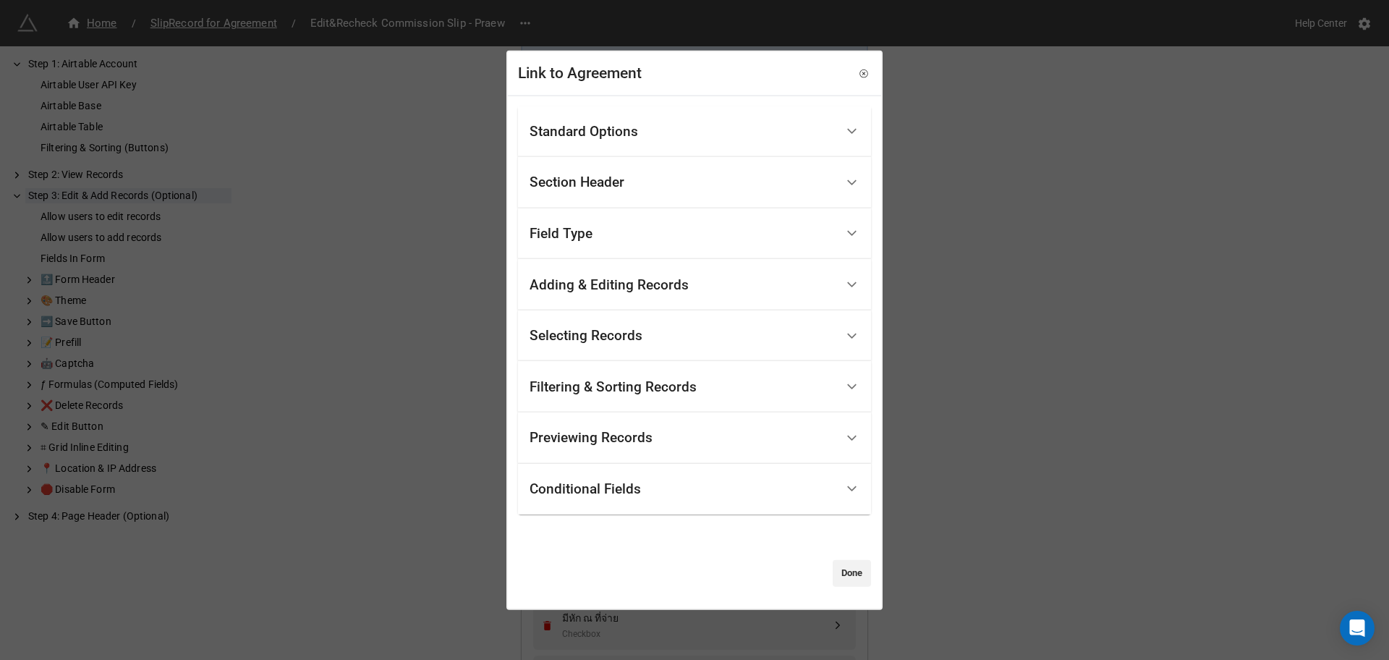
click at [693, 384] on div "Filtering & Sorting Records" at bounding box center [613, 386] width 167 height 14
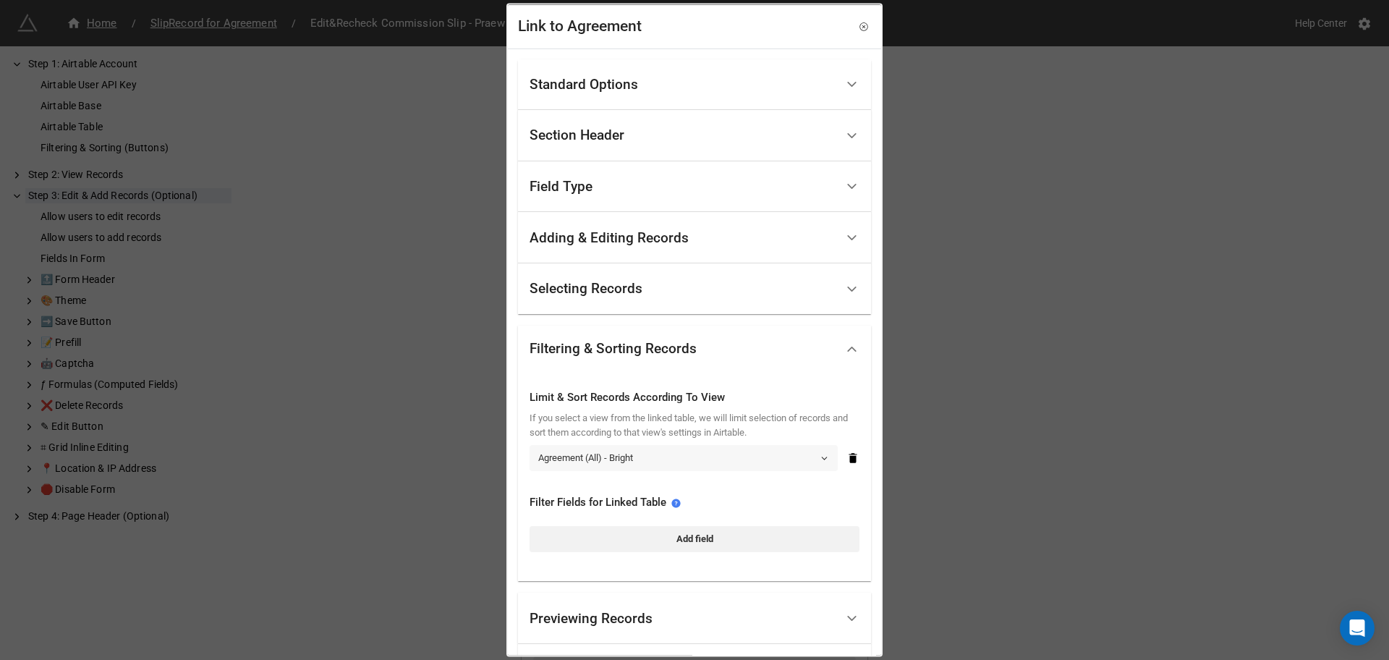
click at [682, 466] on link "Agreement (All) - Bright" at bounding box center [684, 457] width 308 height 26
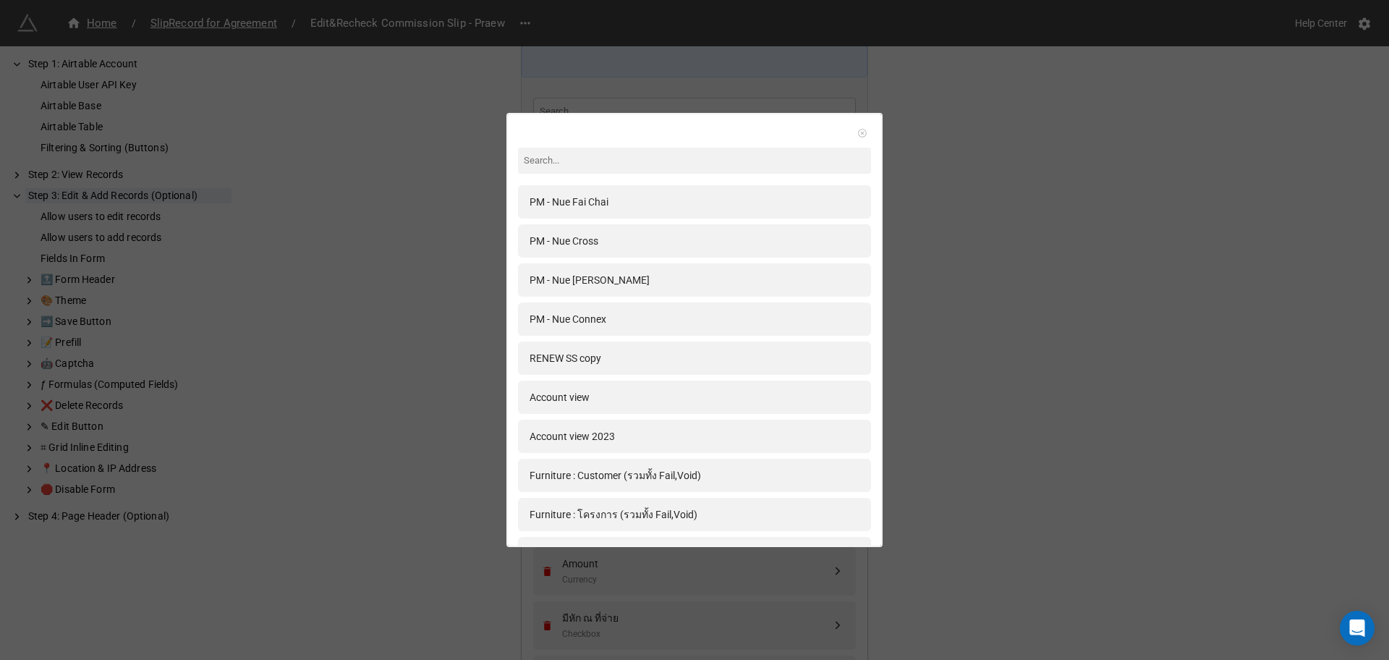
click at [860, 134] on link at bounding box center [862, 133] width 14 height 14
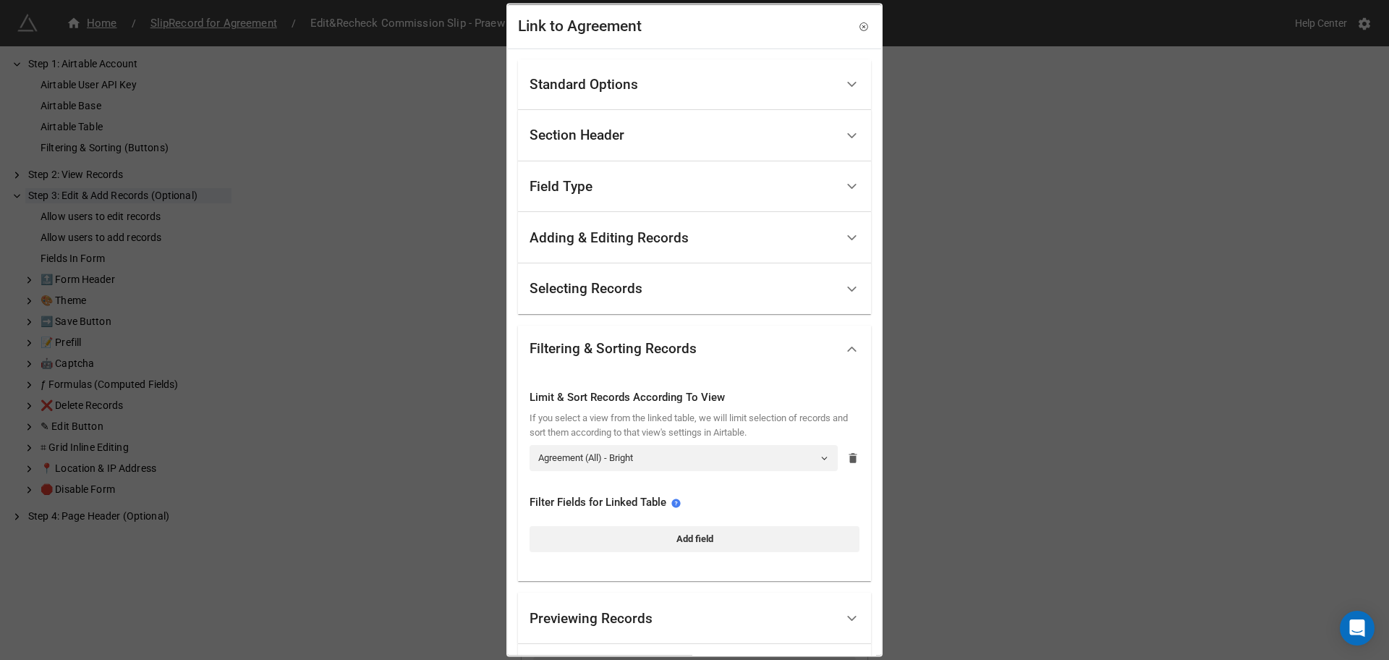
click at [847, 454] on icon at bounding box center [853, 458] width 13 height 13
click at [646, 449] on link "Select View" at bounding box center [695, 457] width 330 height 26
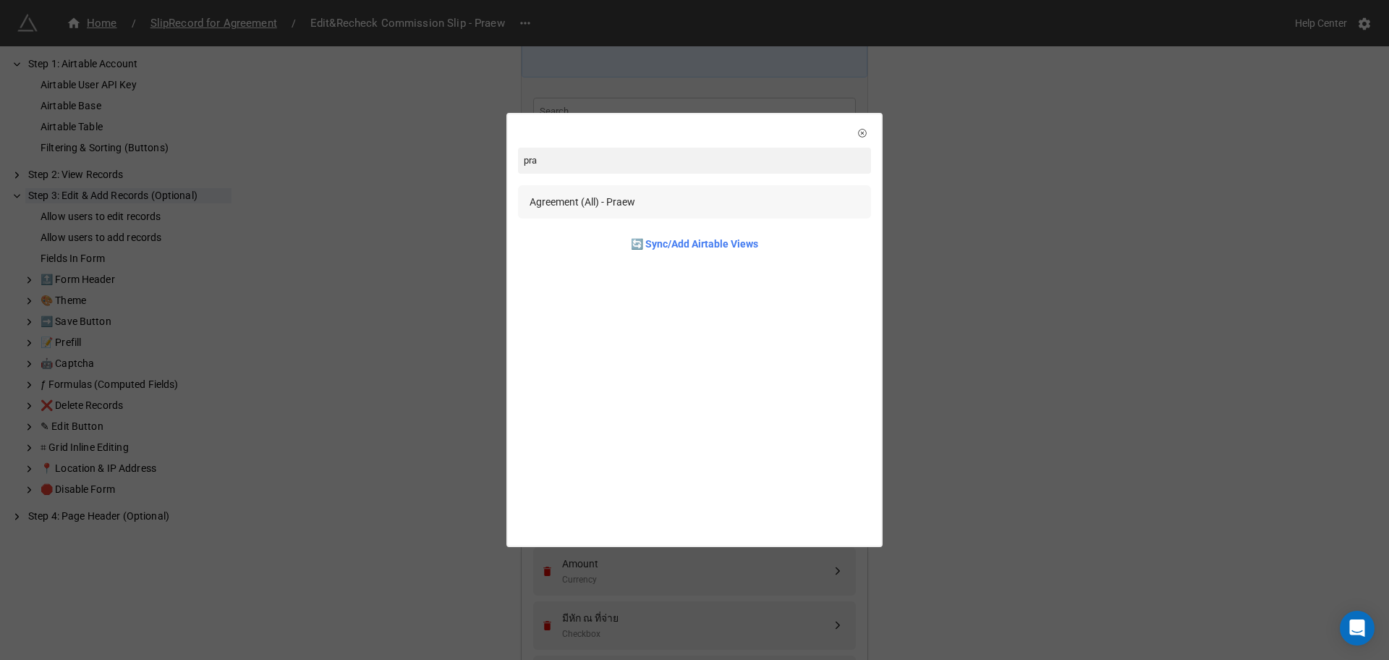
type input "pra"
click at [833, 190] on div "Agreement (All) - Praew" at bounding box center [694, 201] width 353 height 33
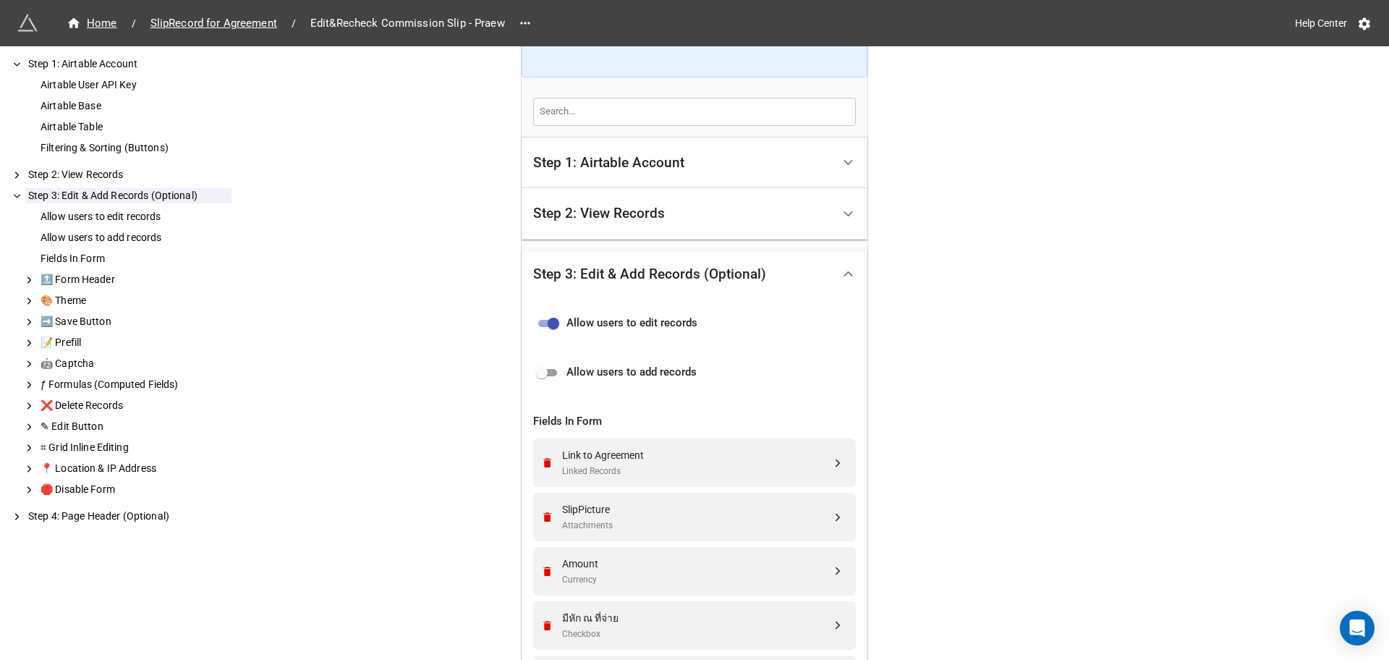
scroll to position [615, 0]
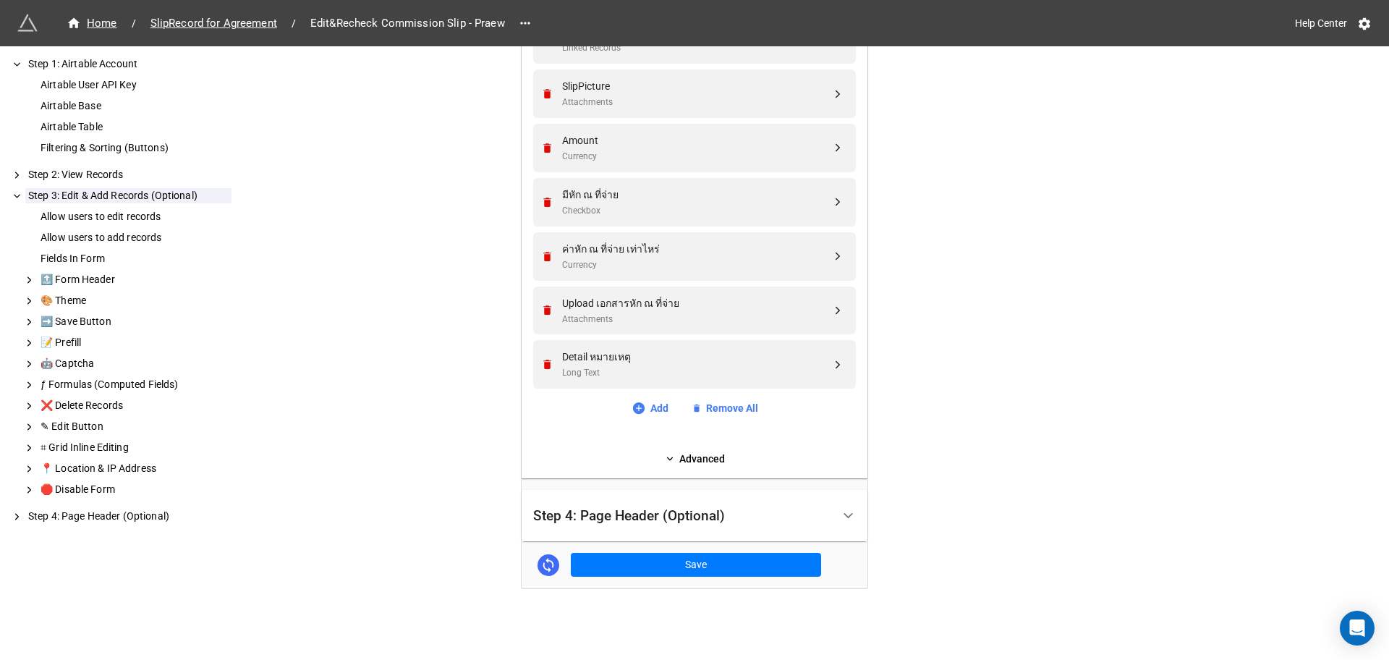
click at [761, 594] on div "Home / SlipRecord for Agreement / Edit&Recheck Commission Slip - Praew Help Cen…" at bounding box center [694, 22] width 347 height 1275
click at [757, 585] on div "Home / SlipRecord for Agreement / Edit&Recheck Commission Slip - Praew Help Cen…" at bounding box center [695, 10] width 346 height 1156
click at [752, 575] on button "Save" at bounding box center [696, 565] width 250 height 25
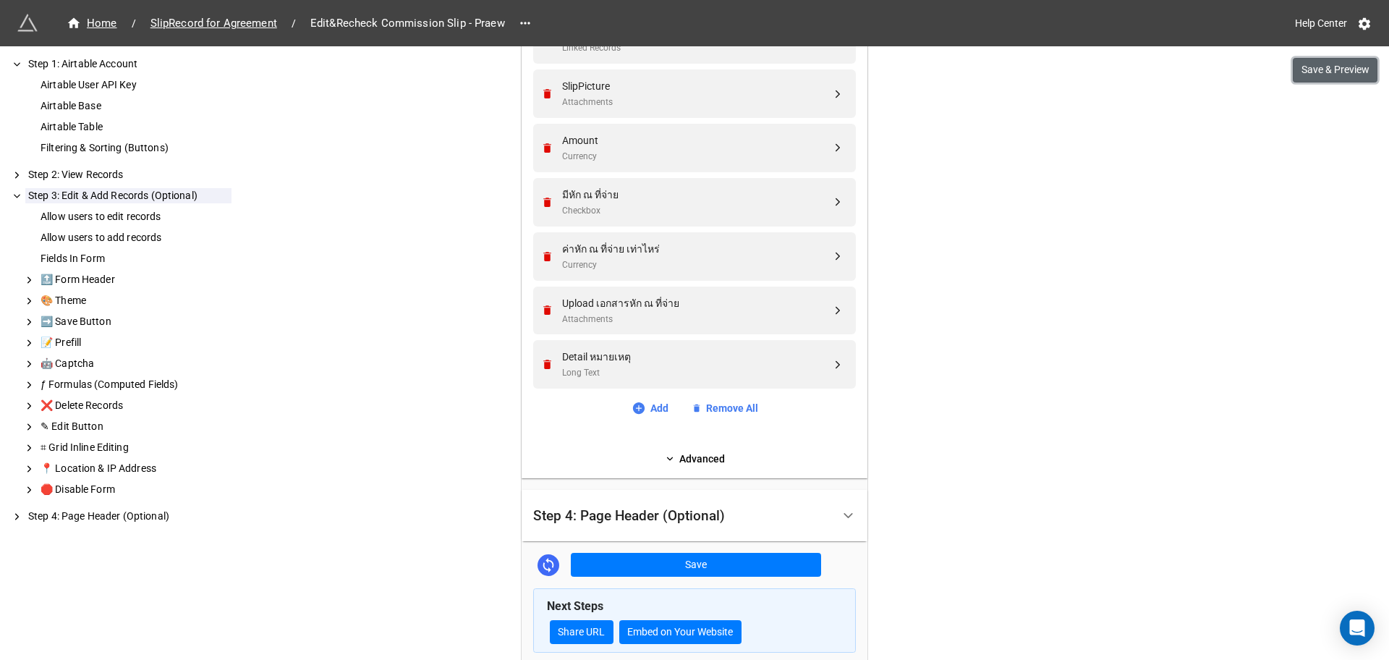
click at [1333, 78] on button "Save & Preview" at bounding box center [1335, 70] width 85 height 25
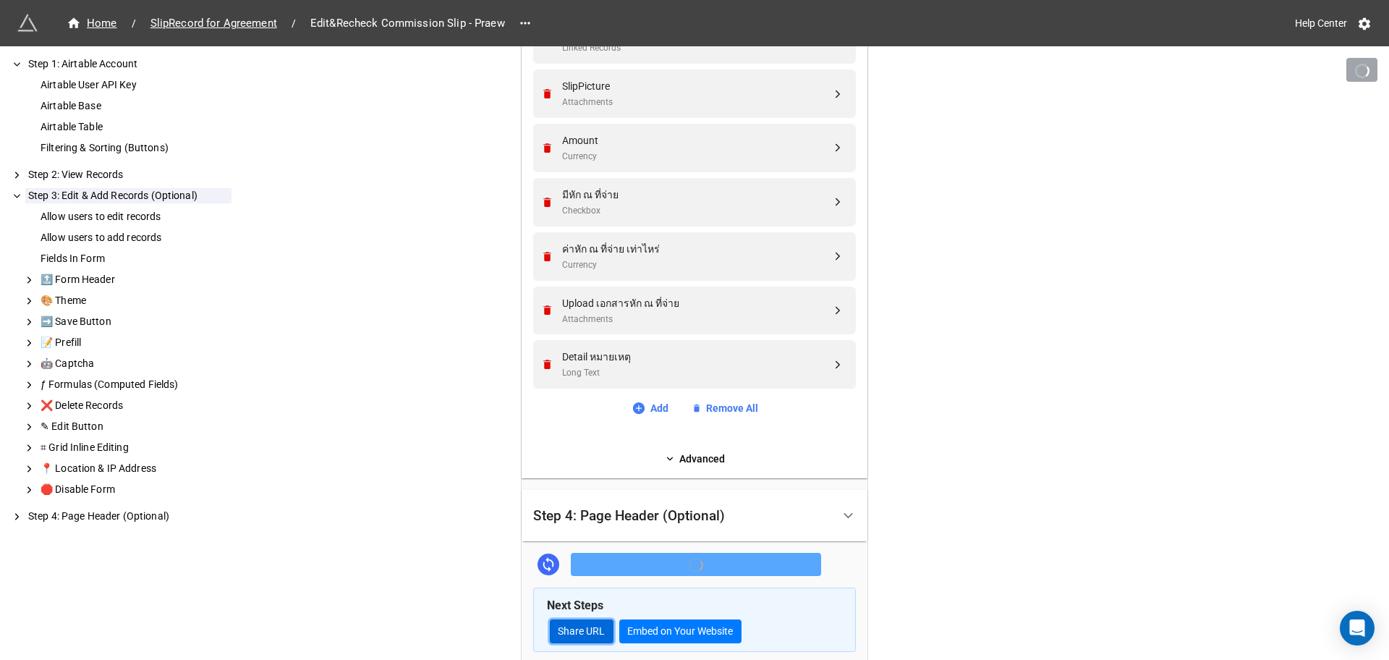
click at [604, 635] on link "Share URL" at bounding box center [582, 631] width 64 height 25
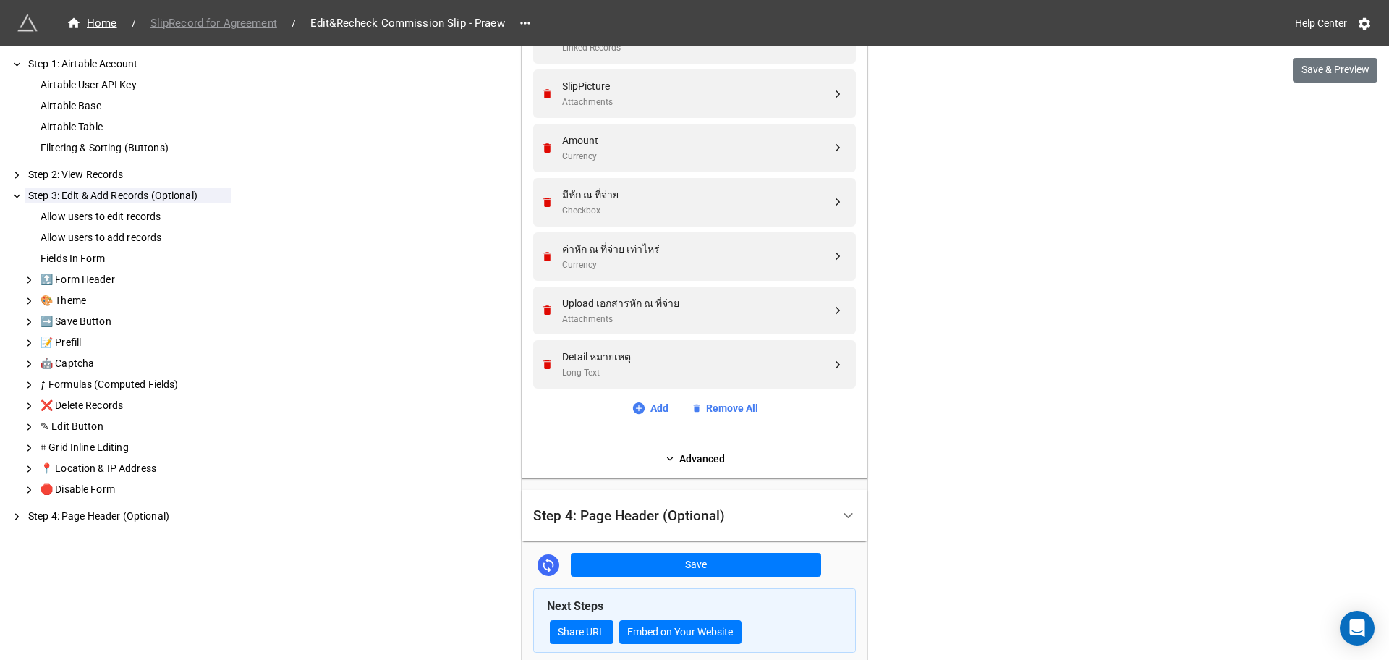
click at [257, 29] on span "SlipRecord for Agreement" at bounding box center [214, 23] width 144 height 17
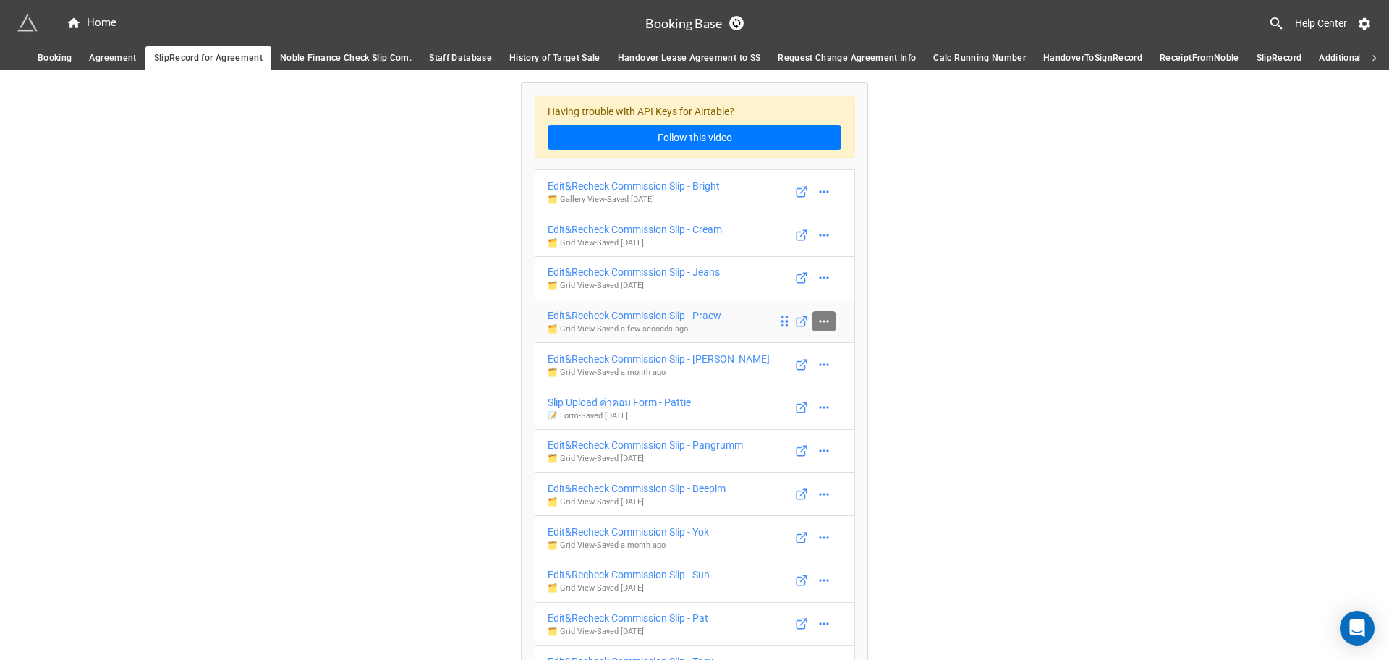
click at [823, 314] on icon at bounding box center [824, 321] width 14 height 14
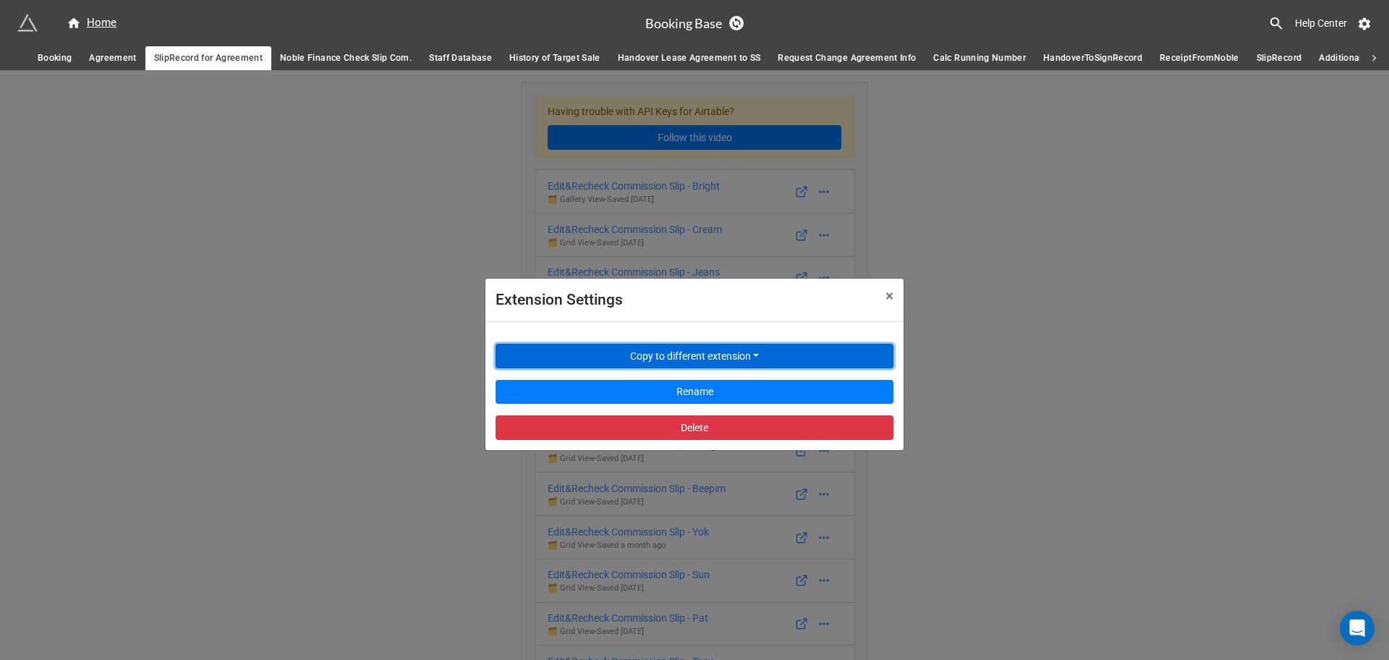
click at [792, 352] on button "Copy to different extension" at bounding box center [695, 356] width 398 height 25
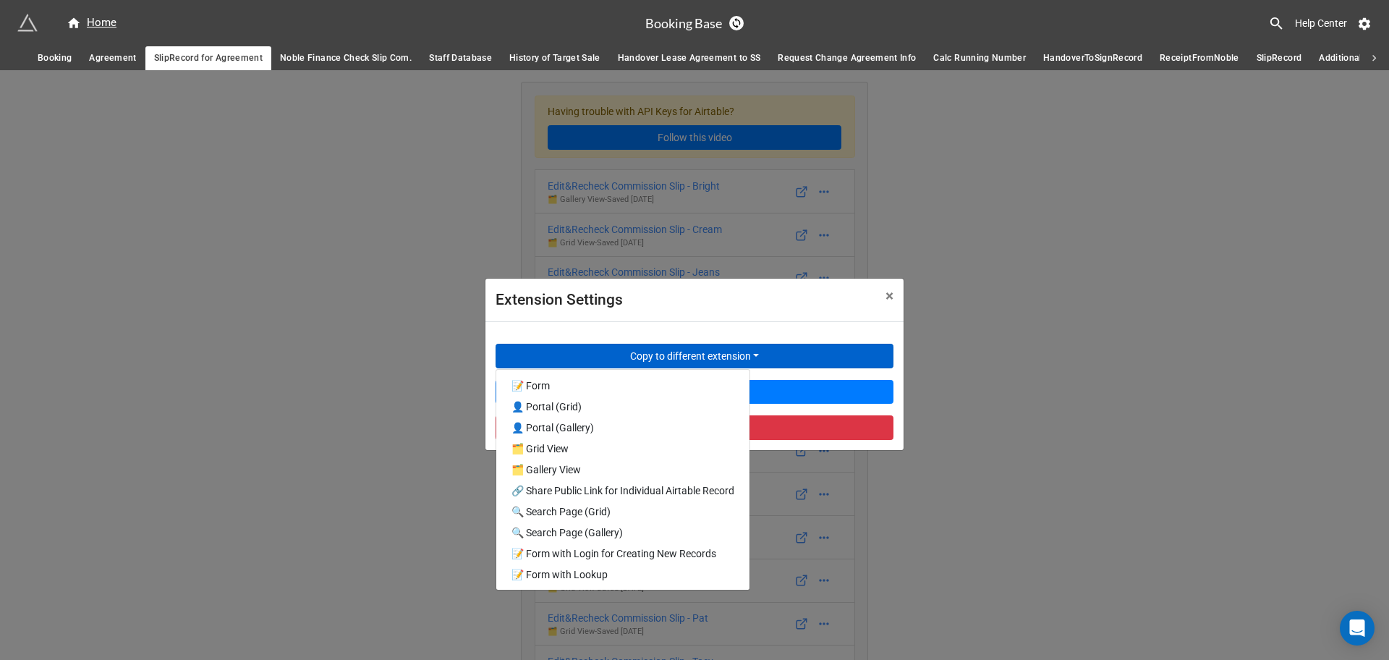
click at [1119, 342] on div "Extension Settings × Close Copy to different extension 📝 Form 👤 Portal (Grid) 👤…" at bounding box center [694, 400] width 1389 height 660
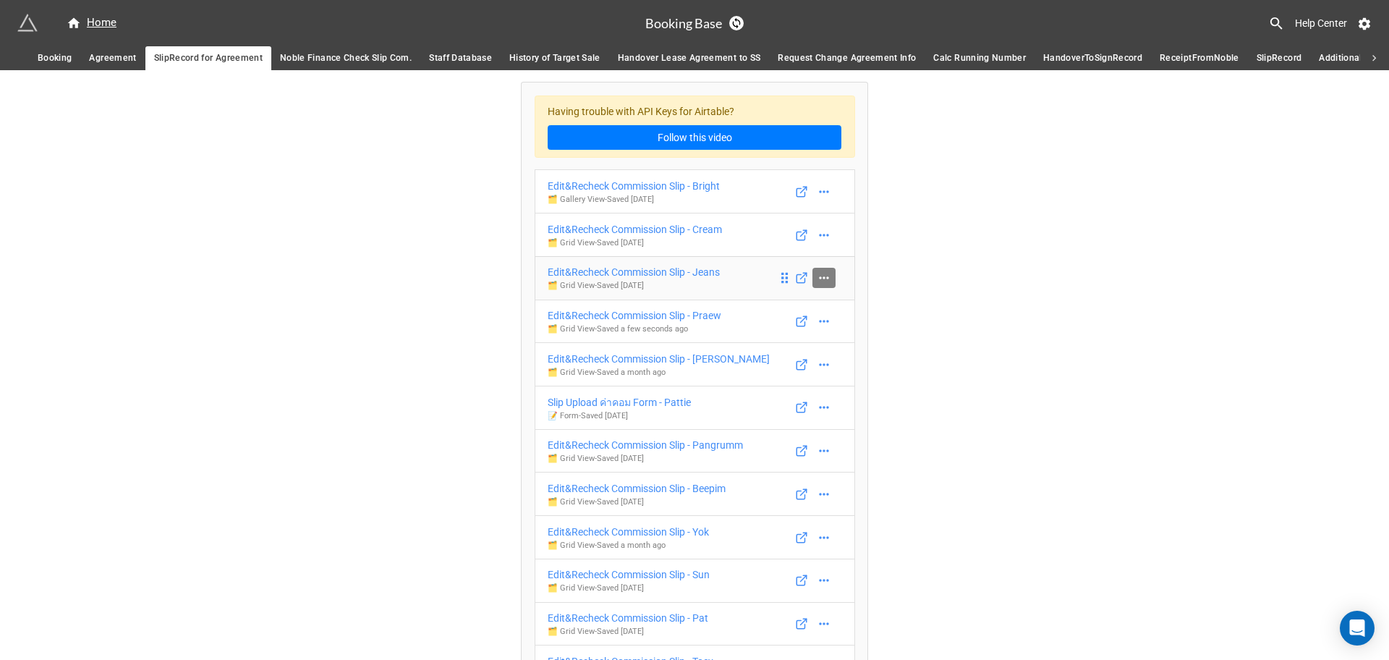
click at [817, 283] on icon at bounding box center [824, 278] width 14 height 14
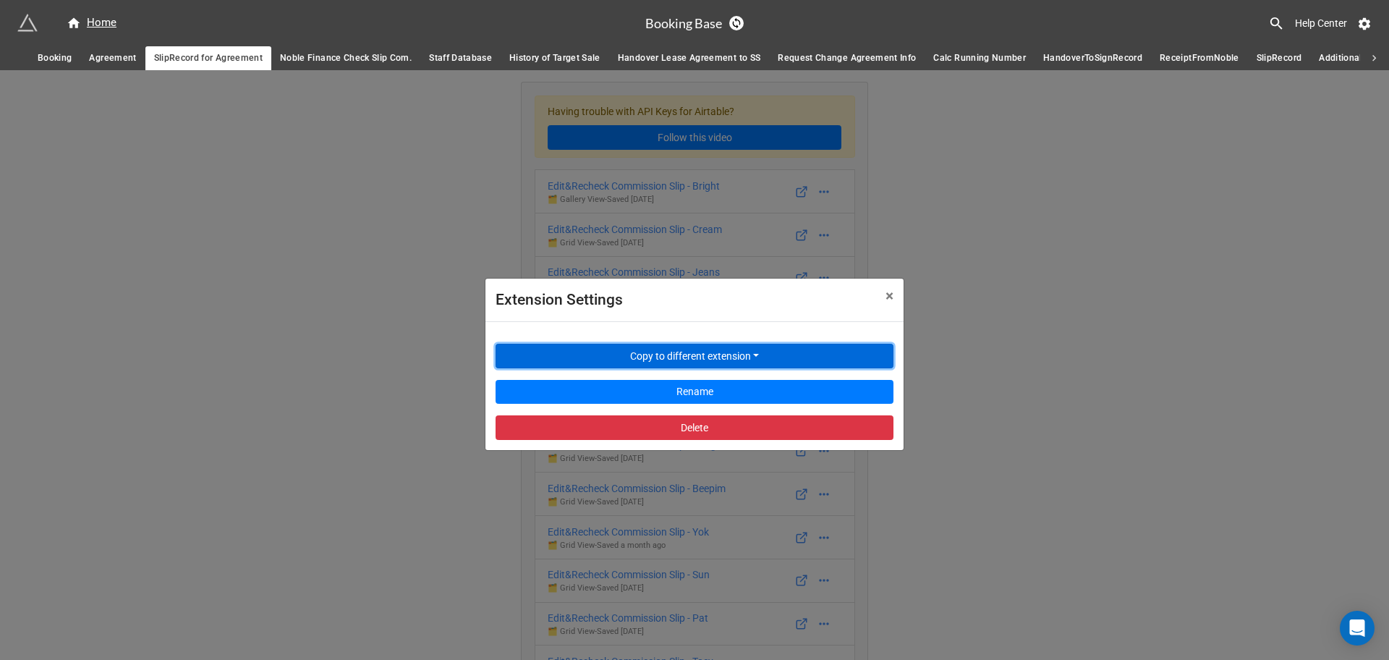
click at [742, 350] on button "Copy to different extension" at bounding box center [695, 356] width 398 height 25
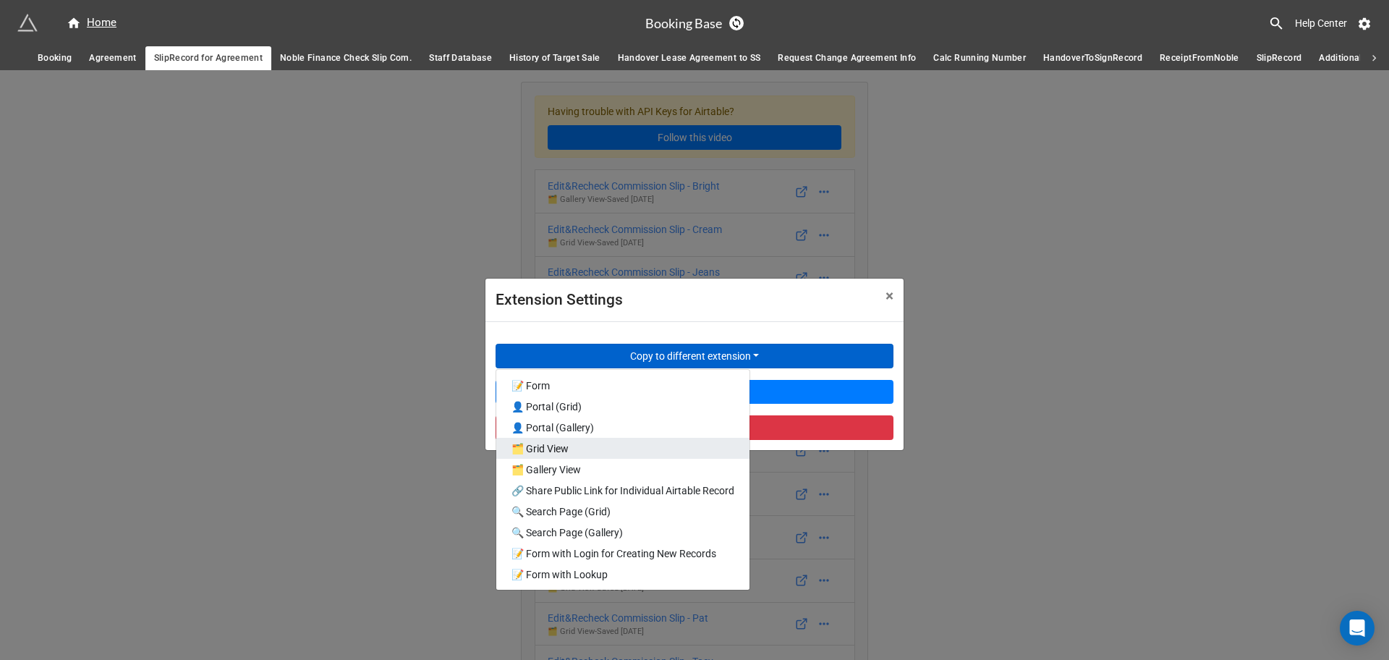
click at [614, 451] on link "🗂️ Grid View" at bounding box center [622, 448] width 253 height 21
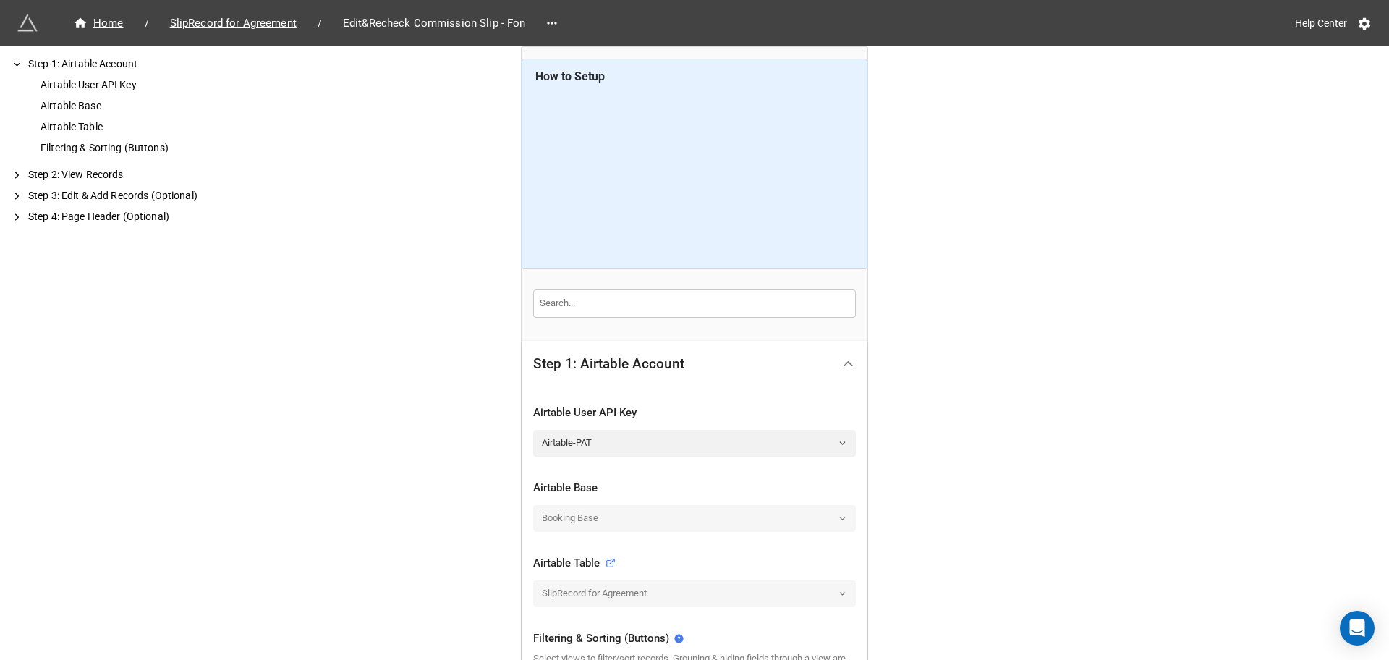
scroll to position [181, 0]
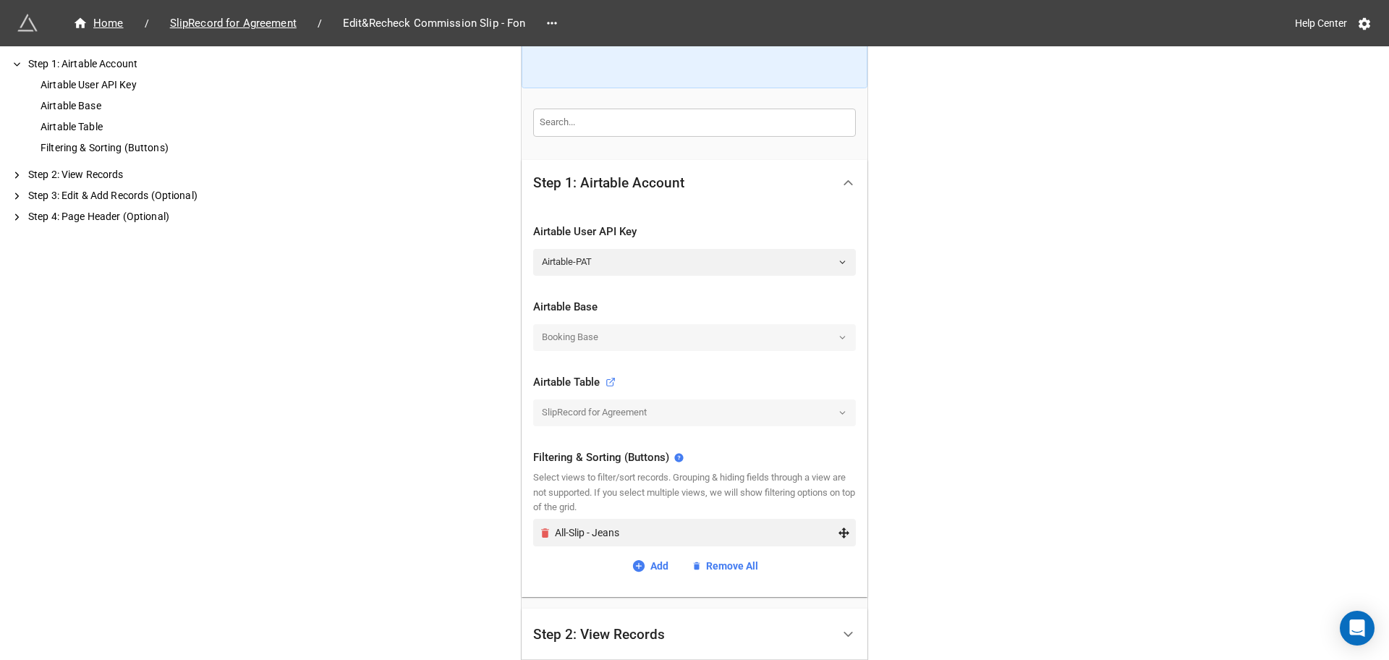
click at [539, 533] on icon "Remove" at bounding box center [545, 533] width 12 height 12
click at [623, 552] on div "Add view" at bounding box center [694, 541] width 323 height 32
click at [625, 547] on link "Add view" at bounding box center [694, 538] width 323 height 26
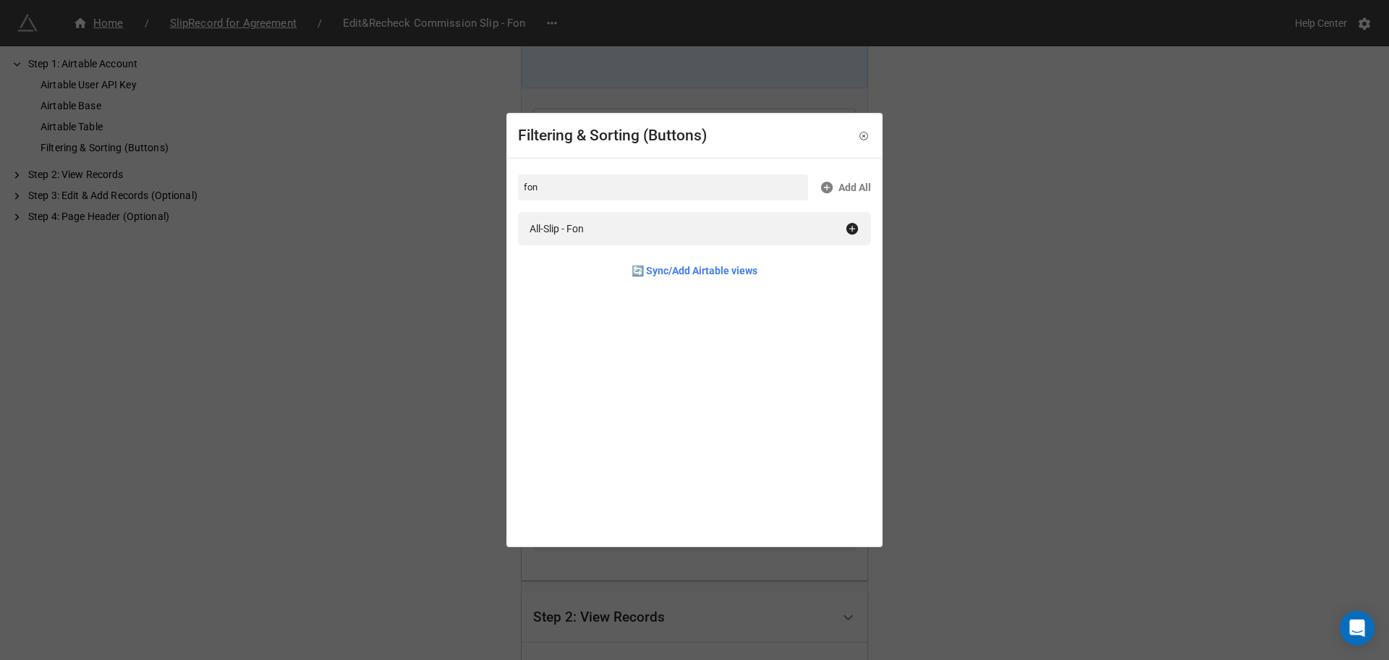
type input "fon"
click at [590, 216] on div "All-Slip - Fon" at bounding box center [694, 228] width 353 height 33
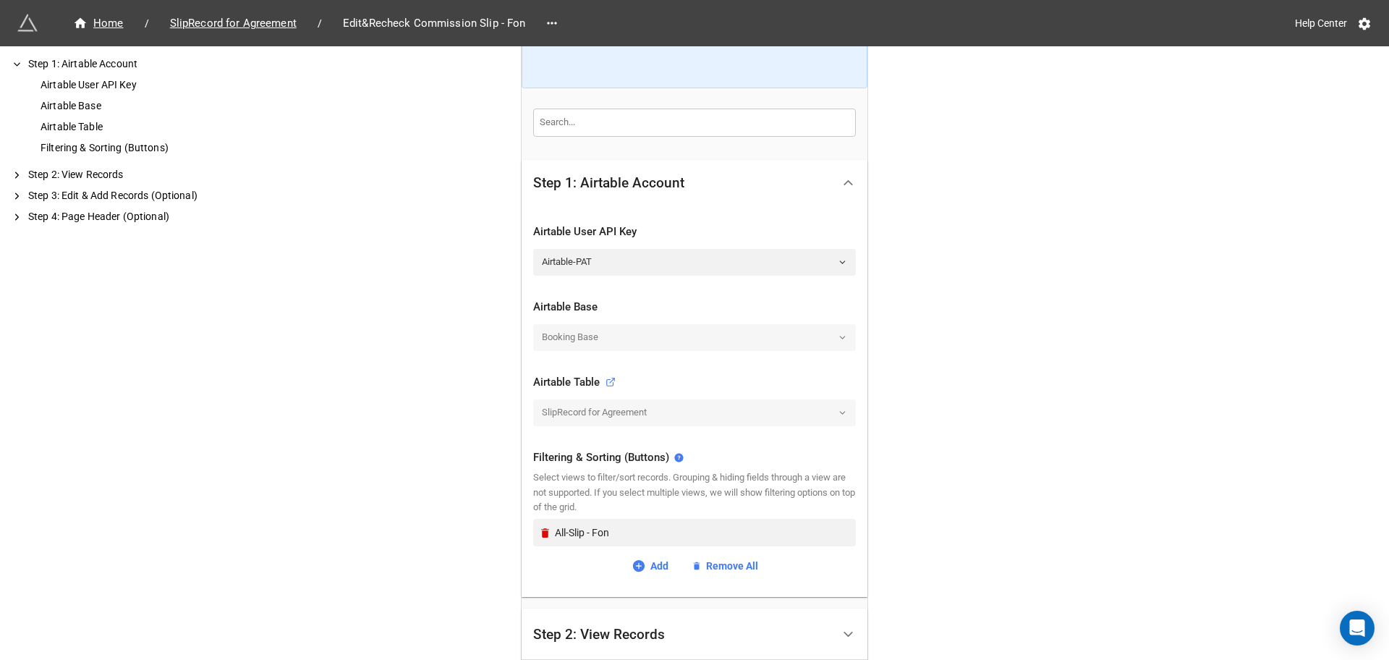
click at [1162, 387] on div "Home / SlipRecord for Agreement / Edit&Recheck Commission Slip - Fon Help Cente…" at bounding box center [694, 350] width 1389 height 1062
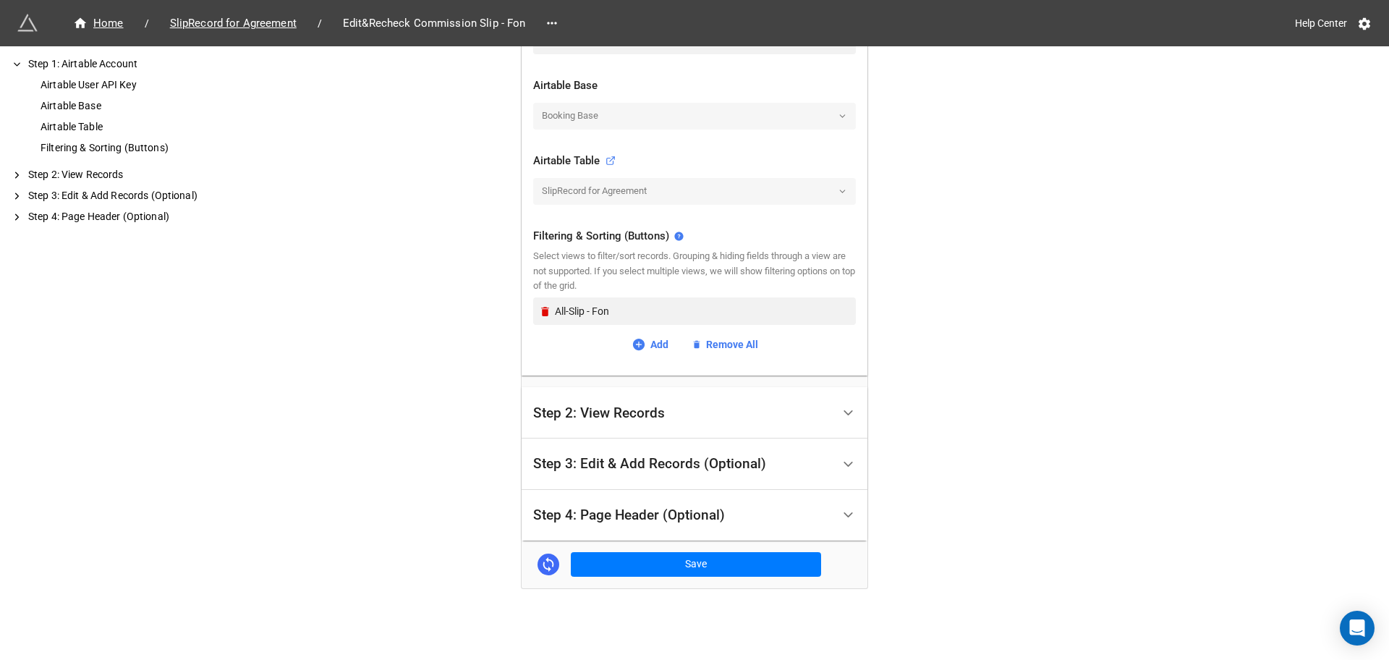
click at [677, 468] on div "Step 3: Edit & Add Records (Optional)" at bounding box center [649, 464] width 233 height 14
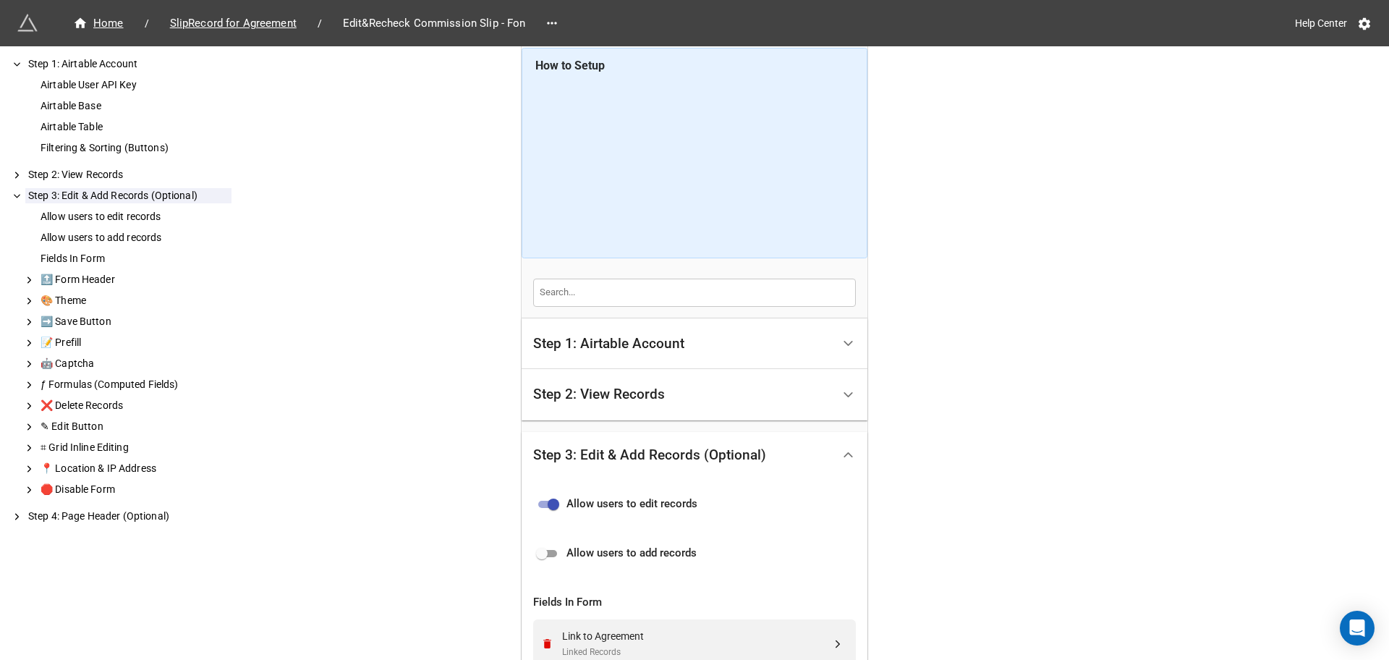
scroll to position [282, 0]
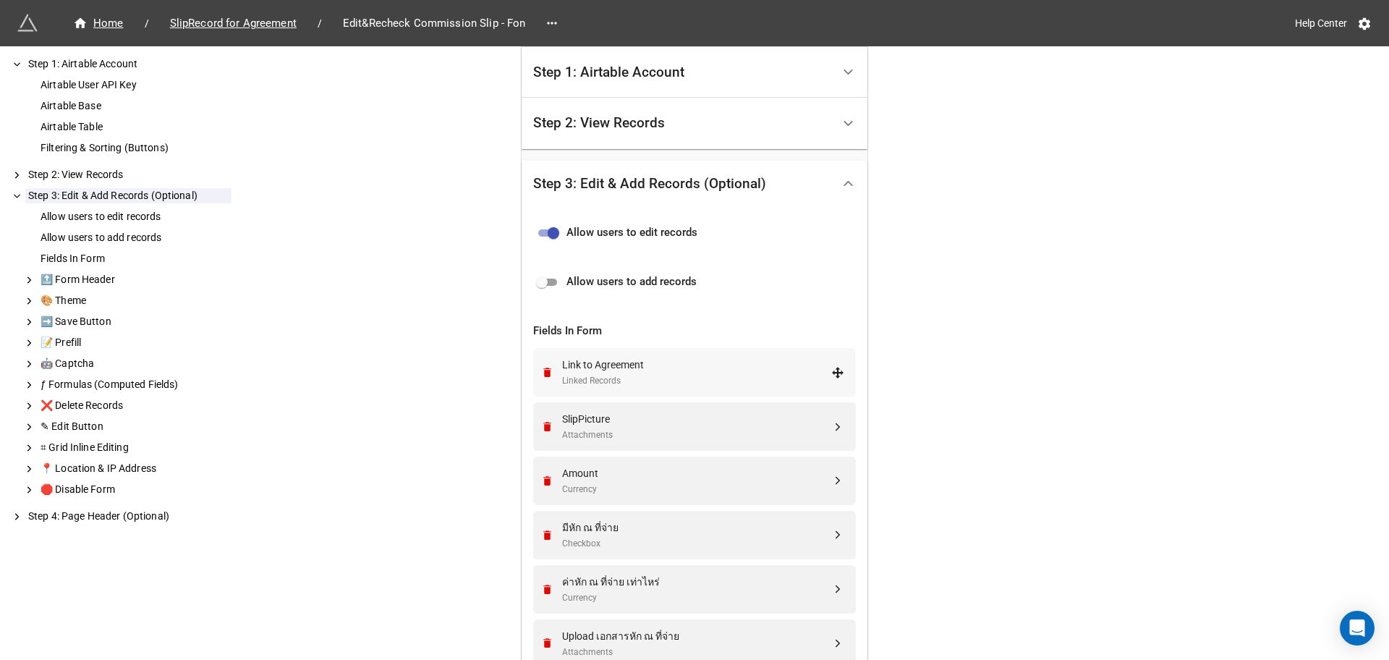
click at [624, 383] on div "Linked Records" at bounding box center [696, 381] width 269 height 14
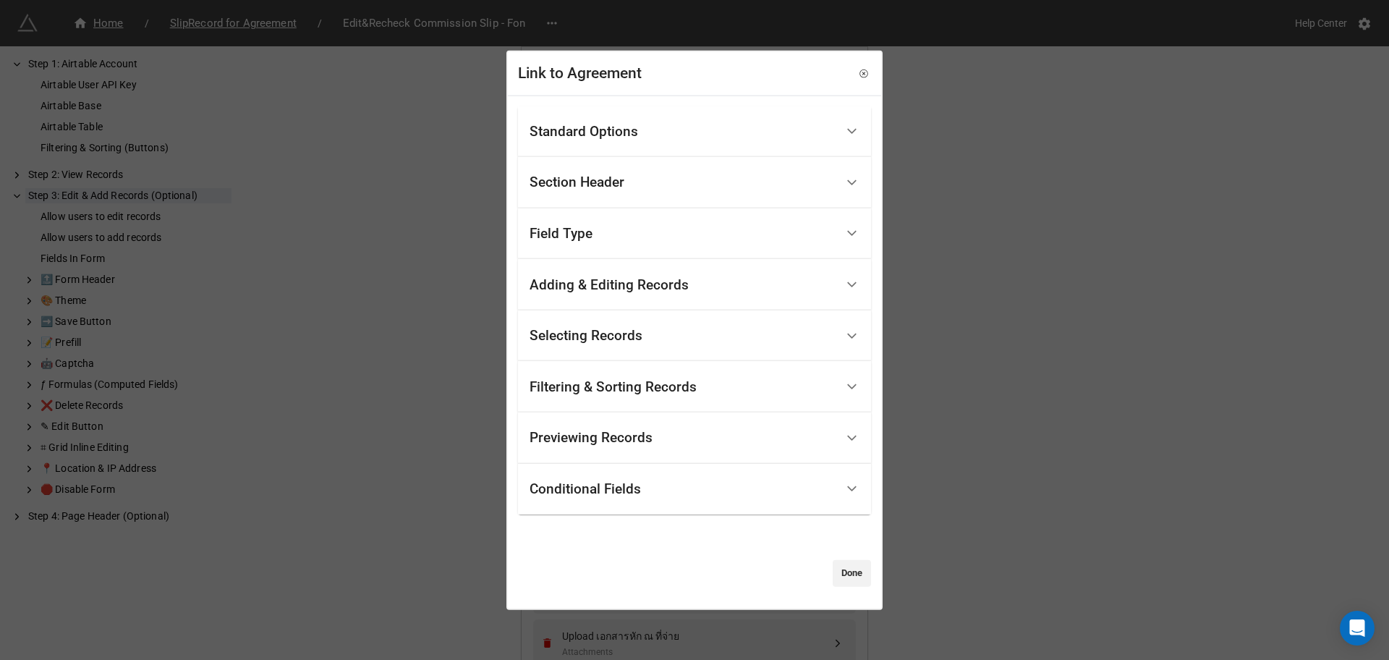
click at [622, 394] on div "Filtering & Sorting Records" at bounding box center [613, 386] width 167 height 14
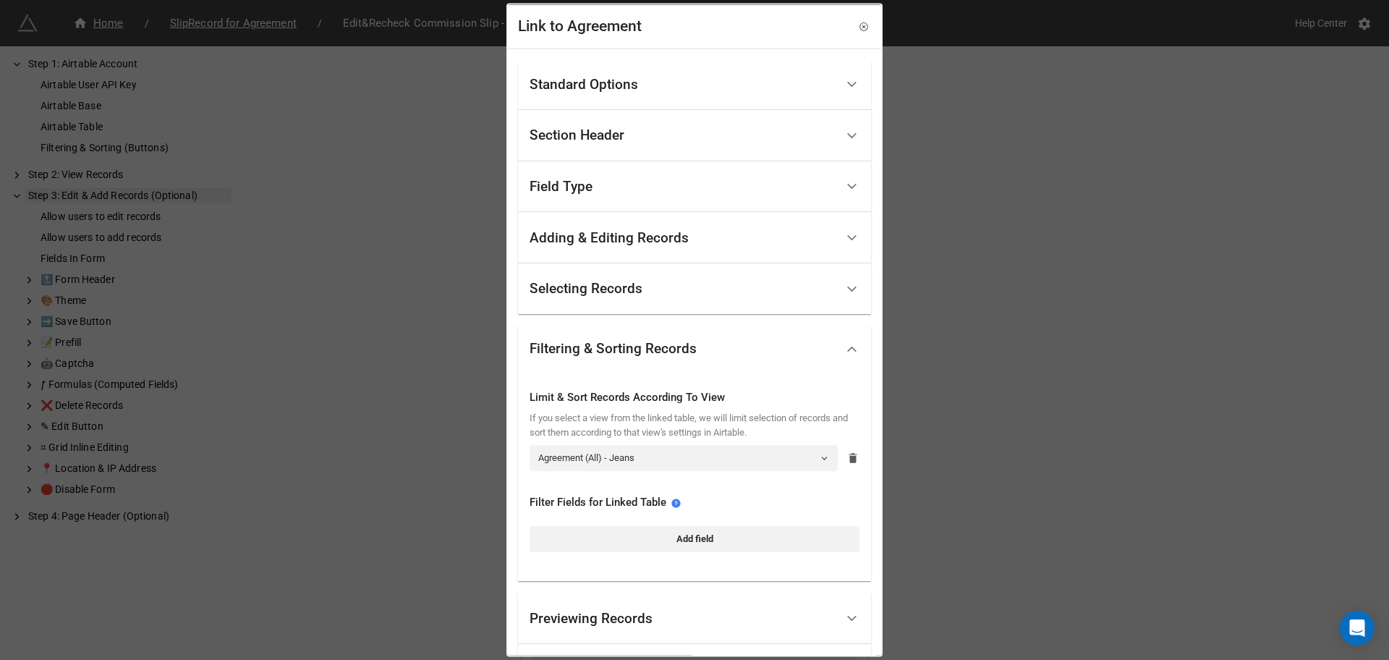
click at [849, 457] on icon at bounding box center [853, 458] width 8 height 10
click at [662, 460] on link "Select View" at bounding box center [695, 457] width 330 height 26
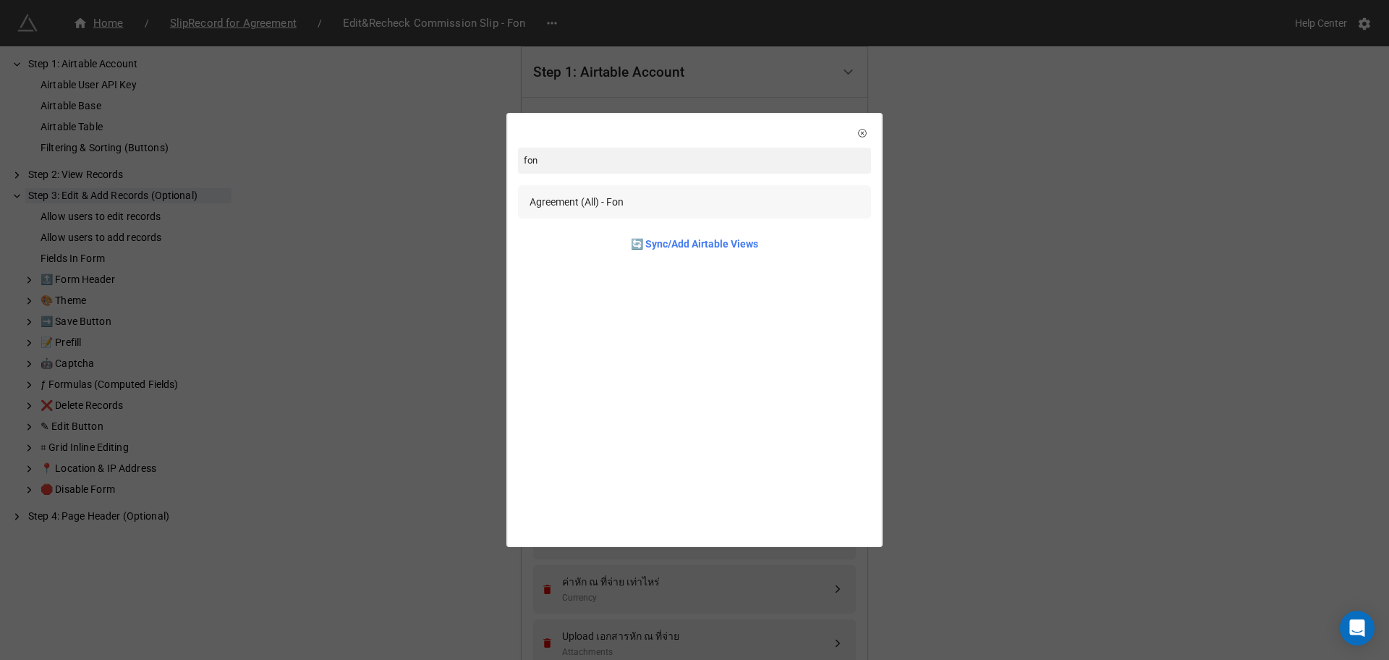
type input "fon"
click at [604, 217] on div "Agreement (All) - Fon" at bounding box center [694, 201] width 353 height 33
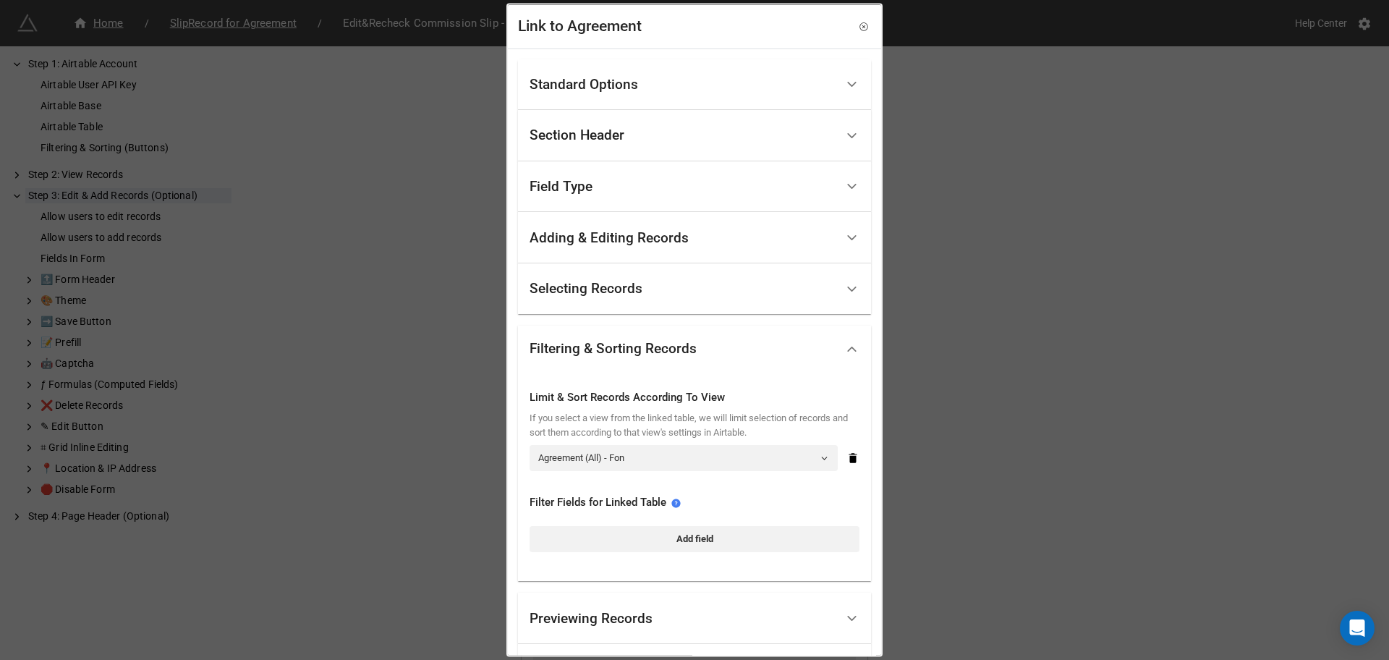
scroll to position [133, 0]
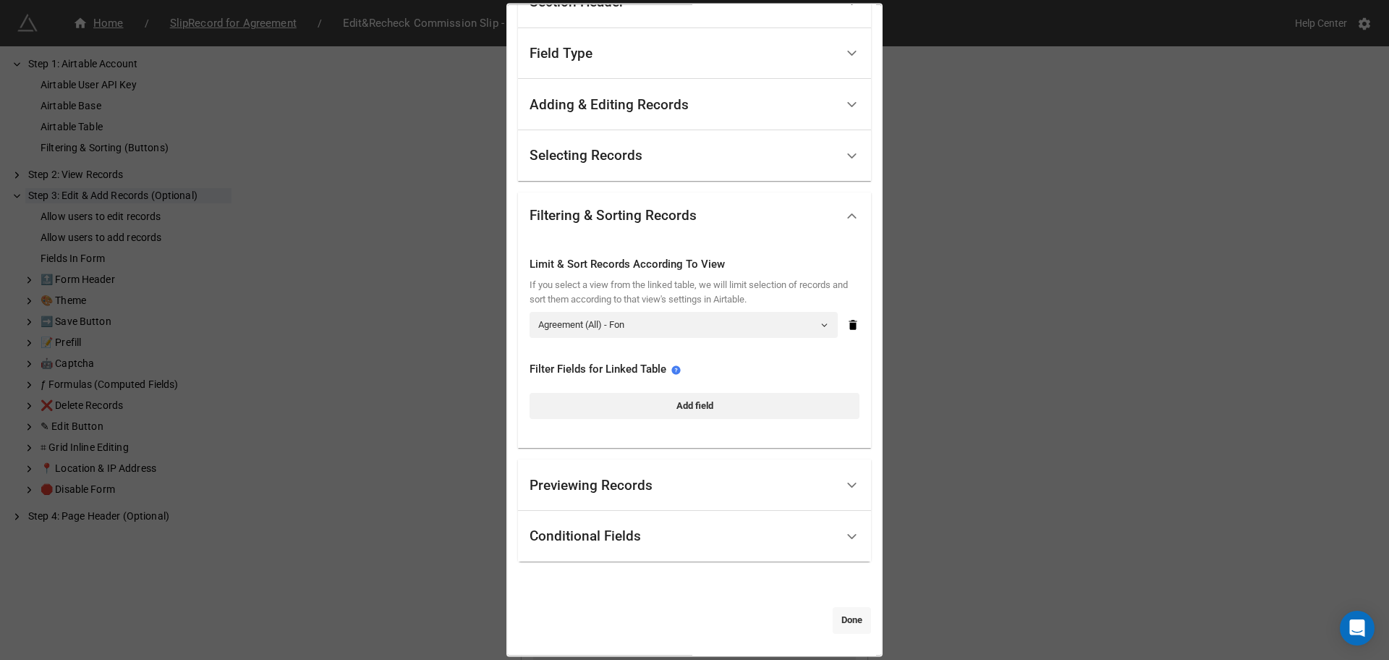
click at [834, 609] on link "Done" at bounding box center [852, 620] width 38 height 26
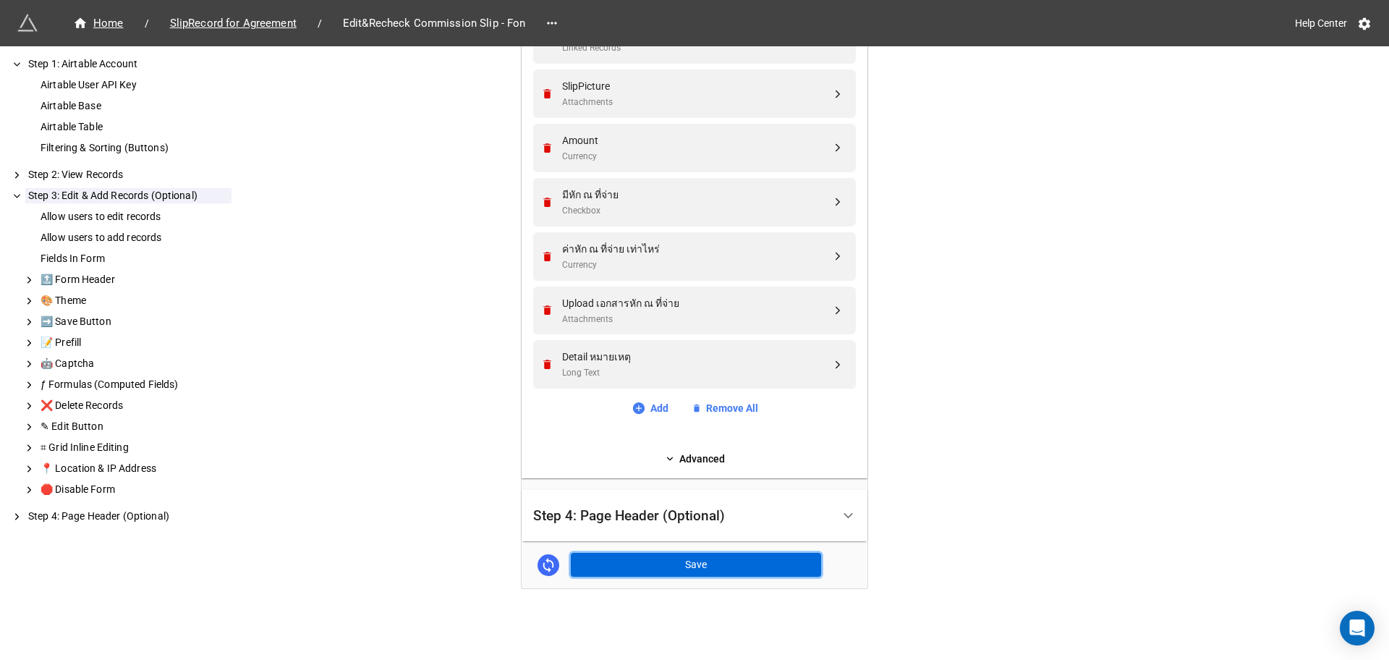
click at [724, 570] on button "Save" at bounding box center [696, 565] width 250 height 25
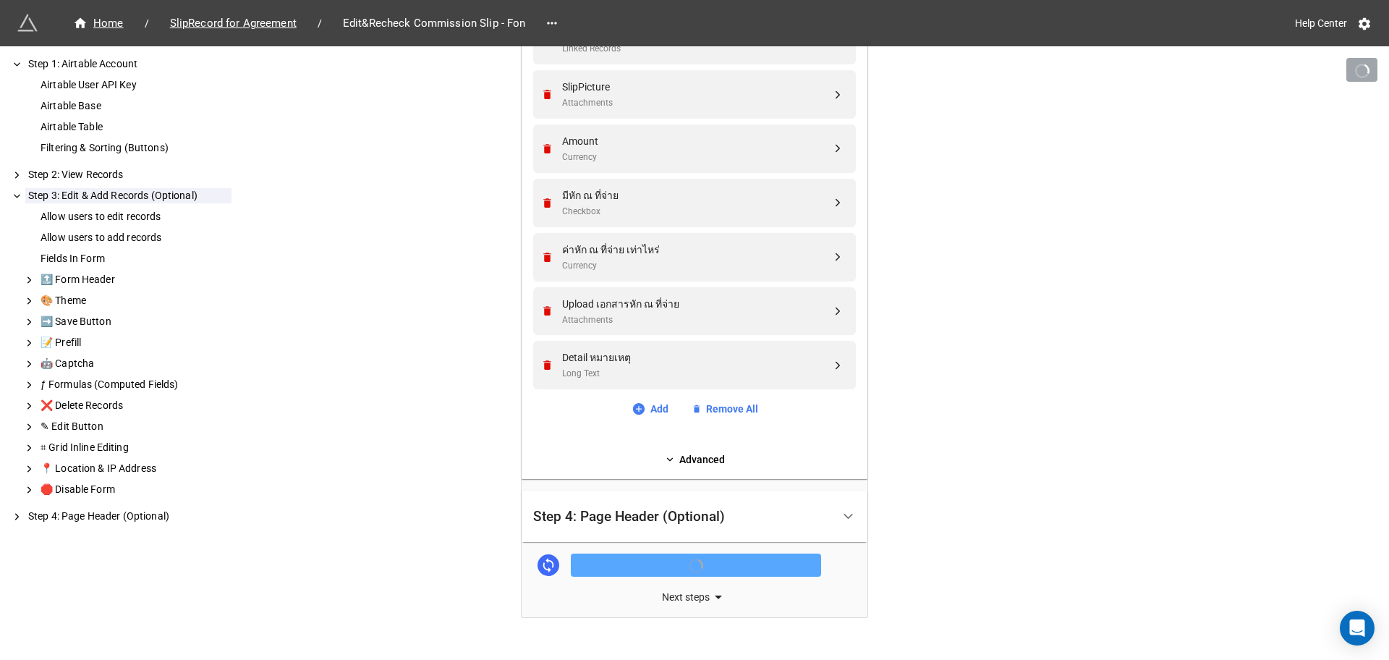
scroll to position [643, 0]
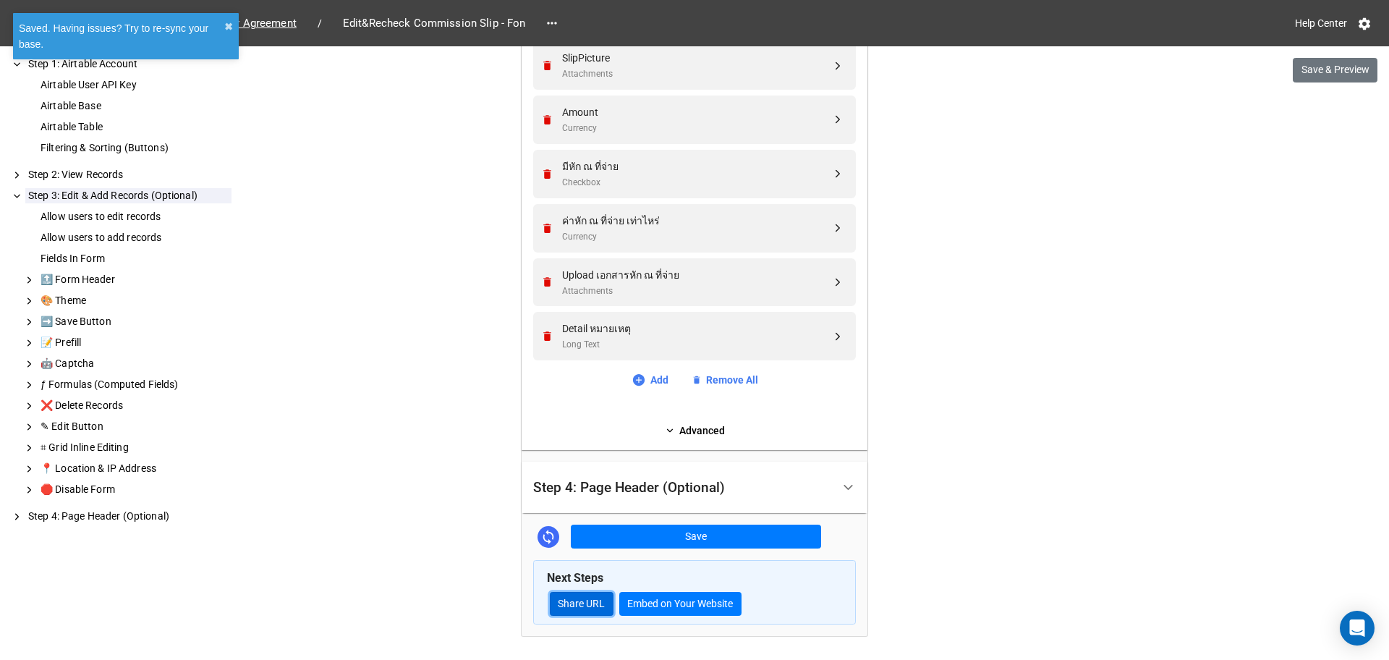
click at [586, 603] on link "Share URL" at bounding box center [582, 604] width 64 height 25
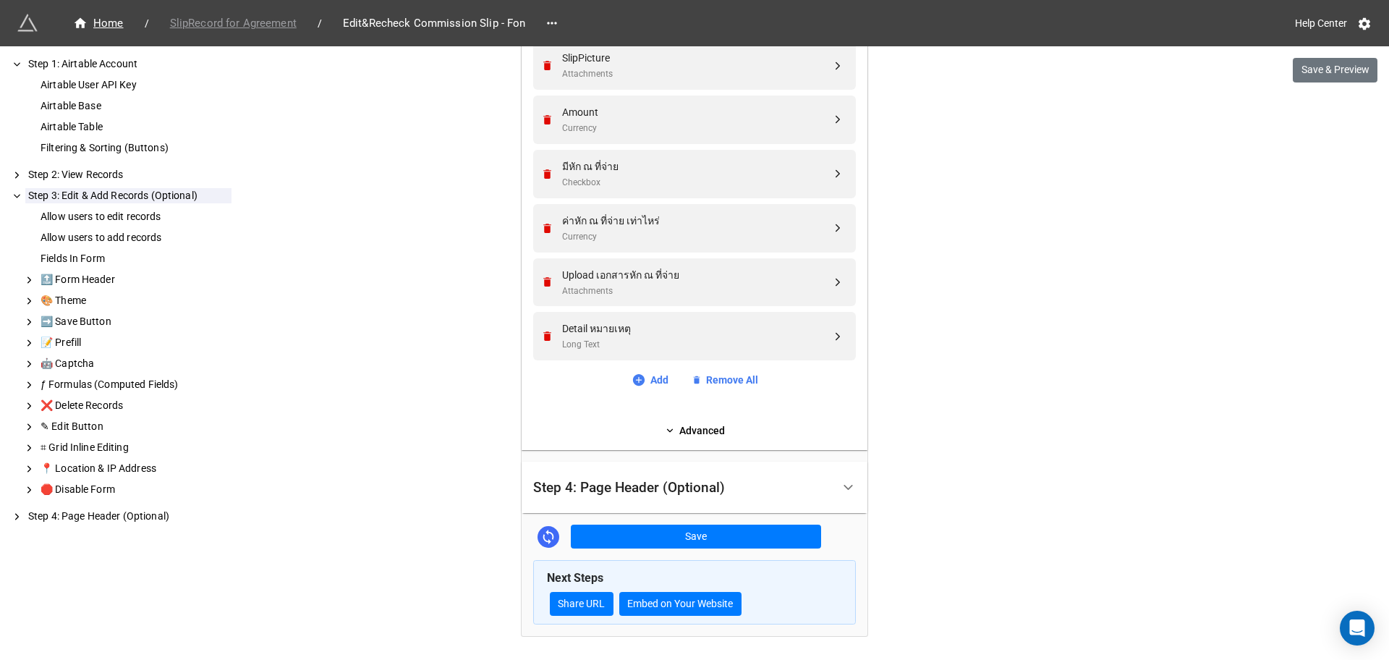
click at [299, 30] on span "SlipRecord for Agreement" at bounding box center [233, 23] width 144 height 17
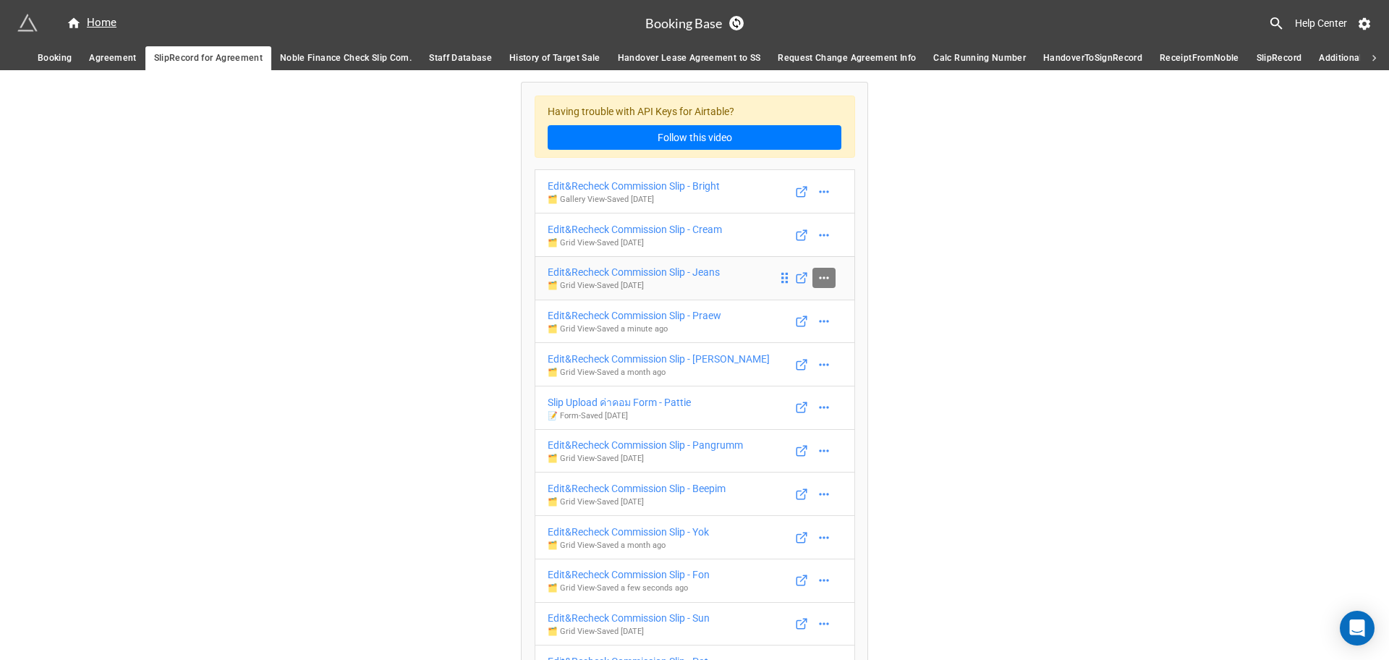
click at [817, 274] on icon at bounding box center [824, 278] width 14 height 14
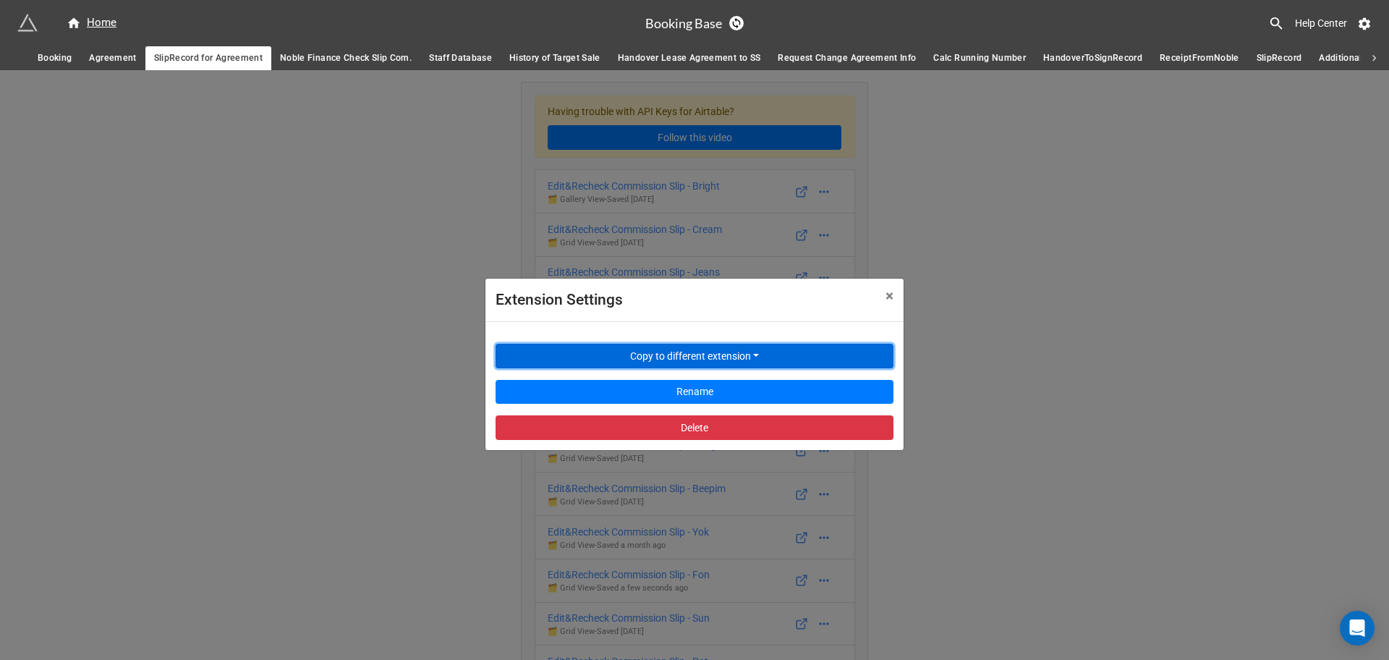
click at [720, 355] on button "Copy to different extension" at bounding box center [695, 356] width 398 height 25
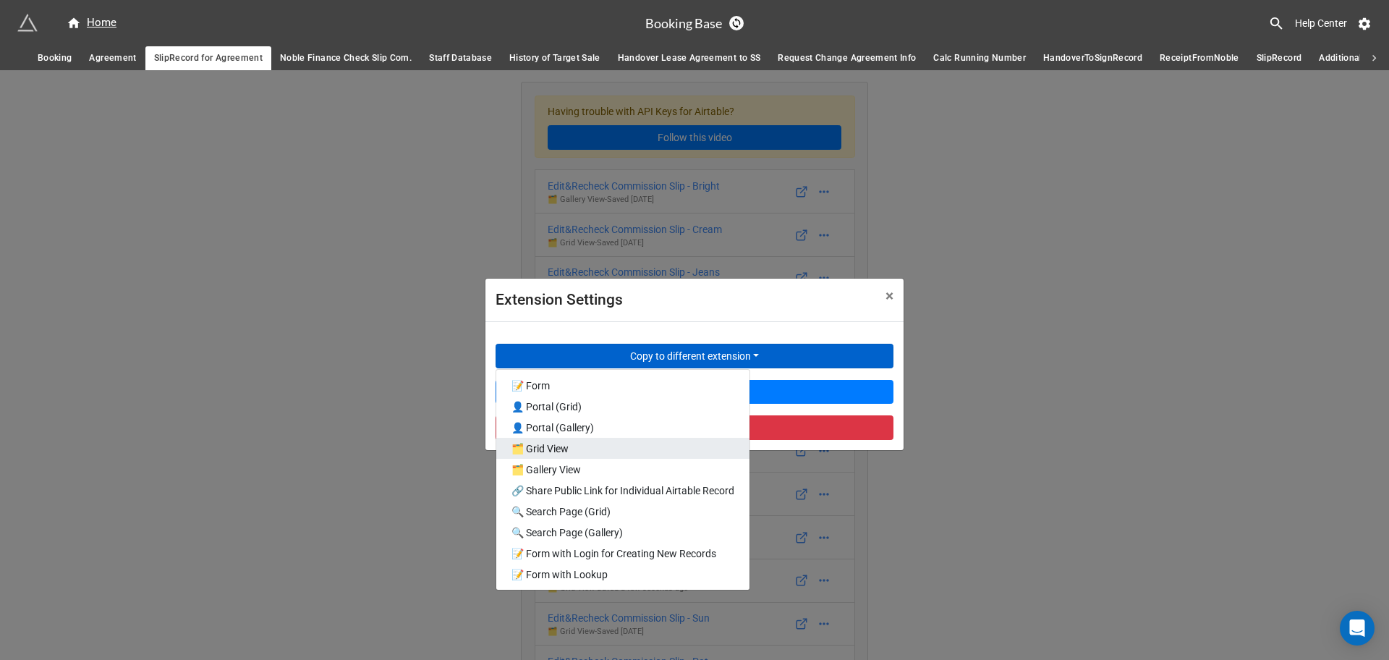
click at [638, 444] on link "🗂️ Grid View" at bounding box center [622, 448] width 253 height 21
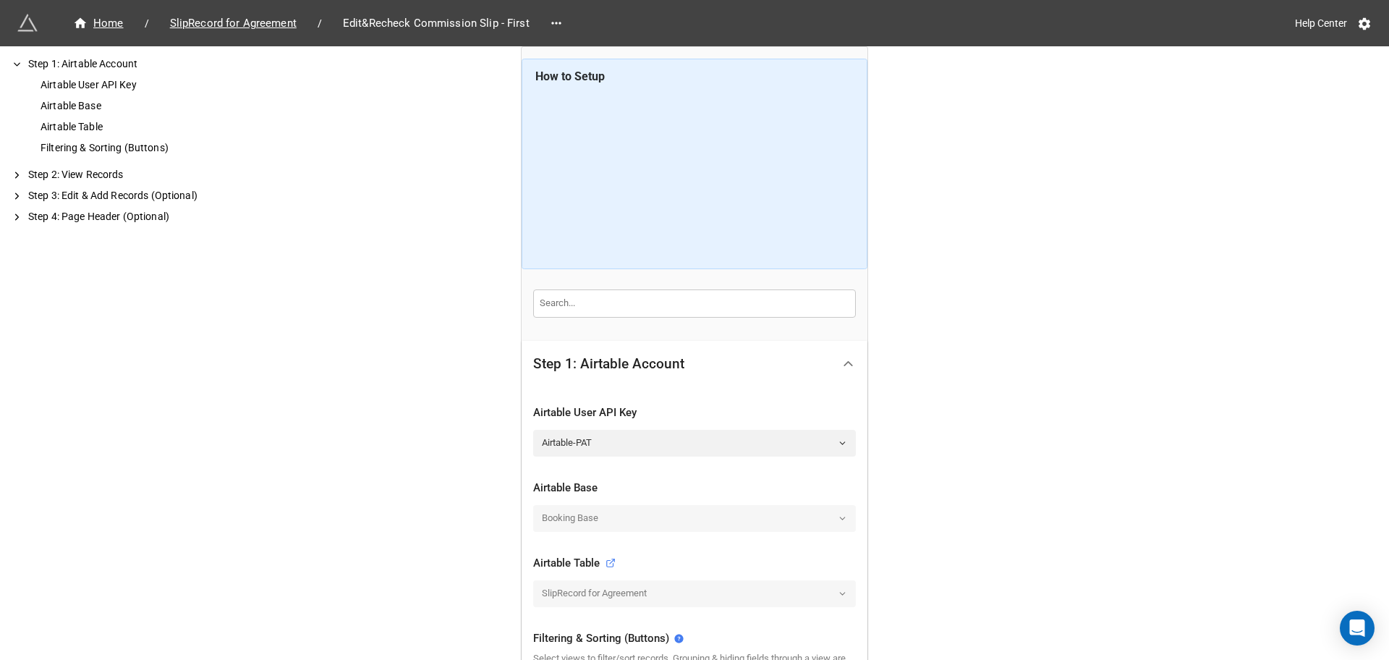
scroll to position [181, 0]
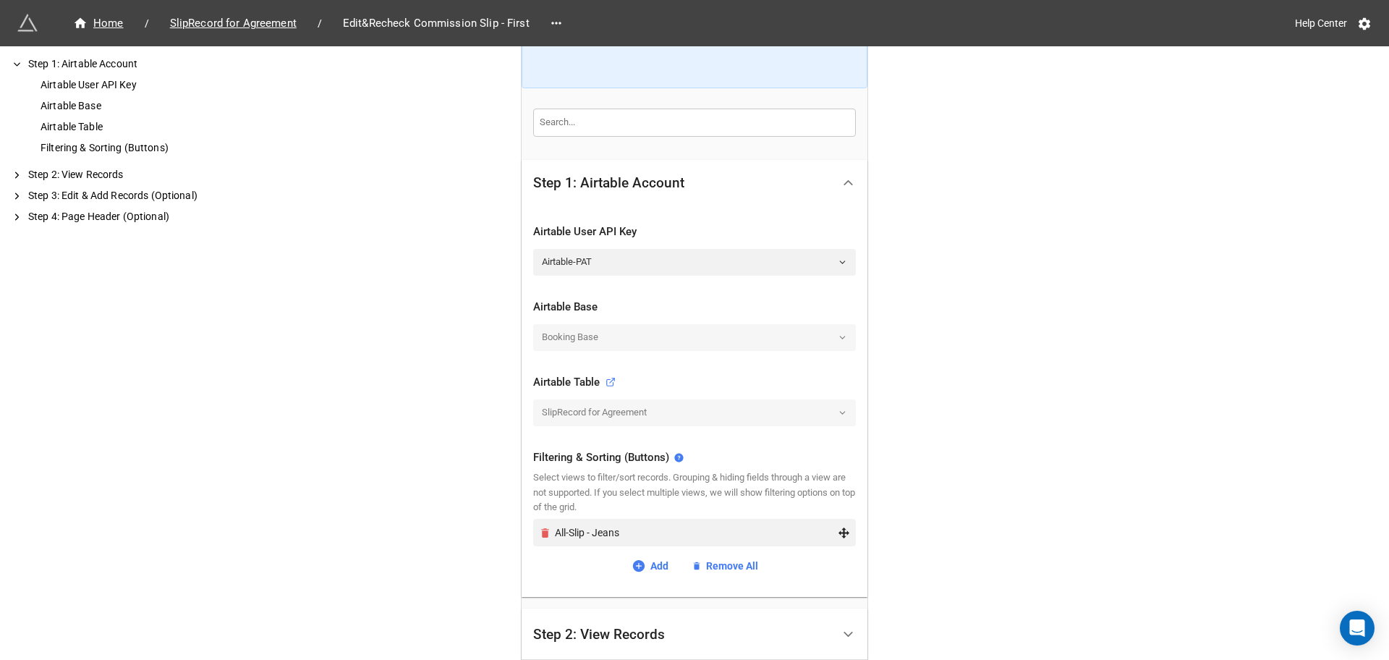
click at [543, 532] on icon "Remove" at bounding box center [545, 532] width 8 height 9
click at [623, 536] on link "Add view" at bounding box center [694, 538] width 323 height 26
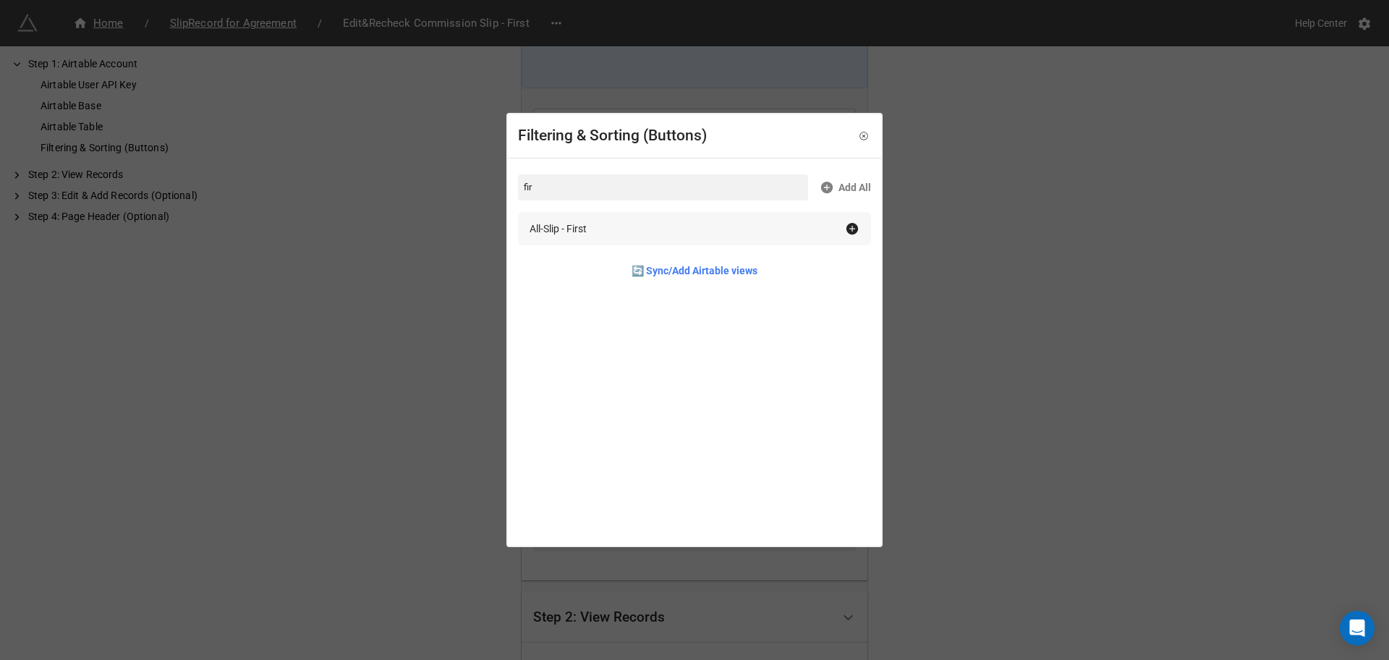
type input "fir"
click at [700, 214] on div "All-Slip - First" at bounding box center [694, 228] width 353 height 33
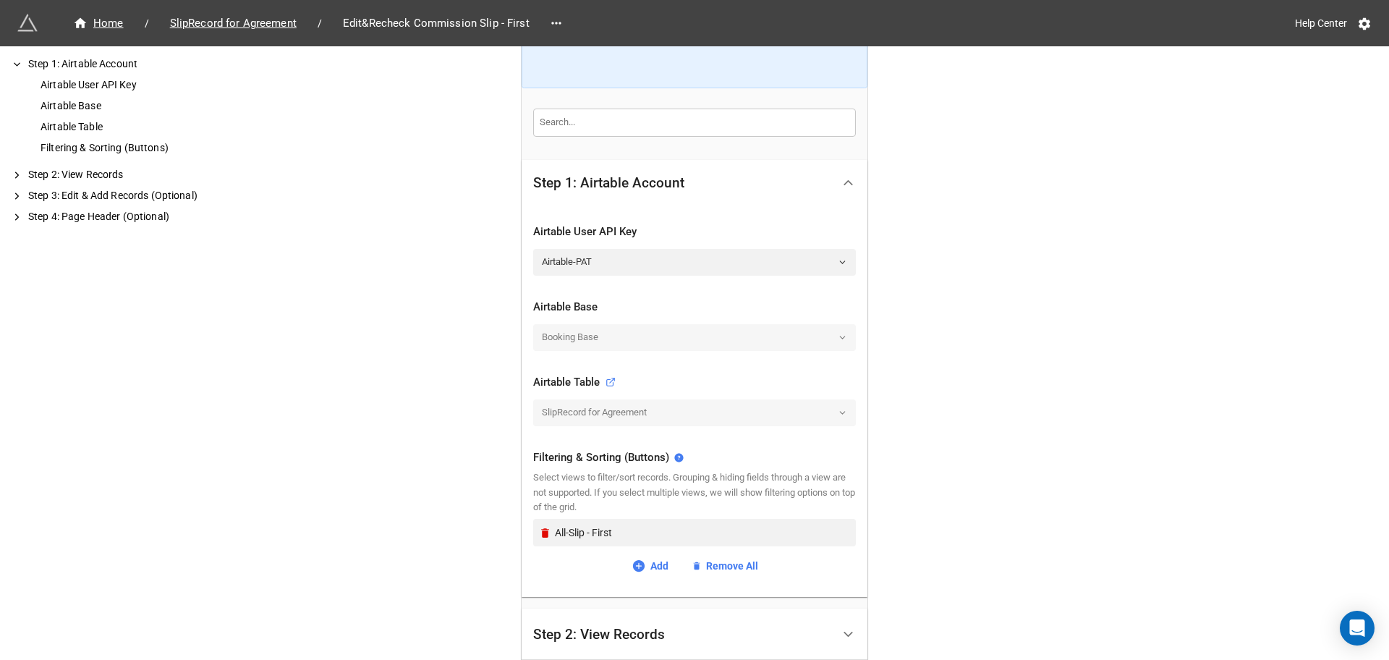
click at [1001, 381] on div "Home / SlipRecord for Agreement / Edit&Recheck Commission Slip - First Help Cen…" at bounding box center [694, 350] width 1389 height 1062
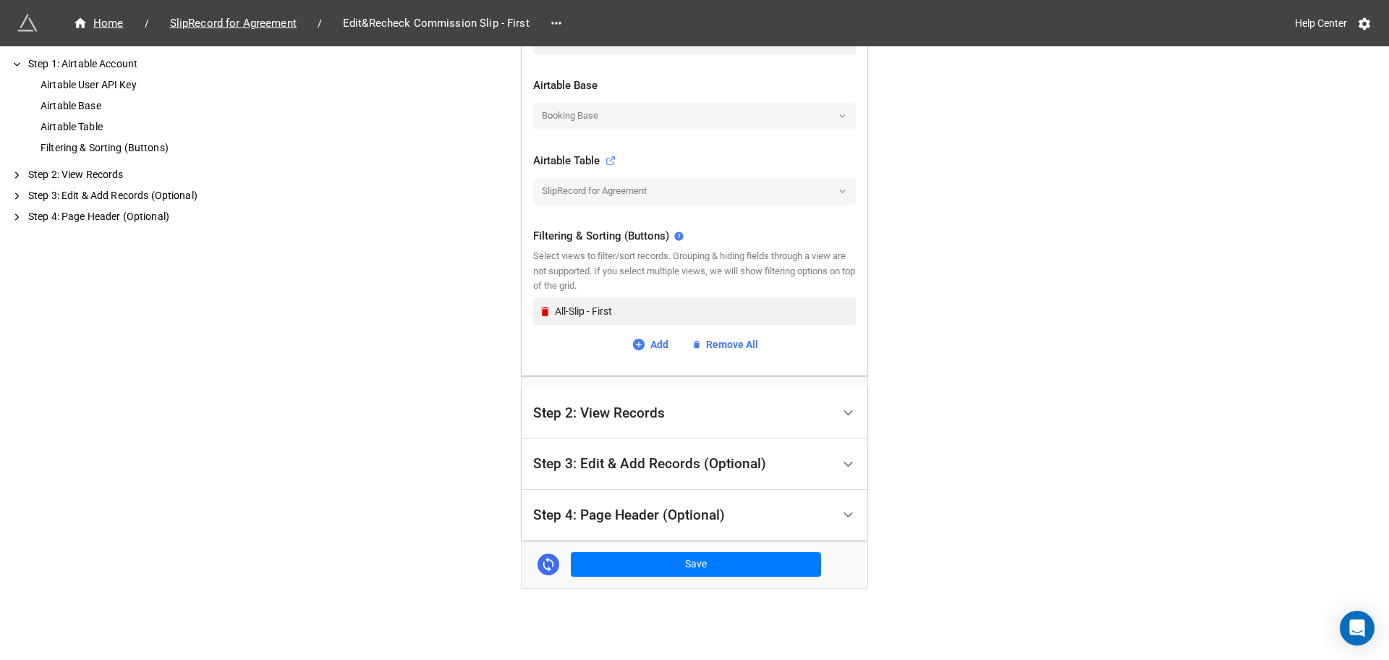
click at [660, 465] on div "Step 3: Edit & Add Records (Optional)" at bounding box center [649, 464] width 233 height 14
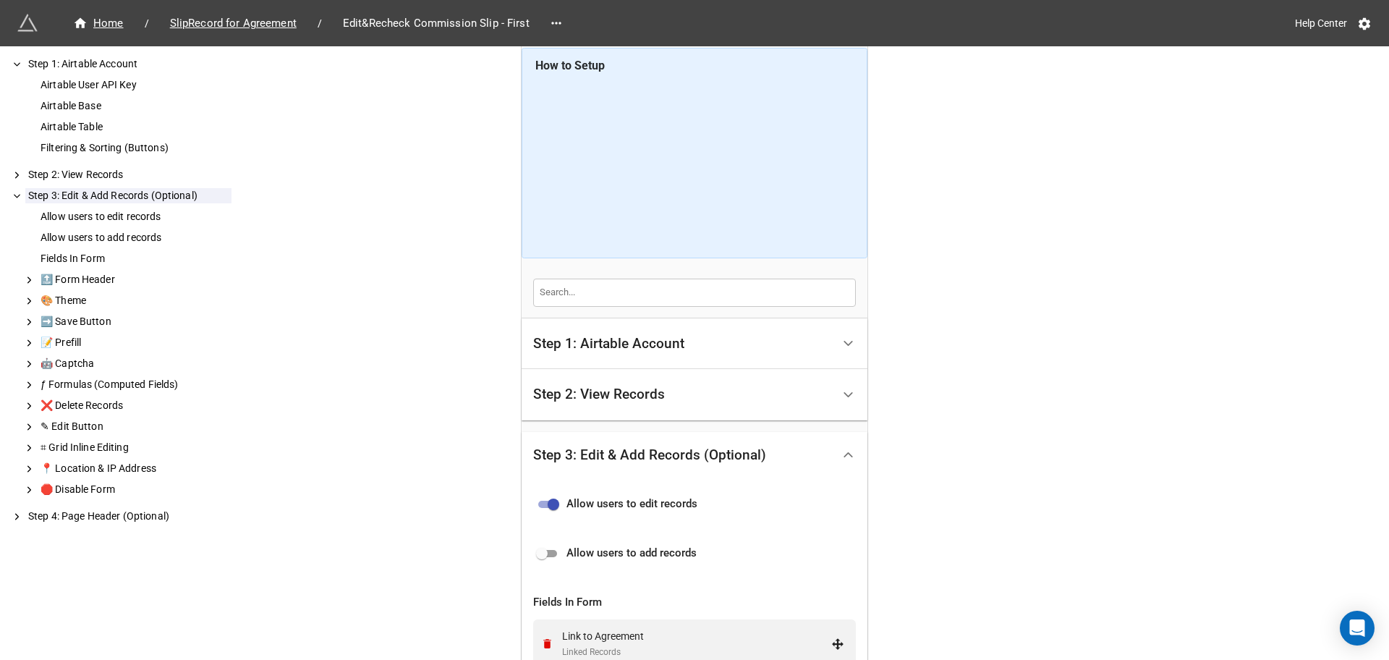
scroll to position [192, 0]
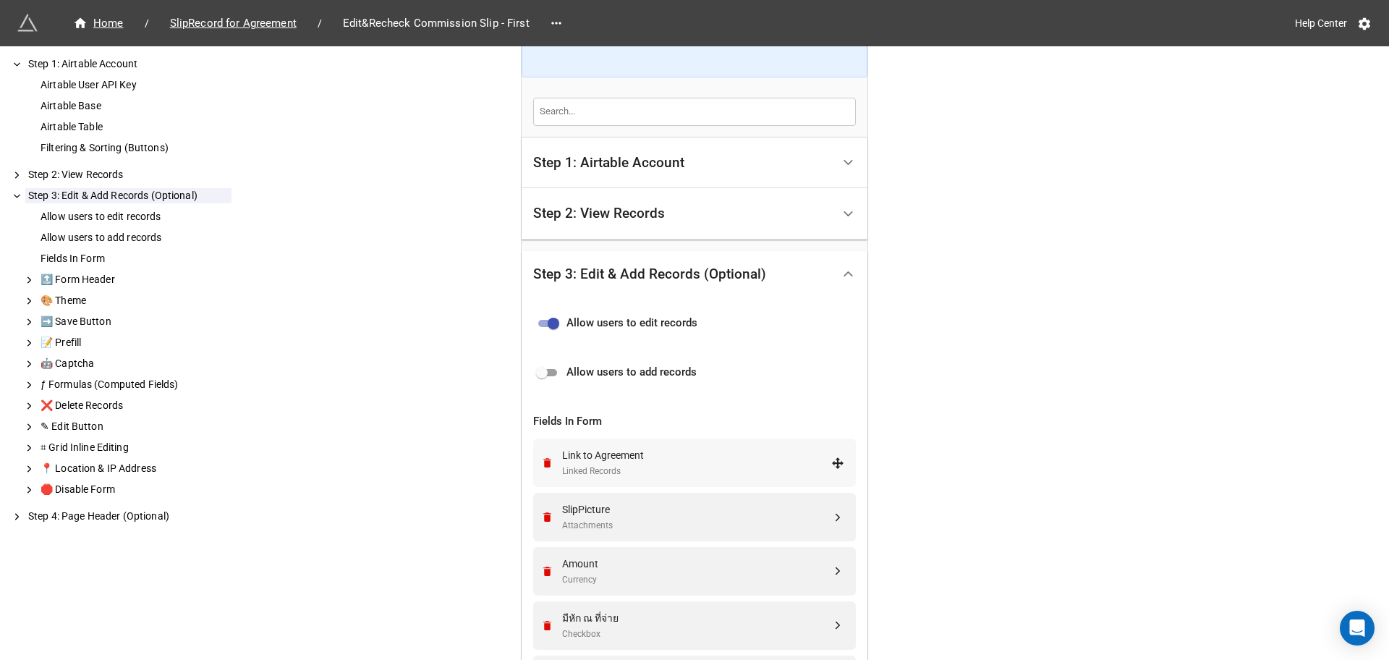
click at [649, 463] on div "Link to Agreement" at bounding box center [696, 455] width 269 height 16
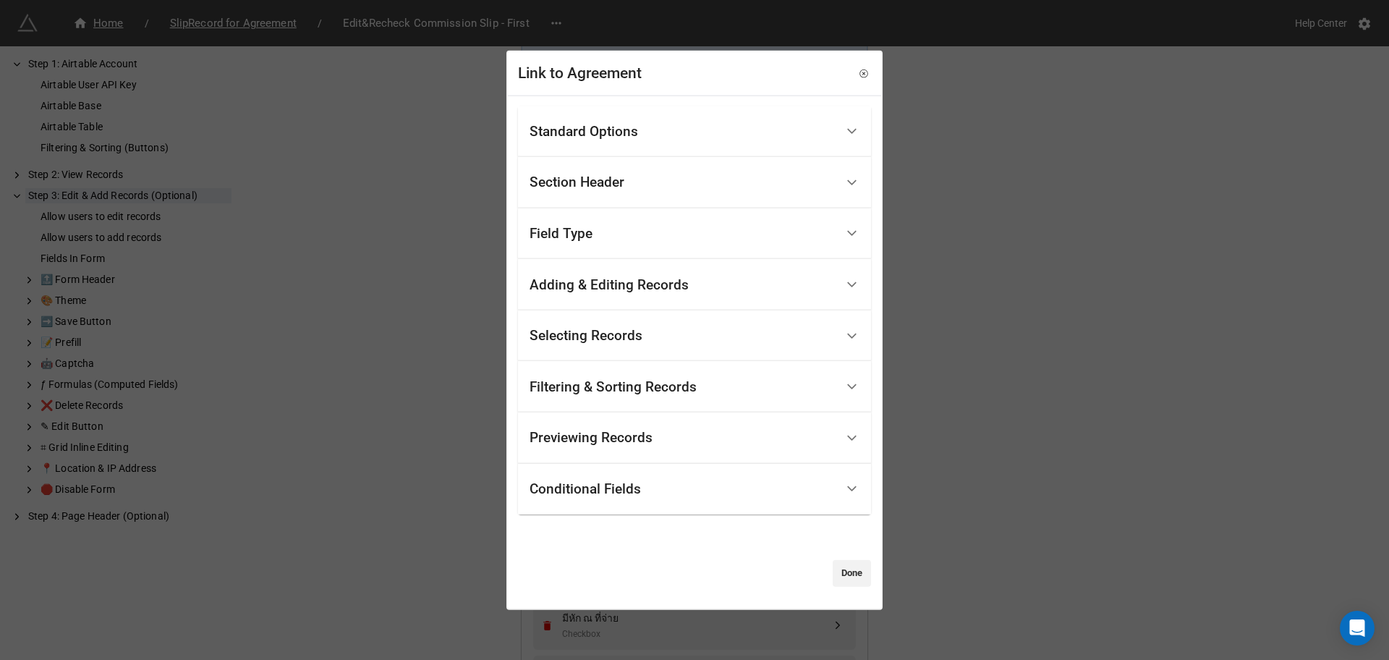
click at [606, 390] on div "Filtering & Sorting Records" at bounding box center [613, 386] width 167 height 14
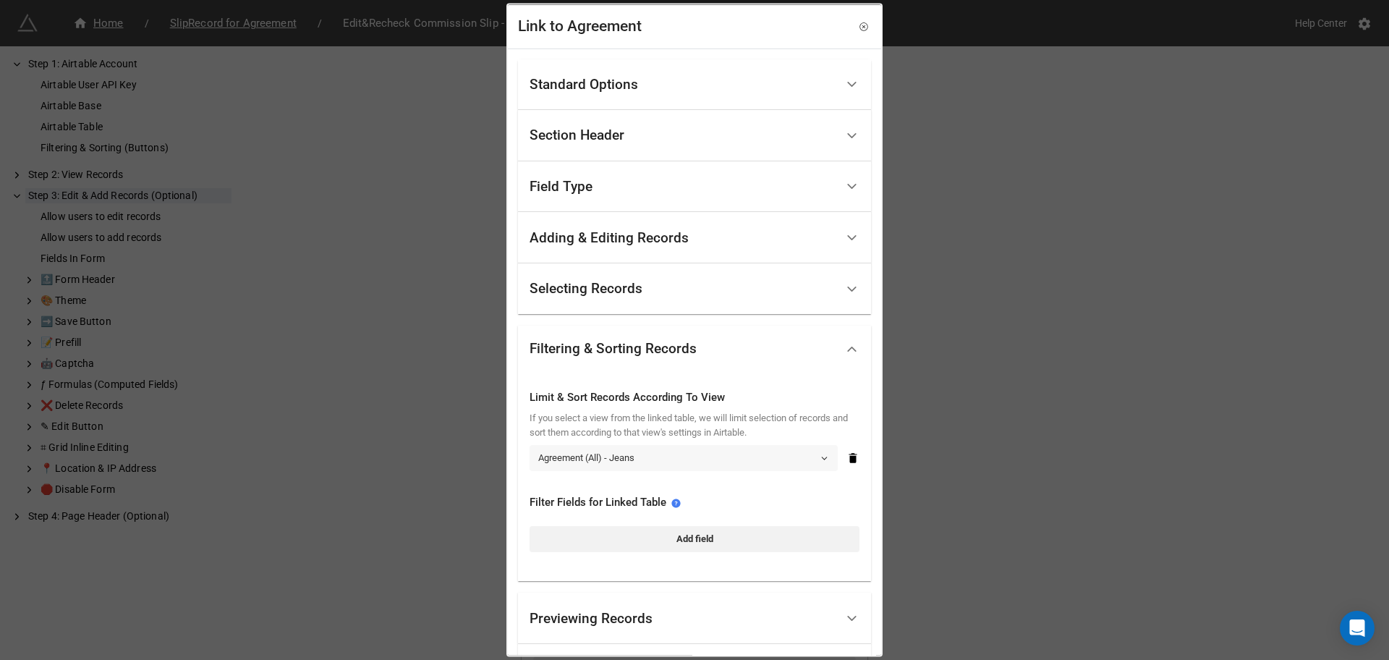
click at [702, 462] on link "Agreement (All) - Jeans" at bounding box center [684, 457] width 308 height 26
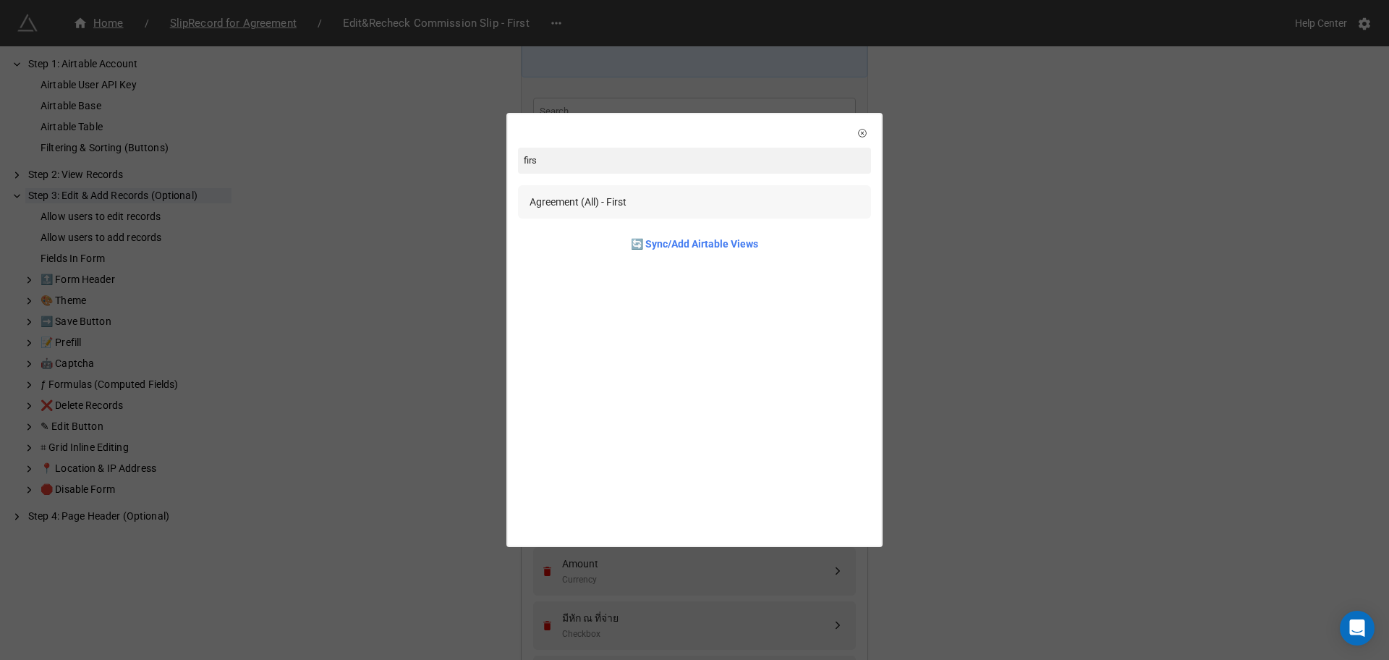
type input "firs"
click at [604, 203] on div "Agreement (All) - First" at bounding box center [578, 202] width 97 height 16
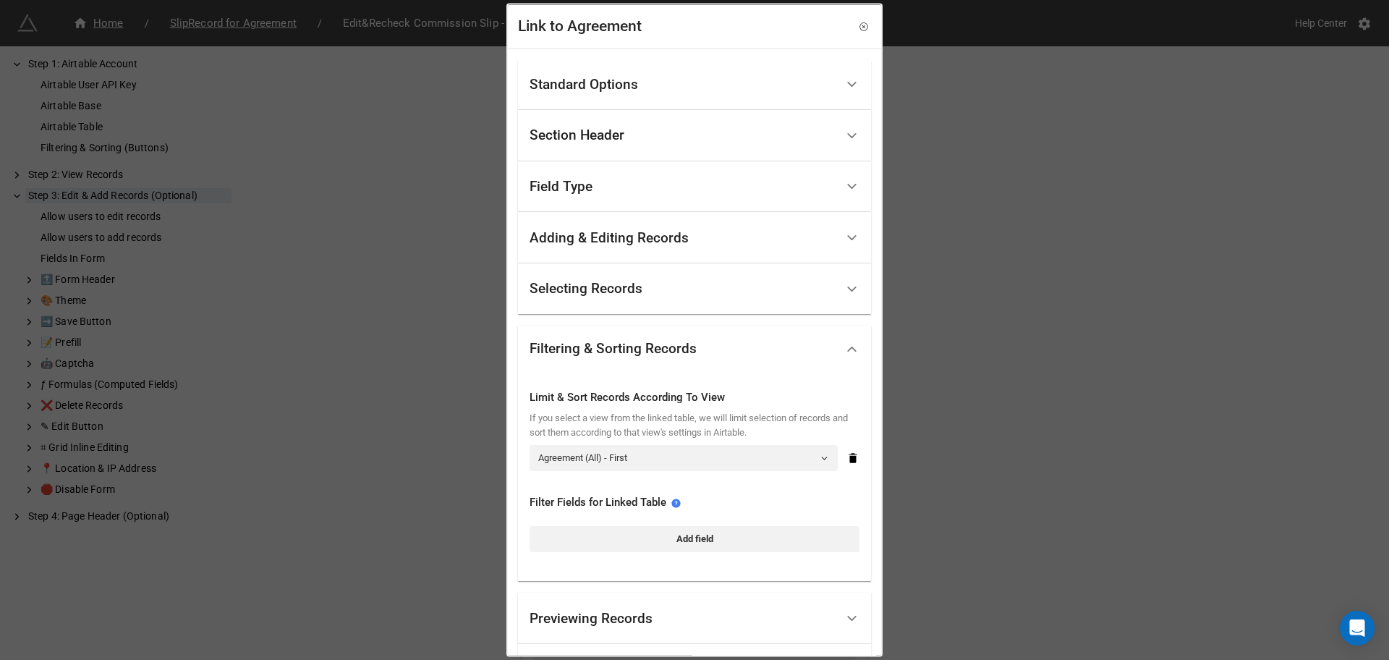
scroll to position [133, 0]
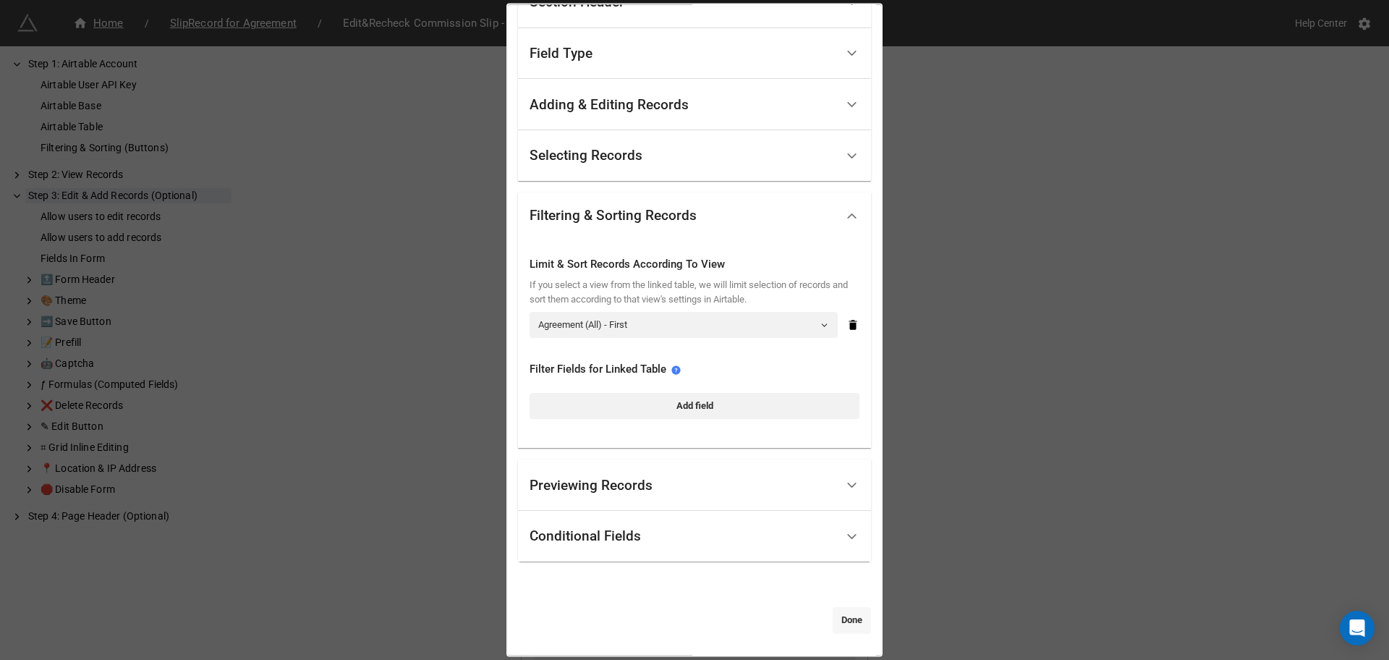
click at [860, 621] on link "Done" at bounding box center [852, 620] width 38 height 26
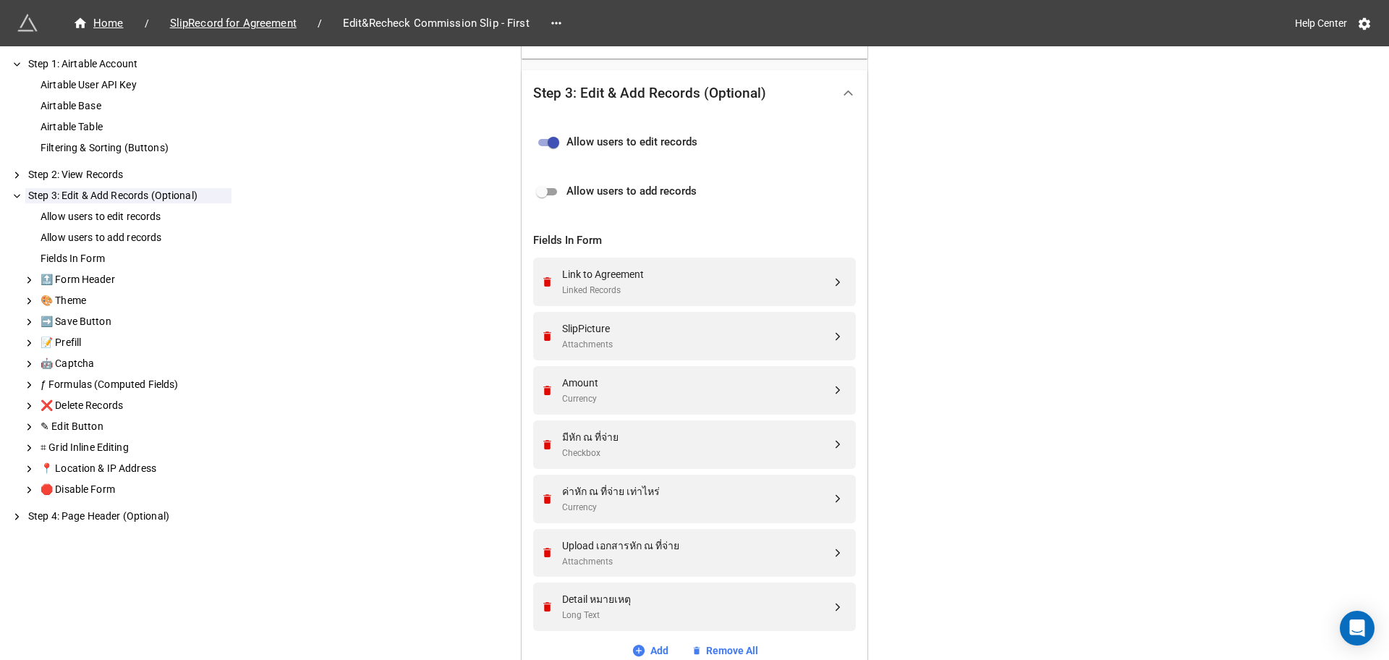
scroll to position [554, 0]
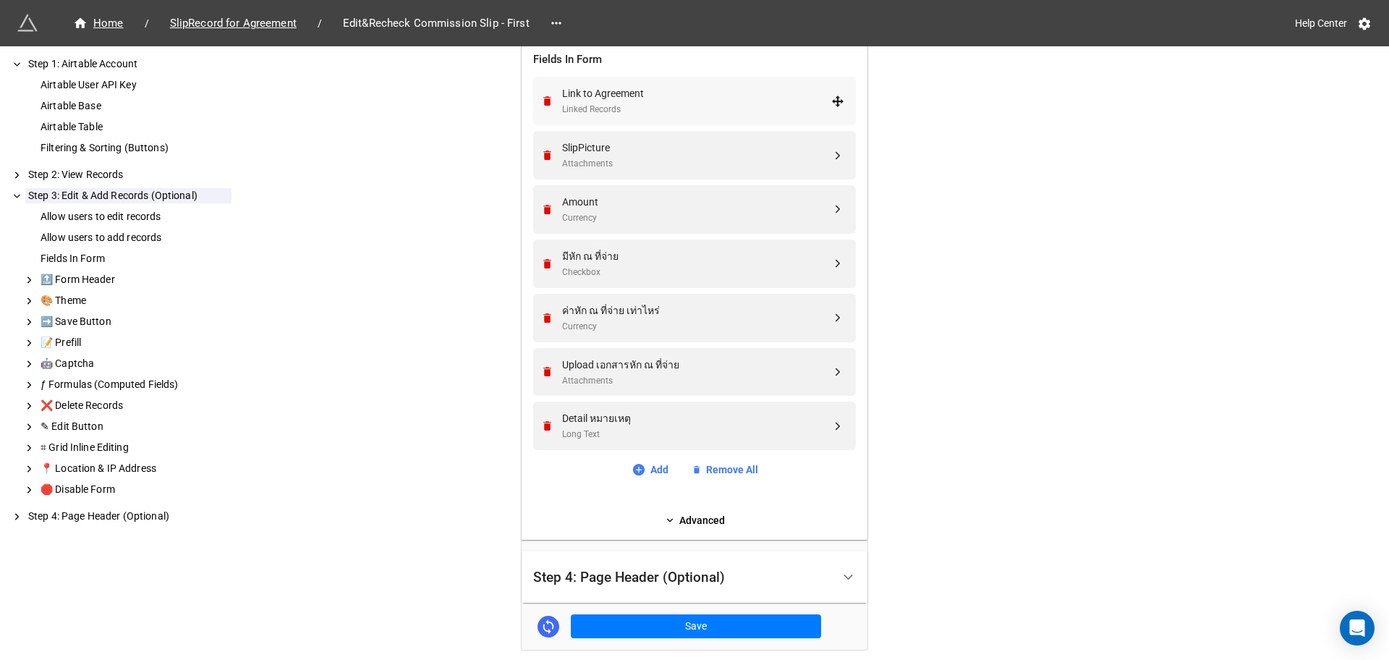
click at [644, 82] on div "Link to Agreement Linked Records" at bounding box center [693, 101] width 304 height 48
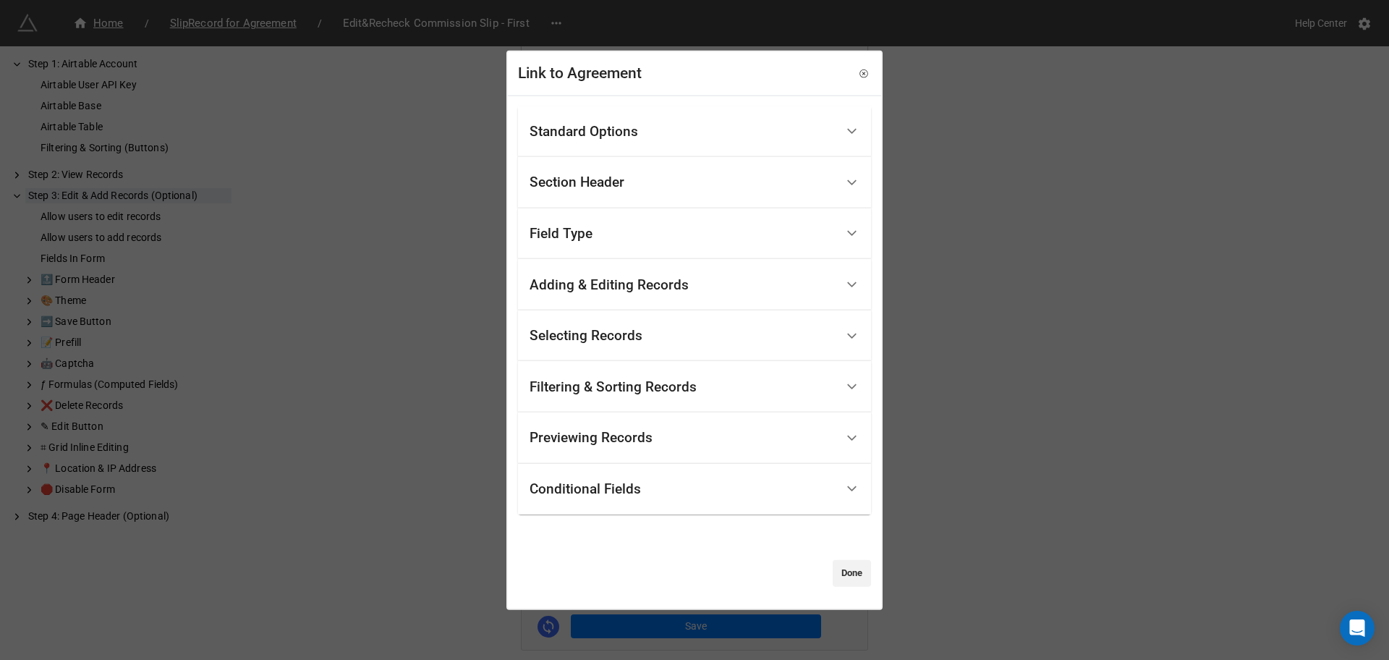
click at [653, 390] on div "Filtering & Sorting Records" at bounding box center [613, 386] width 167 height 14
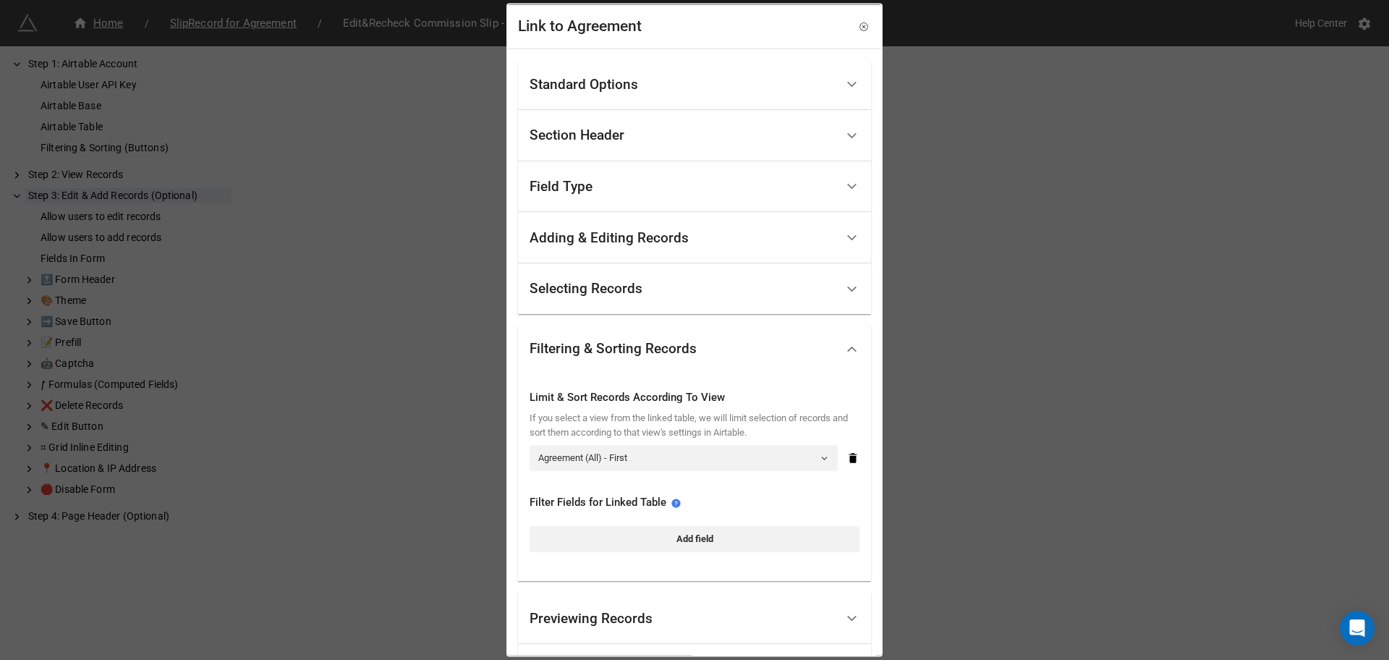
scroll to position [133, 0]
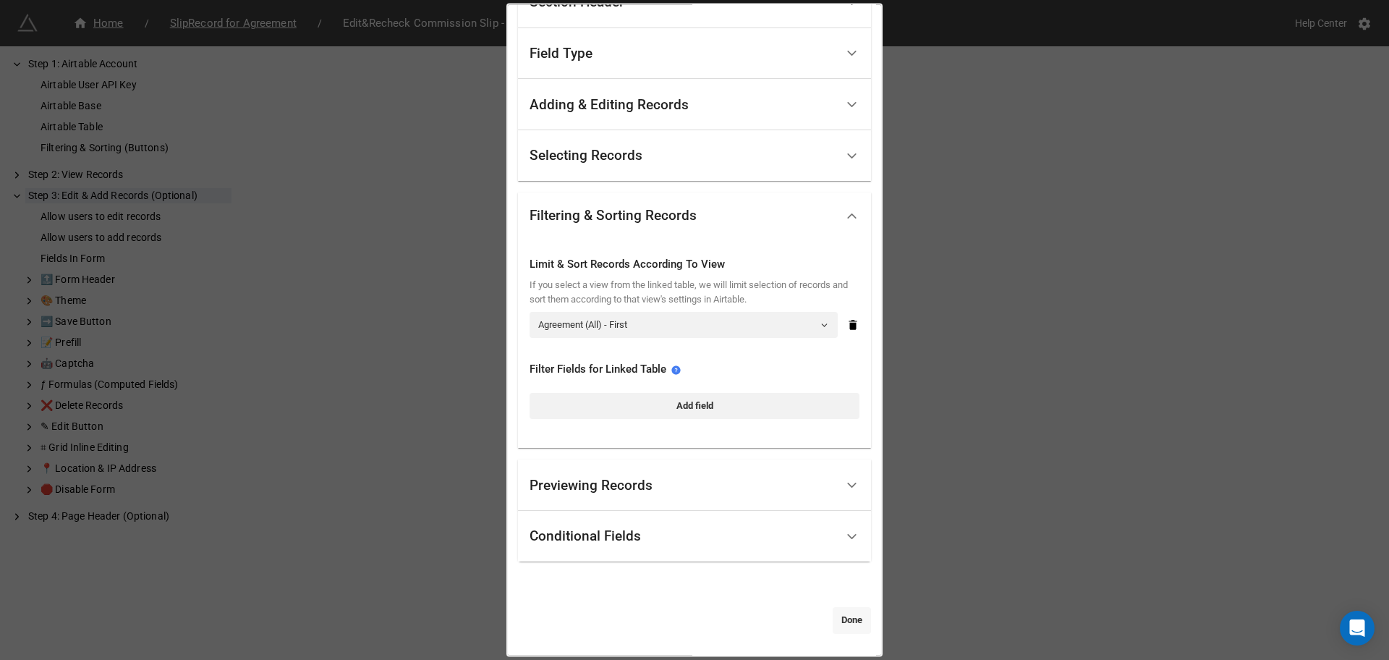
click at [857, 614] on link "Done" at bounding box center [852, 620] width 38 height 26
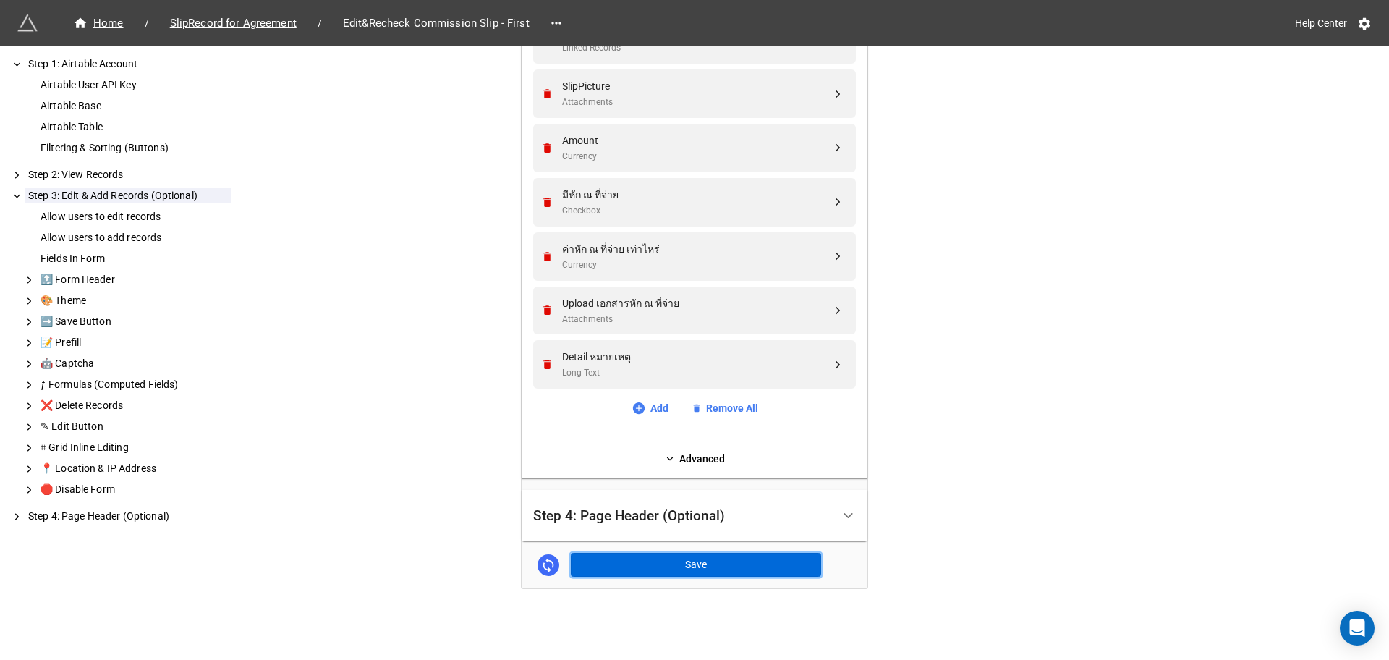
click at [659, 570] on button "Save" at bounding box center [696, 565] width 250 height 25
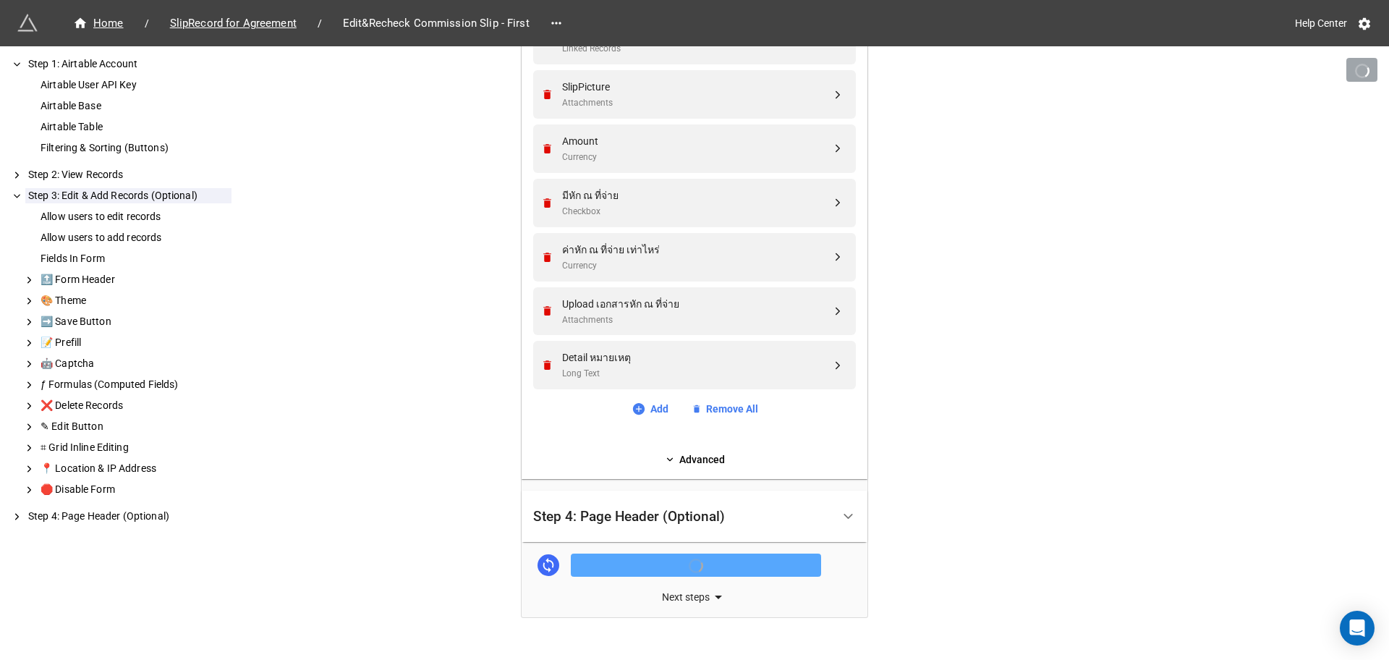
scroll to position [615, 0]
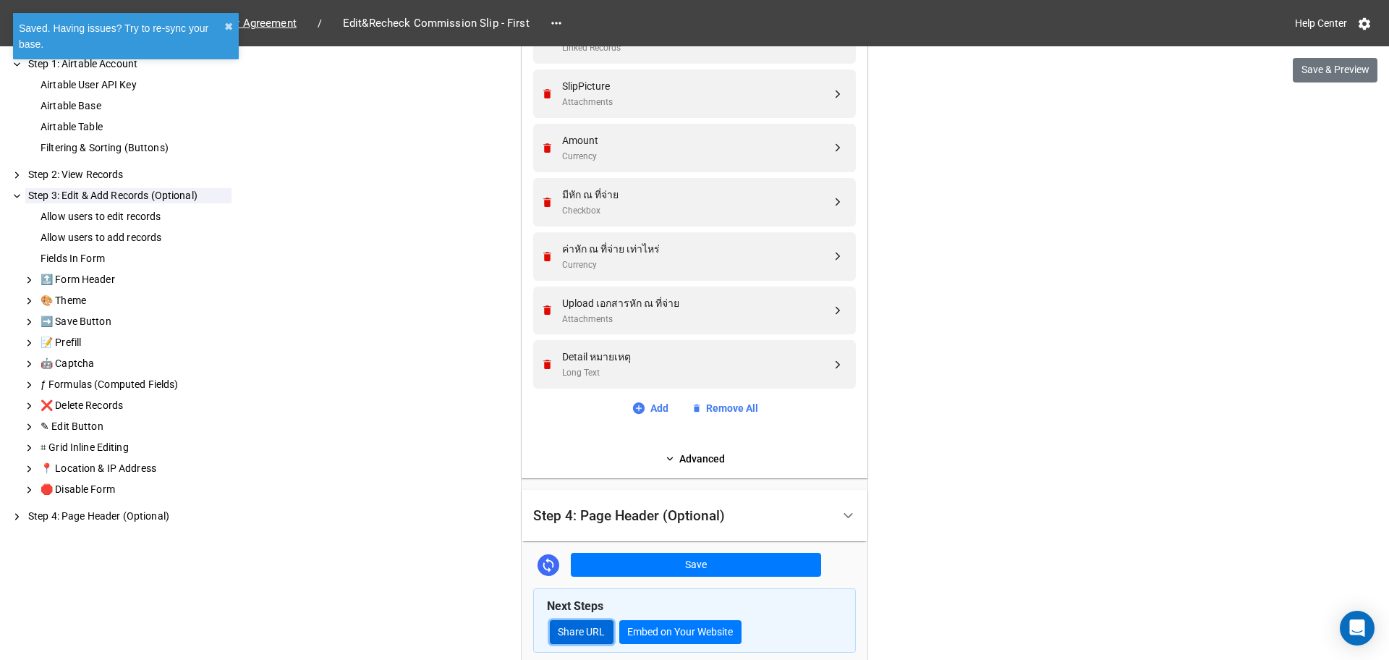
click at [593, 622] on link "Share URL" at bounding box center [582, 632] width 64 height 25
